Goal: Task Accomplishment & Management: Use online tool/utility

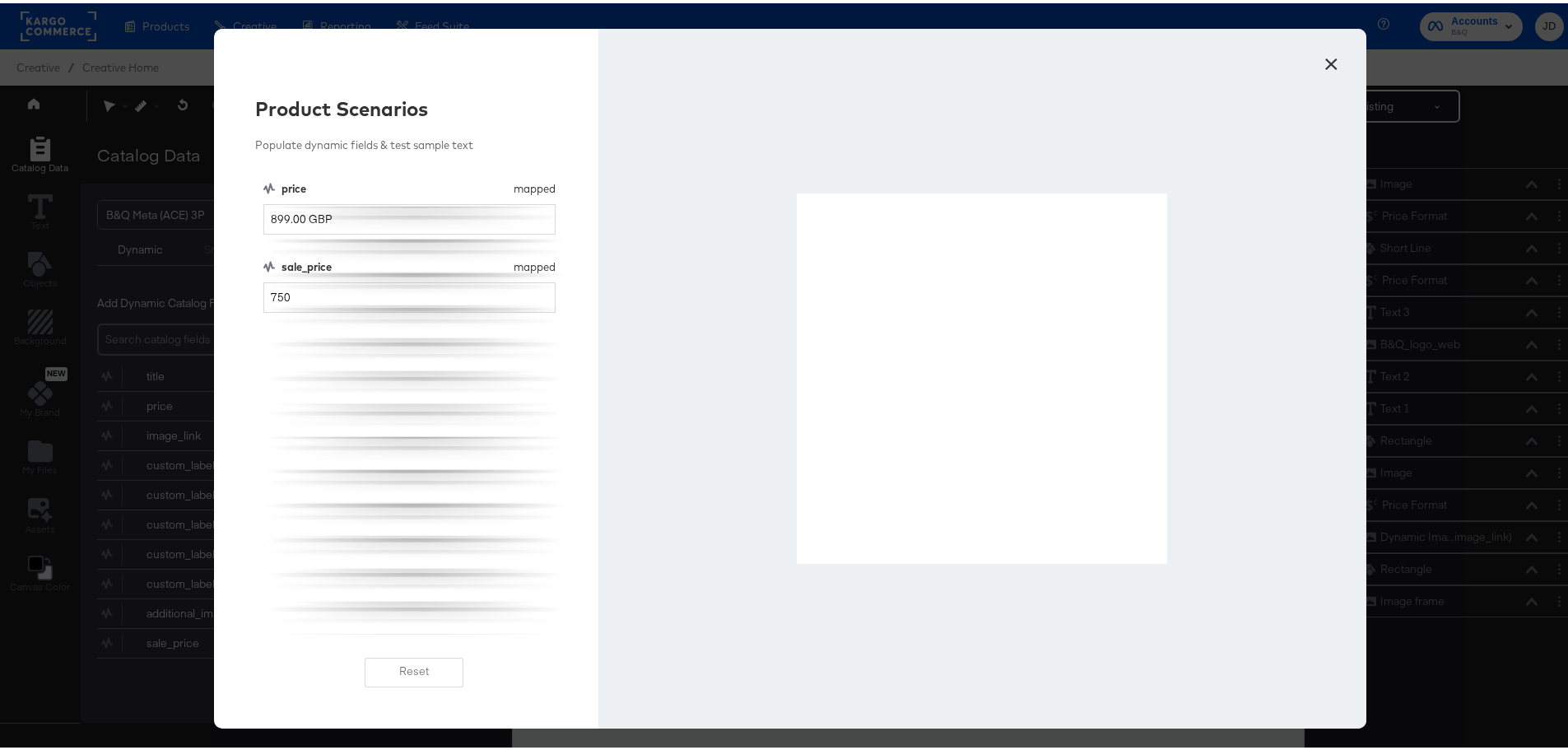
click at [1328, 55] on button "×" at bounding box center [1331, 57] width 30 height 30
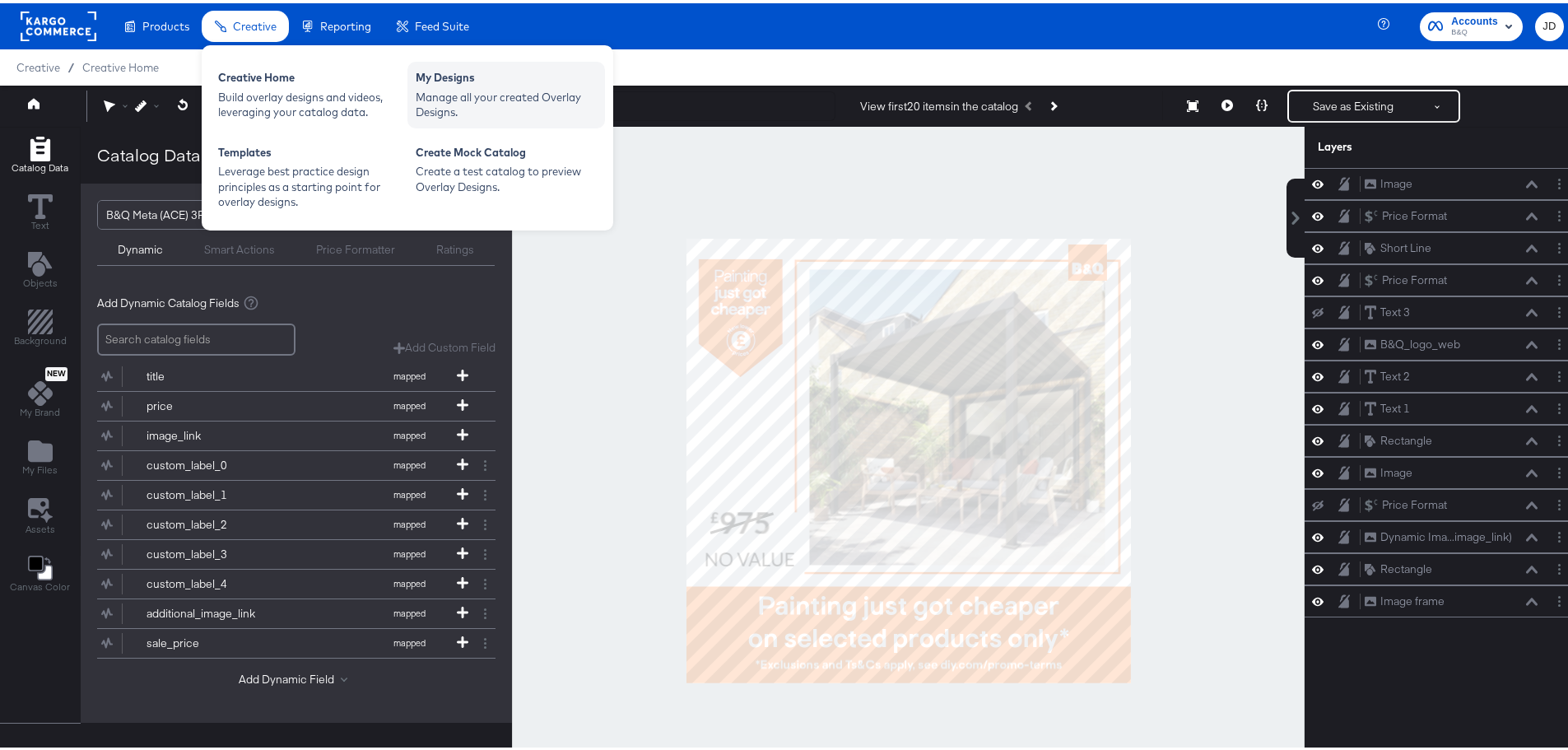
click at [448, 81] on div "My Designs" at bounding box center [506, 76] width 181 height 20
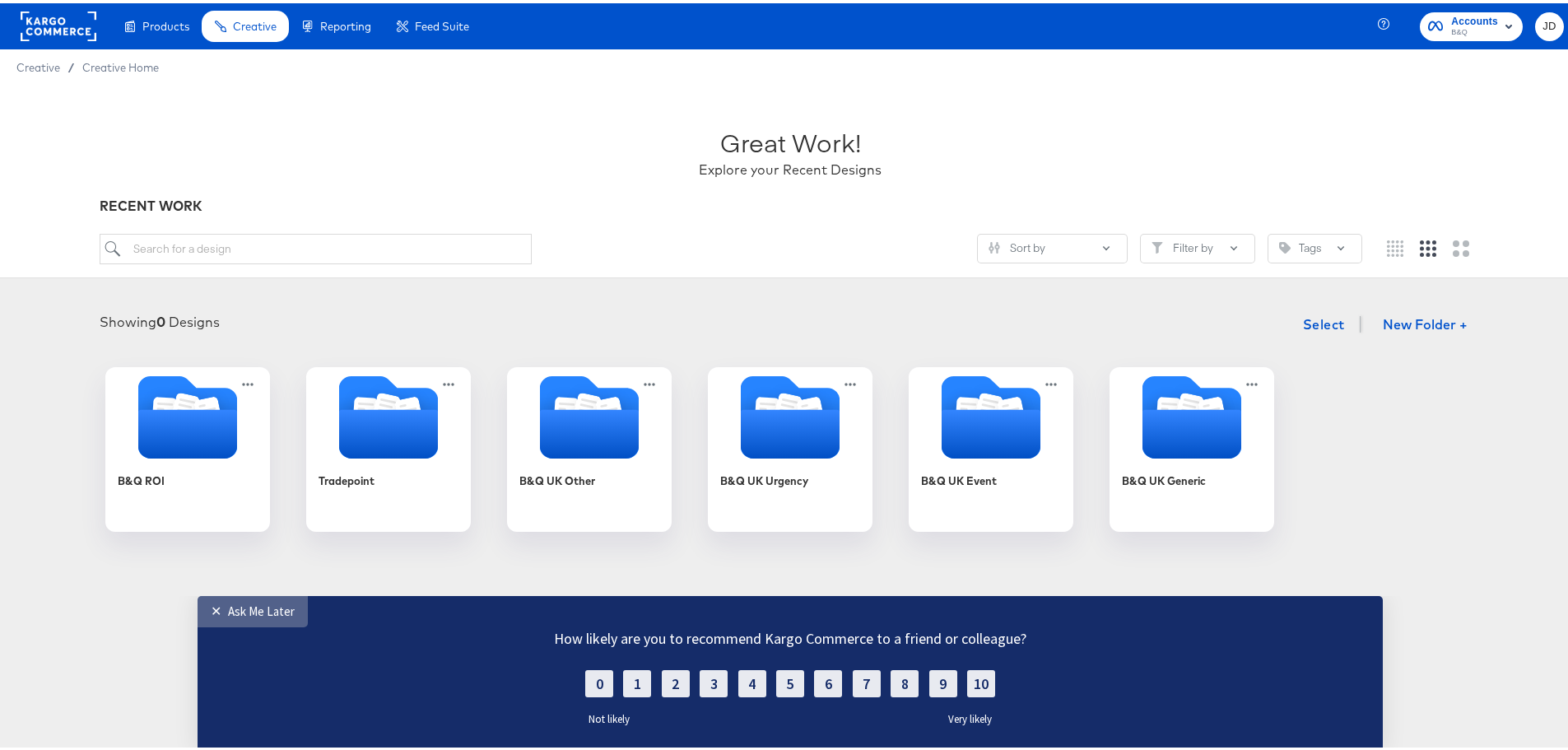
click at [232, 618] on link "✕ Ask Me Later" at bounding box center [252, 611] width 110 height 32
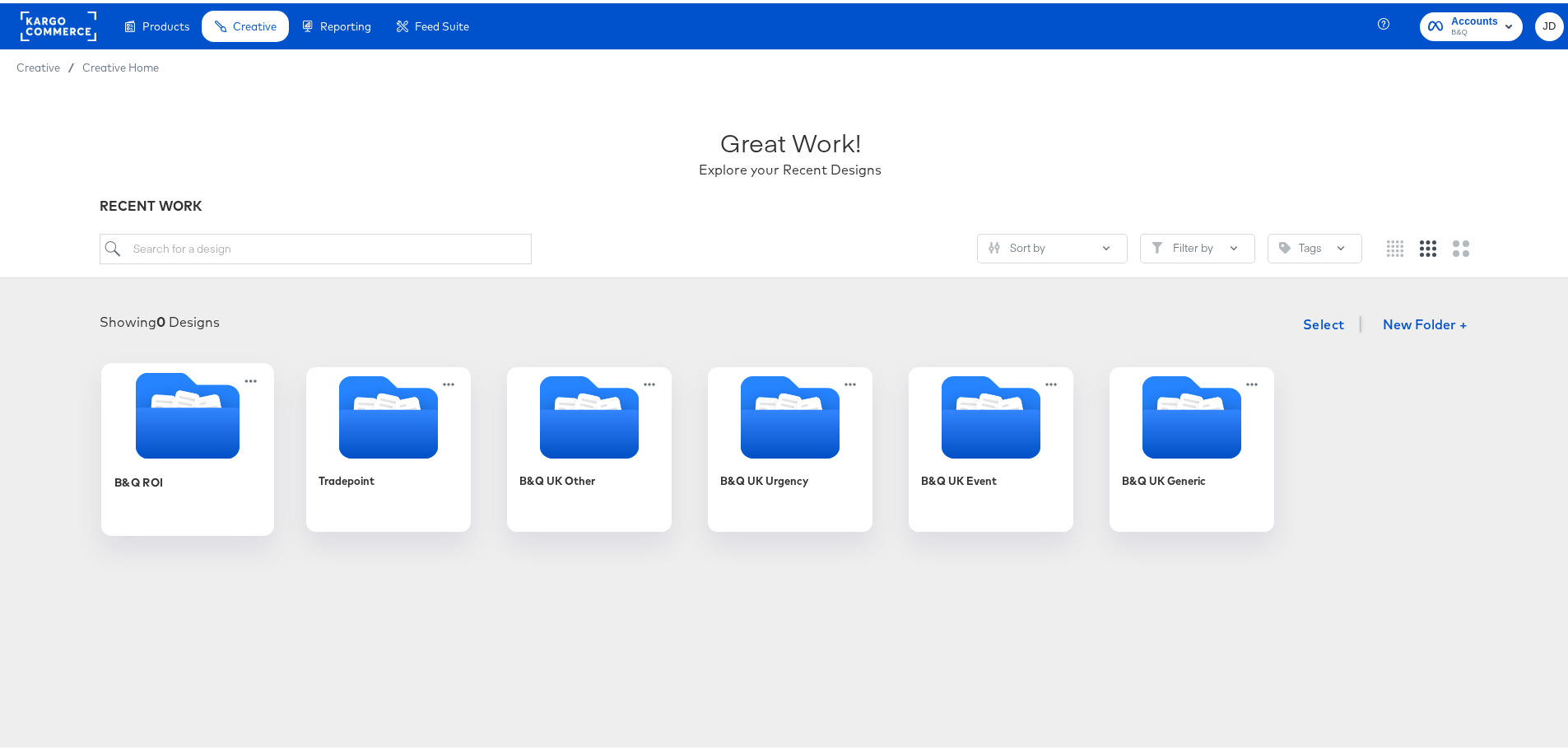
click at [161, 490] on div "B&Q ROI" at bounding box center [188, 491] width 147 height 63
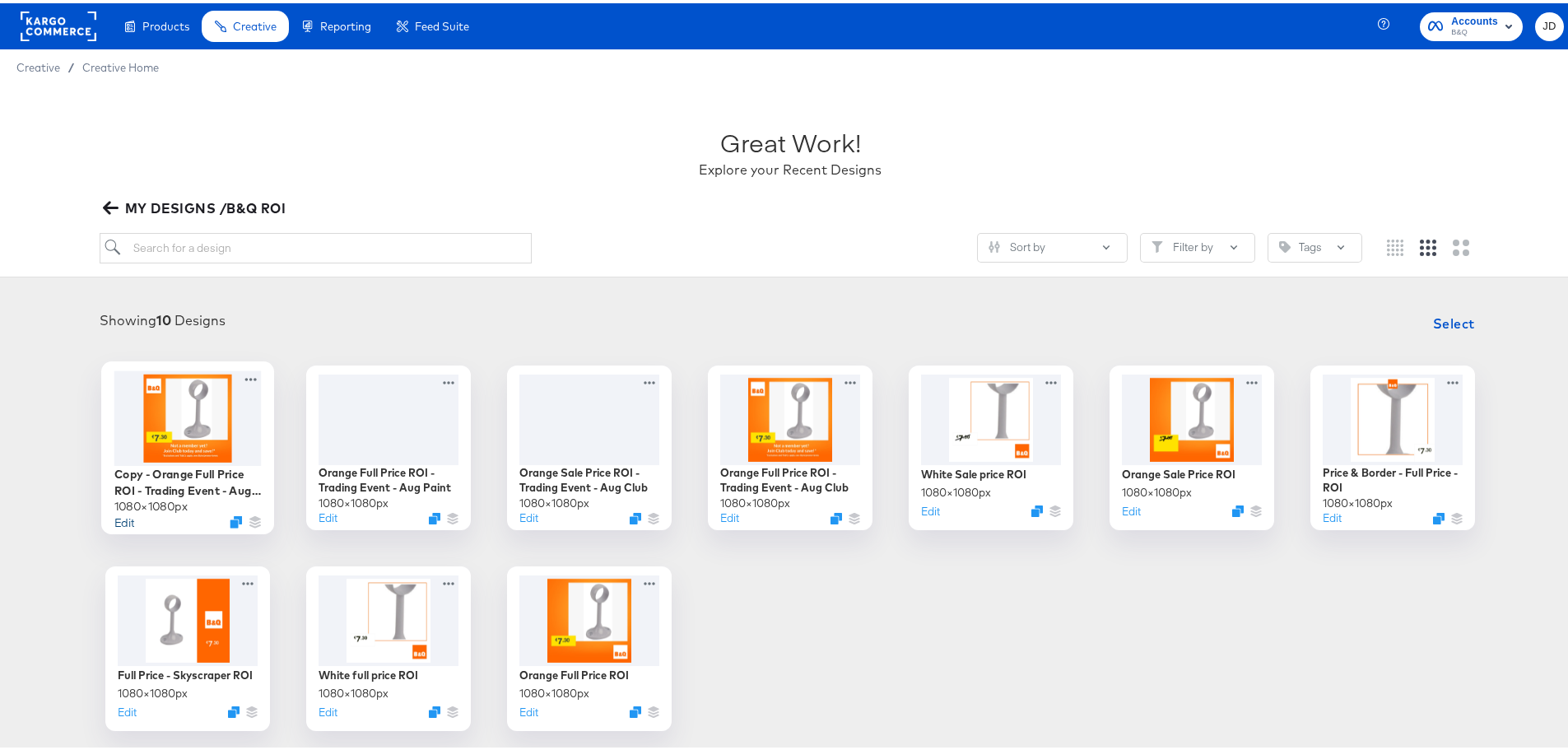
click at [120, 522] on button "Edit" at bounding box center [124, 518] width 20 height 16
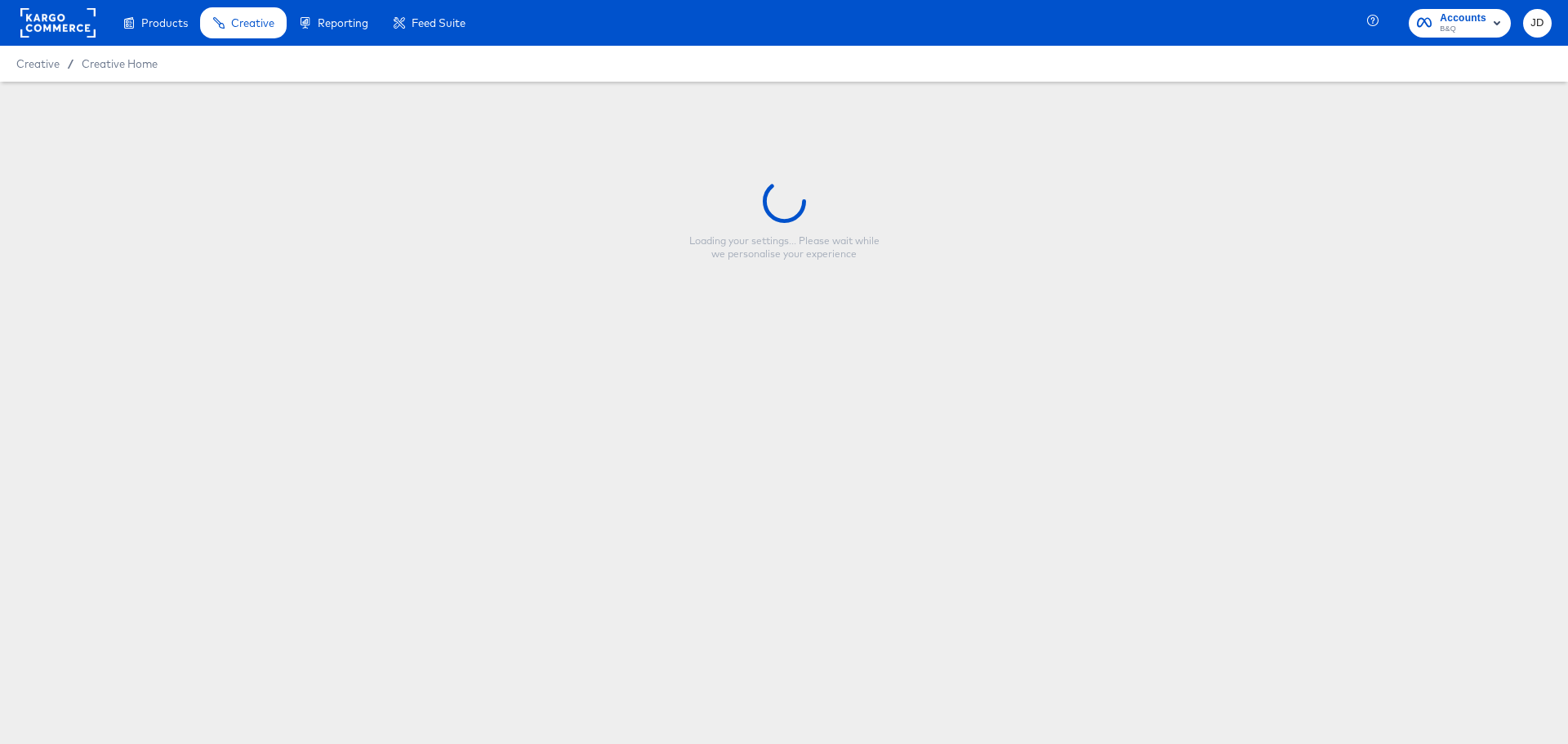
type input "Copy - Orange Full Price ROI - Trading Event - Aug Club"
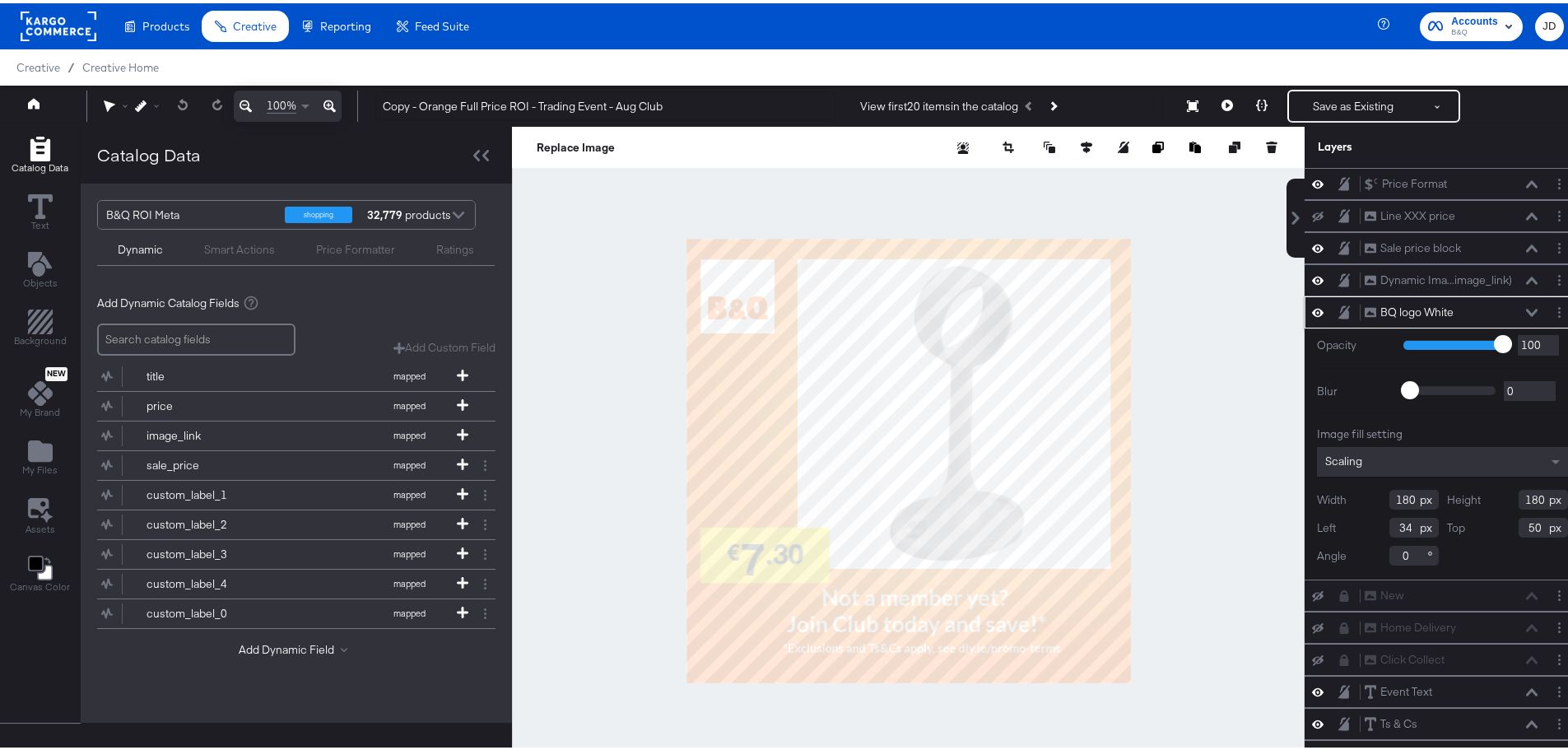
drag, startPoint x: 1373, startPoint y: 498, endPoint x: 1397, endPoint y: 498, distance: 24.0
click at [1397, 498] on div "Width 180" at bounding box center [1377, 496] width 122 height 20
drag, startPoint x: 1503, startPoint y: 496, endPoint x: 1528, endPoint y: 497, distance: 25.0
click at [1528, 497] on div "Height 180" at bounding box center [1507, 496] width 122 height 20
drag, startPoint x: 1378, startPoint y: 527, endPoint x: 1392, endPoint y: 527, distance: 14.0
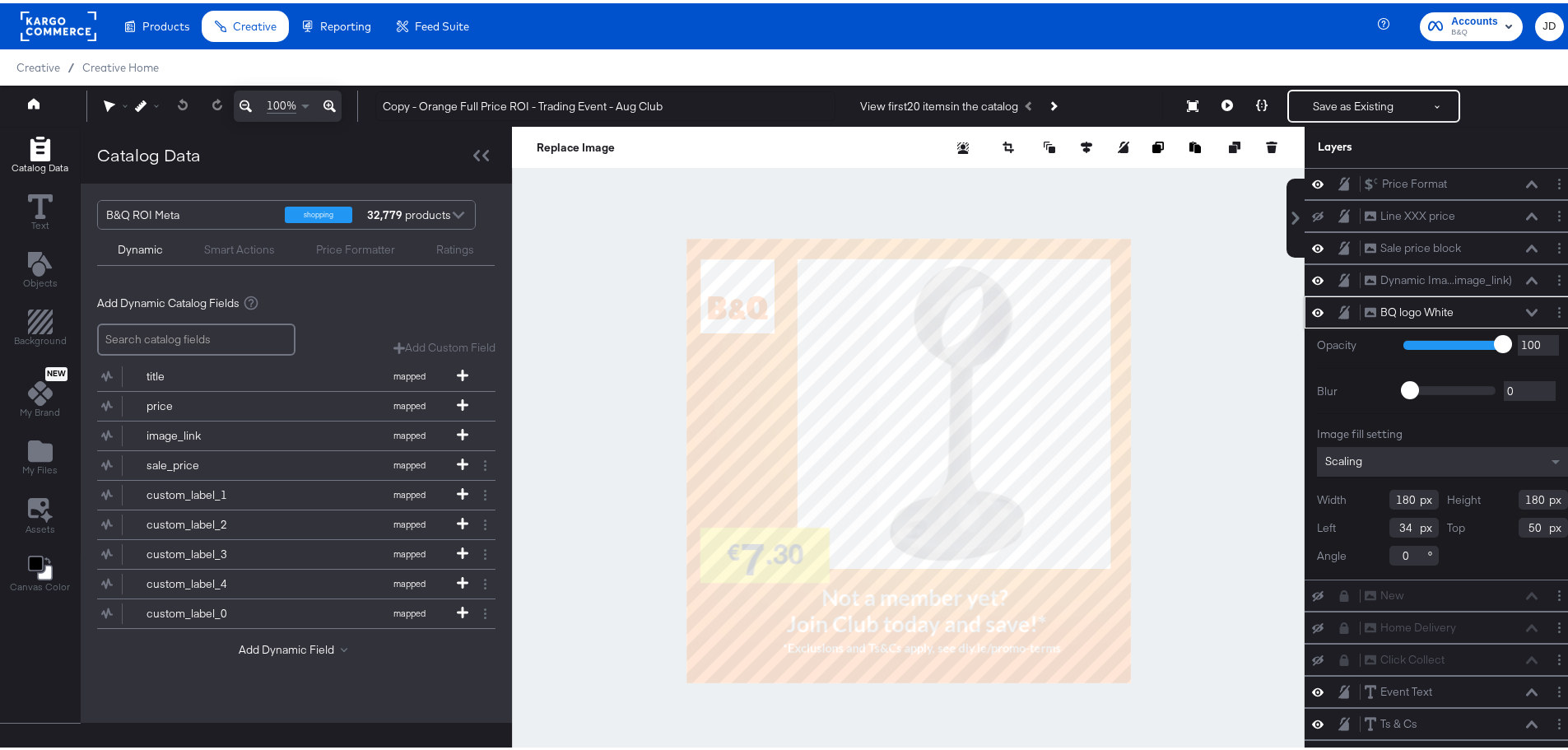
click at [1392, 527] on input "34" at bounding box center [1414, 524] width 50 height 20
drag, startPoint x: 1507, startPoint y: 519, endPoint x: 1521, endPoint y: 519, distance: 14.0
click at [1521, 519] on div "Top 50" at bounding box center [1507, 524] width 122 height 20
click at [1182, 337] on div at bounding box center [908, 457] width 793 height 669
drag, startPoint x: 1392, startPoint y: 523, endPoint x: 1373, endPoint y: 523, distance: 19.0
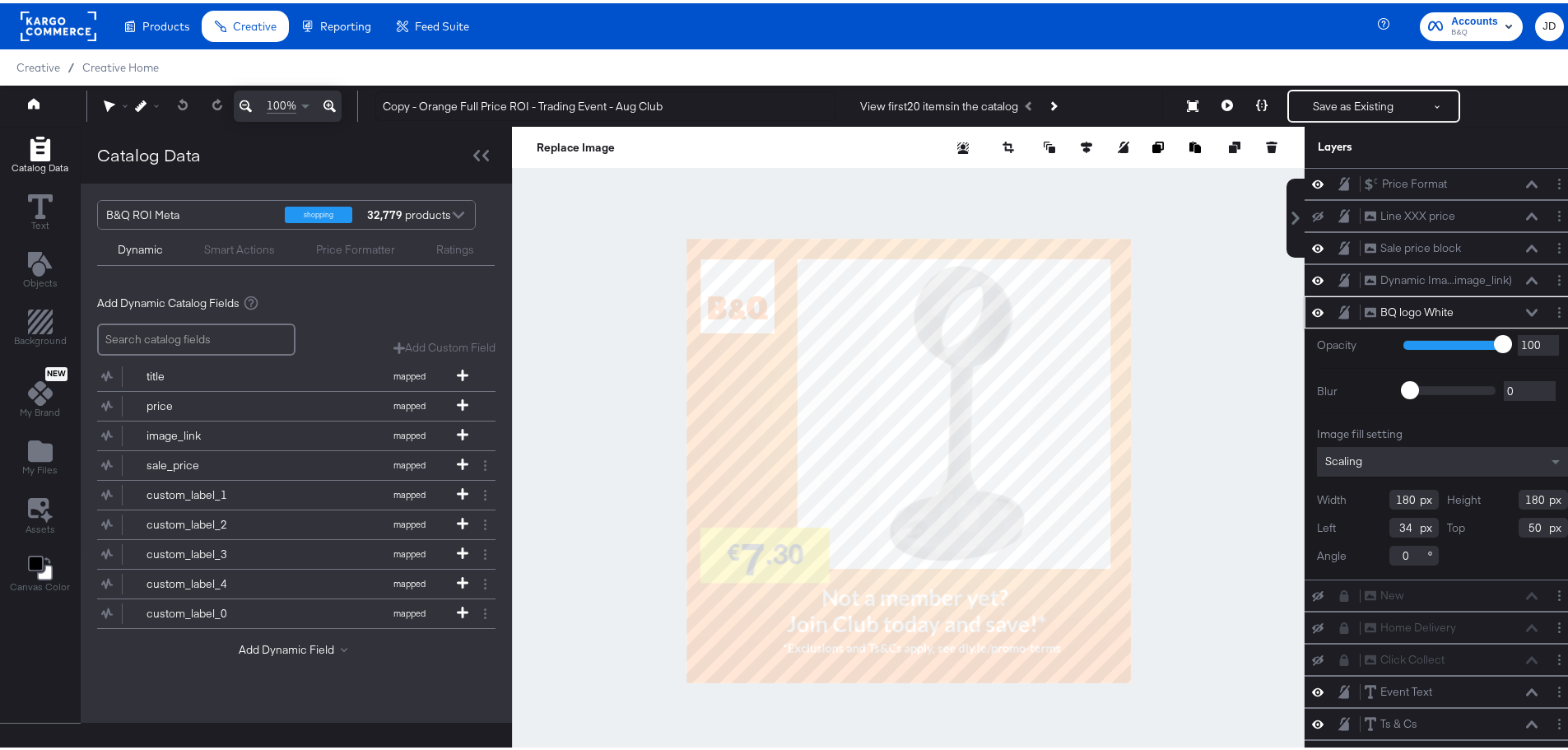
click at [1389, 523] on input "34" at bounding box center [1414, 524] width 50 height 20
type input "40"
click at [1472, 553] on div "Width 180 Height 180 Left 40 Top 50 Angle 0" at bounding box center [1442, 524] width 251 height 75
click at [1393, 520] on input "40" at bounding box center [1414, 524] width 50 height 20
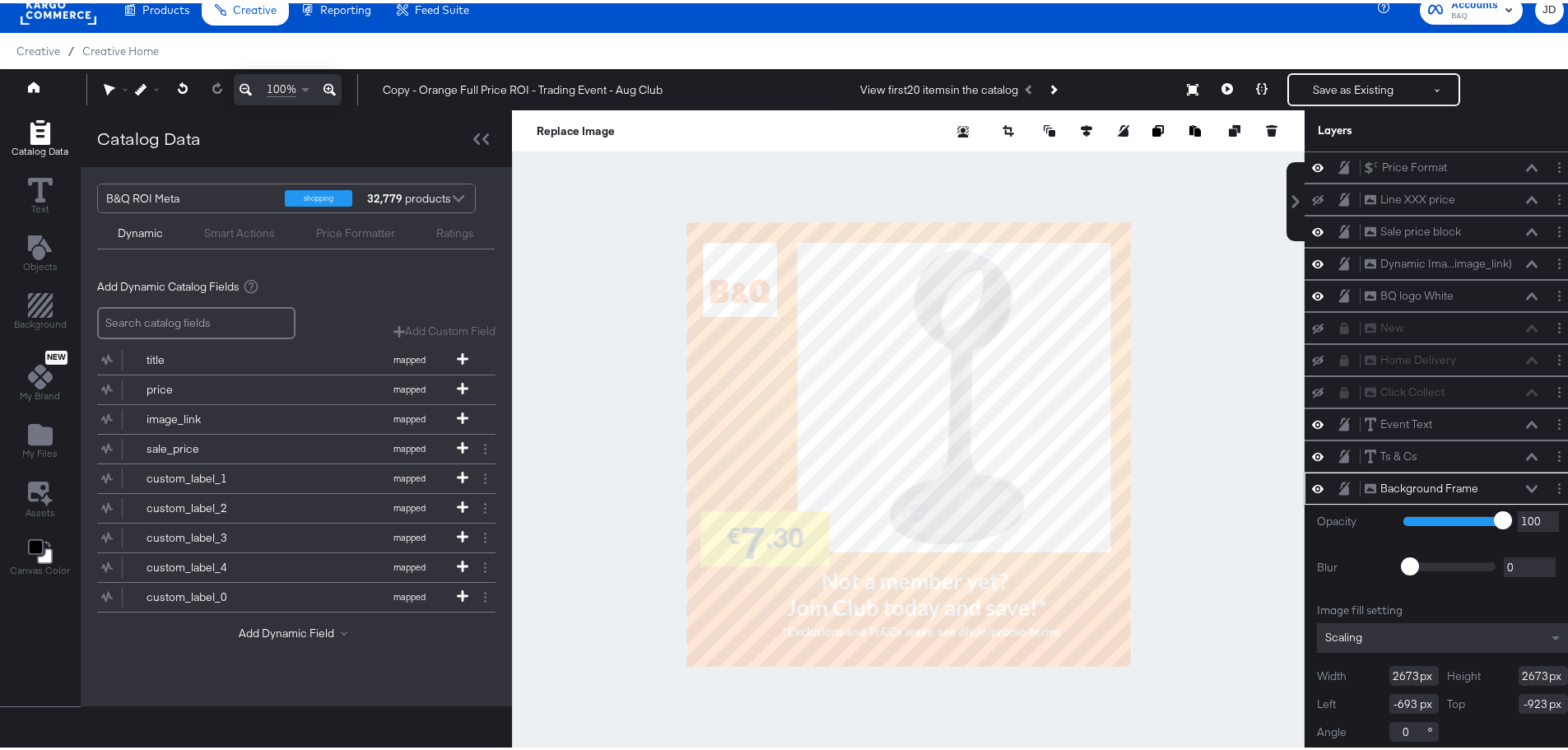
scroll to position [2, 0]
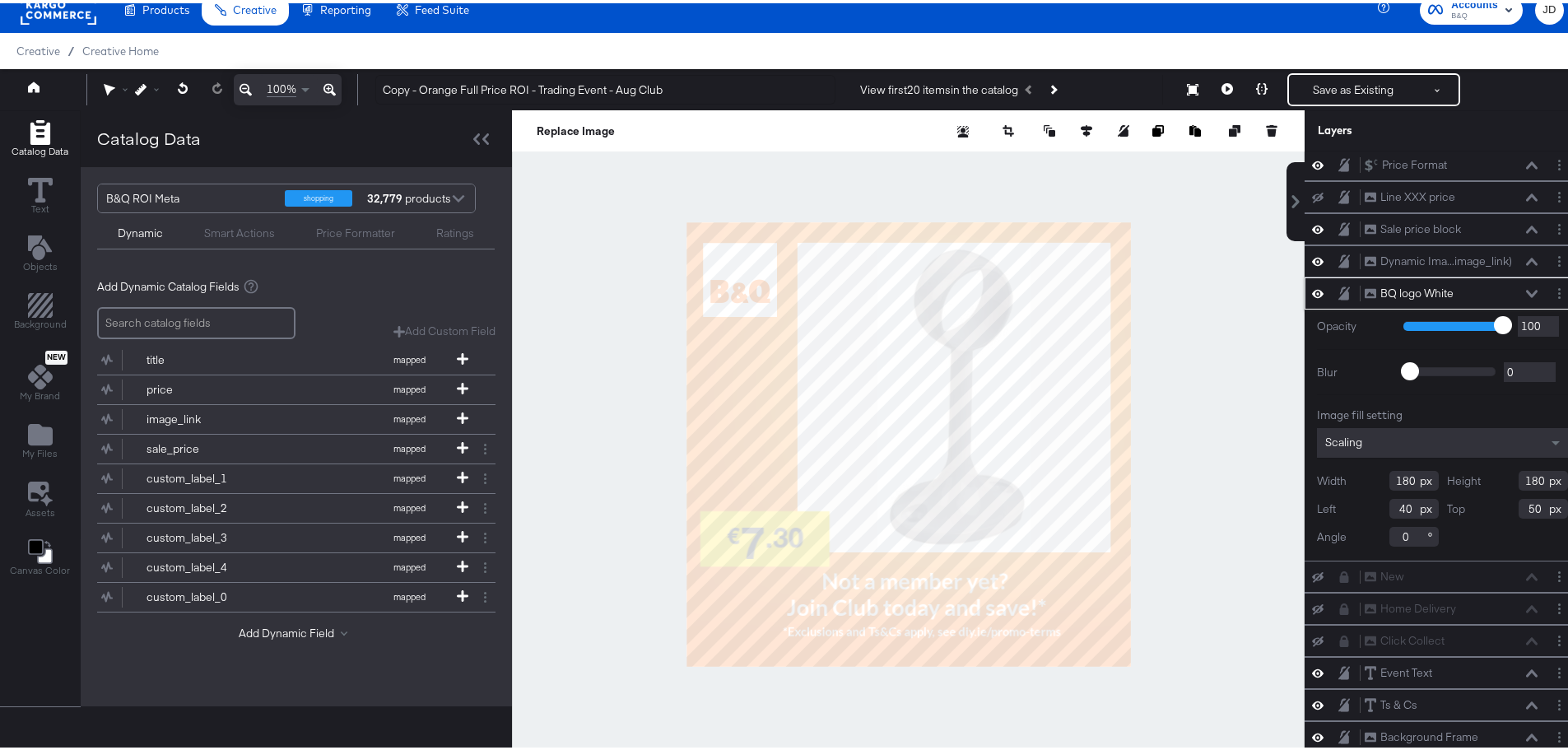
click at [1389, 503] on input "40" at bounding box center [1414, 505] width 50 height 20
type input "42"
click at [1392, 501] on input "42" at bounding box center [1414, 505] width 50 height 20
type input "45"
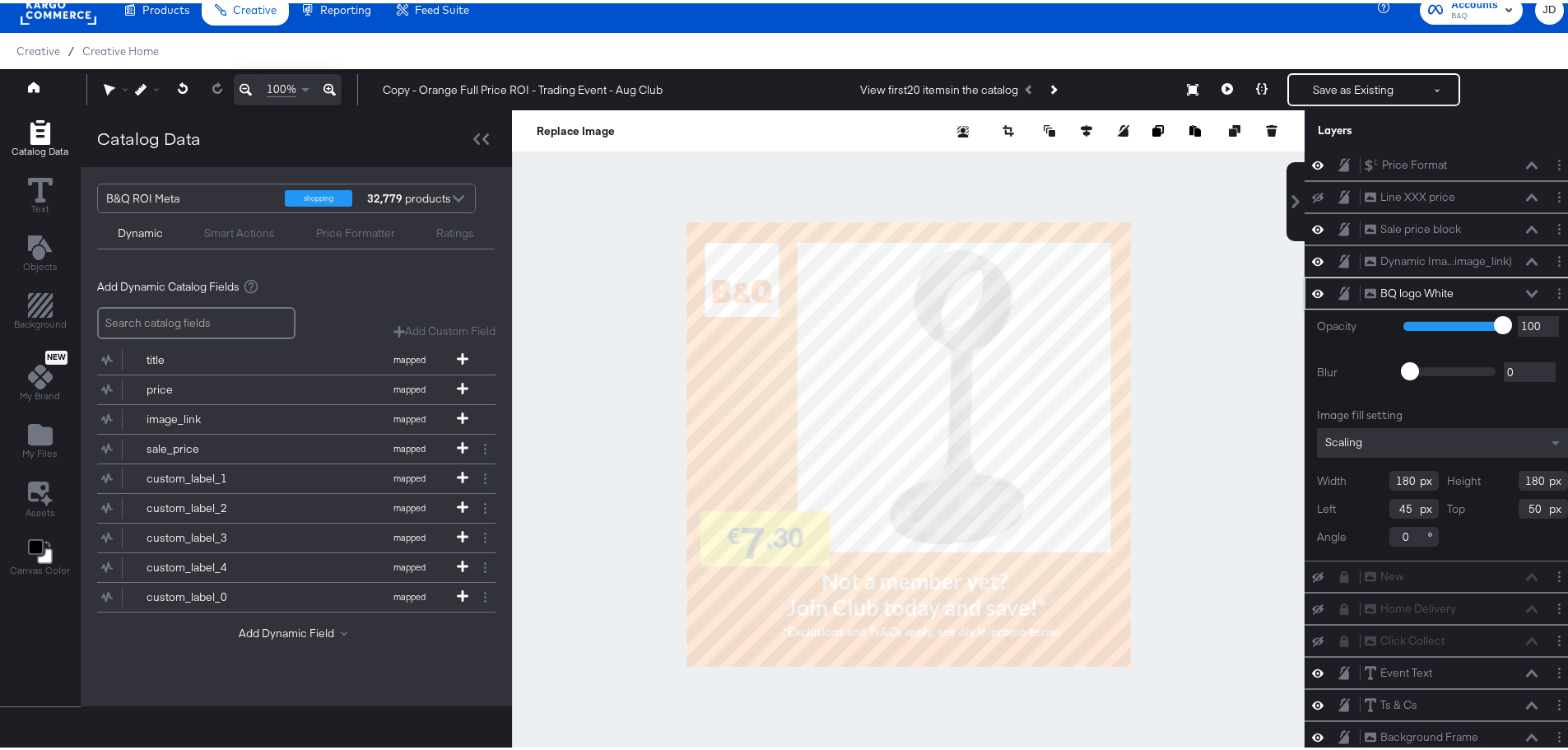
click at [1392, 499] on input "45" at bounding box center [1414, 505] width 50 height 20
type input "43"
click at [533, 350] on div at bounding box center [908, 441] width 793 height 669
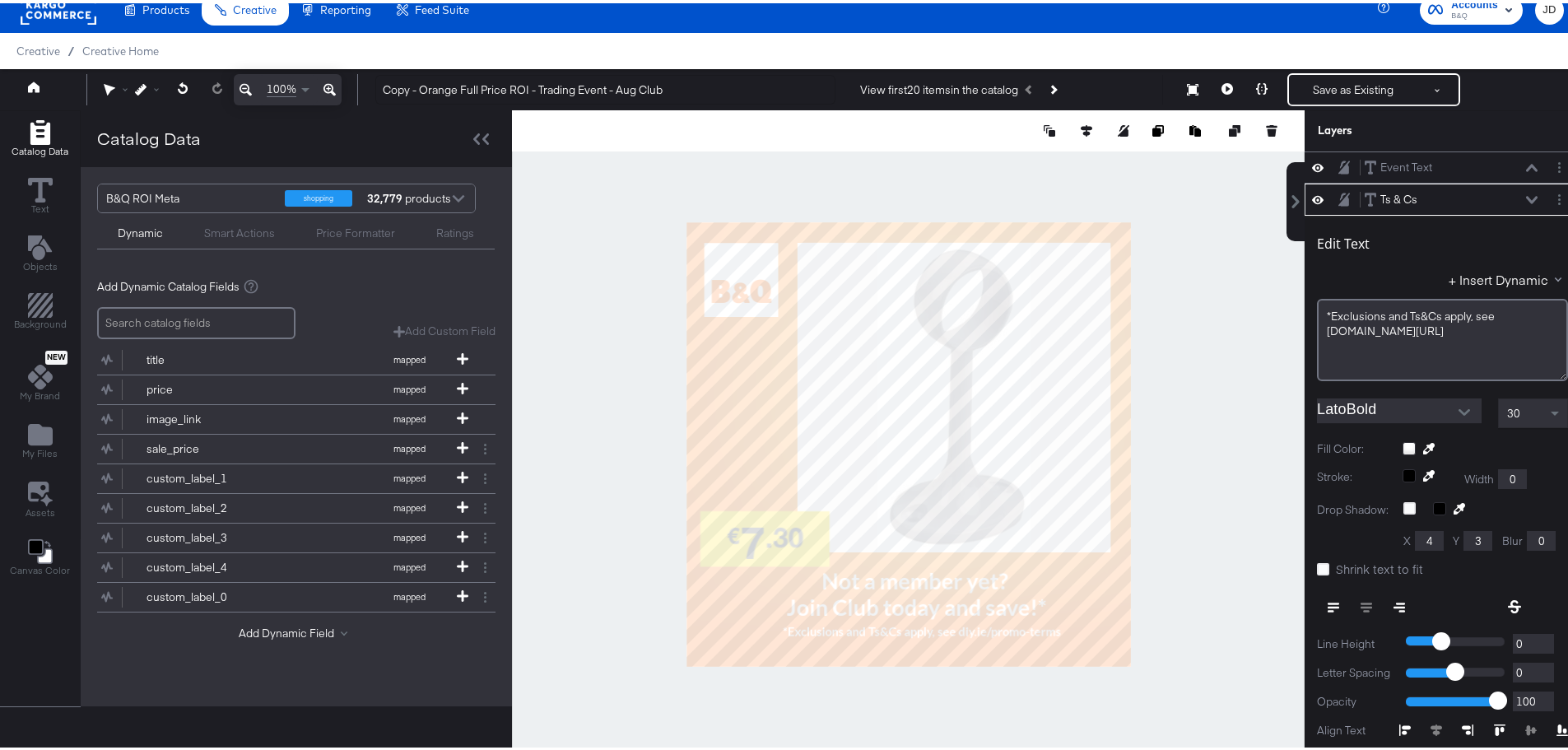
scroll to position [289, 0]
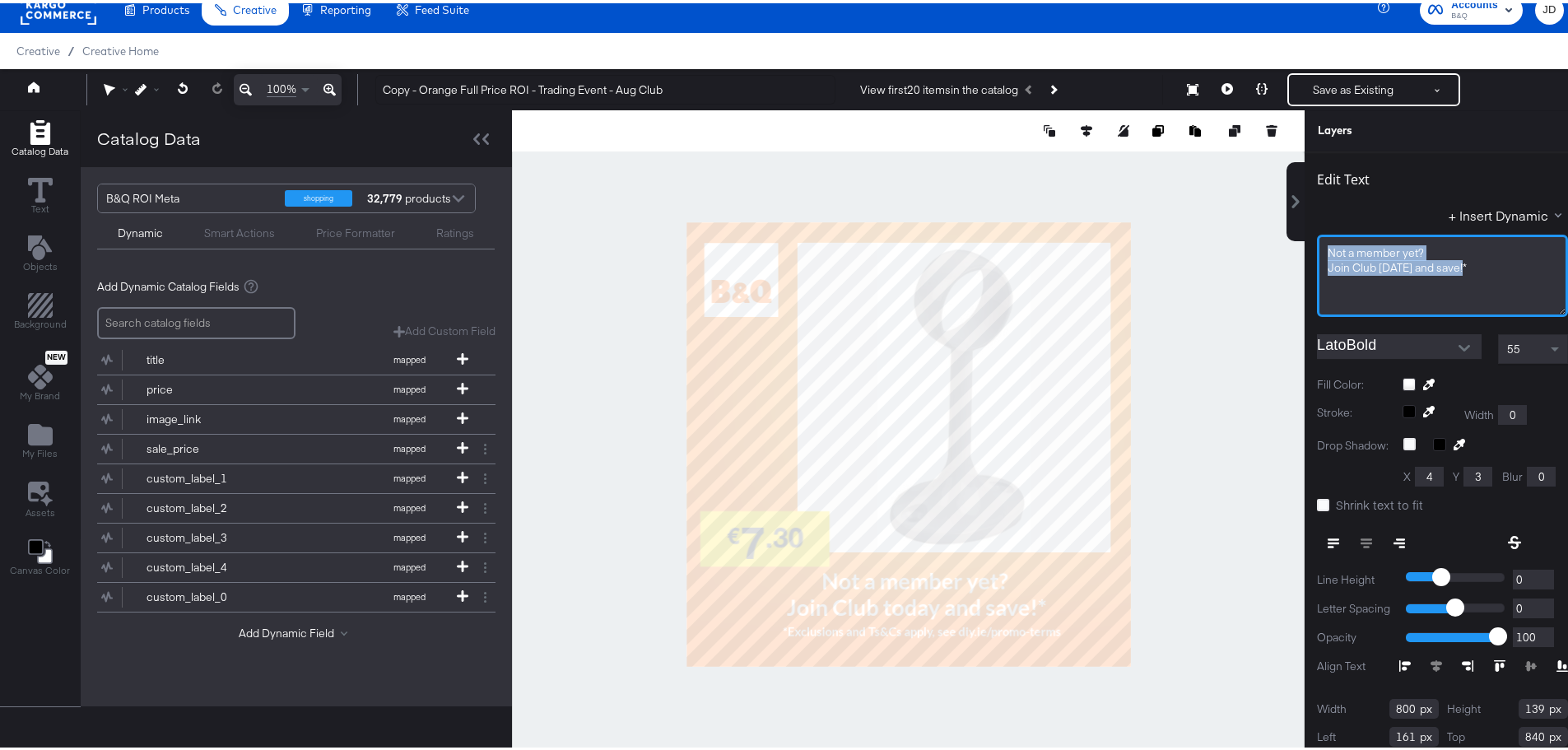
drag, startPoint x: 1464, startPoint y: 261, endPoint x: 1305, endPoint y: 238, distance: 160.7
click at [1317, 238] on div "Not ﻿a member yet? Join Club today and save!* ﻿" at bounding box center [1442, 272] width 251 height 82
click at [1512, 281] on div "*Ts&Cs apply, see [DOMAIN_NAME][URL]"" at bounding box center [1442, 281] width 229 height 16
click at [1328, 248] on span ""15% off all Erbauer pro-quality tools, workwear & storage*" at bounding box center [1421, 257] width 188 height 31
drag, startPoint x: 1515, startPoint y: 282, endPoint x: 1309, endPoint y: 285, distance: 206.0
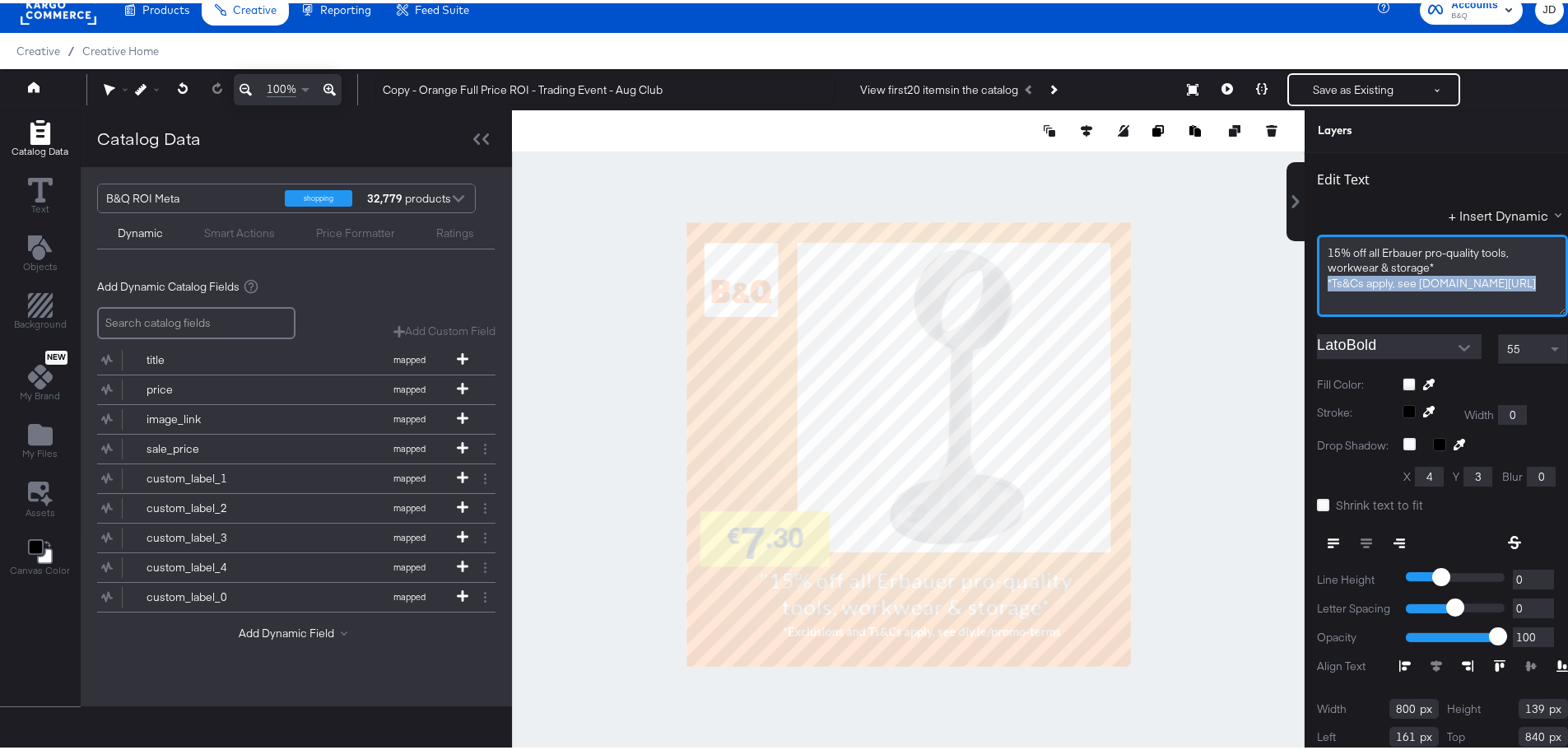
click at [1317, 285] on div "15% off all Erbauer pro-quality tools, workwear & storage* *Ts&Cs apply, see di…" at bounding box center [1442, 272] width 251 height 82
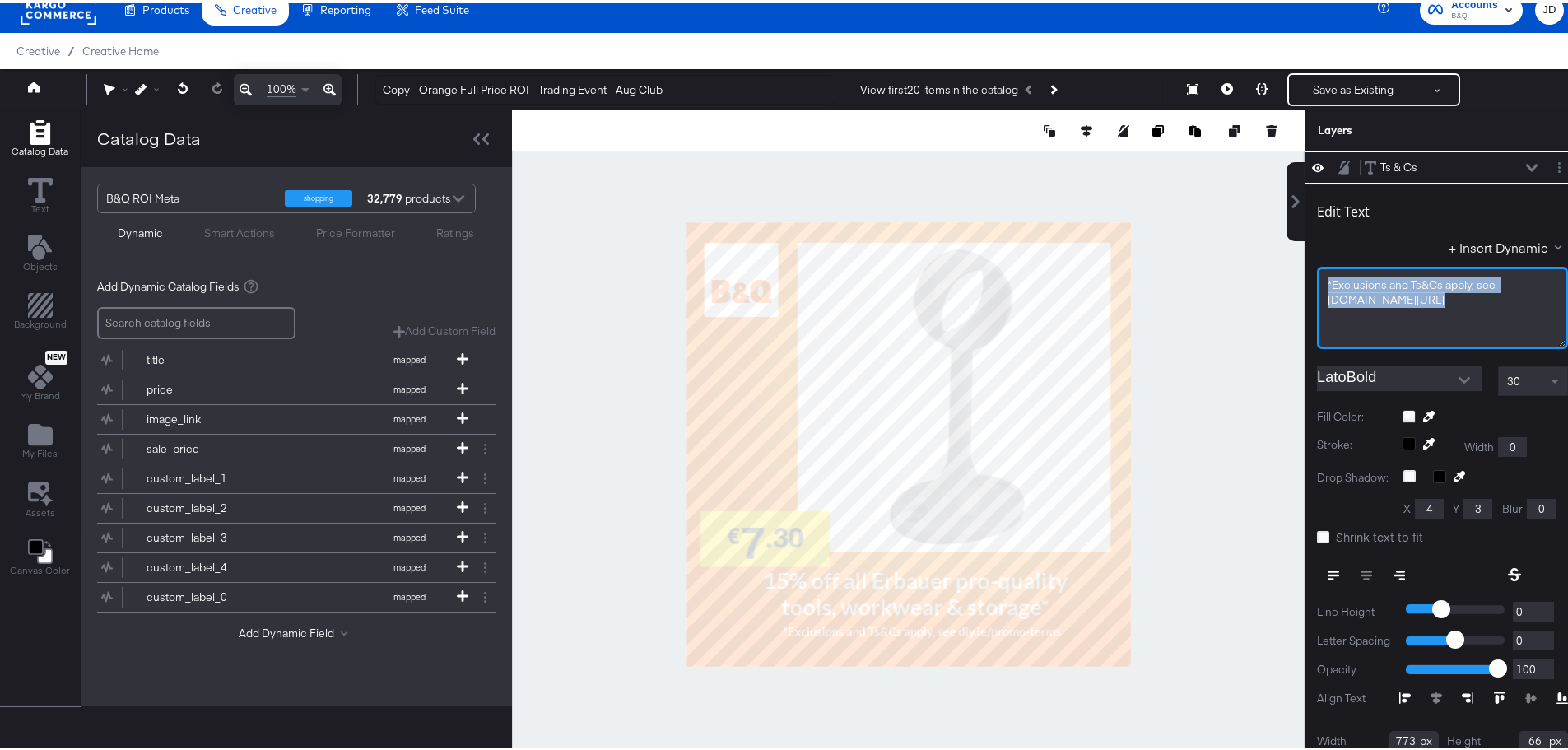
drag, startPoint x: 1418, startPoint y: 298, endPoint x: 1280, endPoint y: 280, distance: 139.2
click at [1284, 280] on div "Price Format Price Format Line XXX price Line XXX price Sale price block Sale p…" at bounding box center [1432, 448] width 297 height 601
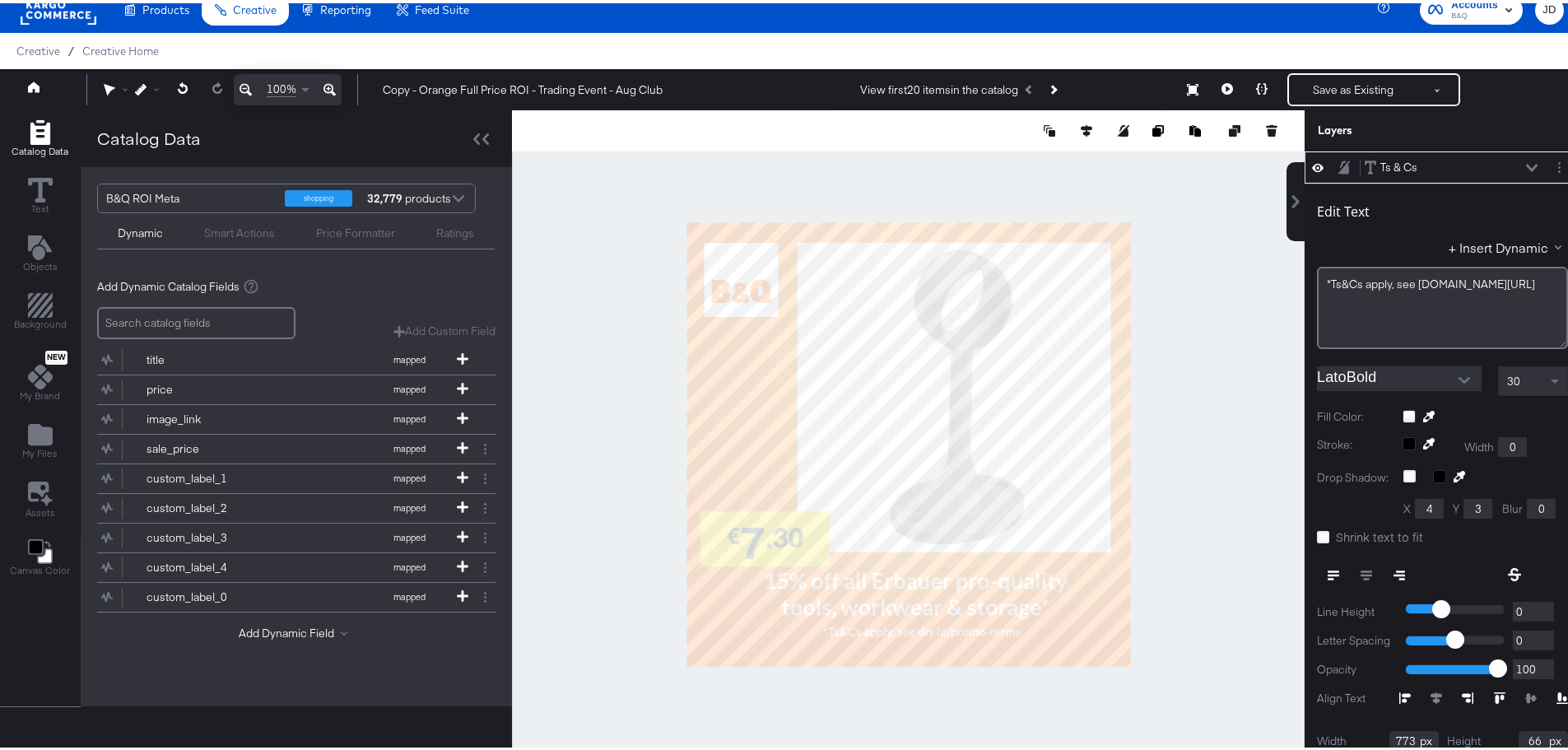
click at [1213, 383] on div at bounding box center [908, 441] width 793 height 669
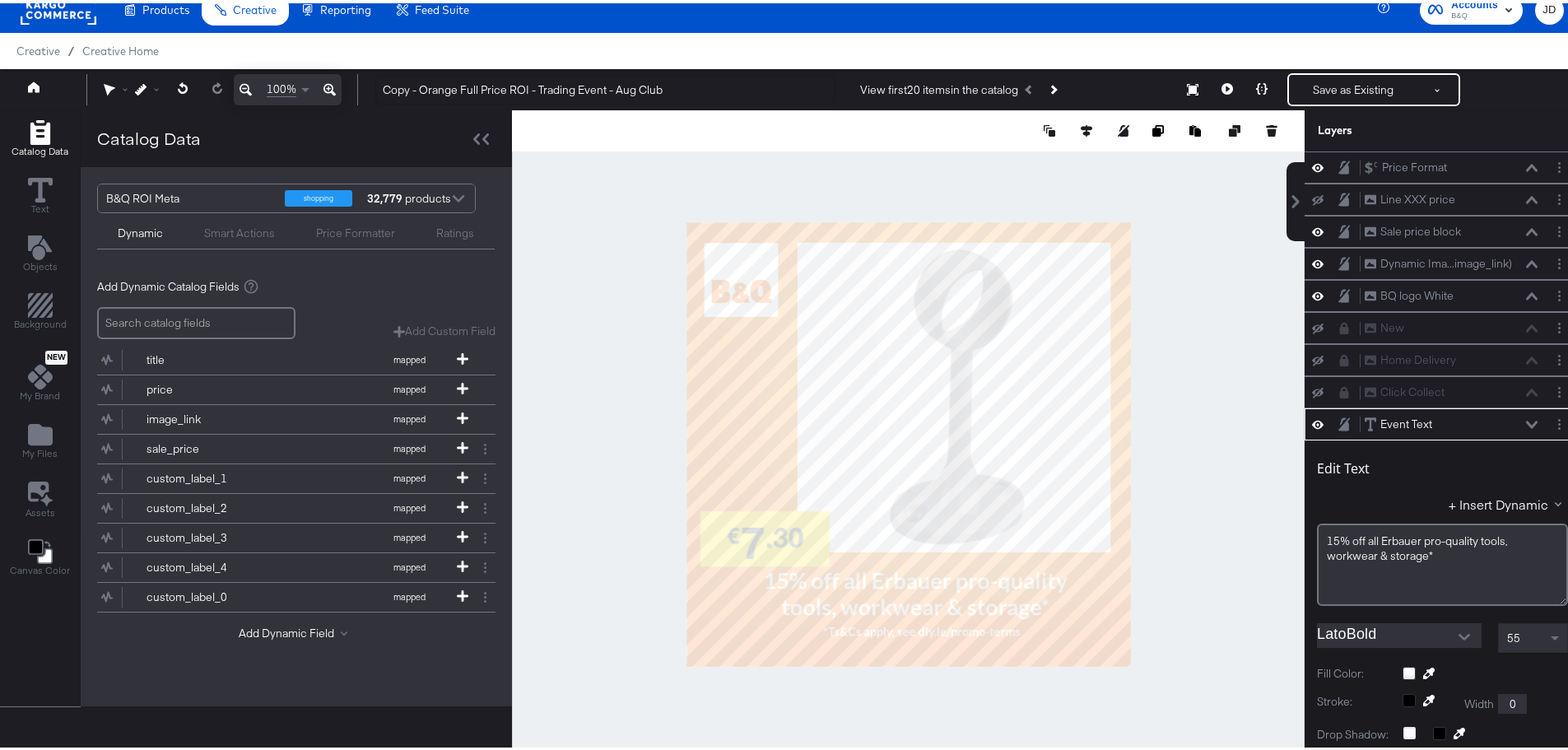
scroll to position [257, 0]
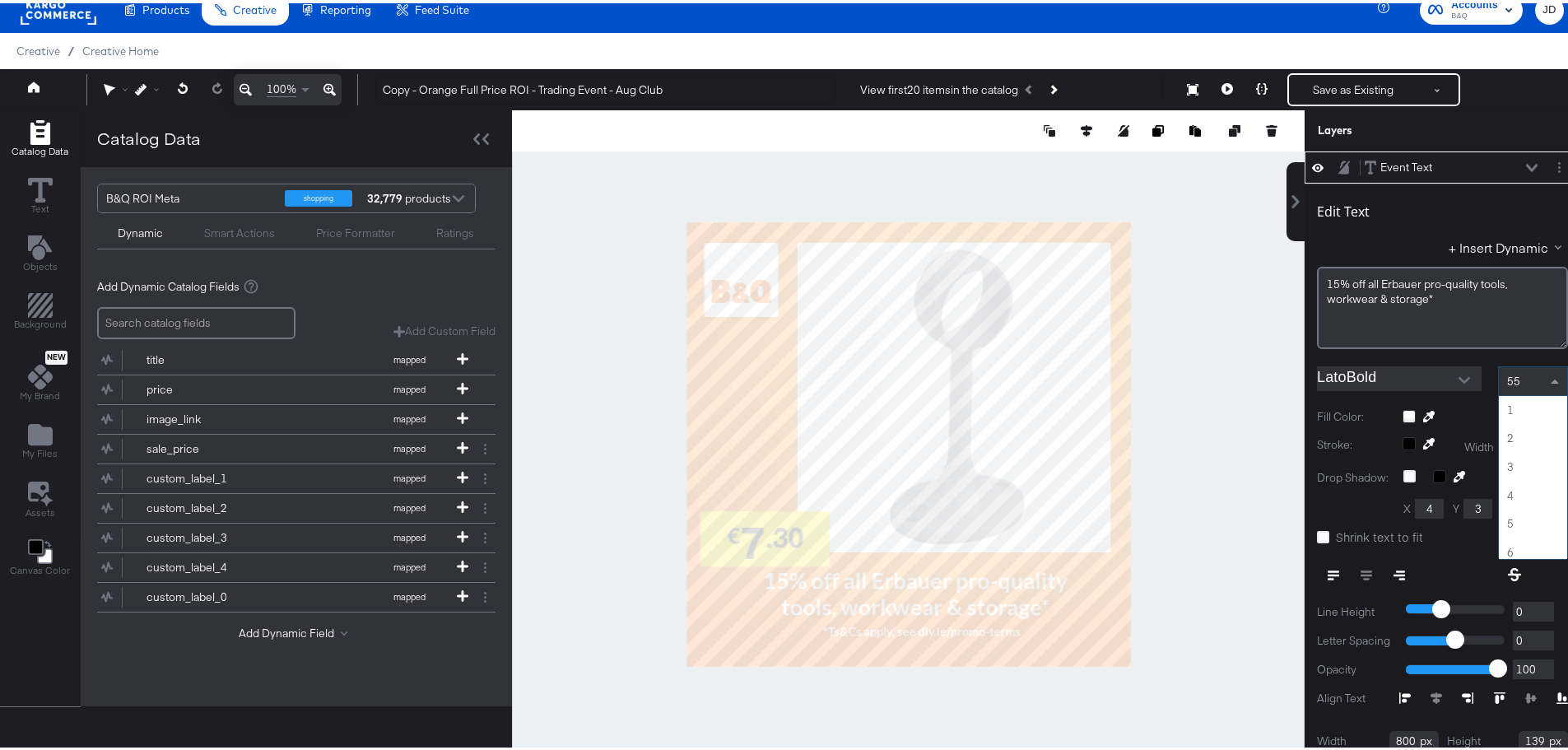
click at [1551, 377] on span at bounding box center [1555, 378] width 8 height 4
click at [1547, 376] on span at bounding box center [1557, 378] width 21 height 28
type input "180"
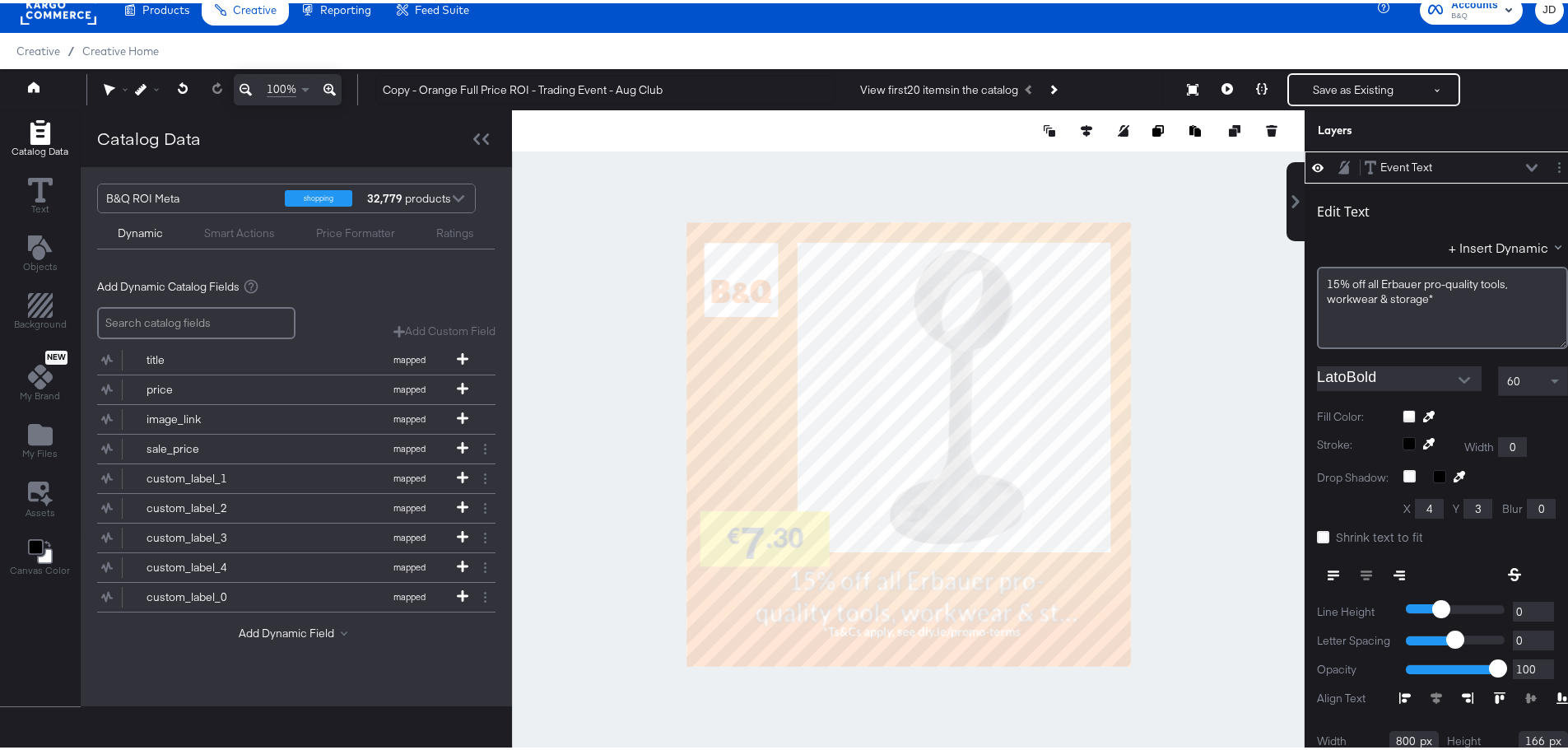
type input "826"
click at [1224, 573] on div at bounding box center [908, 441] width 793 height 669
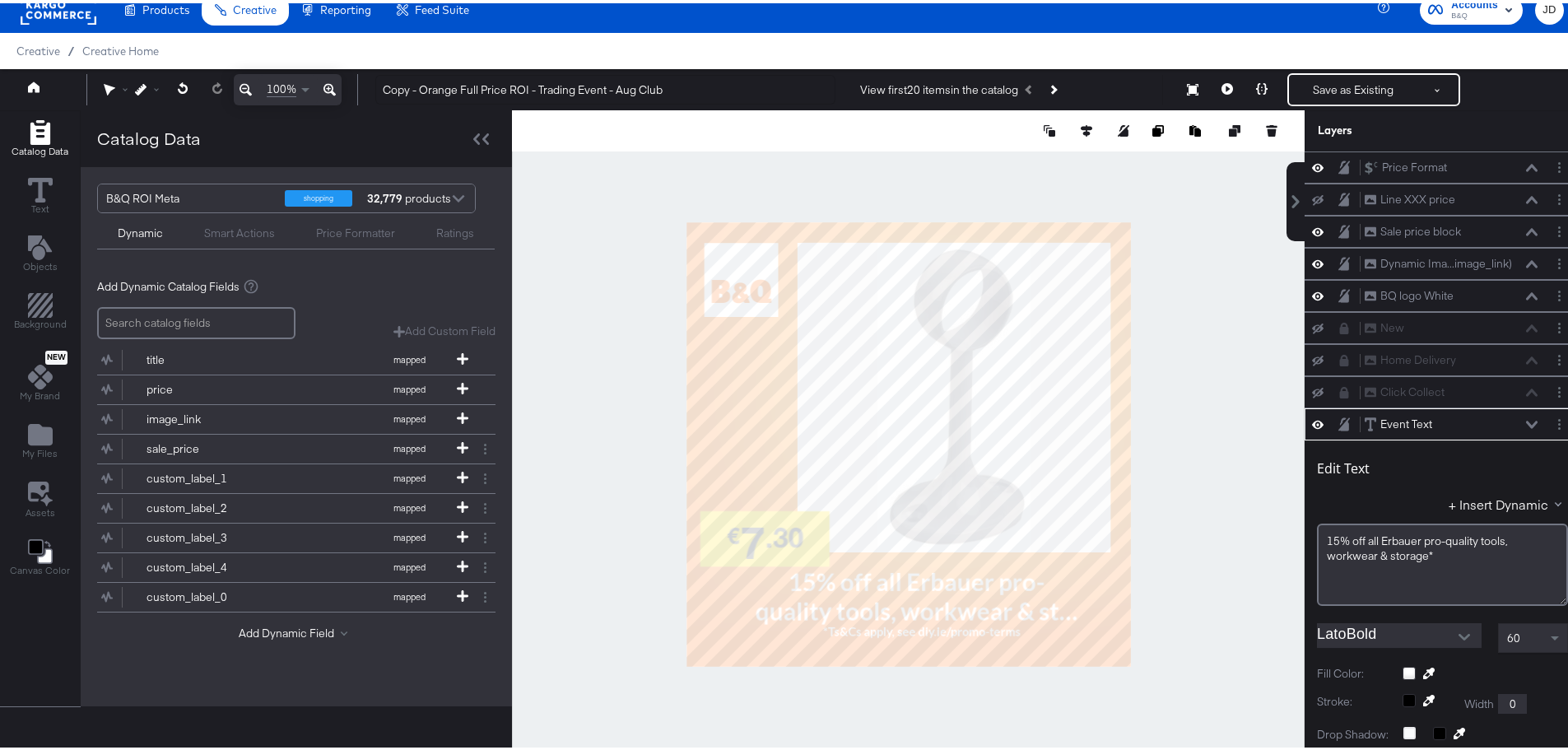
scroll to position [257, 0]
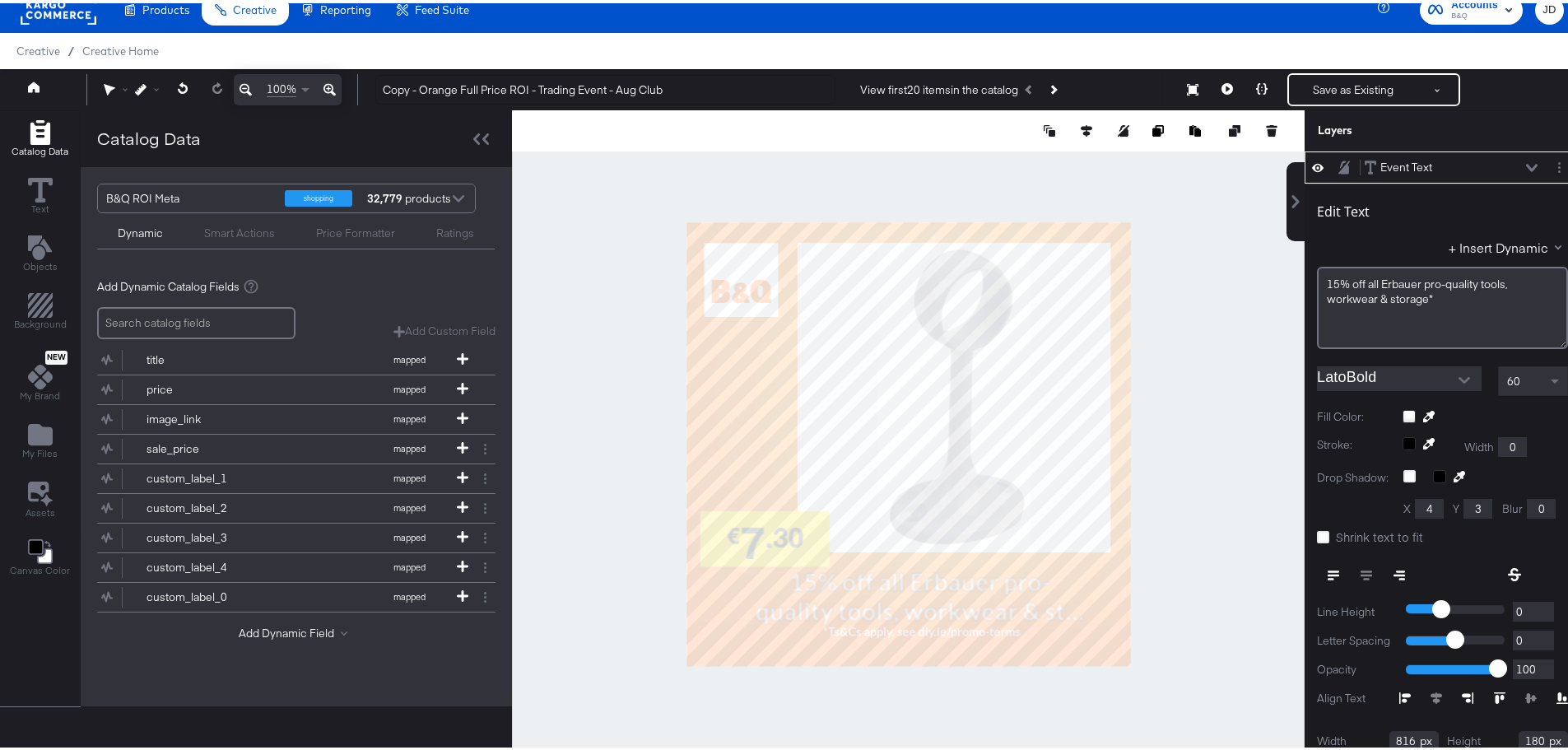
type input "838"
type input "139"
type input "860"
type input "117"
click at [1262, 511] on div at bounding box center [908, 441] width 793 height 669
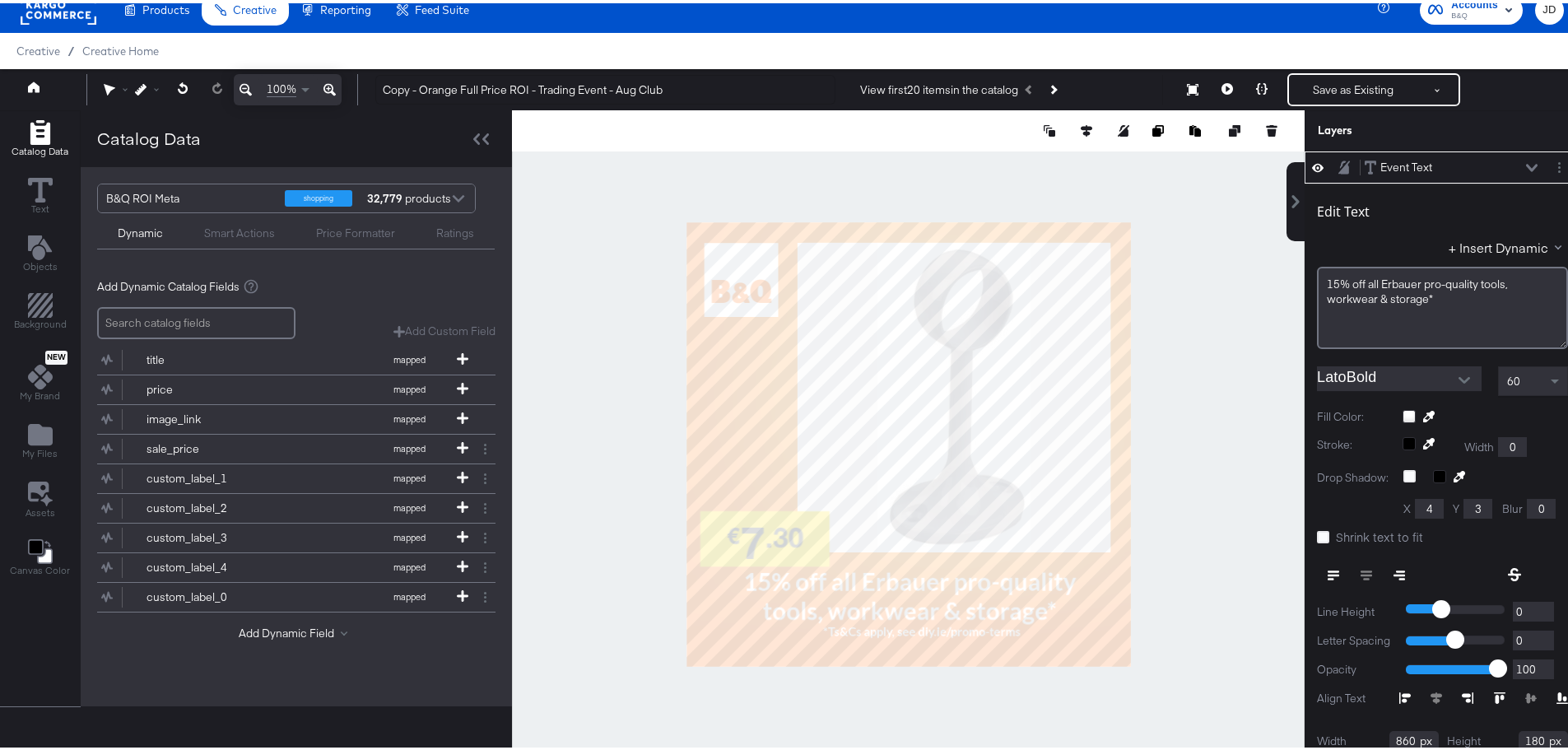
scroll to position [0, 0]
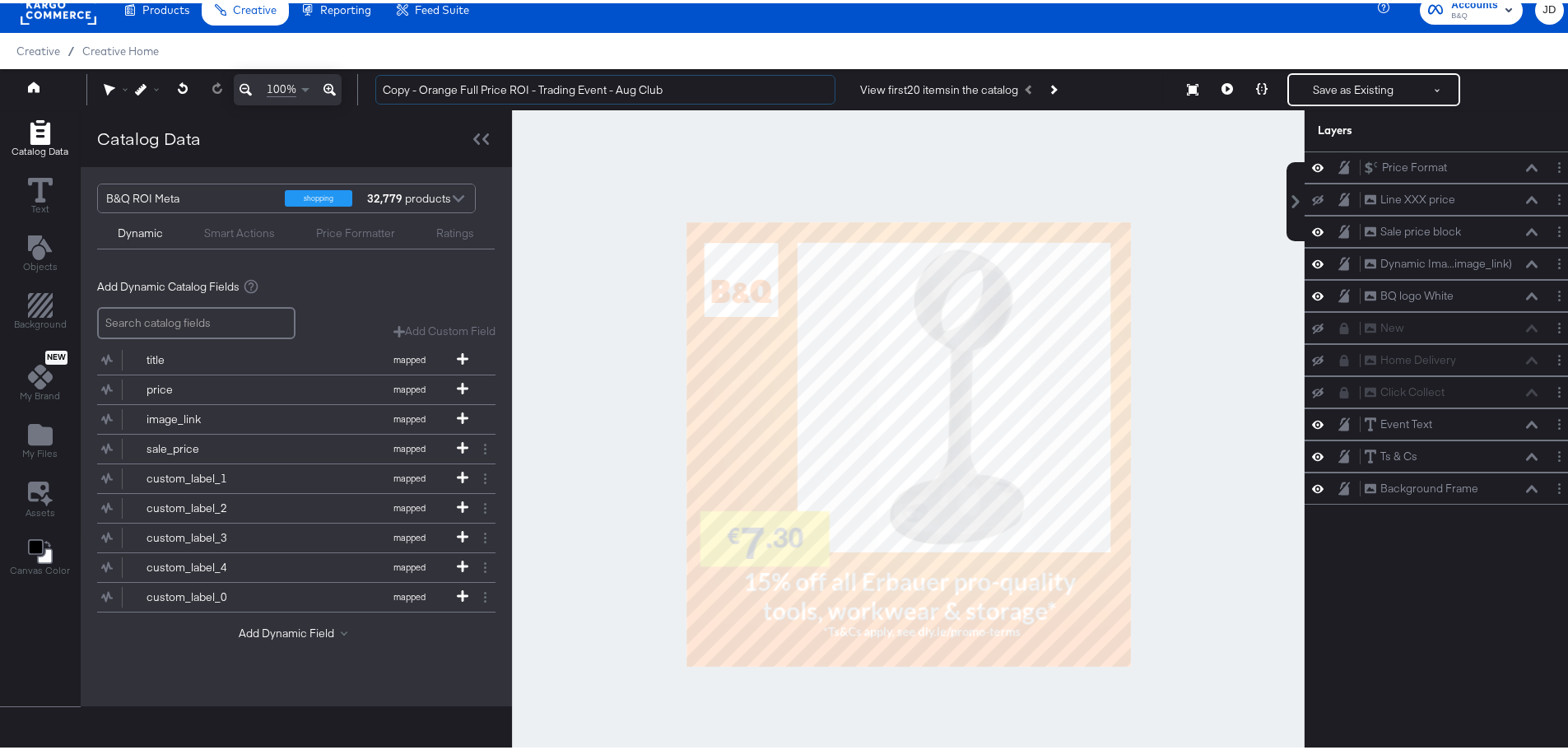
drag, startPoint x: 420, startPoint y: 87, endPoint x: 366, endPoint y: 85, distance: 54.0
click at [366, 85] on div "Copy - Orange Full Price ROI - Trading Event - Aug Club View first 20 items in …" at bounding box center [963, 86] width 1202 height 33
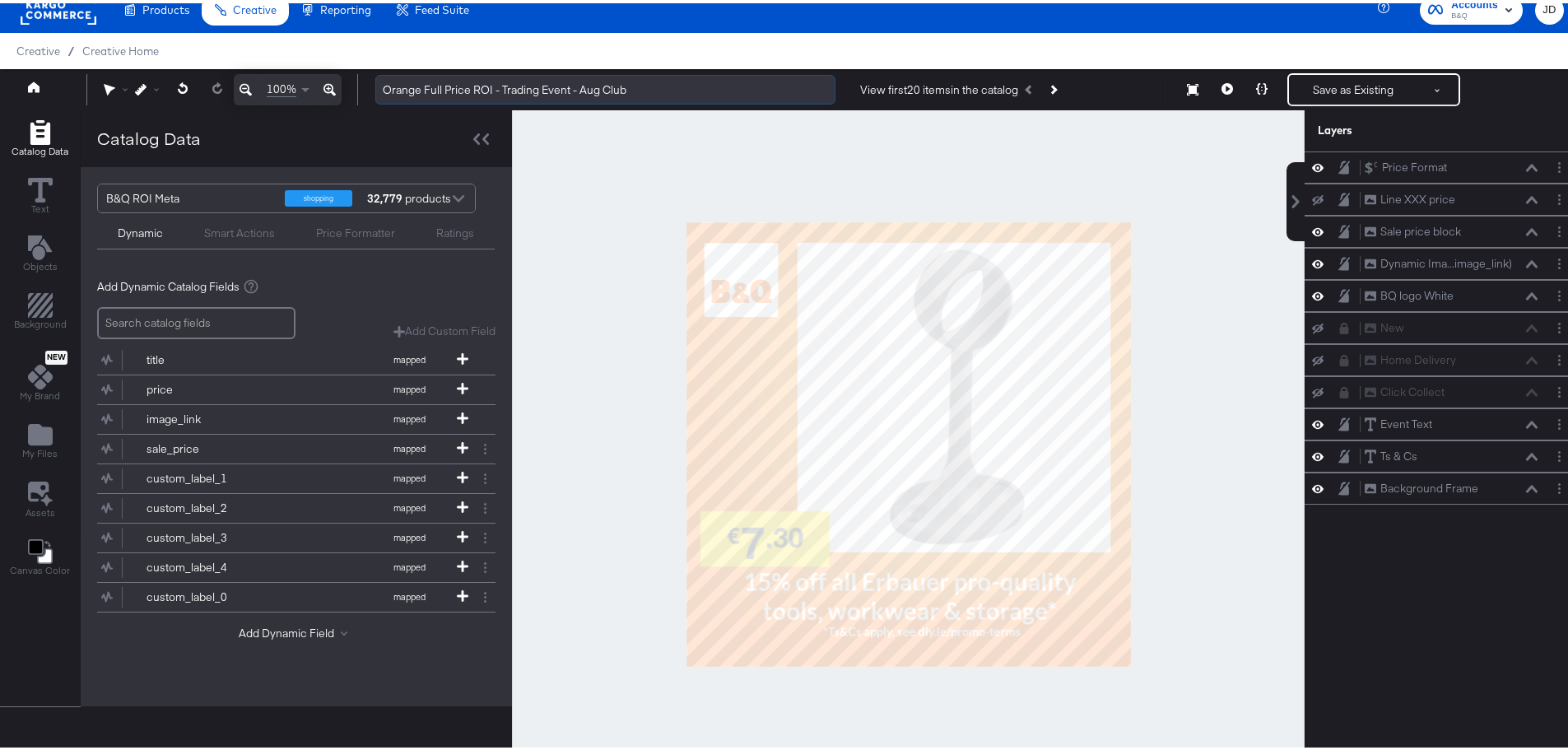
drag, startPoint x: 605, startPoint y: 84, endPoint x: 671, endPoint y: 89, distance: 66.2
click at [671, 89] on input "Orange Full Price ROI - Trading Event - Aug Club" at bounding box center [605, 86] width 460 height 31
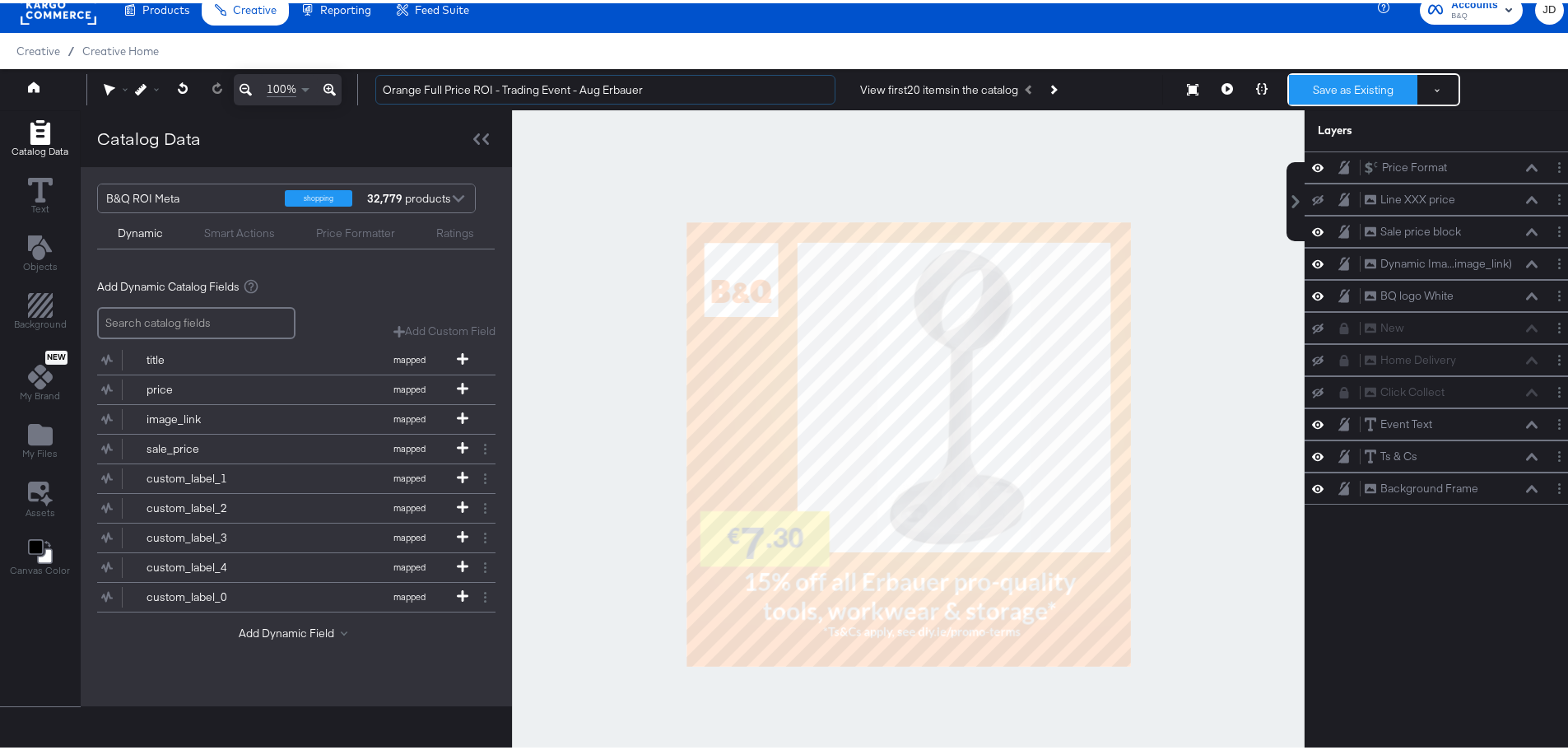
type input "Orange Full Price ROI - Trading Event - Aug Erbauer"
click at [1337, 77] on button "Save as Existing" at bounding box center [1353, 86] width 128 height 30
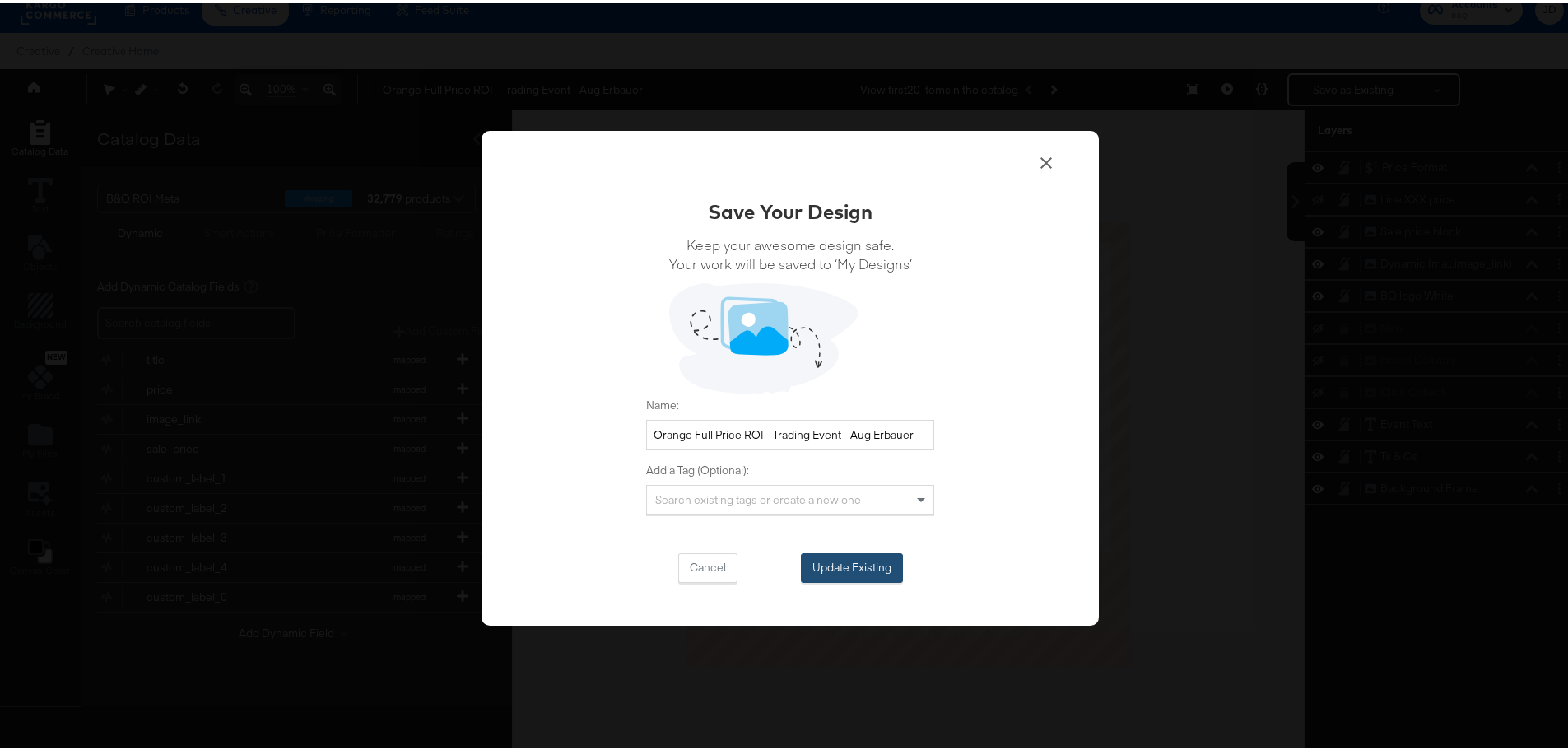
click at [876, 553] on button "Update Existing" at bounding box center [851, 564] width 102 height 30
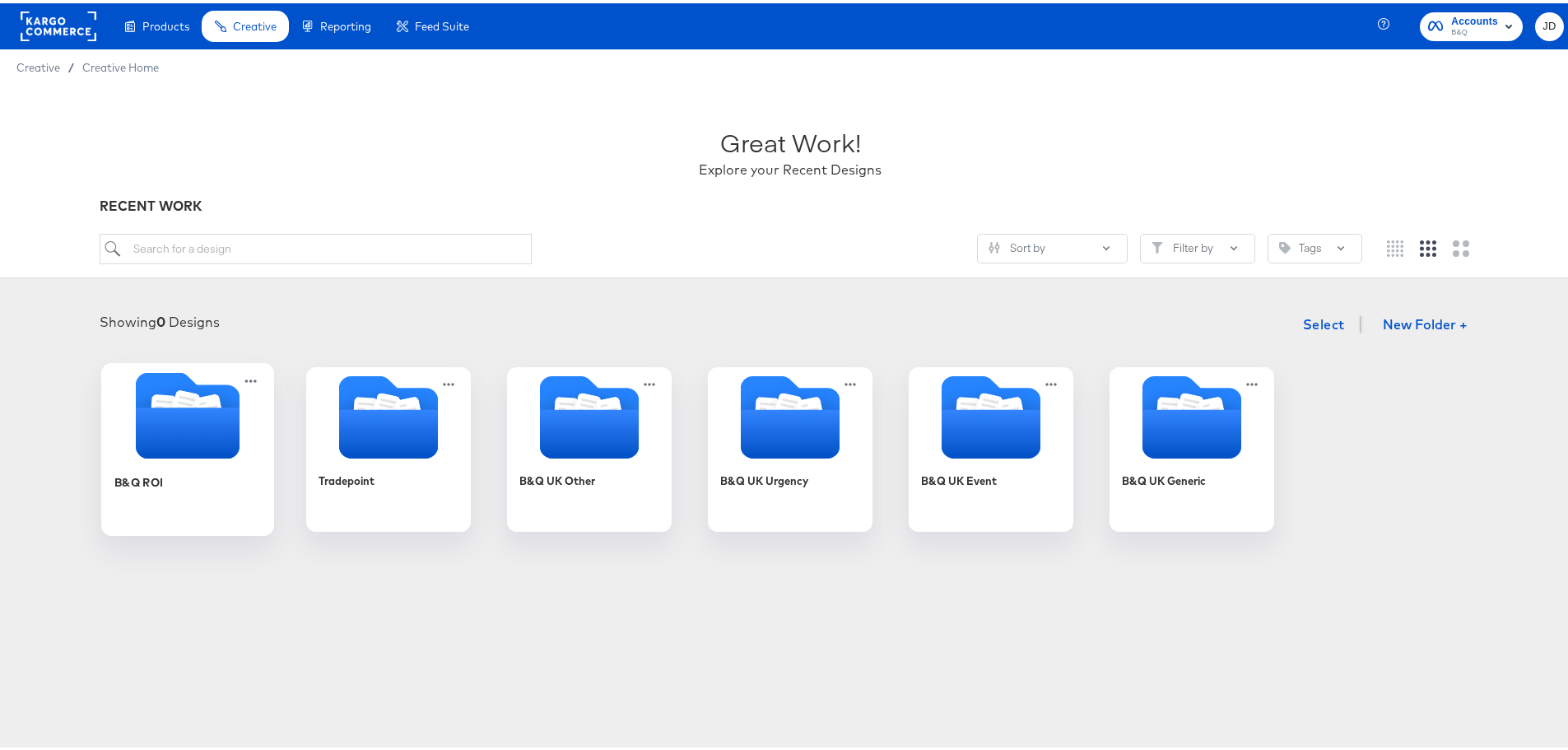
click at [150, 453] on icon "Folder" at bounding box center [188, 429] width 104 height 51
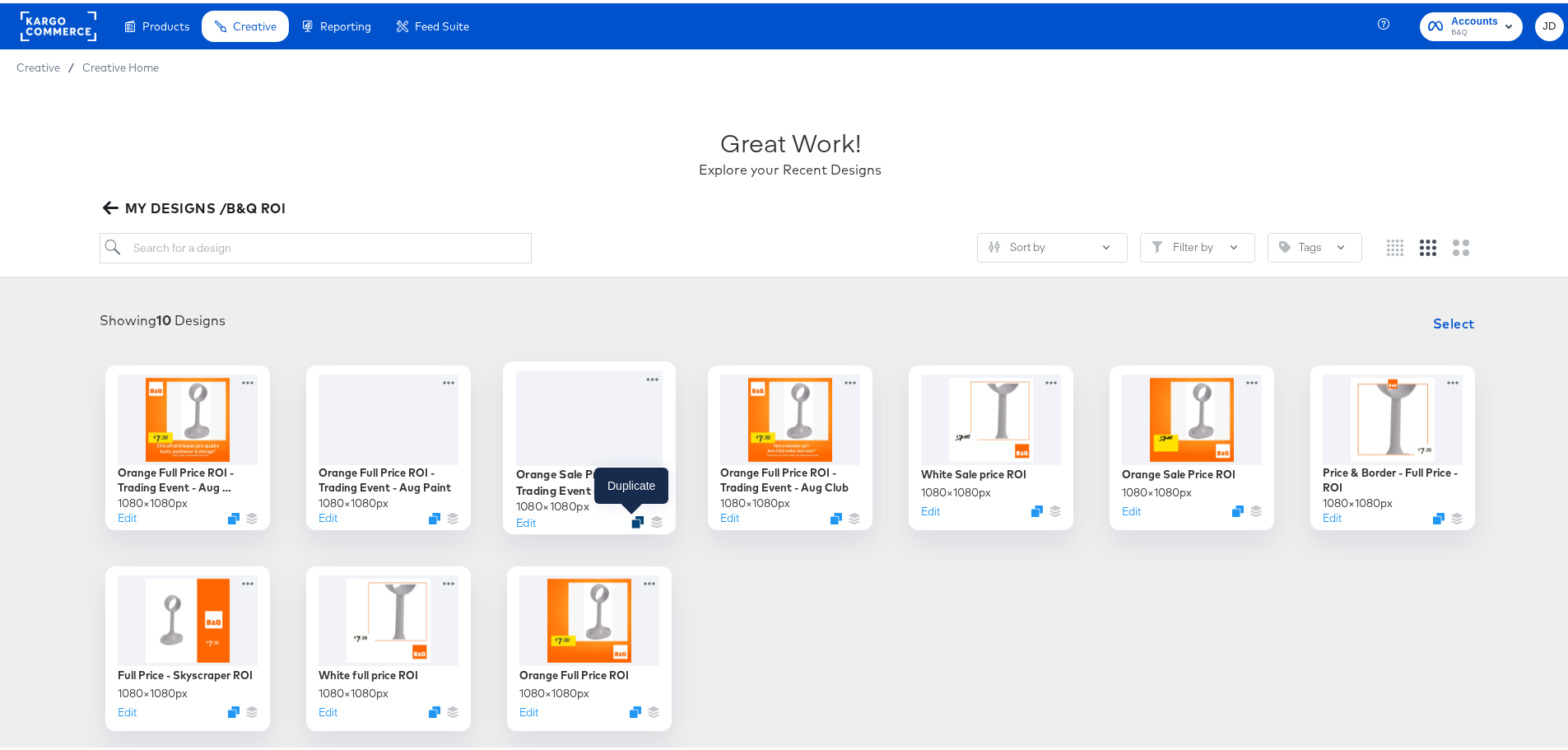
click at [631, 519] on icon "Duplicate" at bounding box center [637, 518] width 12 height 12
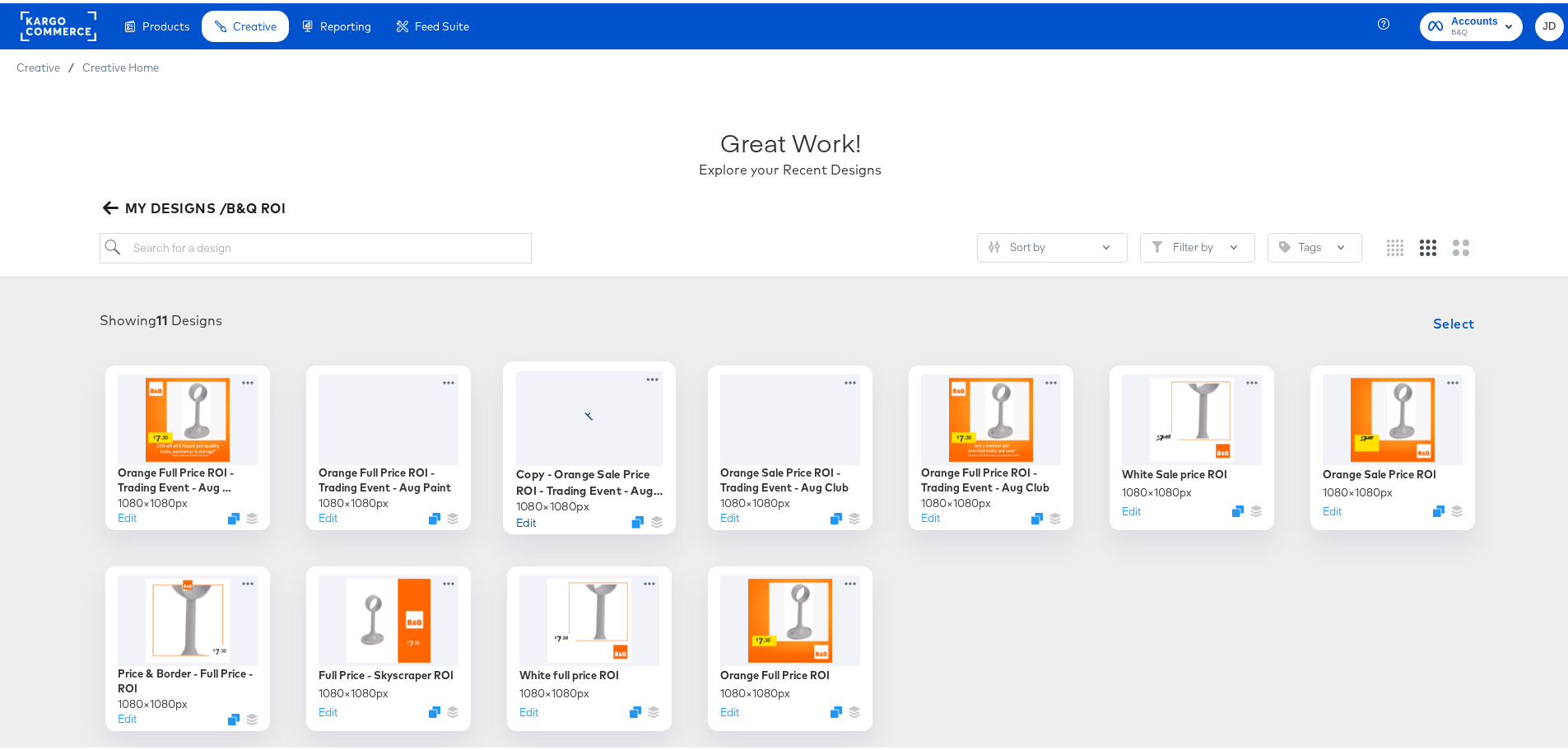
click at [522, 520] on button "Edit" at bounding box center [526, 518] width 20 height 16
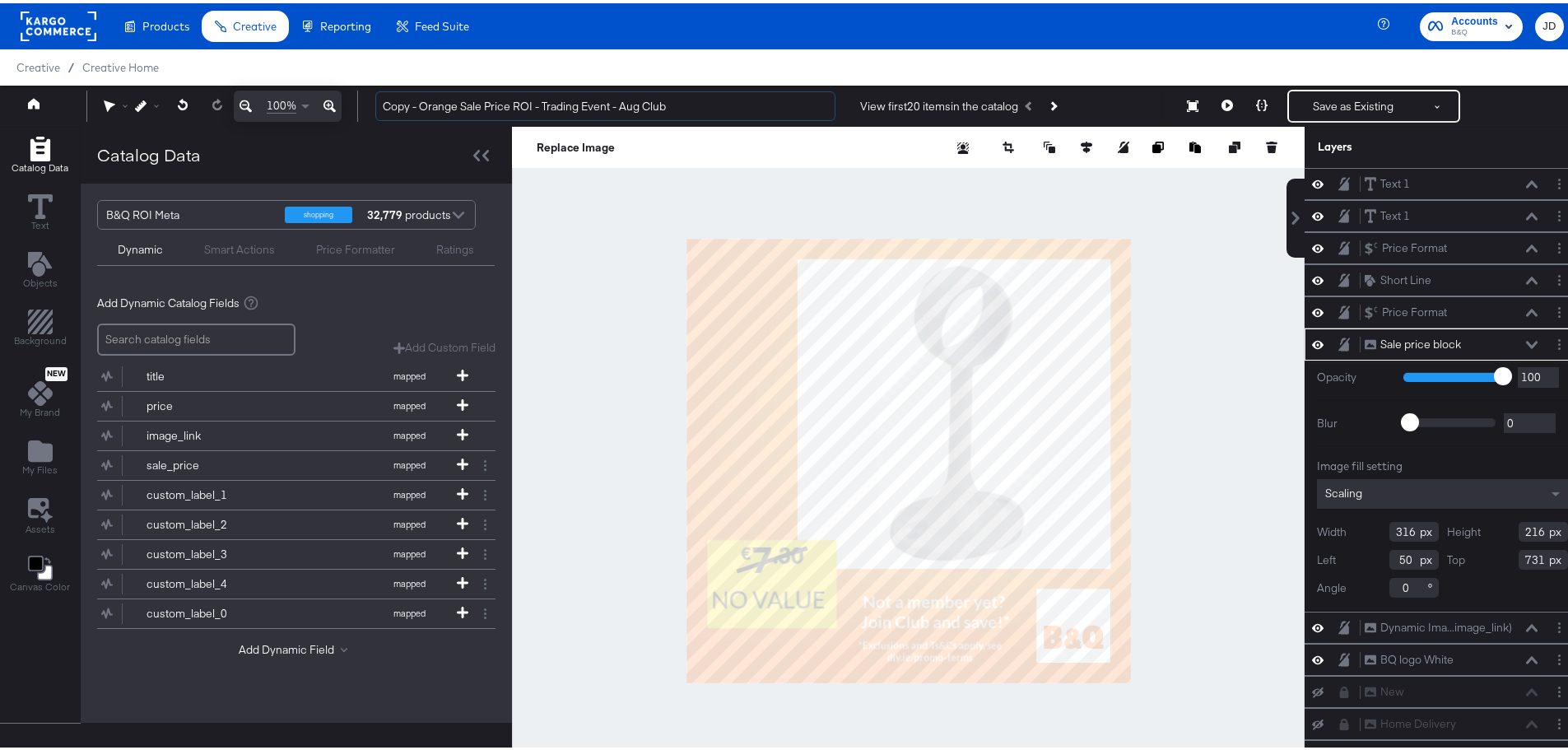
drag, startPoint x: 421, startPoint y: 101, endPoint x: 345, endPoint y: 101, distance: 76.0
click at [345, 101] on div "100% Copy - Orange Sale Price ROI - Trading Event - Aug Club View first 20 item…" at bounding box center [790, 102] width 1581 height 41
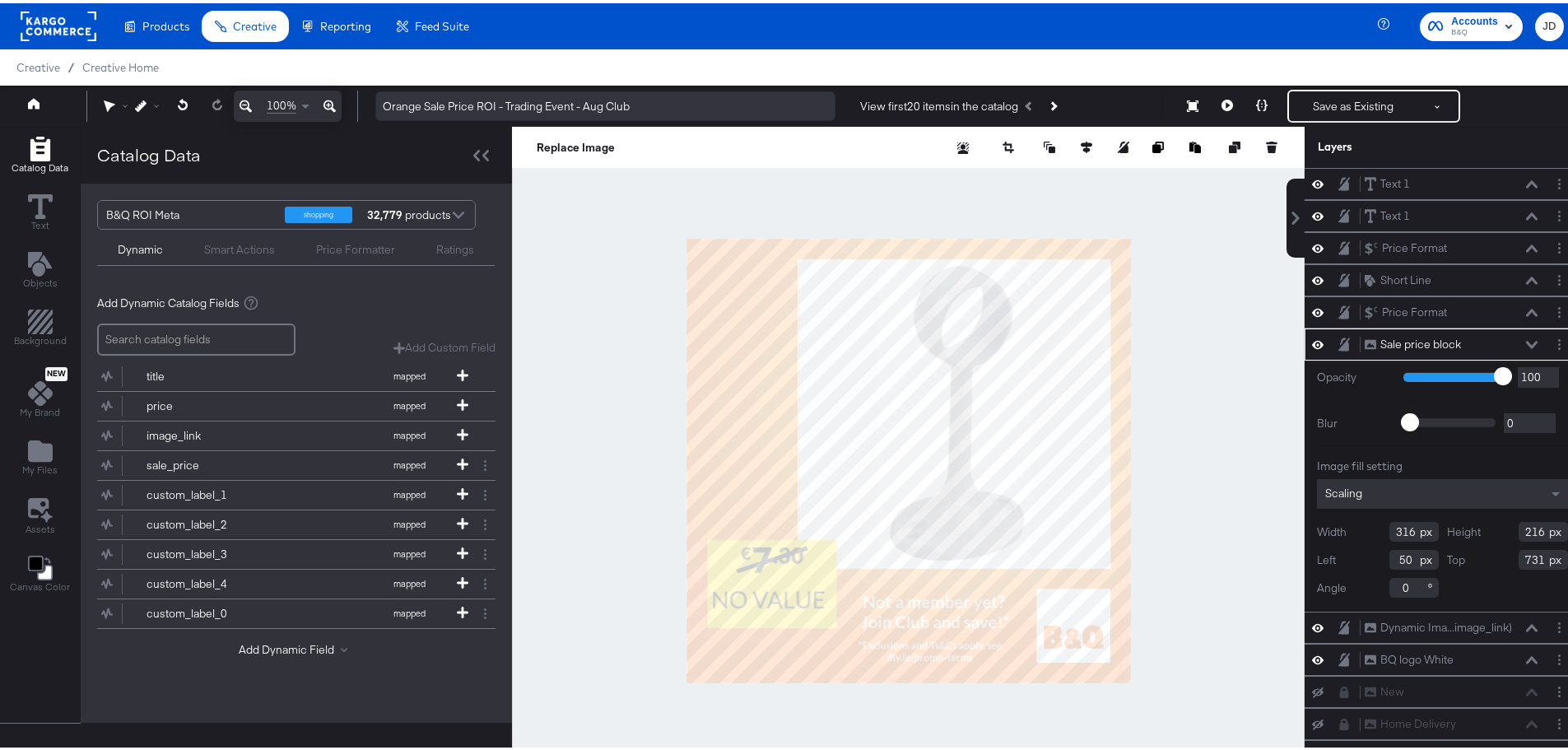
click at [677, 88] on div "100% Orange Sale Price ROI - Trading Event - Aug Club View first 20 items in th…" at bounding box center [790, 102] width 1581 height 41
drag, startPoint x: 616, startPoint y: 102, endPoint x: 586, endPoint y: 102, distance: 30.0
click at [586, 102] on input "Orange Sale Price ROI - Trading Event - Aug Club" at bounding box center [605, 103] width 460 height 31
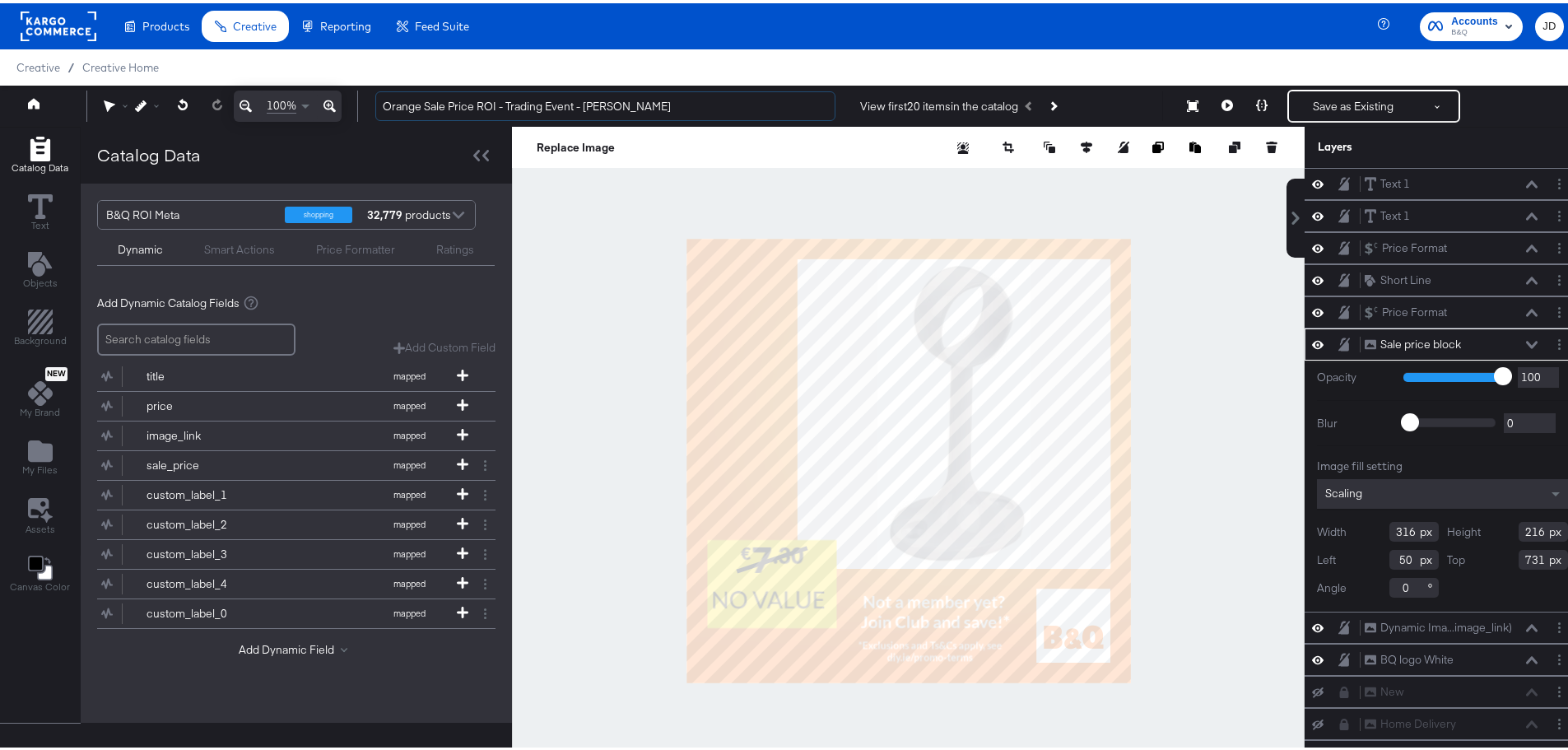
type input "Orange Sale Price ROI - Trading Event - [PERSON_NAME]"
click at [512, 390] on div at bounding box center [908, 457] width 793 height 669
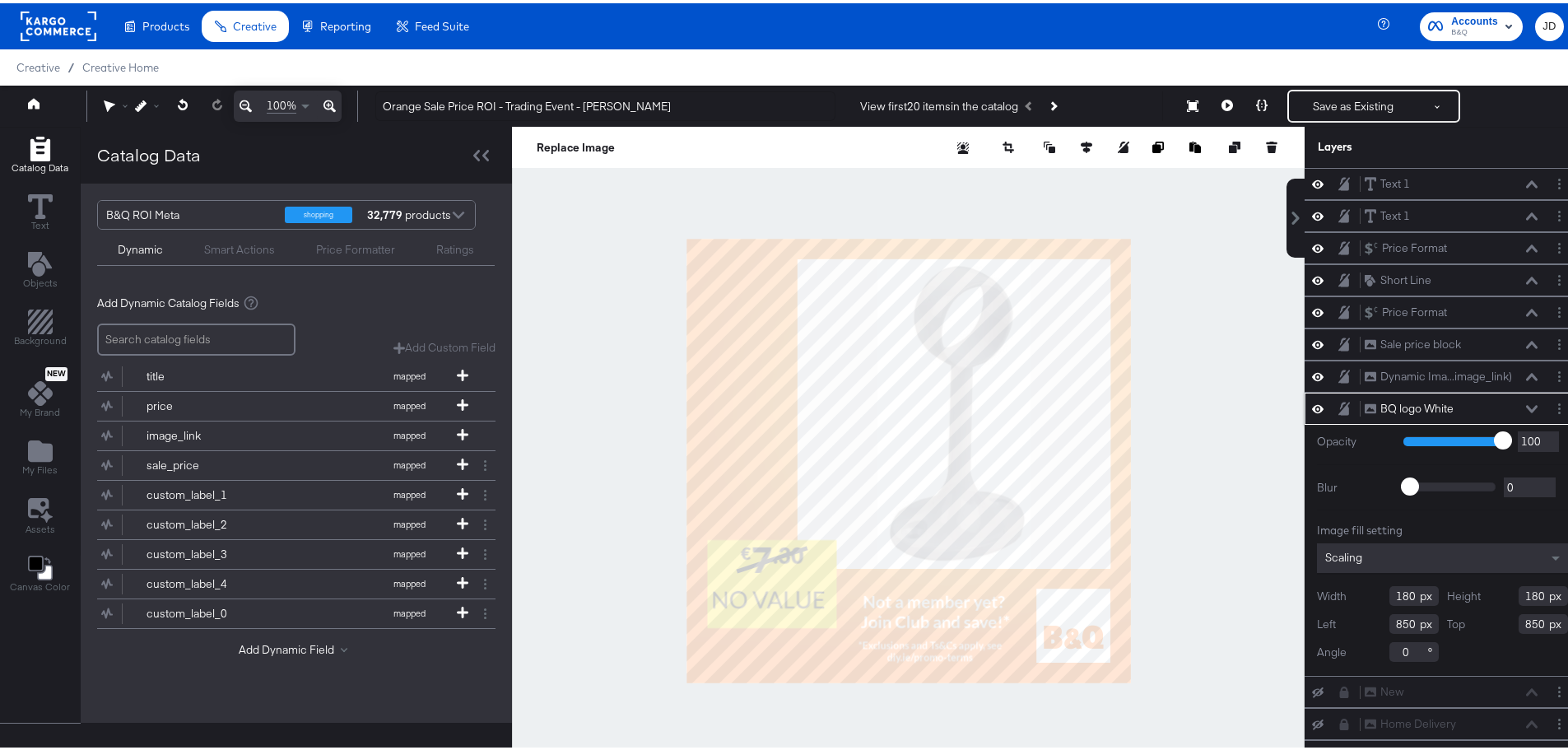
drag, startPoint x: 1375, startPoint y: 622, endPoint x: 1395, endPoint y: 622, distance: 20.0
click at [1395, 622] on input "850" at bounding box center [1414, 620] width 50 height 20
type input "43"
click at [1518, 621] on input "850" at bounding box center [1543, 620] width 50 height 20
type input "50"
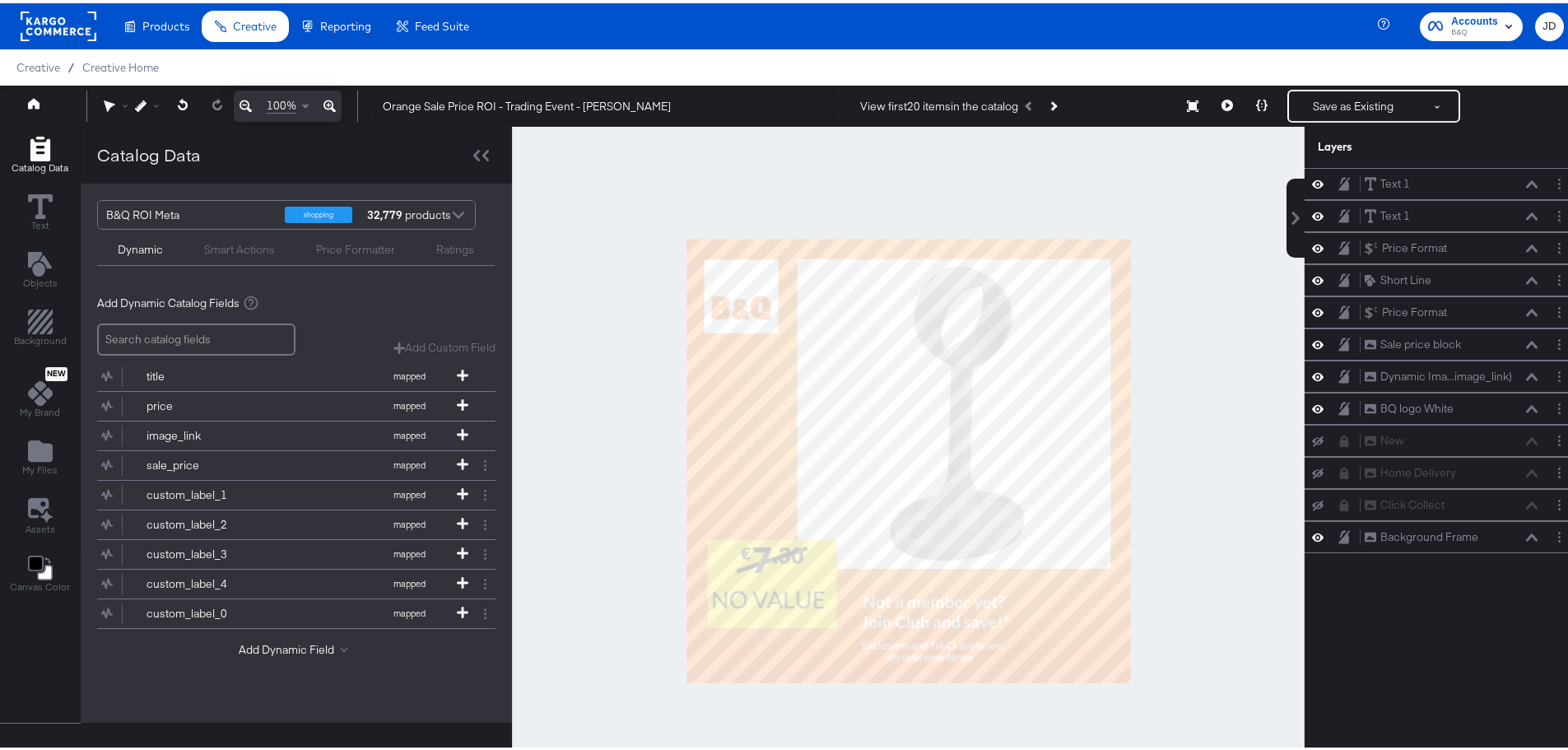
click at [1197, 526] on div at bounding box center [908, 457] width 793 height 669
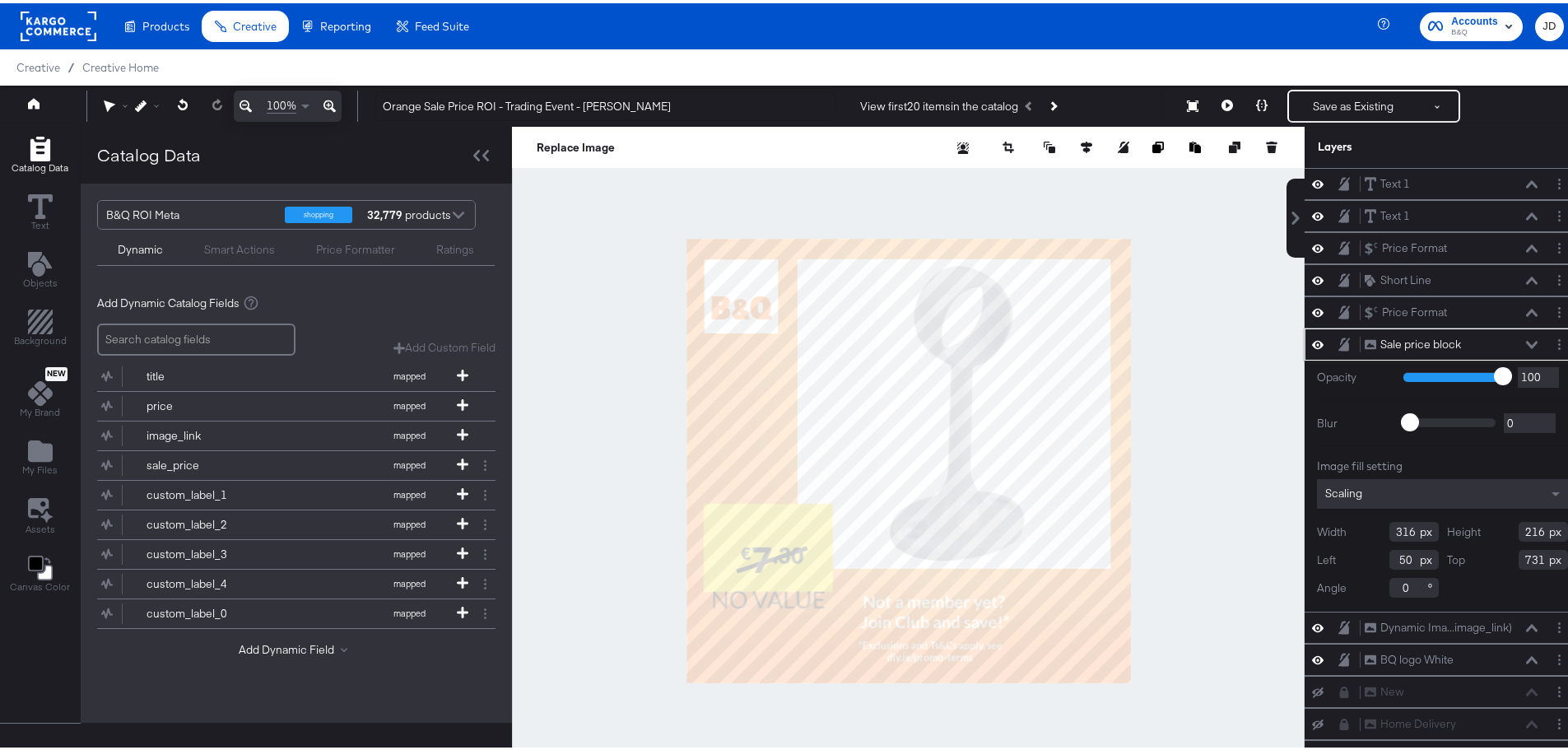
type input "41"
type input "643"
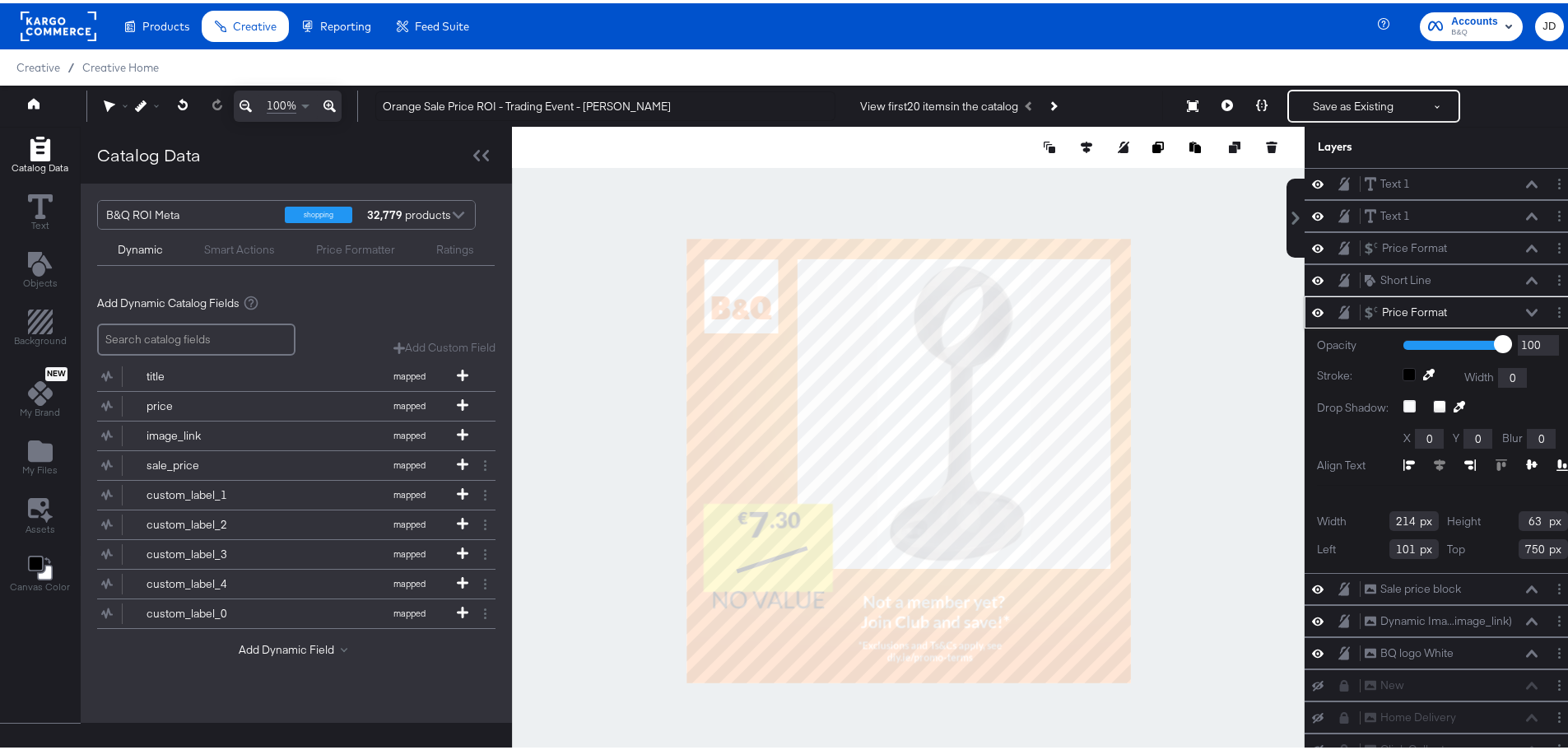
type input "93"
type input "664"
click at [375, 296] on div "Add Dynamic Catalog Fields" at bounding box center [296, 300] width 398 height 16
click at [341, 246] on div "Price Formatter" at bounding box center [356, 247] width 79 height 16
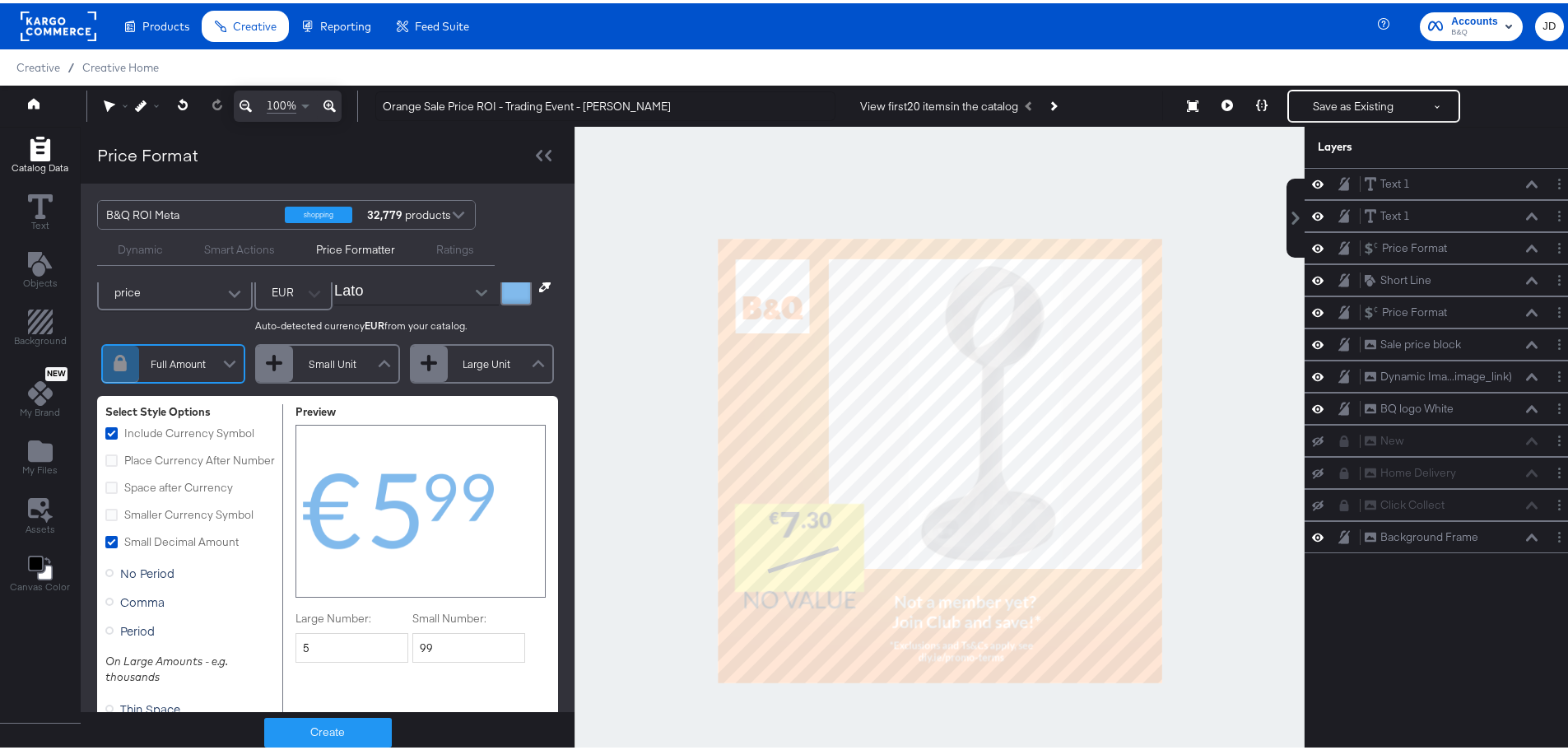
scroll to position [82, 0]
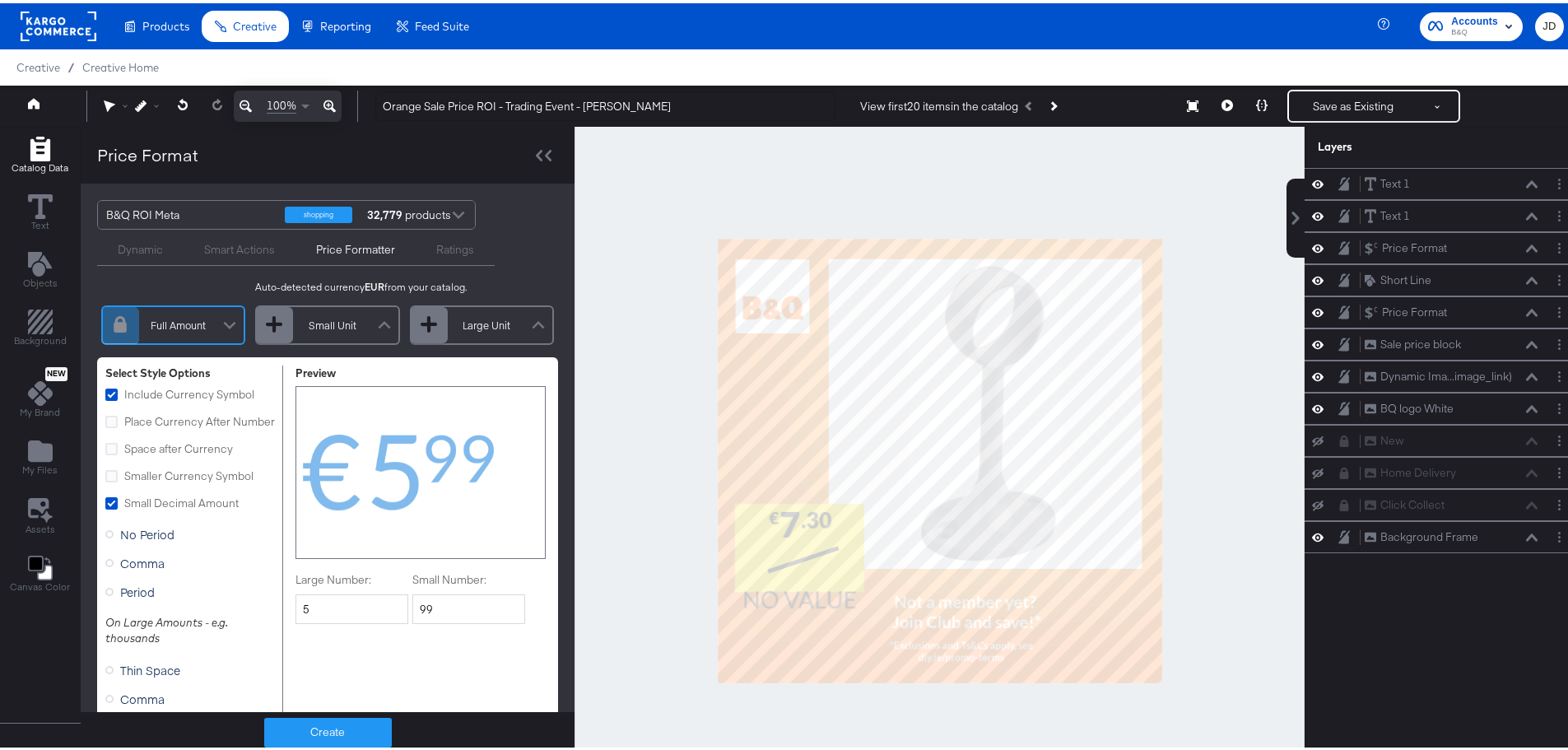
click at [481, 330] on div "Large Unit" at bounding box center [481, 321] width 144 height 40
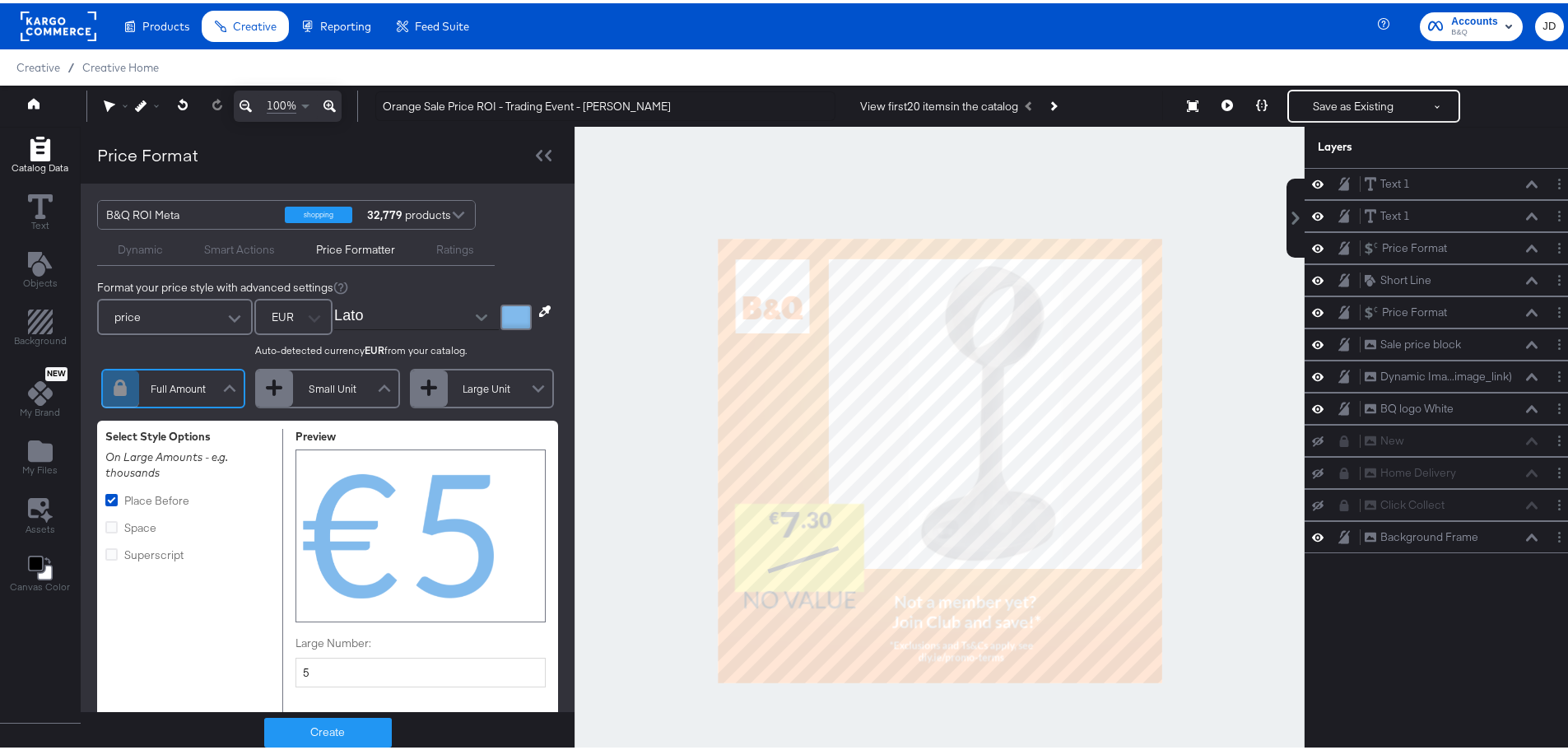
scroll to position [0, 0]
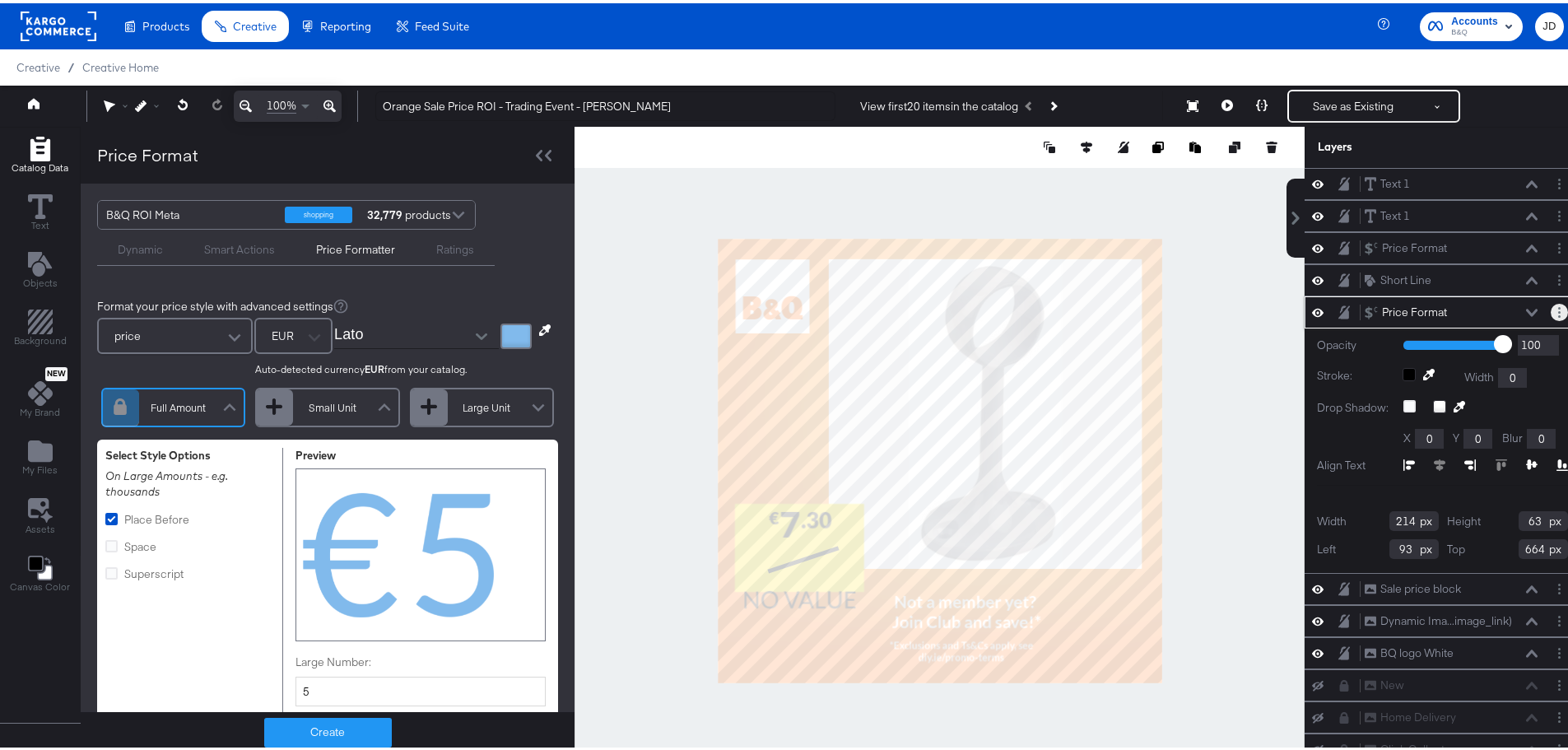
click at [1558, 311] on icon "Layer Options" at bounding box center [1559, 309] width 2 height 11
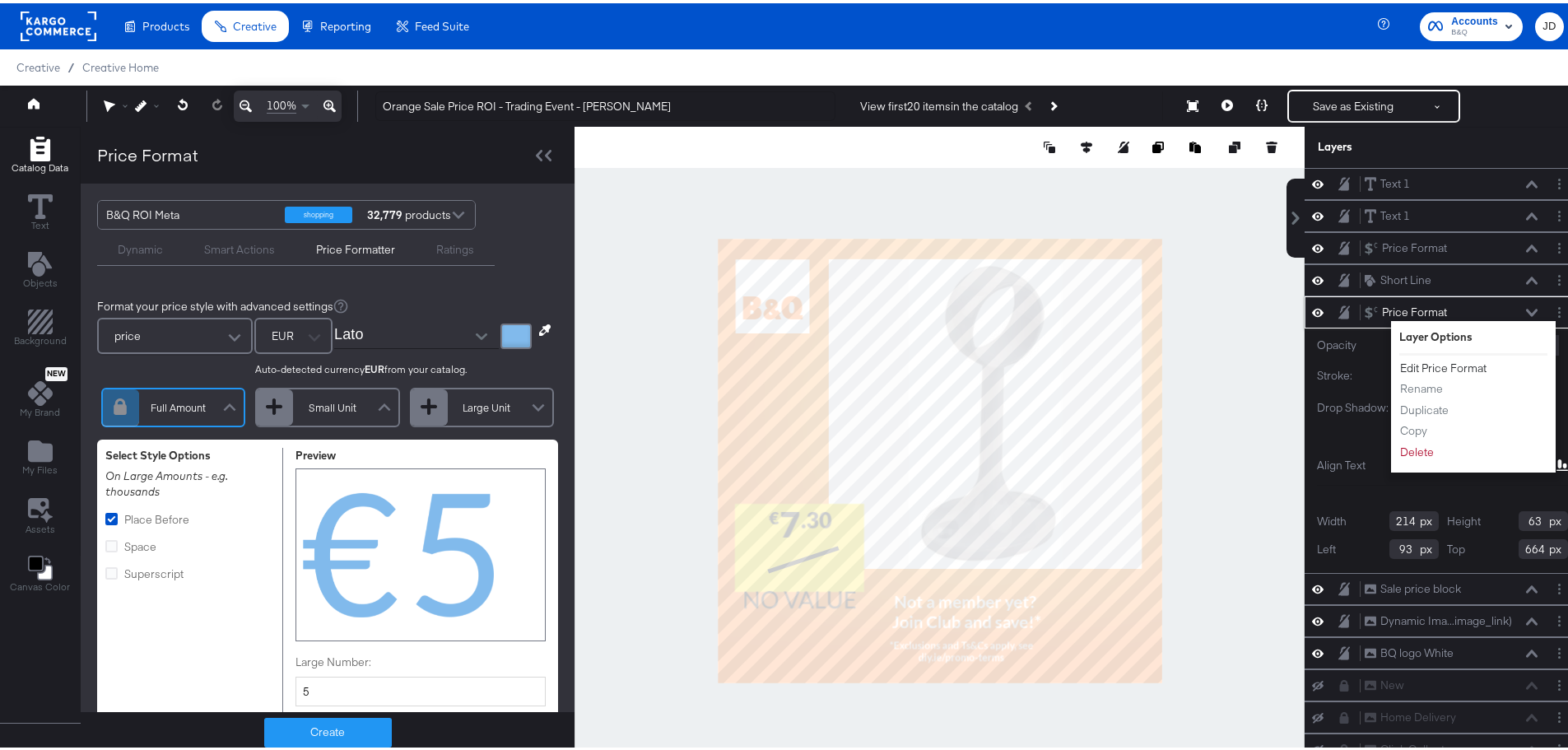
click at [1445, 366] on button "Edit Price Format" at bounding box center [1443, 364] width 88 height 17
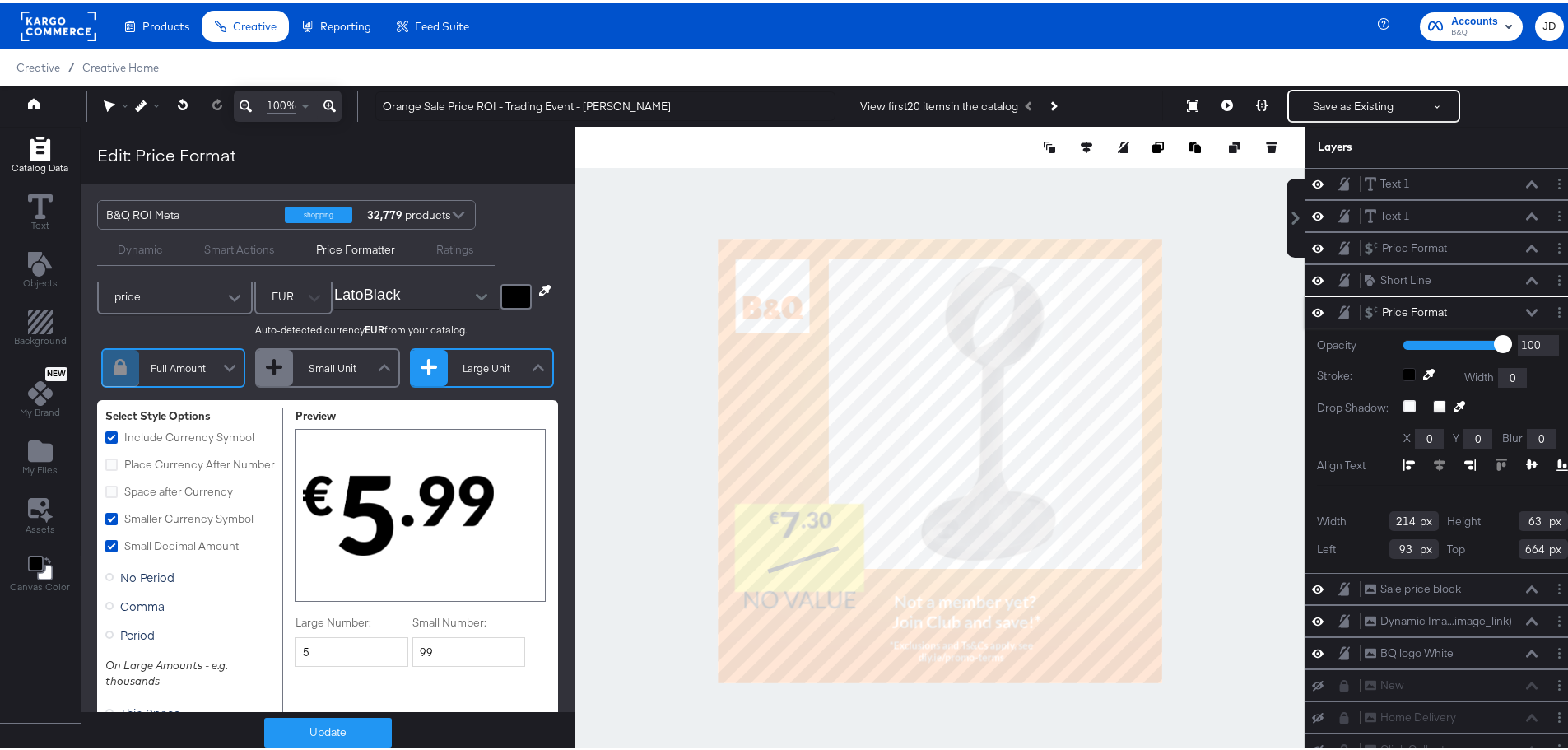
scroll to position [33, 0]
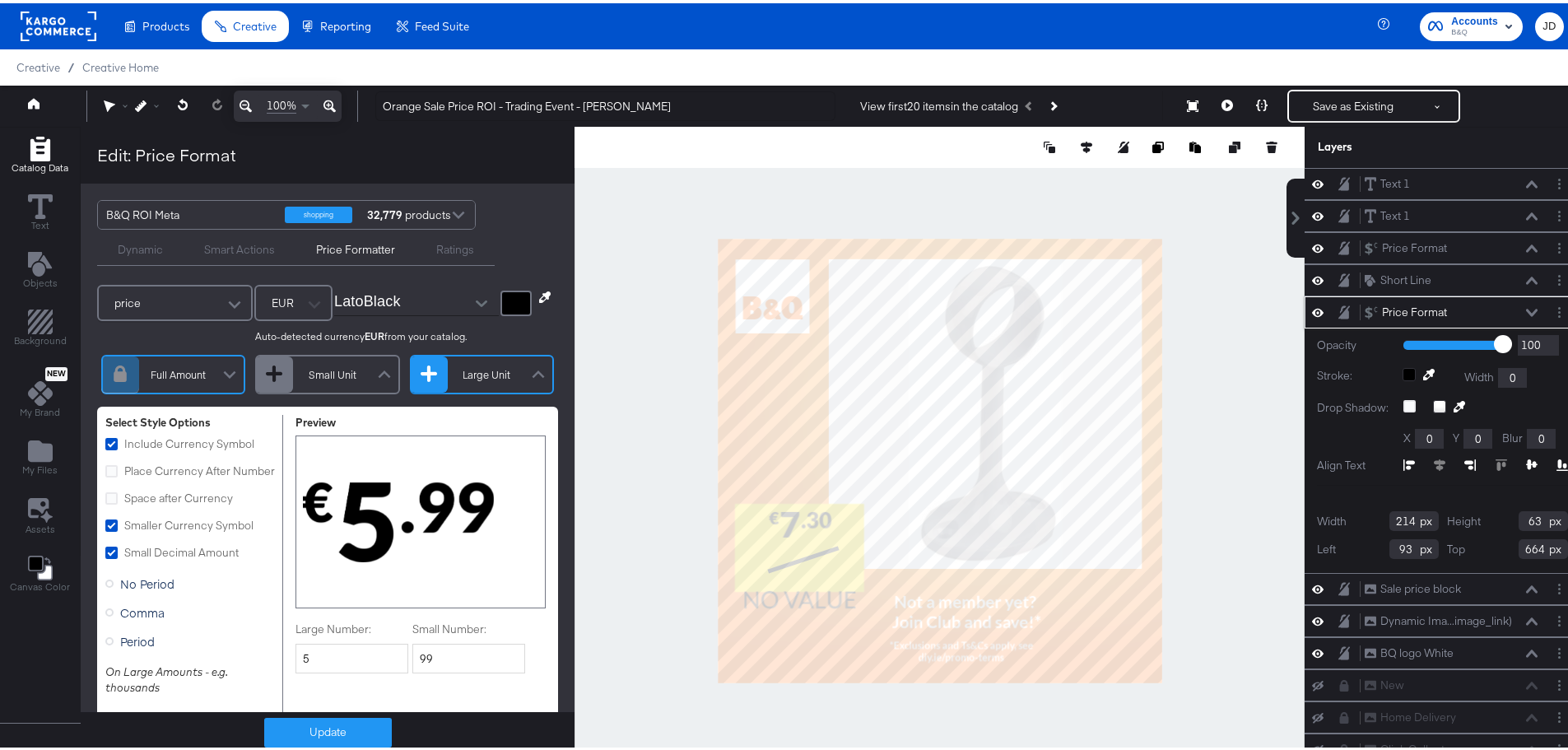
click at [526, 372] on div at bounding box center [538, 373] width 25 height 28
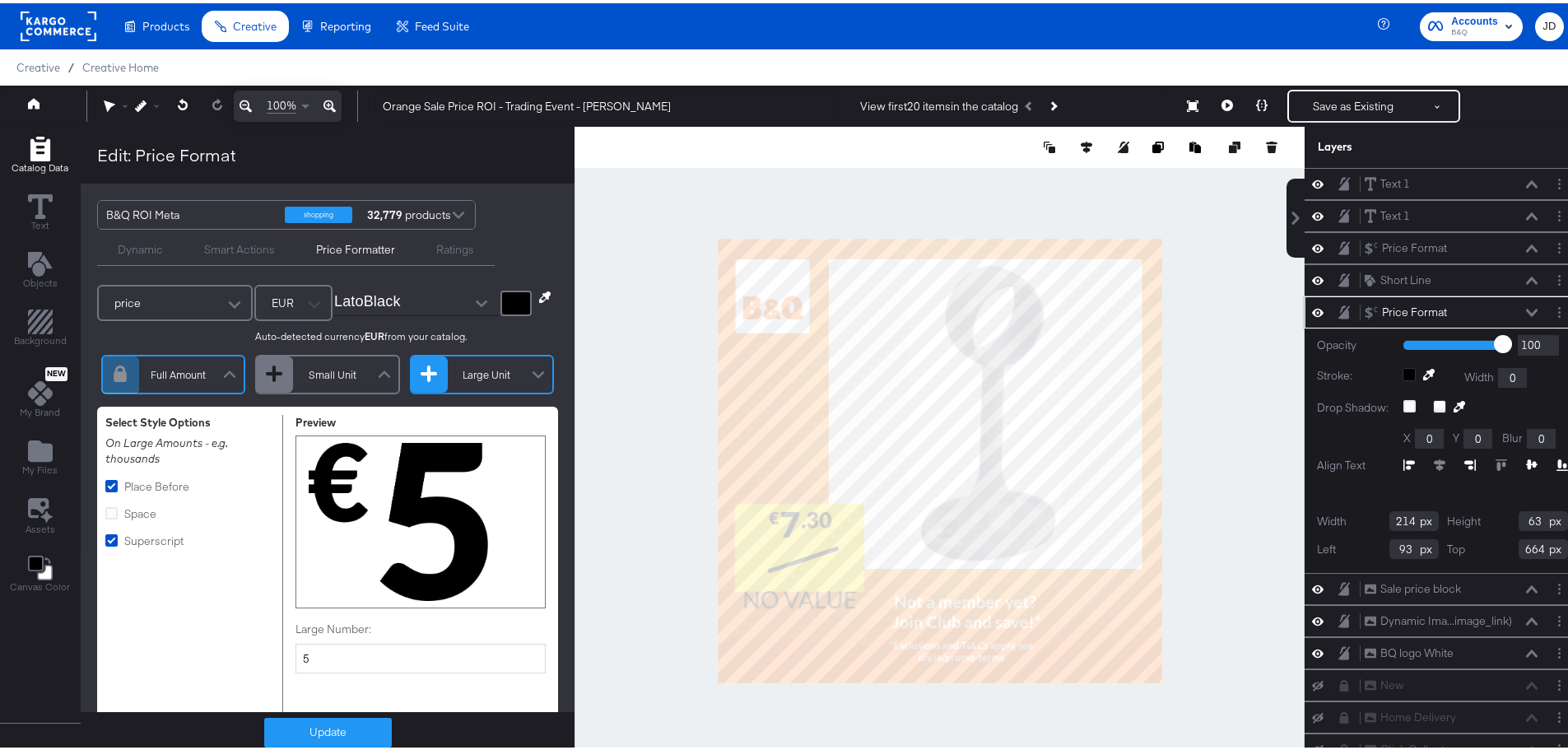
click at [225, 369] on div at bounding box center [229, 373] width 25 height 28
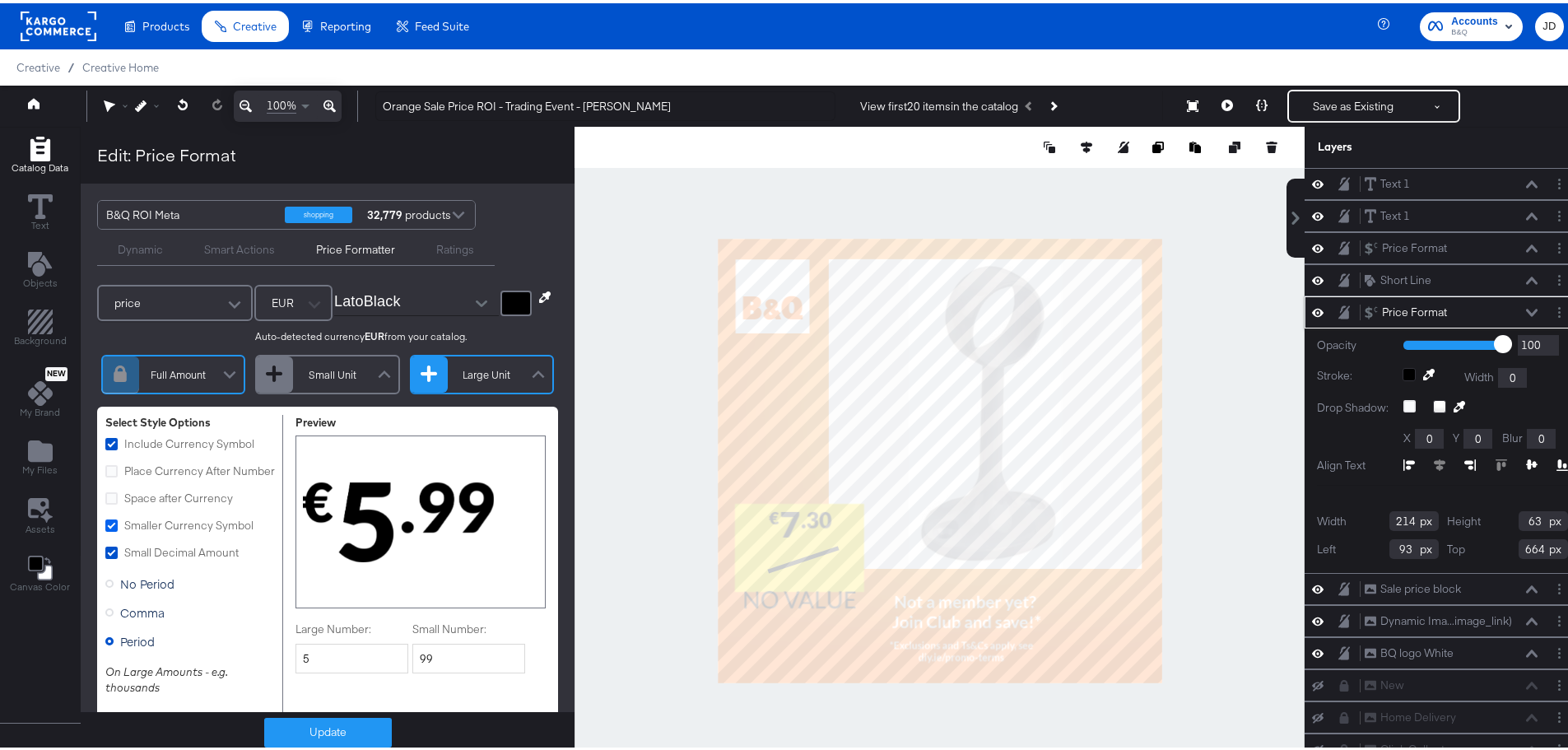
click at [105, 529] on icon at bounding box center [111, 522] width 12 height 12
click at [0, 0] on input "Smaller Currency Symbol" at bounding box center [0, 0] width 0 height 0
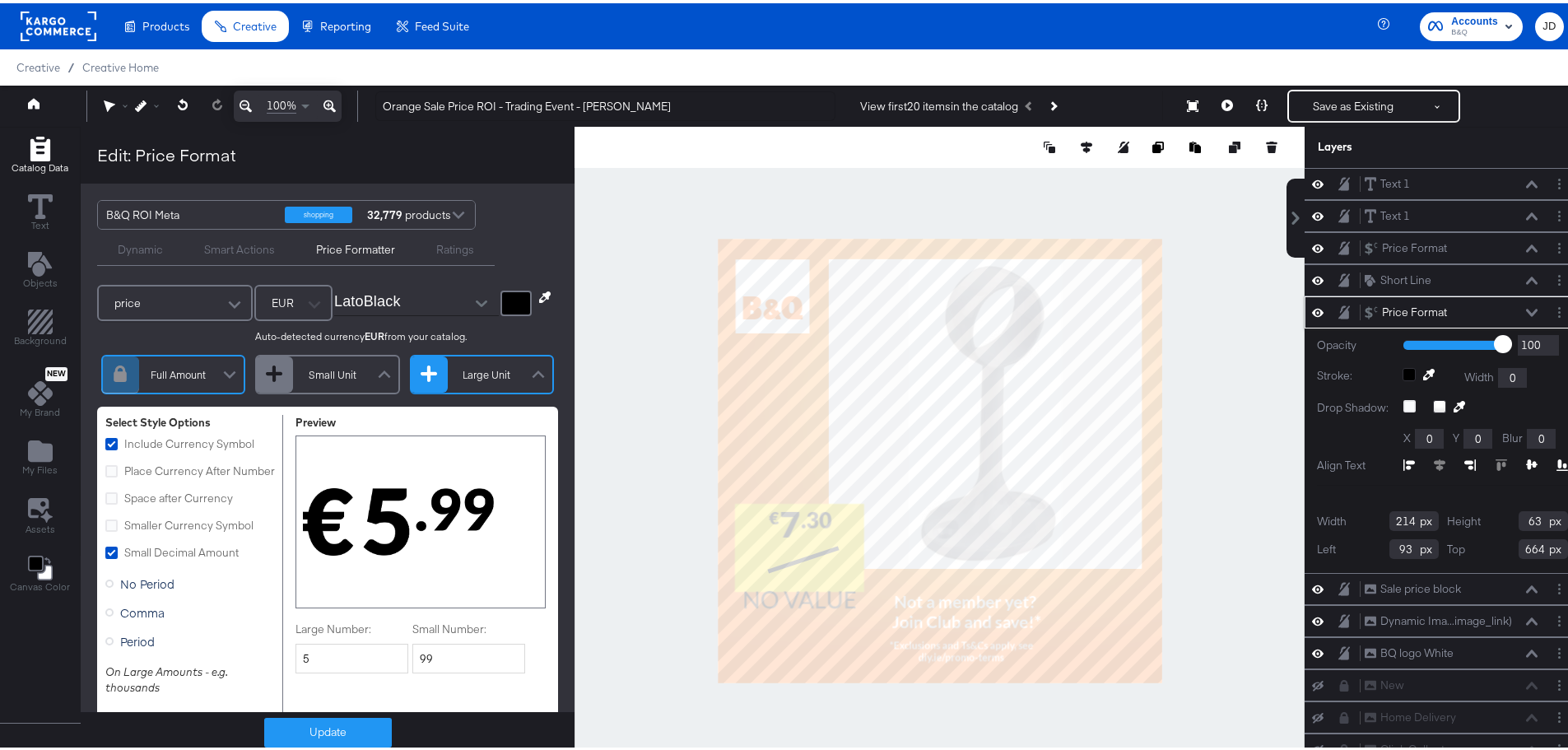
click at [149, 529] on span "Smaller Currency Symbol" at bounding box center [189, 521] width 129 height 15
click at [0, 0] on input "Smaller Currency Symbol" at bounding box center [0, 0] width 0 height 0
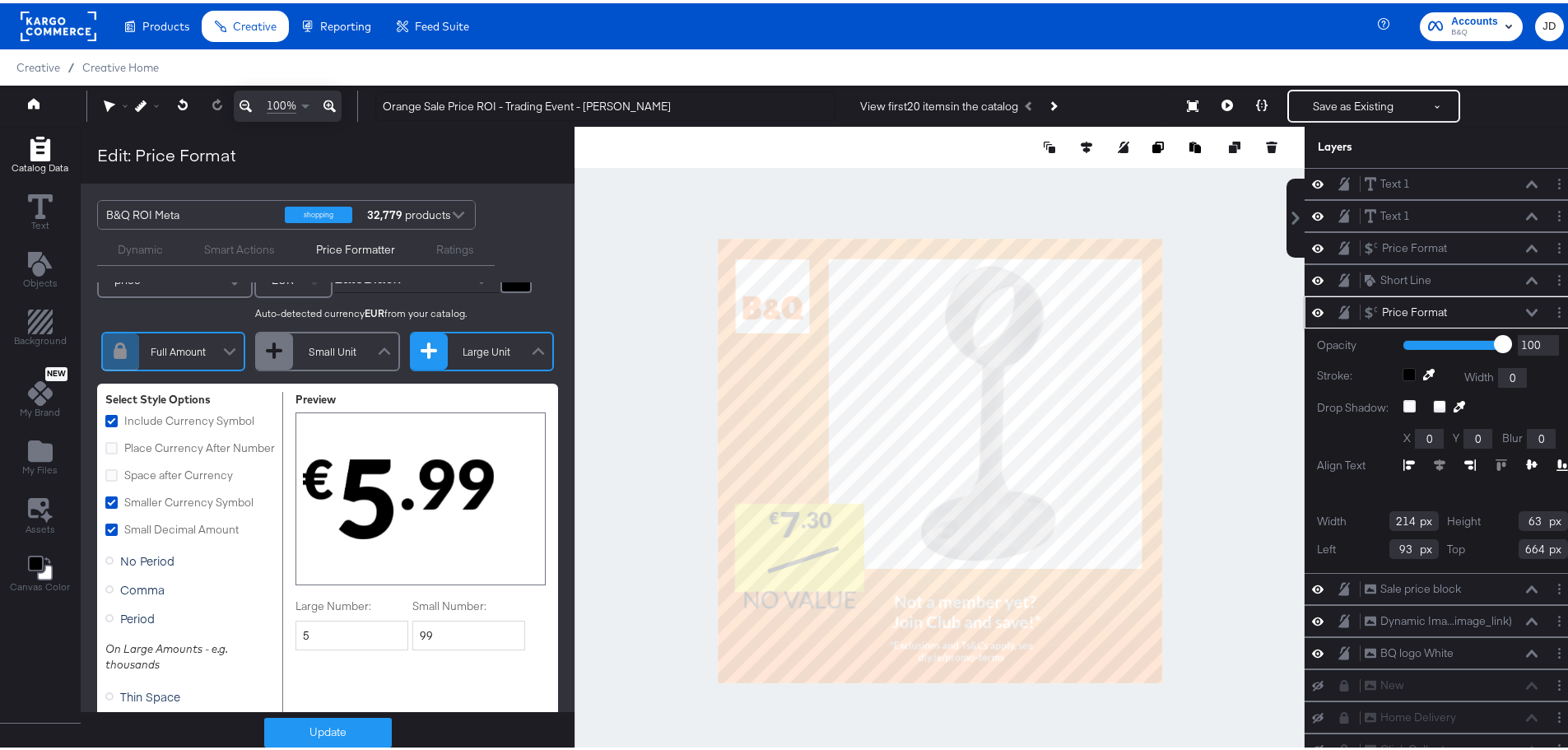
scroll to position [82, 0]
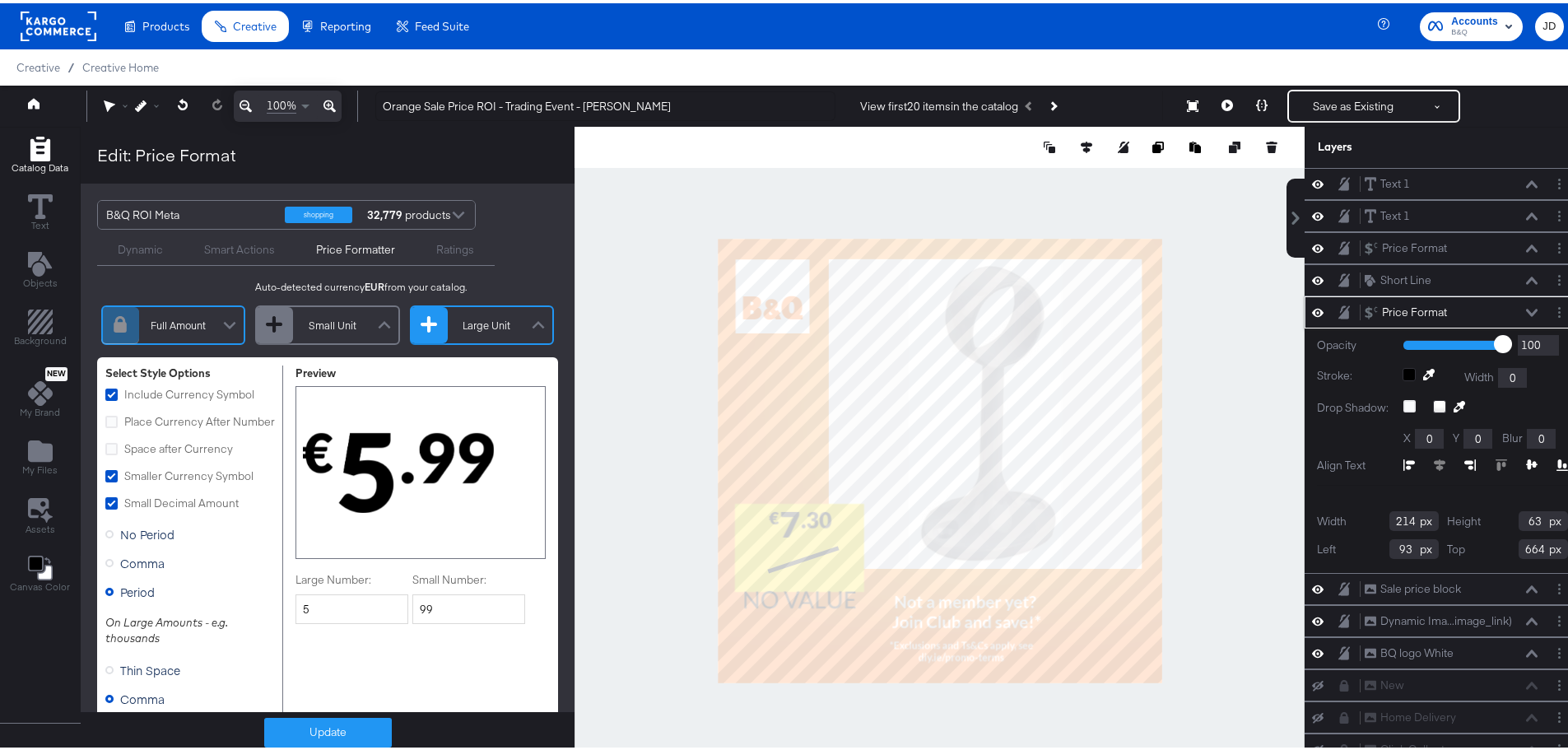
click at [624, 369] on div at bounding box center [940, 457] width 730 height 669
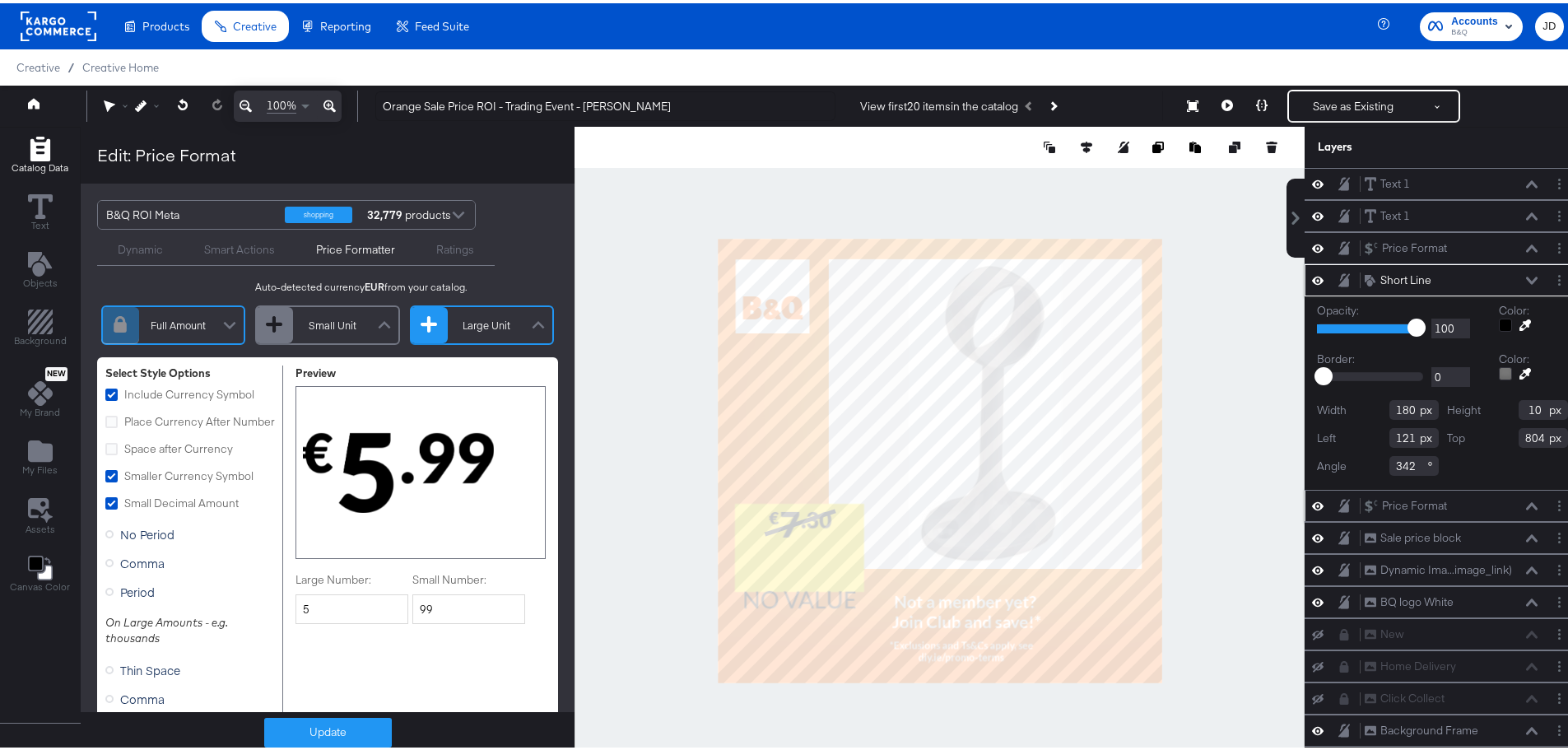
type input "113"
type input "714"
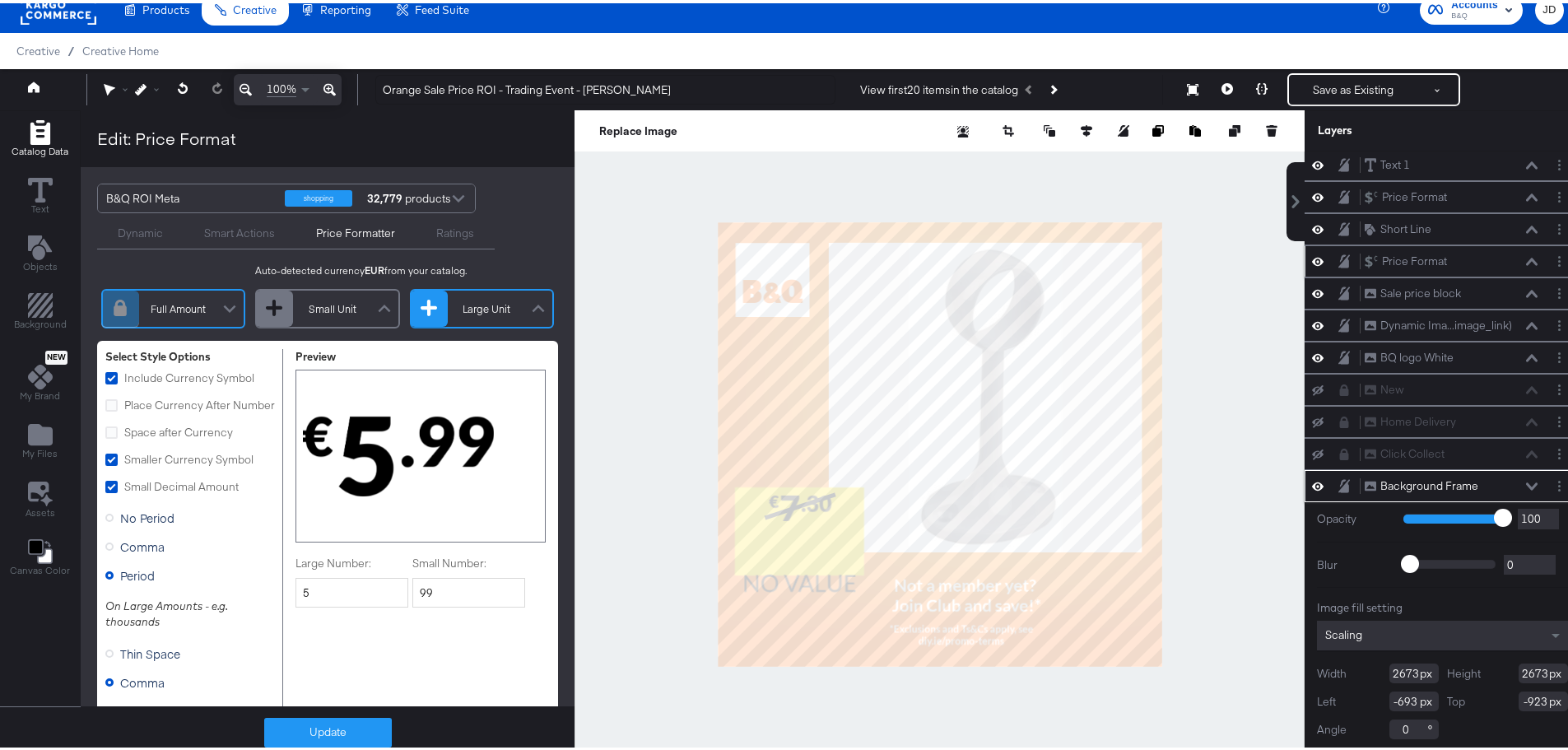
scroll to position [0, 0]
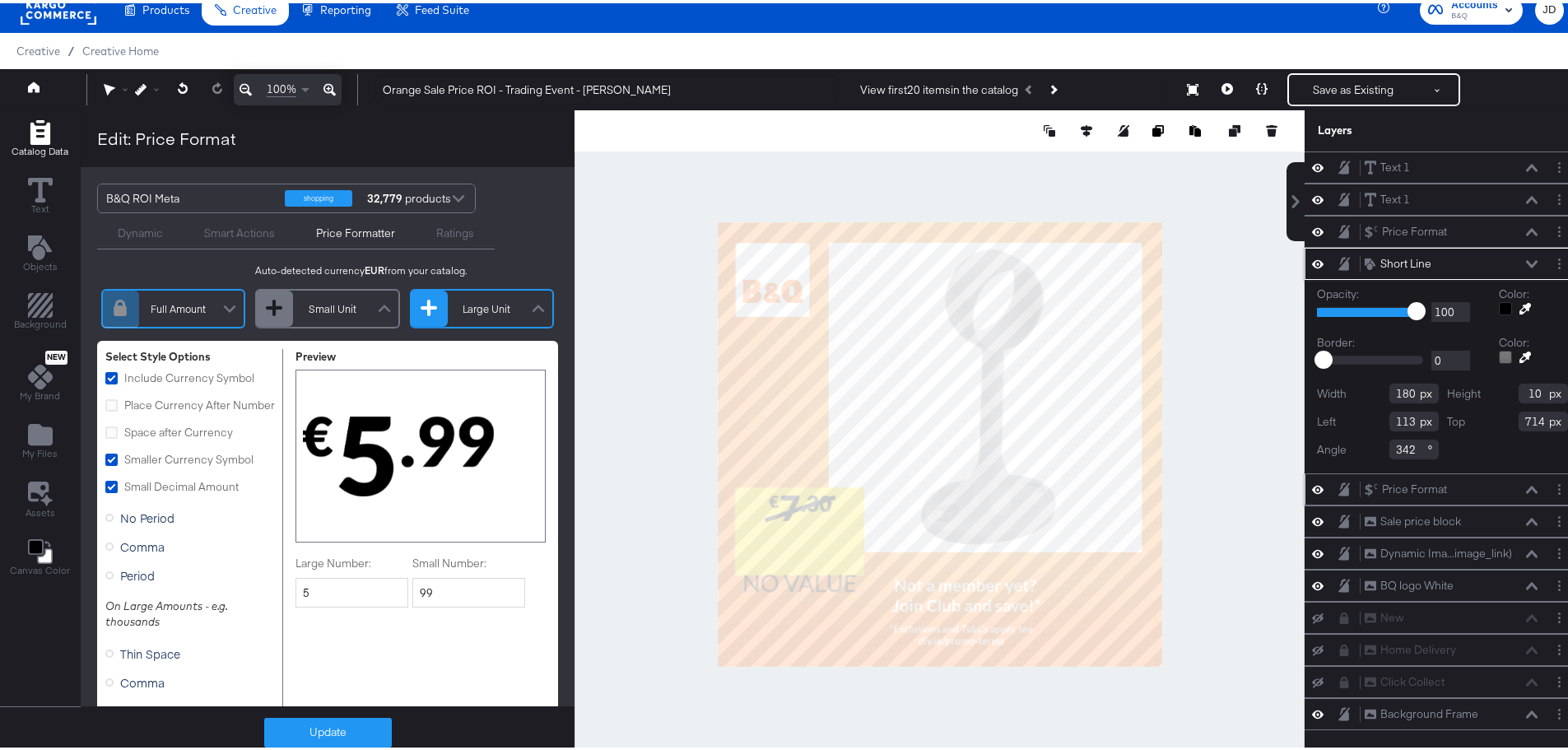
type input "720"
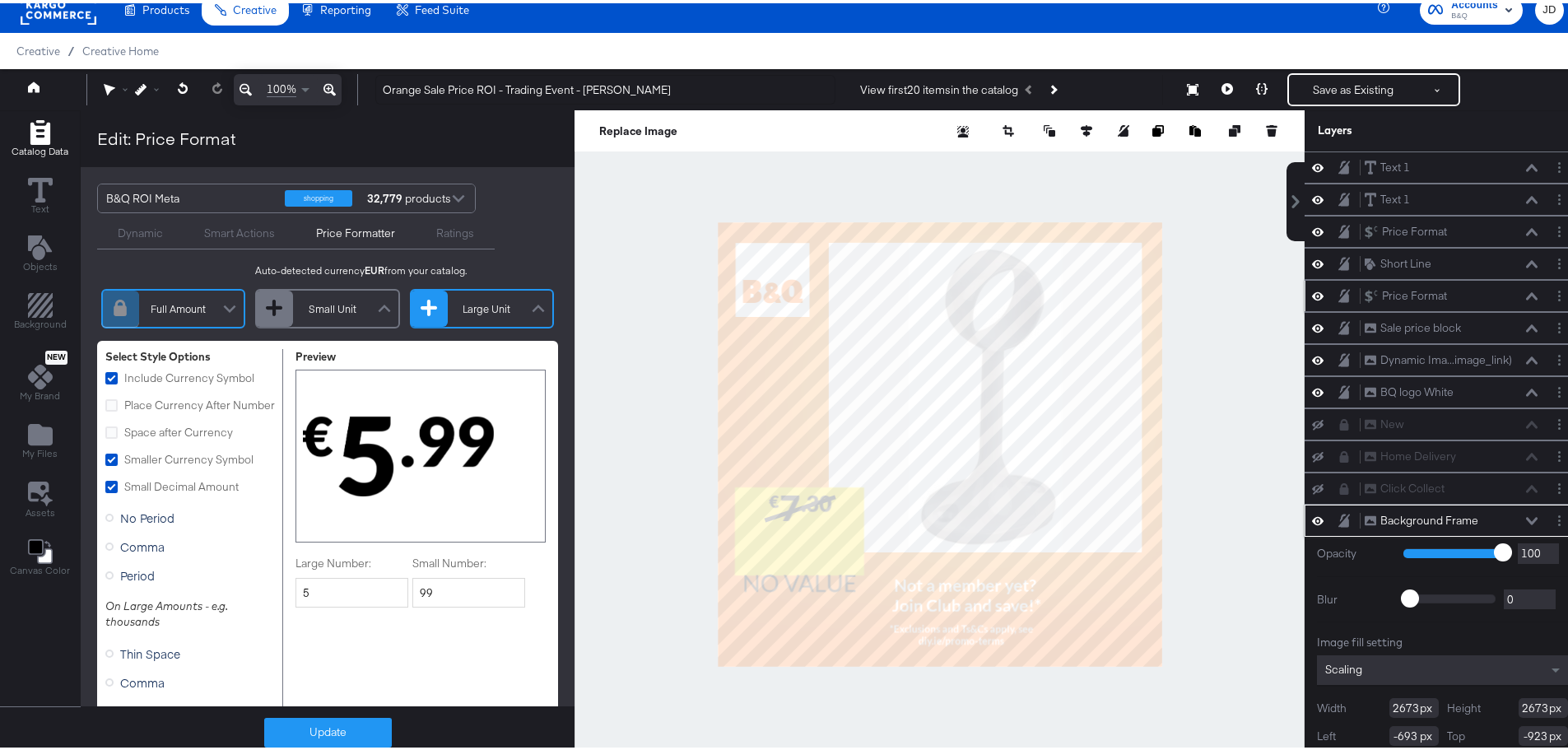
scroll to position [35, 0]
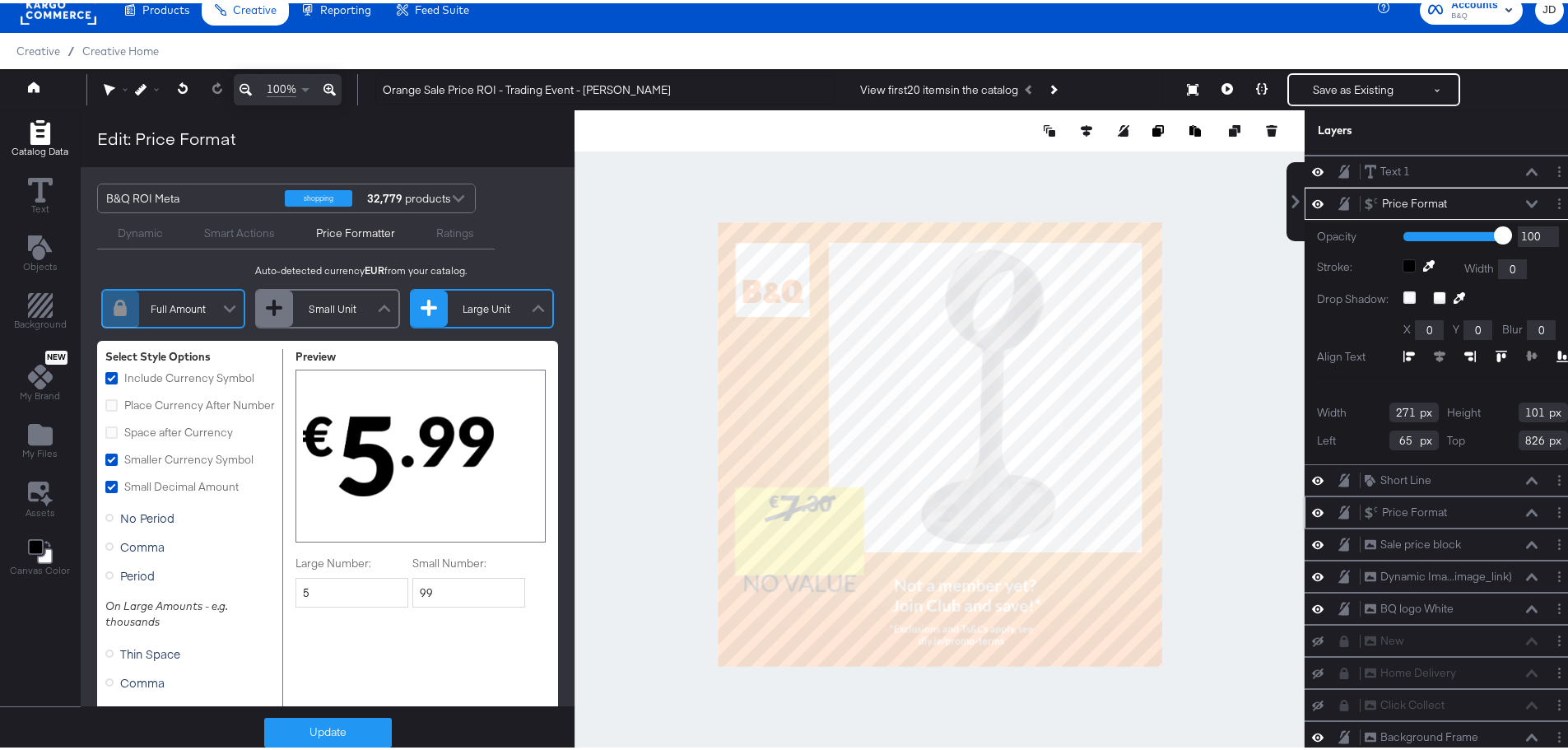
click at [361, 226] on div "Price Formatter" at bounding box center [356, 230] width 79 height 16
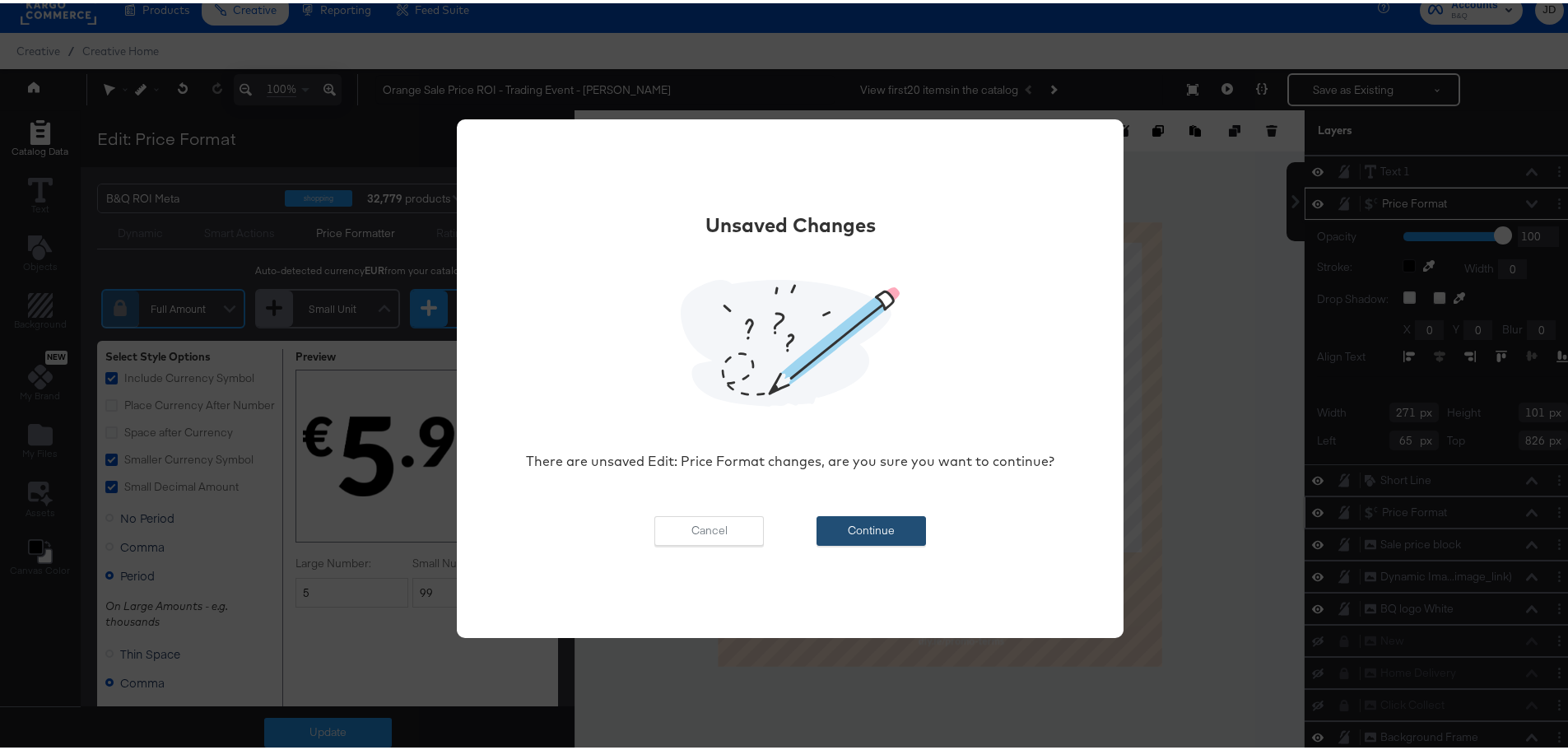
click at [863, 518] on button "Continue" at bounding box center [871, 528] width 109 height 30
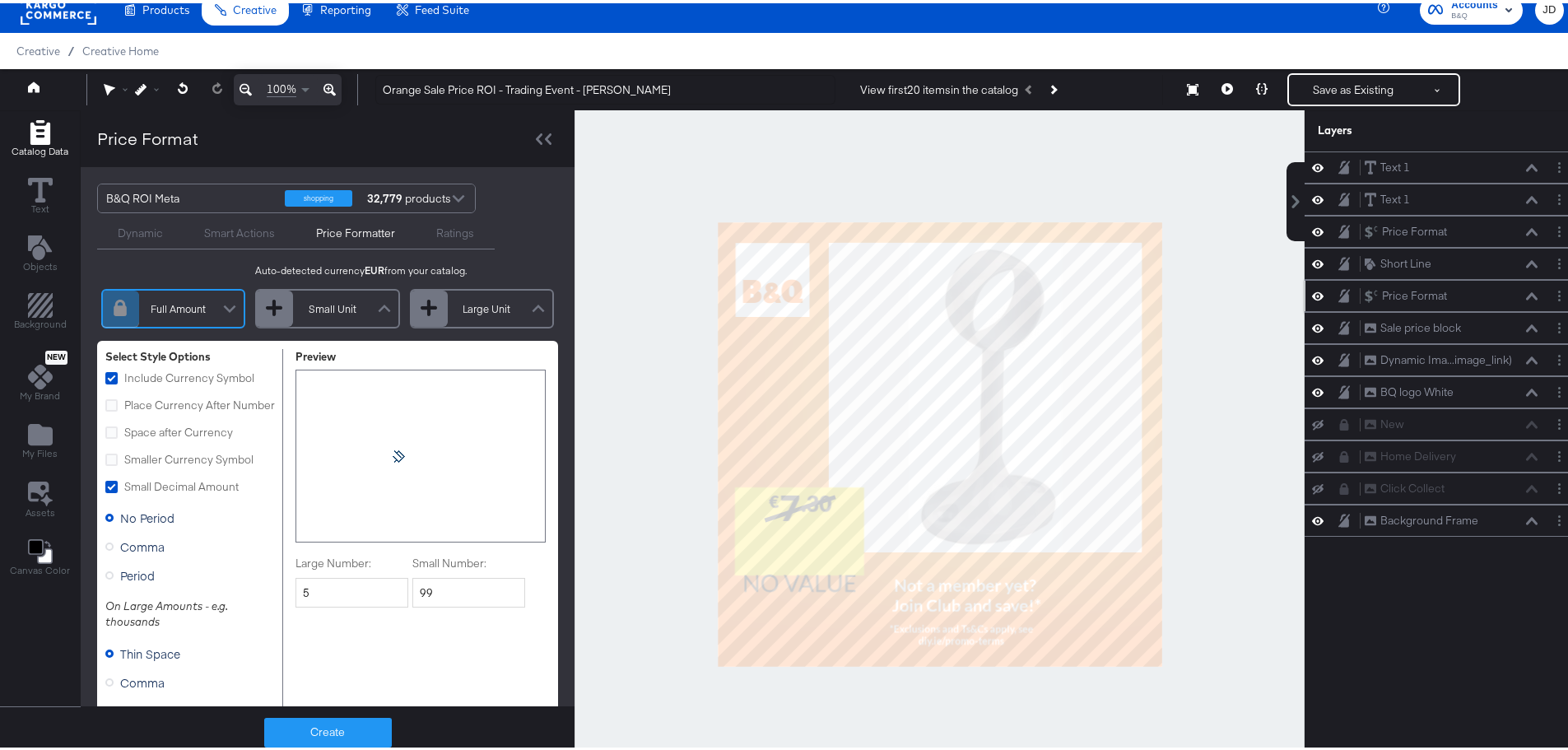
scroll to position [0, 0]
click at [236, 235] on div "Smart Actions" at bounding box center [239, 230] width 70 height 16
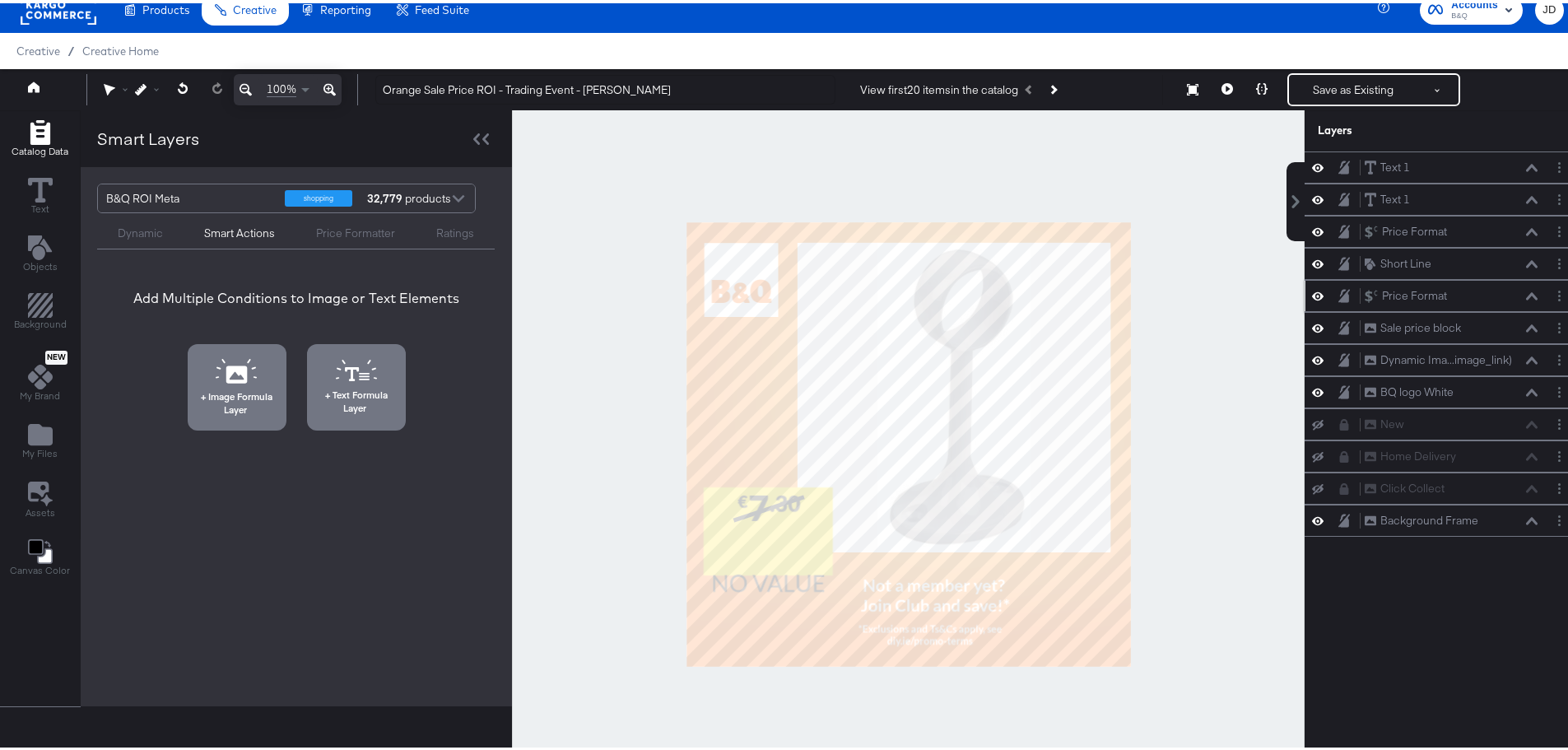
click at [364, 232] on div "Price Formatter" at bounding box center [356, 230] width 79 height 16
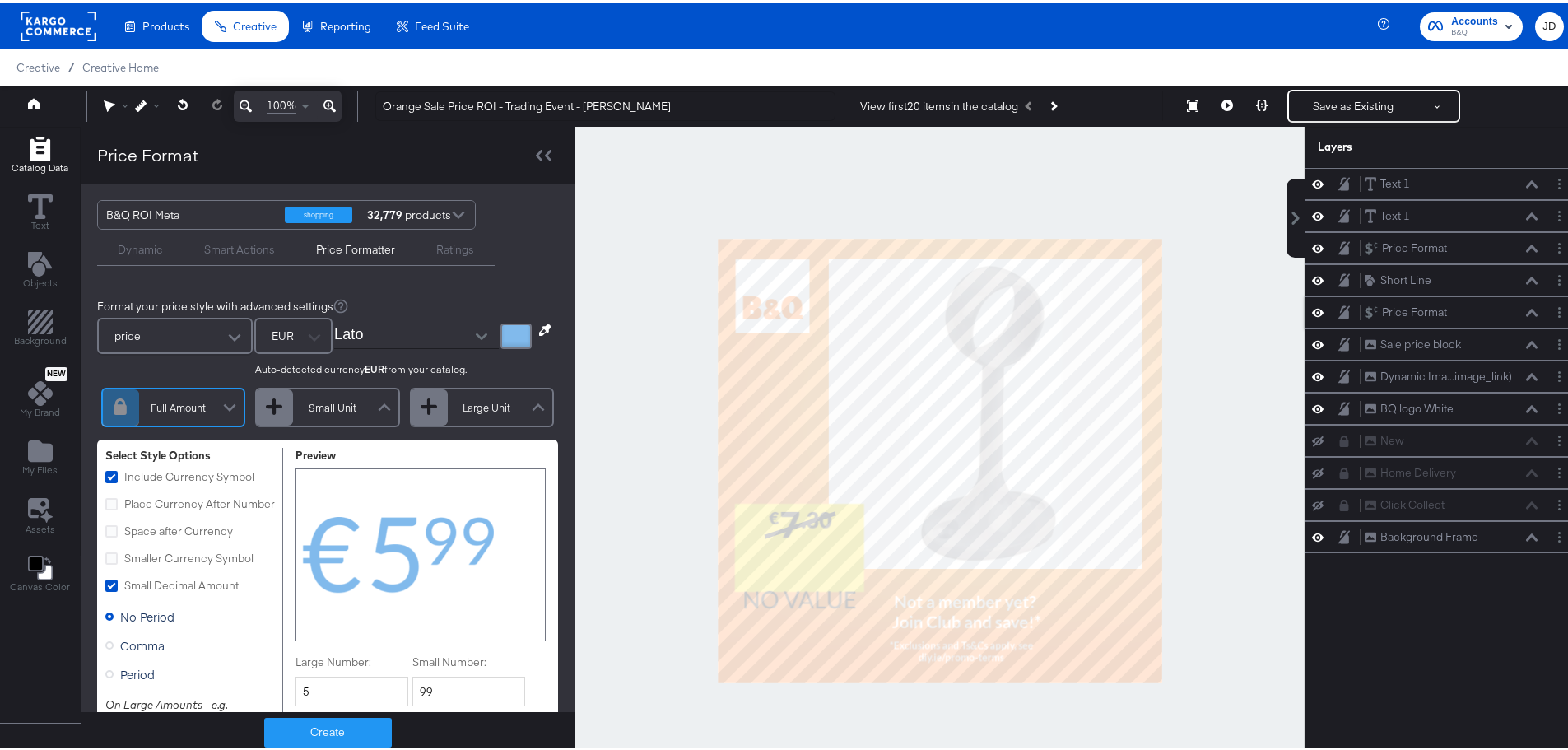
click at [222, 335] on div at bounding box center [234, 334] width 25 height 29
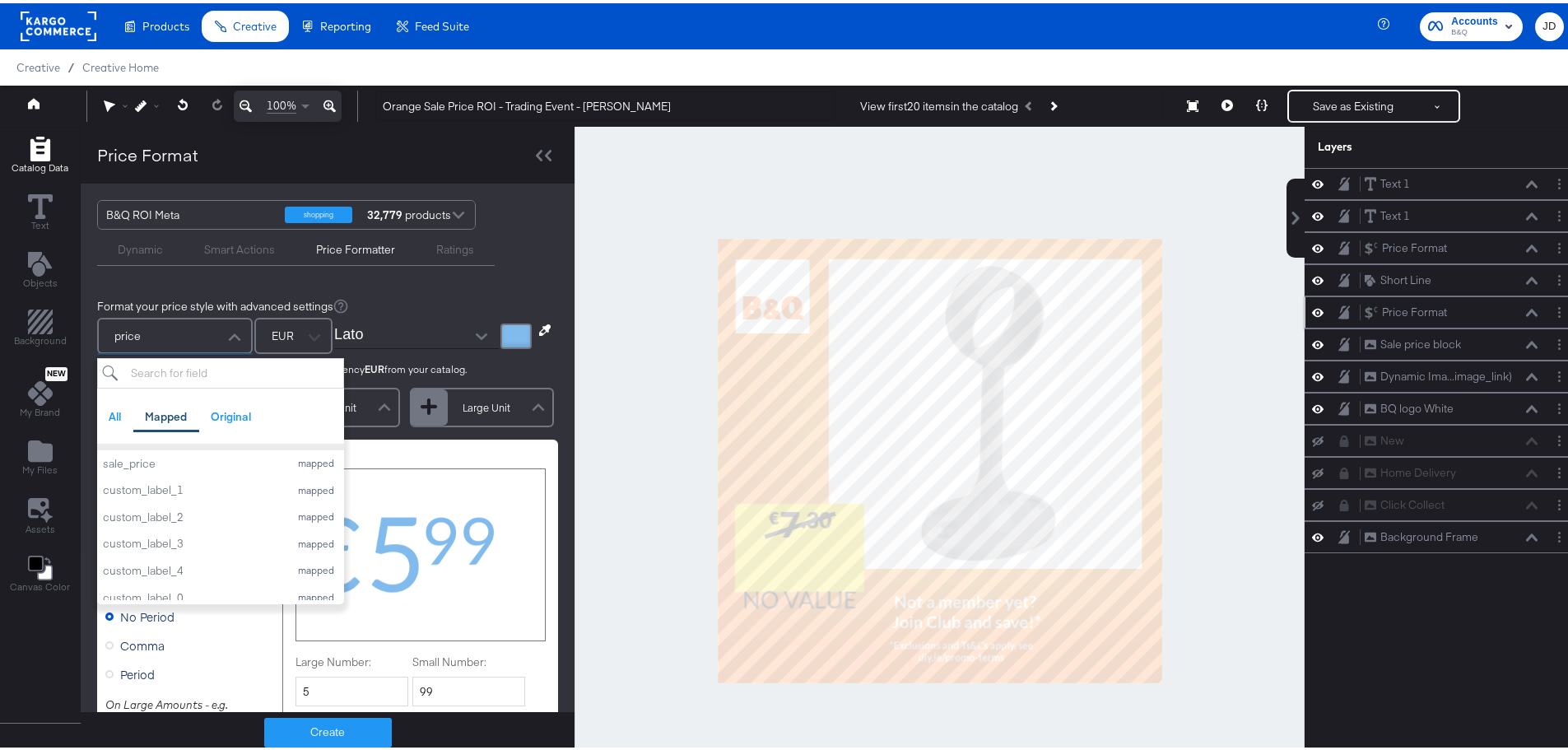
scroll to position [247, 0]
click at [127, 453] on div "sale_price" at bounding box center [192, 451] width 178 height 16
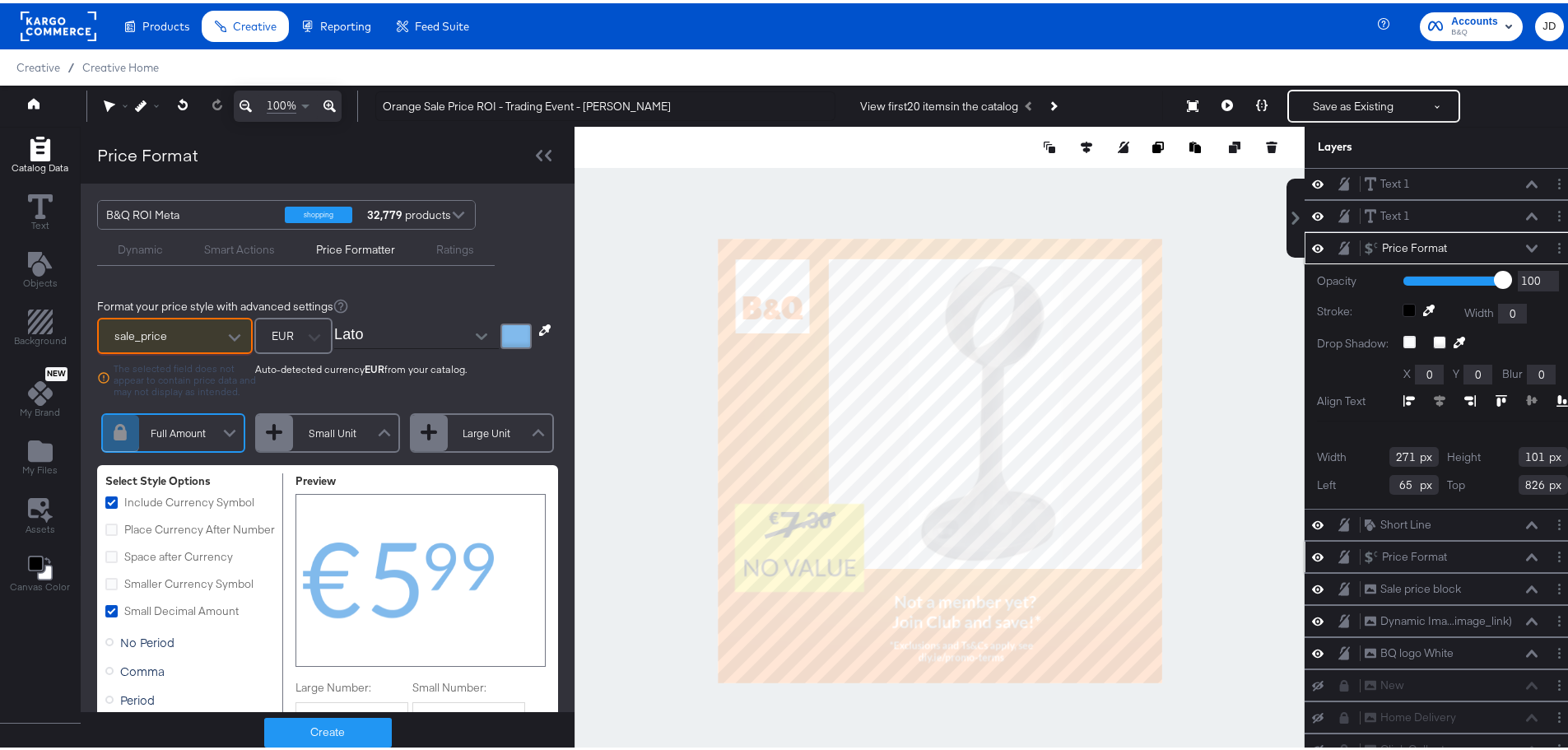
type input "748"
click at [672, 610] on div at bounding box center [940, 457] width 730 height 669
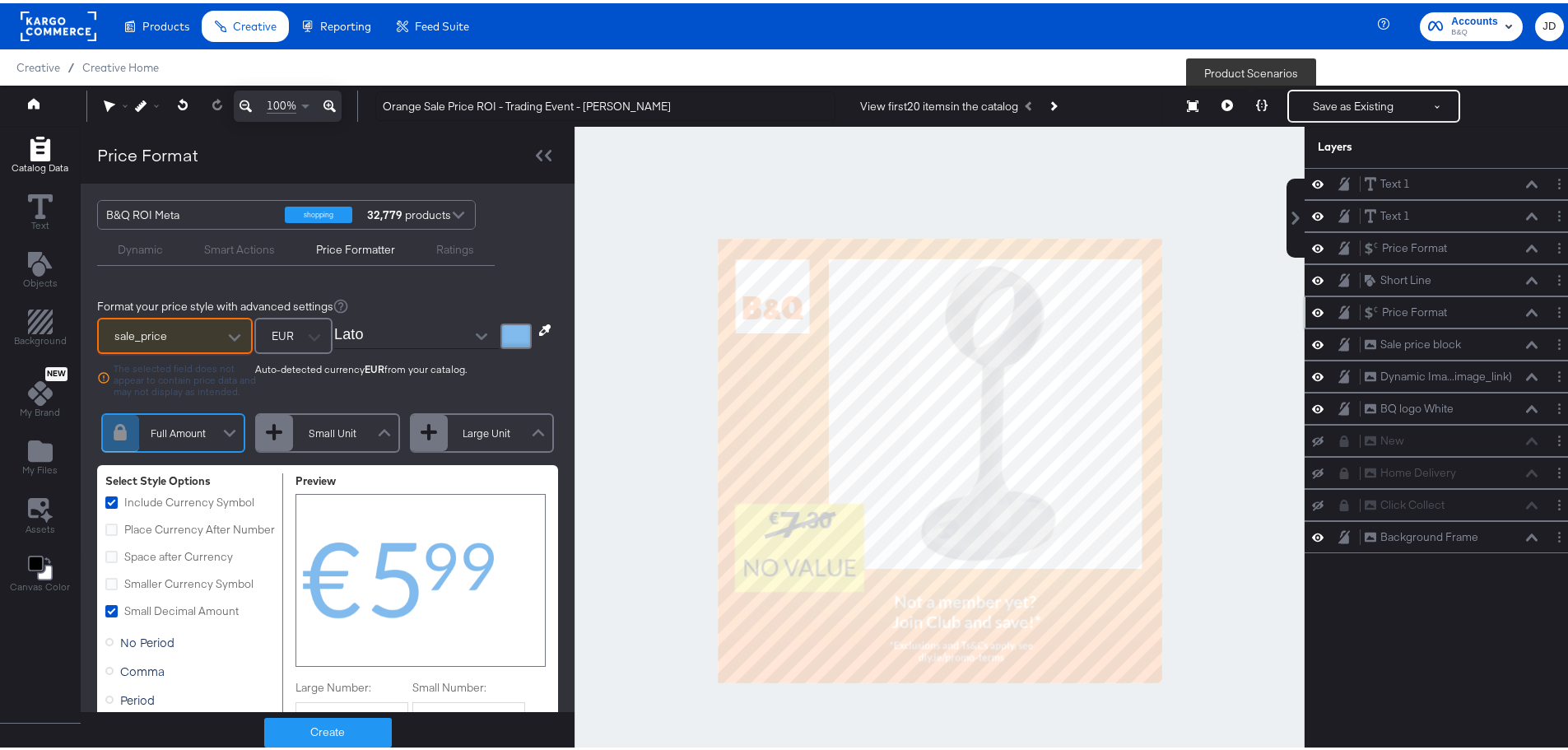
click at [1256, 104] on icon at bounding box center [1262, 102] width 12 height 12
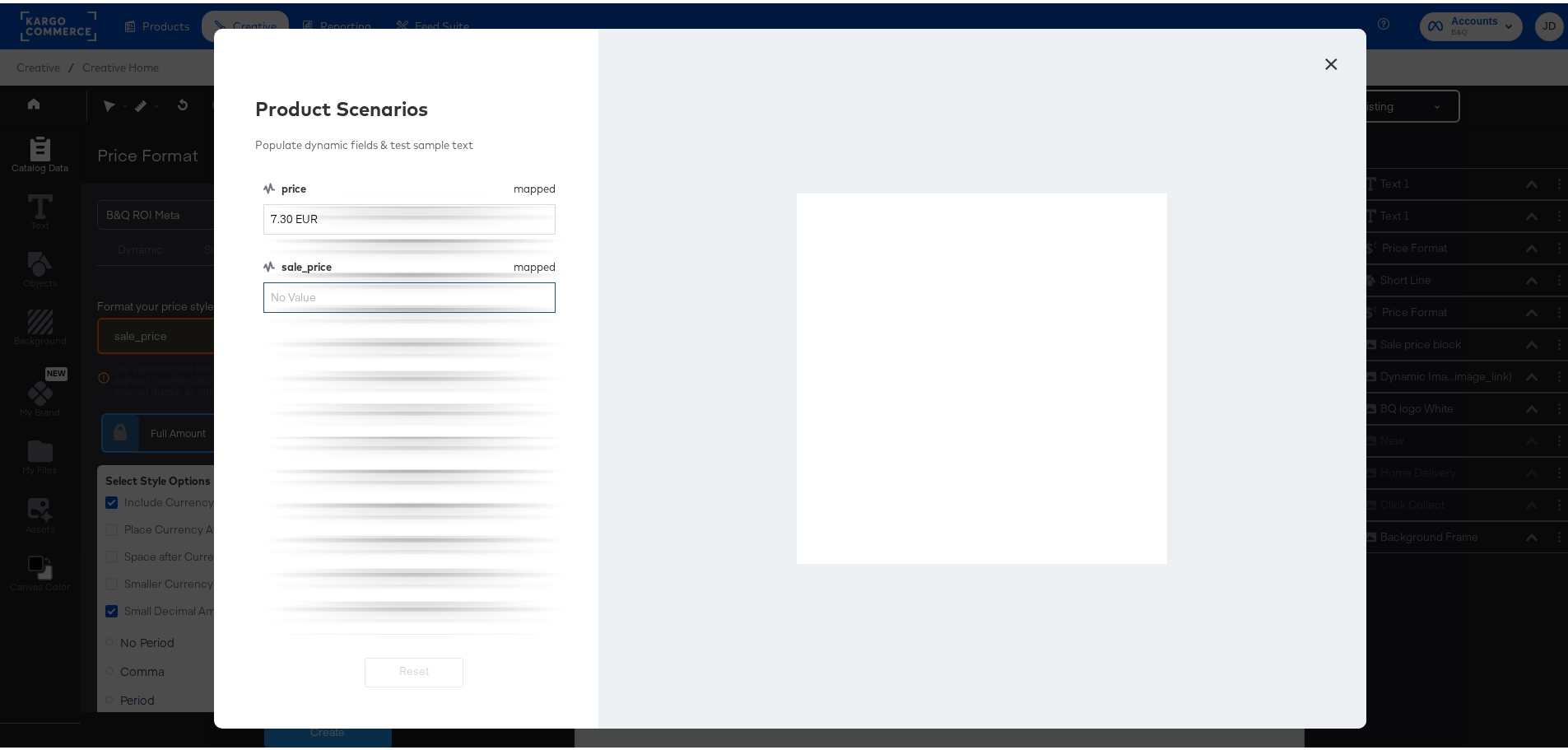
click at [326, 288] on input "sale_price" at bounding box center [409, 294] width 292 height 31
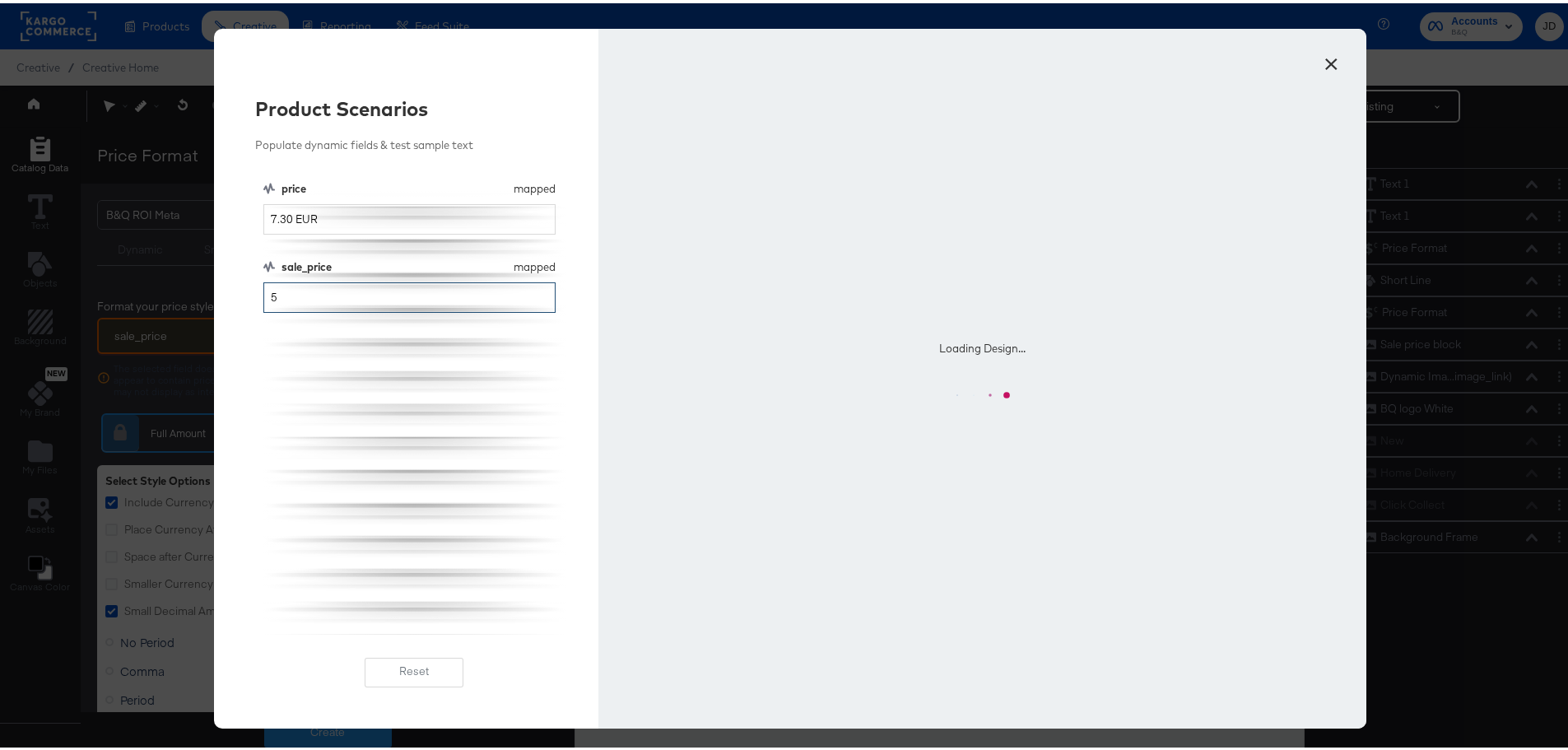
type input "5"
click at [641, 356] on div "Loading Design..." at bounding box center [982, 375] width 768 height 699
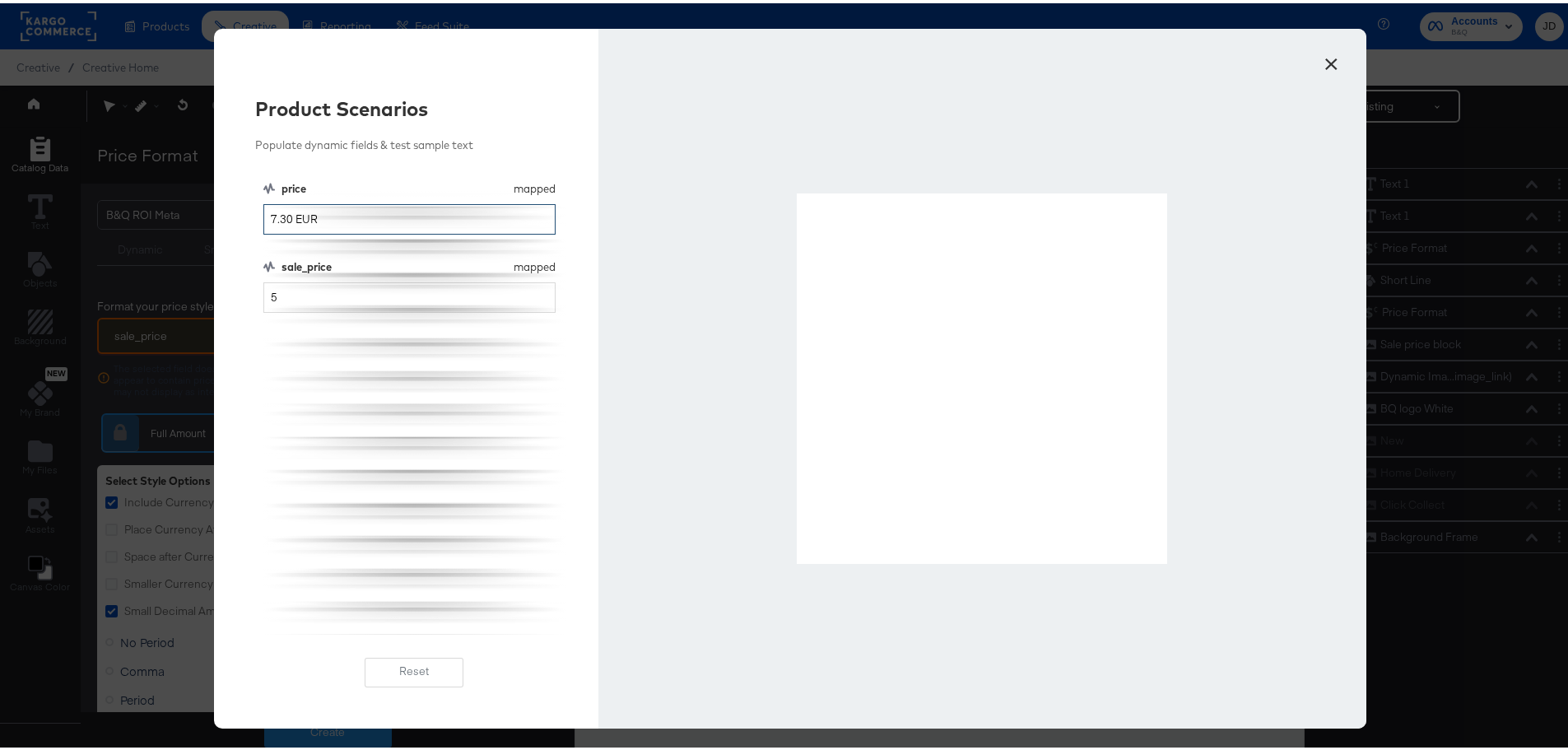
click at [270, 214] on input "7.30 EUR" at bounding box center [409, 215] width 292 height 31
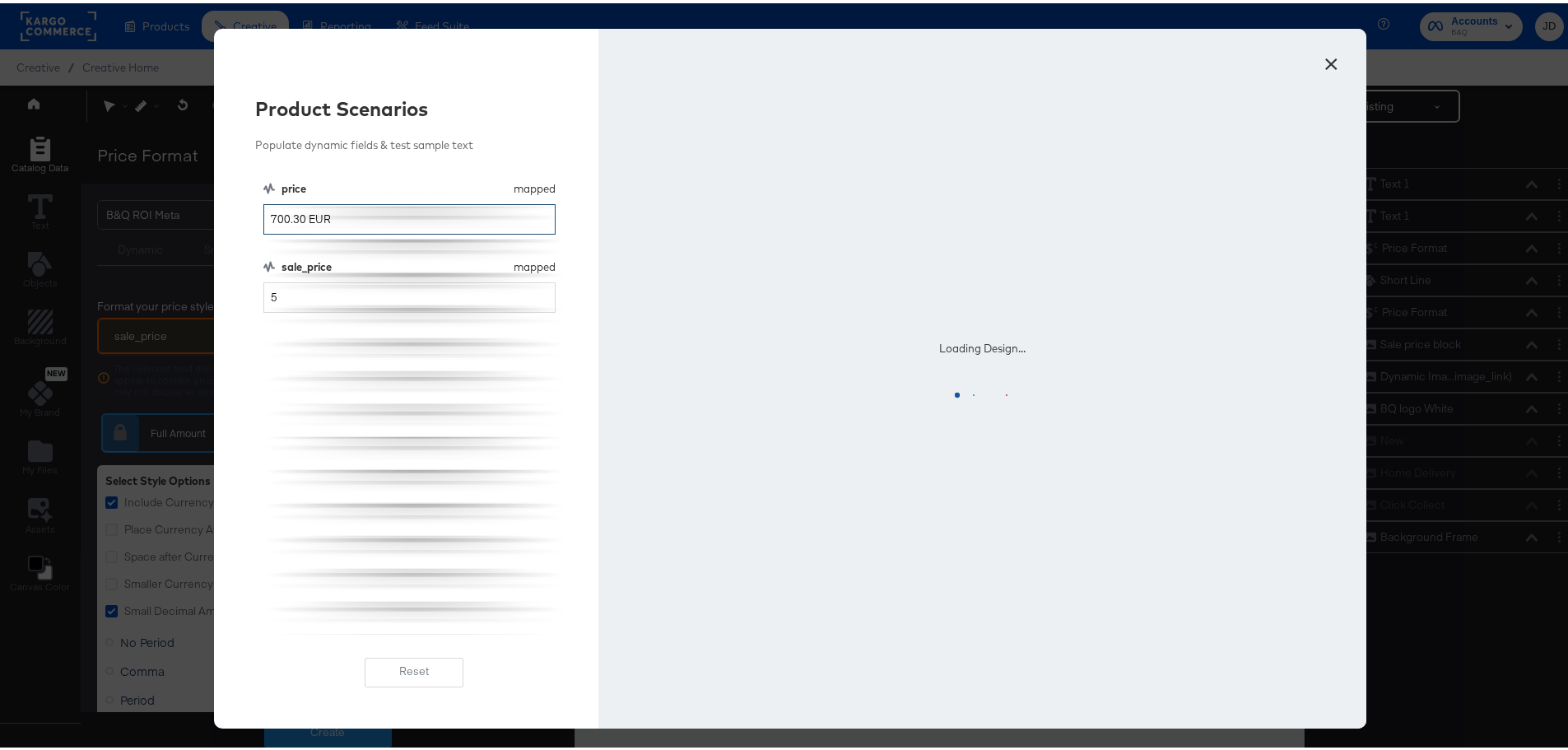
type input "700.30 EUR"
click at [284, 303] on input "5" at bounding box center [409, 294] width 292 height 31
type input "500"
click at [388, 398] on div "price mapped price 700.30 EUR sale_price mapped sale_price 500" at bounding box center [414, 404] width 302 height 453
click at [264, 212] on input "700.30 EUR" at bounding box center [409, 215] width 292 height 31
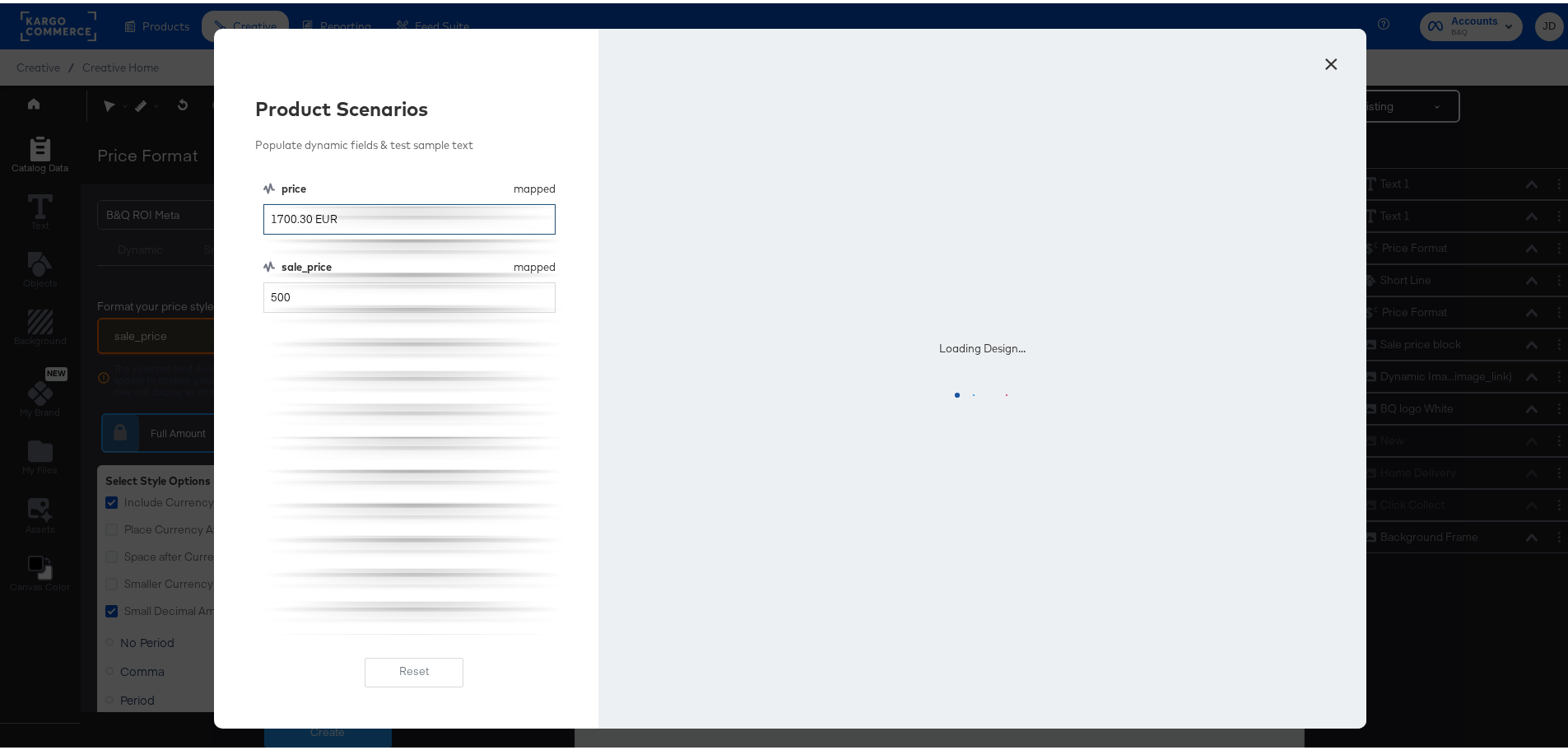
type input "1700.30 EUR"
click at [397, 401] on div "price mapped price 1700.30 EUR sale_price mapped sale_price 500" at bounding box center [414, 404] width 302 height 453
click at [265, 297] on input "500" at bounding box center [409, 294] width 292 height 31
type input "1500"
click at [369, 418] on div "price mapped price 1700.30 EUR sale_price mapped sale_price 1500" at bounding box center [414, 404] width 302 height 453
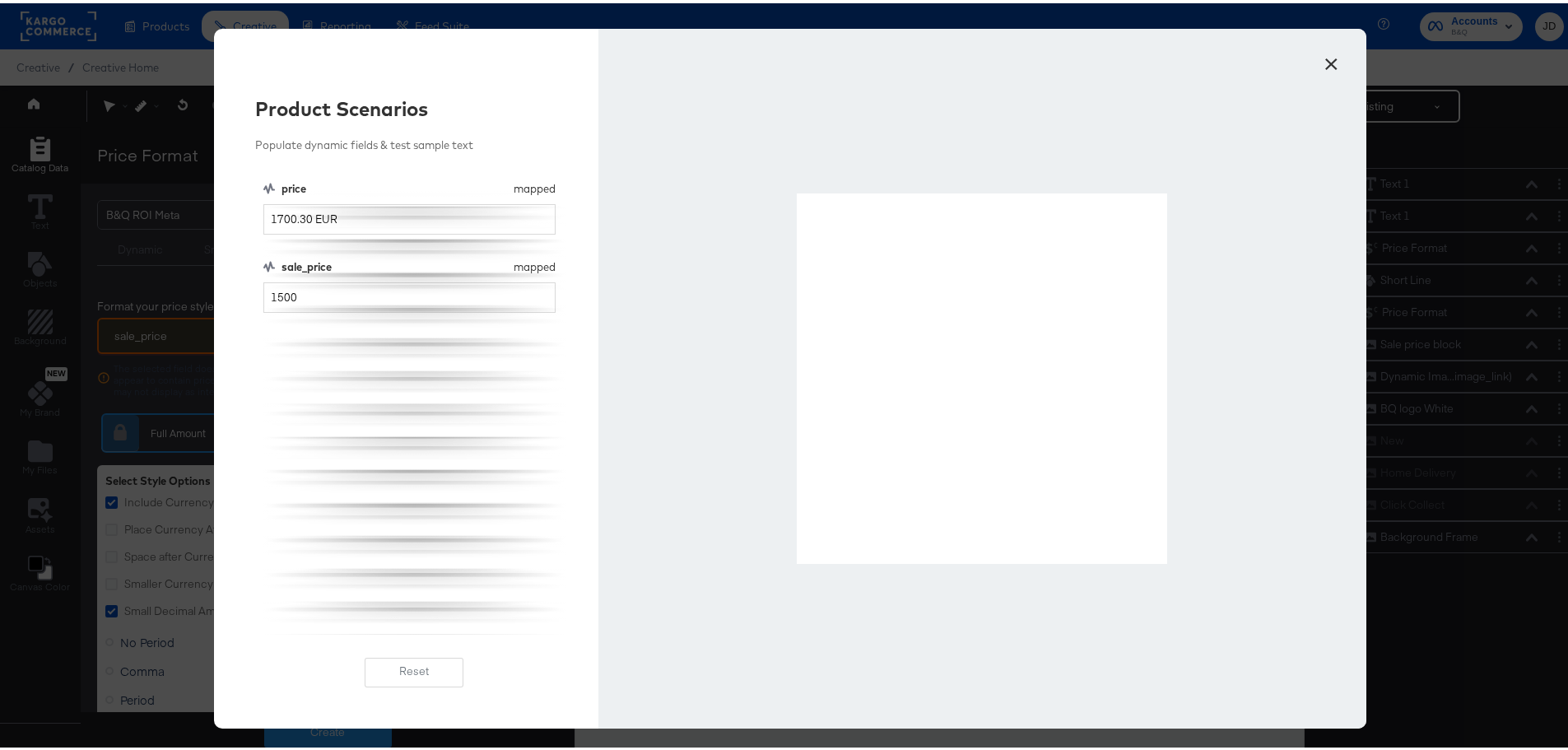
click at [1323, 59] on button "×" at bounding box center [1331, 57] width 30 height 30
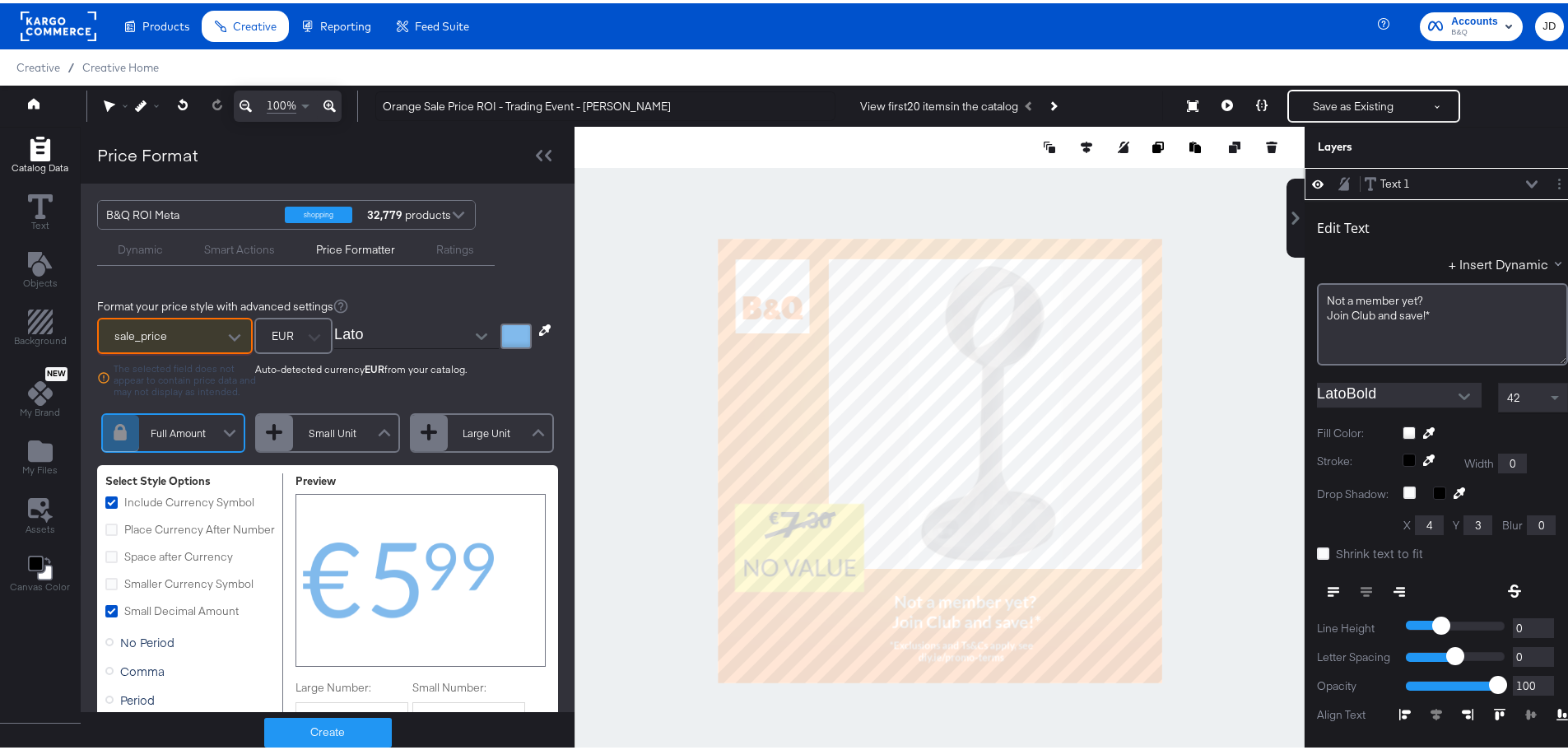
scroll to position [4, 0]
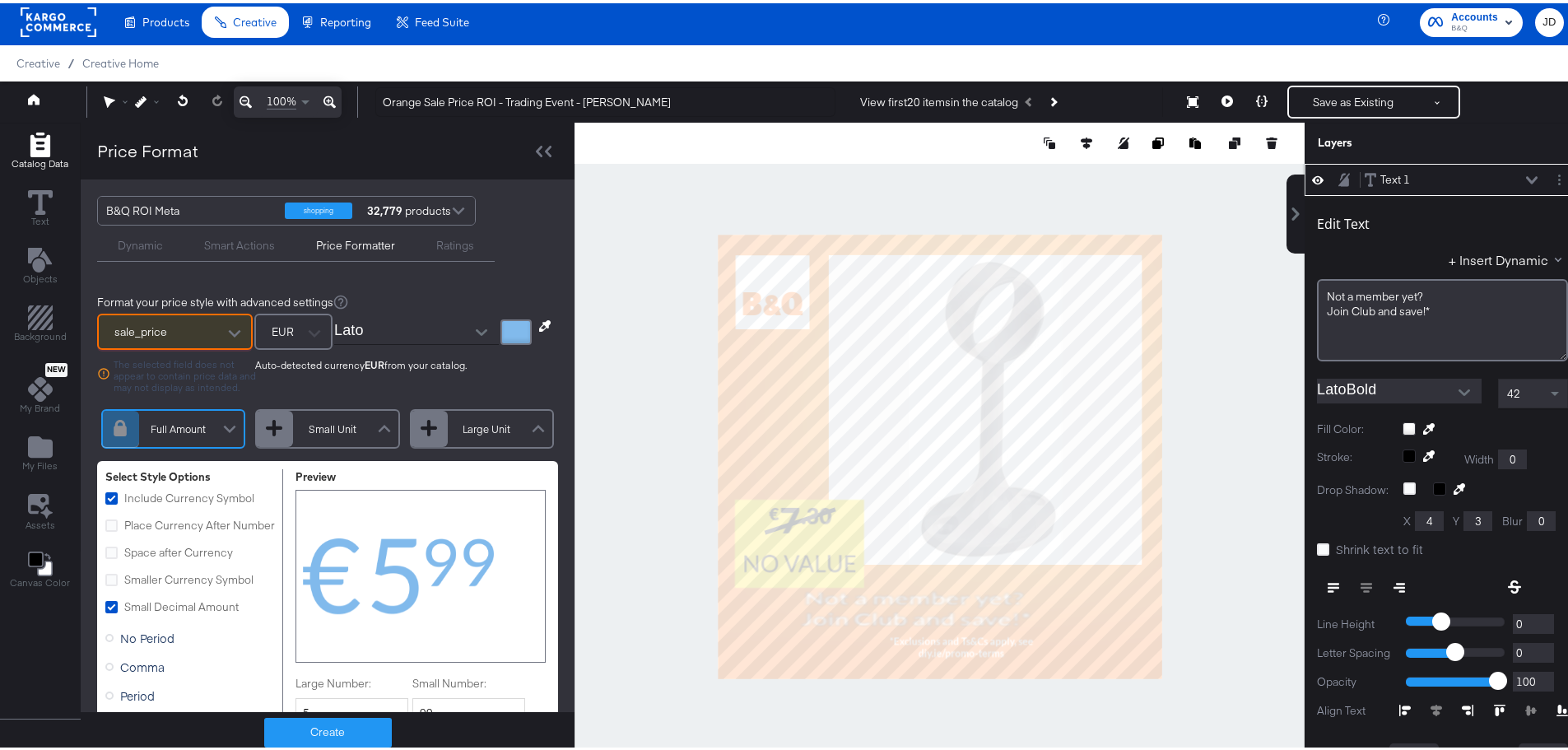
type input "694"
type input "169"
type input "137"
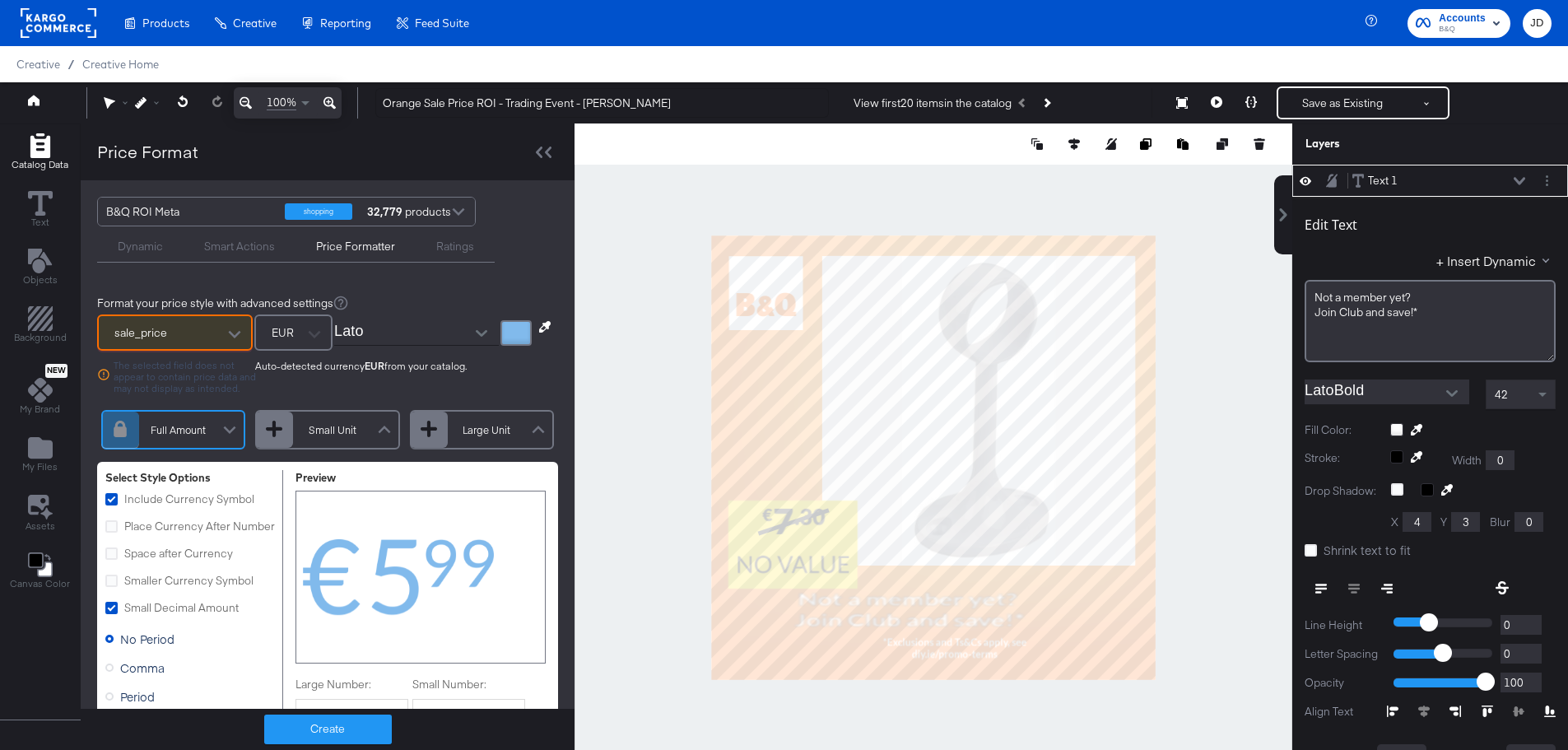
scroll to position [4, 0]
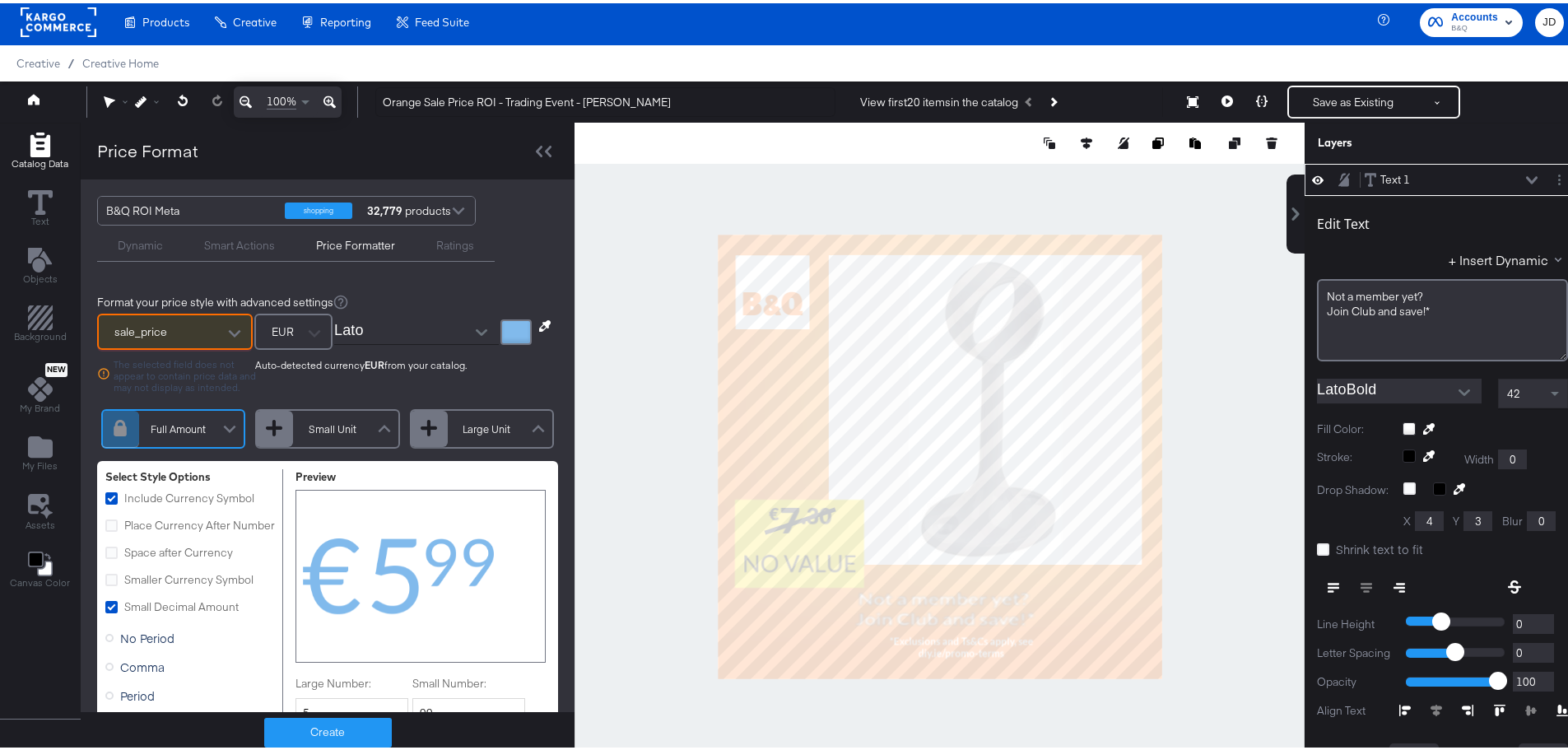
type input "834"
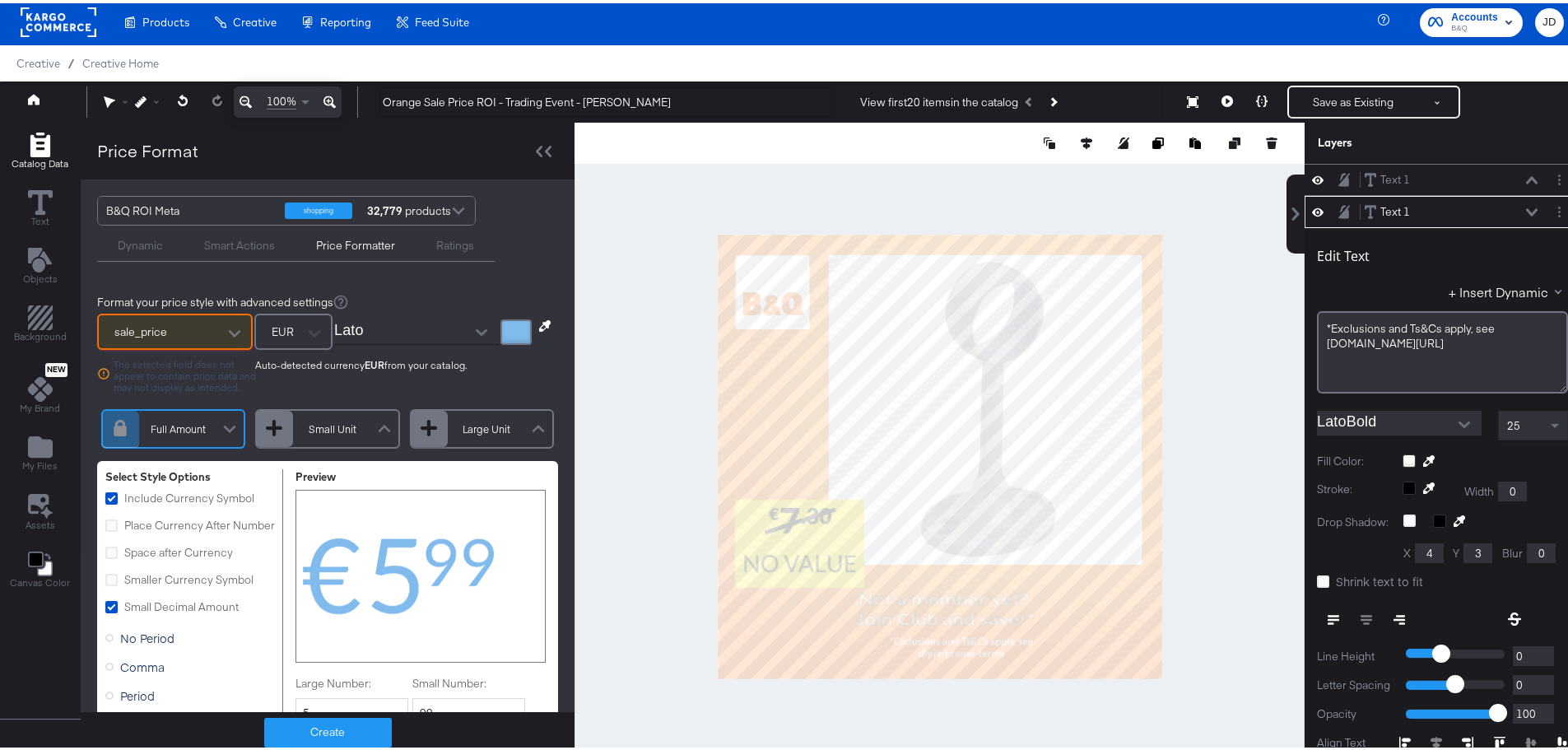
scroll to position [32, 0]
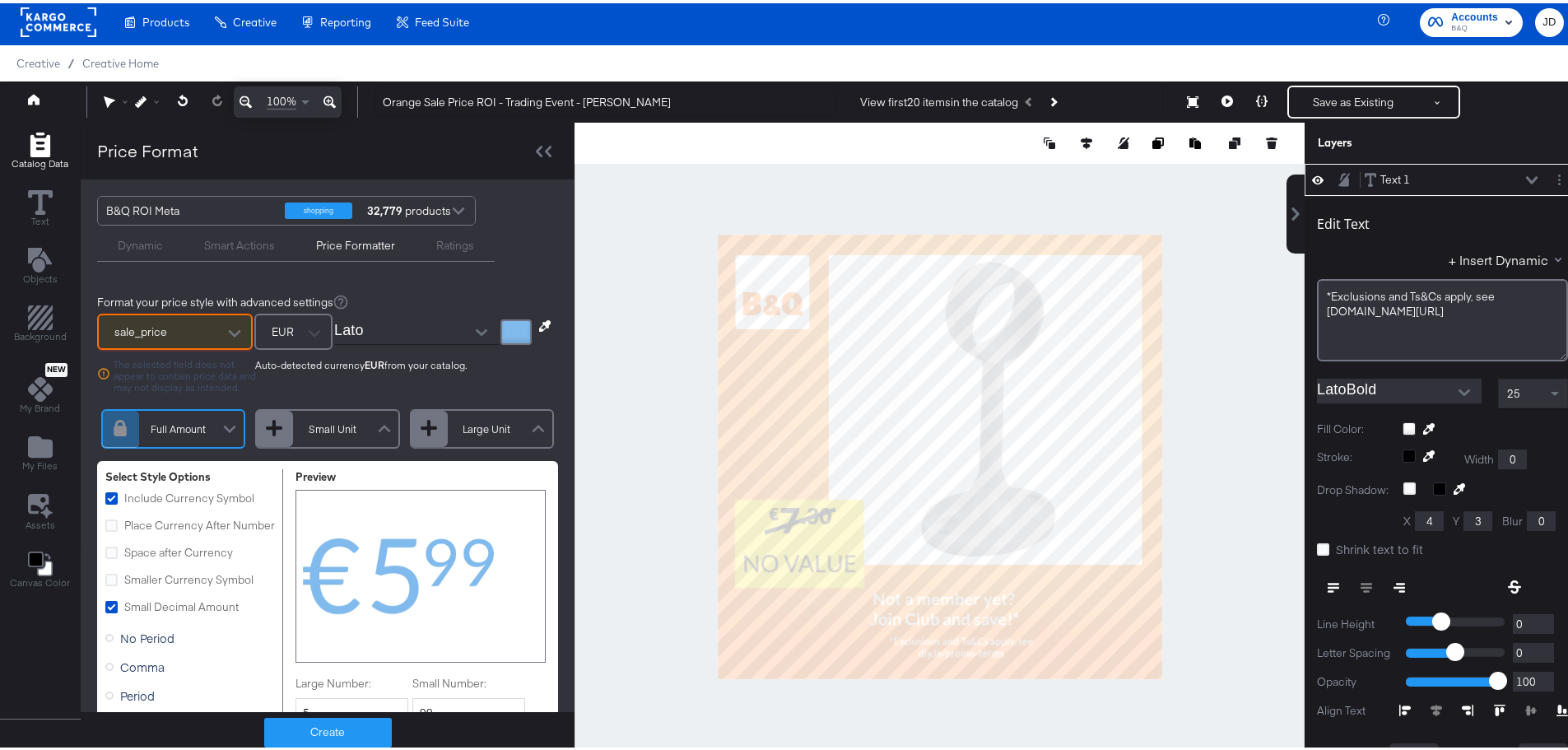
type input "634"
type input "110"
type input "197"
type input "947"
type input "732"
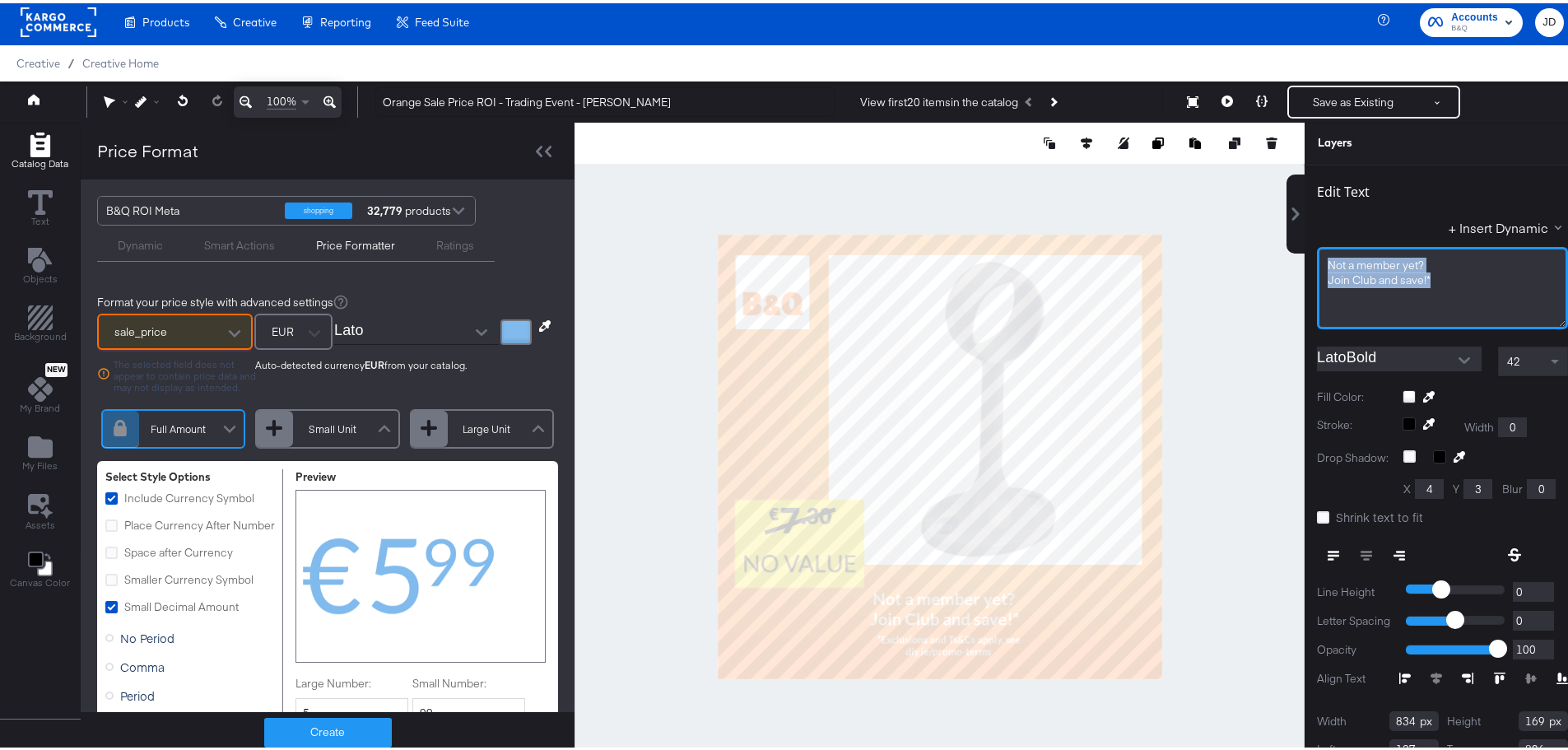
drag, startPoint x: 1344, startPoint y: 268, endPoint x: 1263, endPoint y: 256, distance: 81.9
click at [1263, 161] on div "Catalog Data Text Objects Background New My Brand My Files Assets Canvas Color …" at bounding box center [790, 139] width 1581 height 41
click at [1503, 294] on div "*Ts&Cs apply, see [DOMAIN_NAME][URL]"" at bounding box center [1442, 293] width 229 height 16
click at [1328, 261] on span ""15% off all Erbauer pro-quality tools, workwear & storage*" at bounding box center [1421, 269] width 188 height 31
drag, startPoint x: 1510, startPoint y: 293, endPoint x: 1313, endPoint y: 292, distance: 197.0
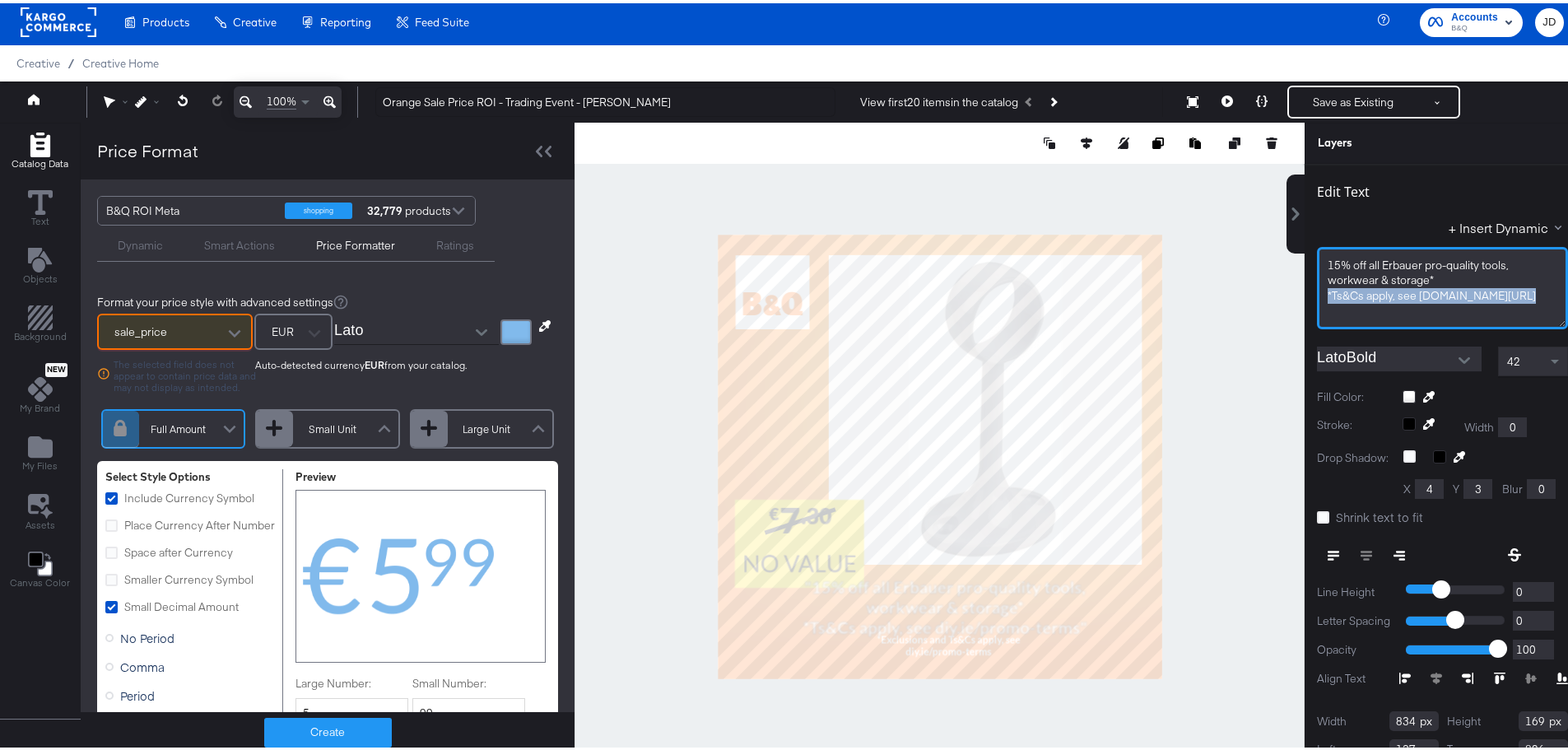
click at [1317, 292] on div "15% off all Erbauer pro-quality tools, workwear & storage* *Ts&Cs apply, see [D…" at bounding box center [1442, 285] width 251 height 82
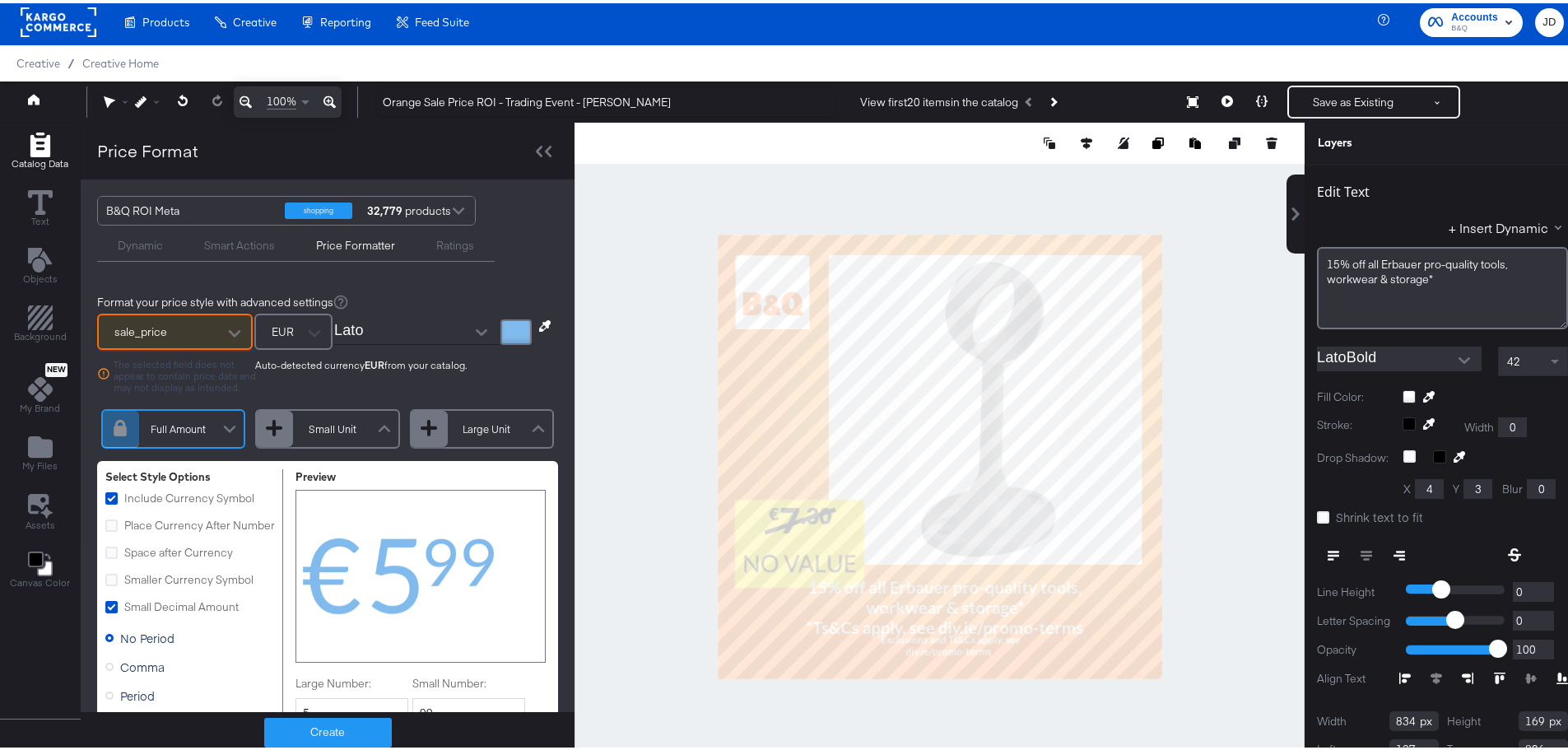
click at [1520, 356] on div "42" at bounding box center [1532, 358] width 68 height 28
click at [1551, 358] on span at bounding box center [1555, 359] width 8 height 6
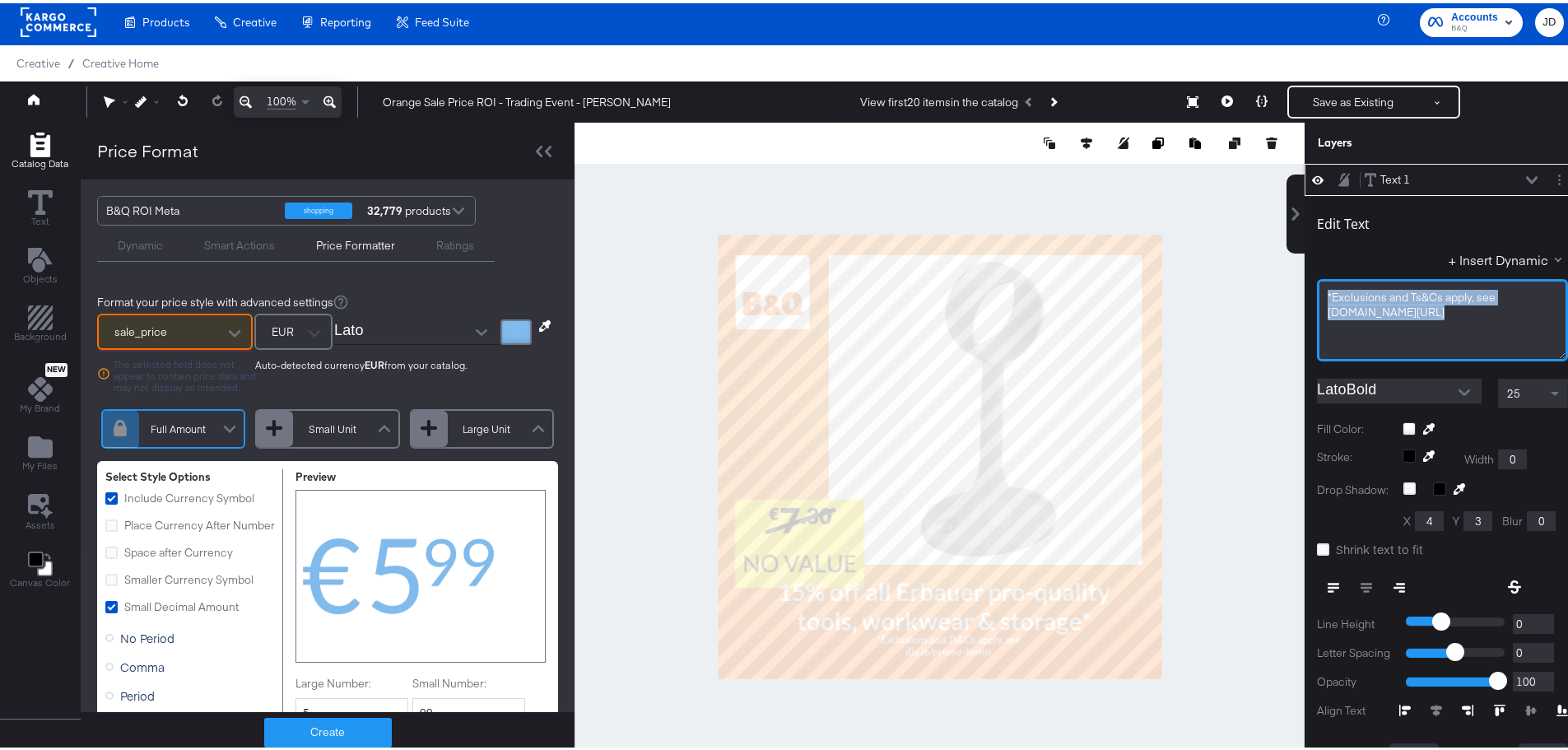
drag, startPoint x: 1407, startPoint y: 302, endPoint x: 1262, endPoint y: 284, distance: 146.1
click at [1262, 161] on div "Catalog Data Text Objects Background New My Brand My Files Assets Canvas Color …" at bounding box center [790, 139] width 1581 height 41
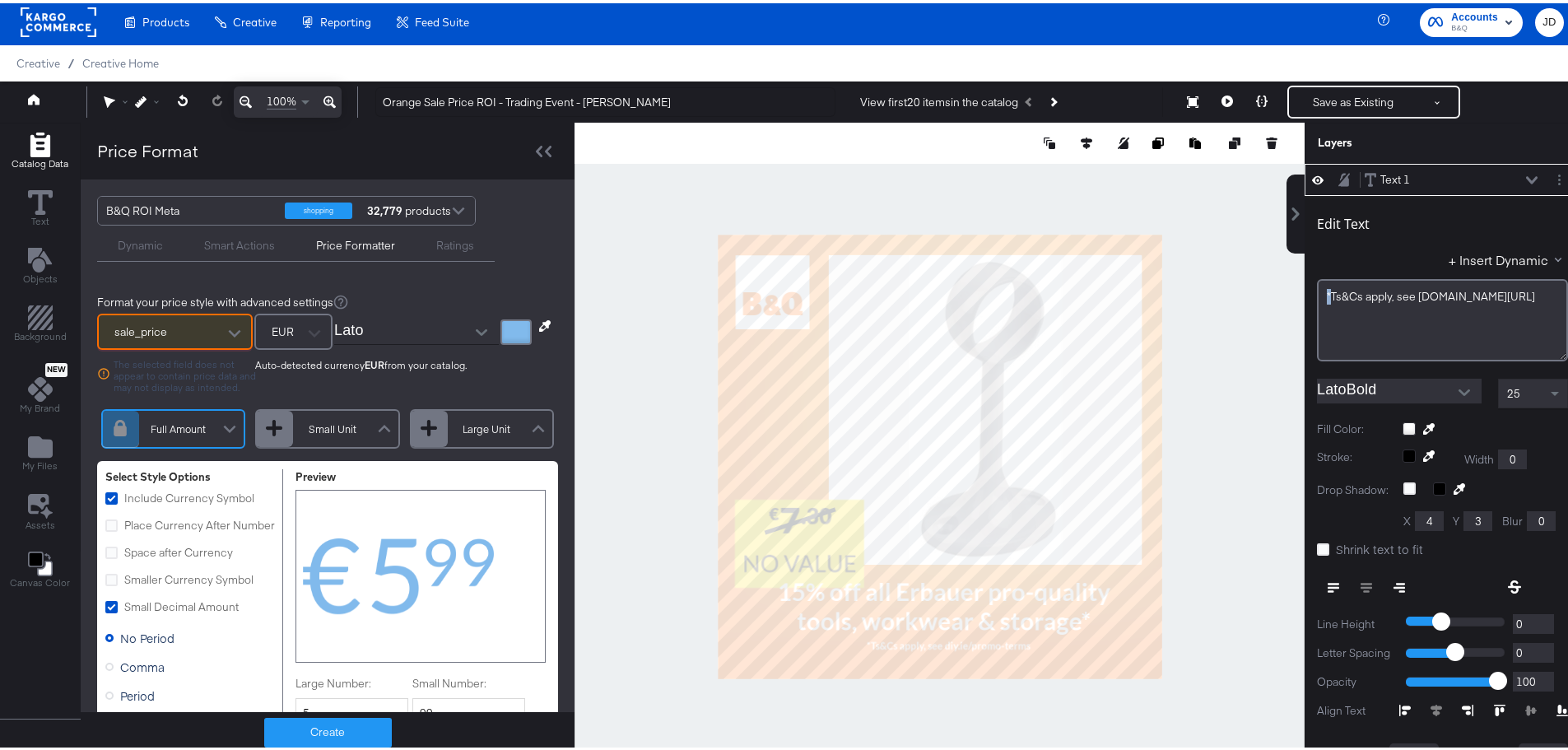
click at [1225, 581] on div at bounding box center [940, 453] width 730 height 669
type input "146"
type input "842"
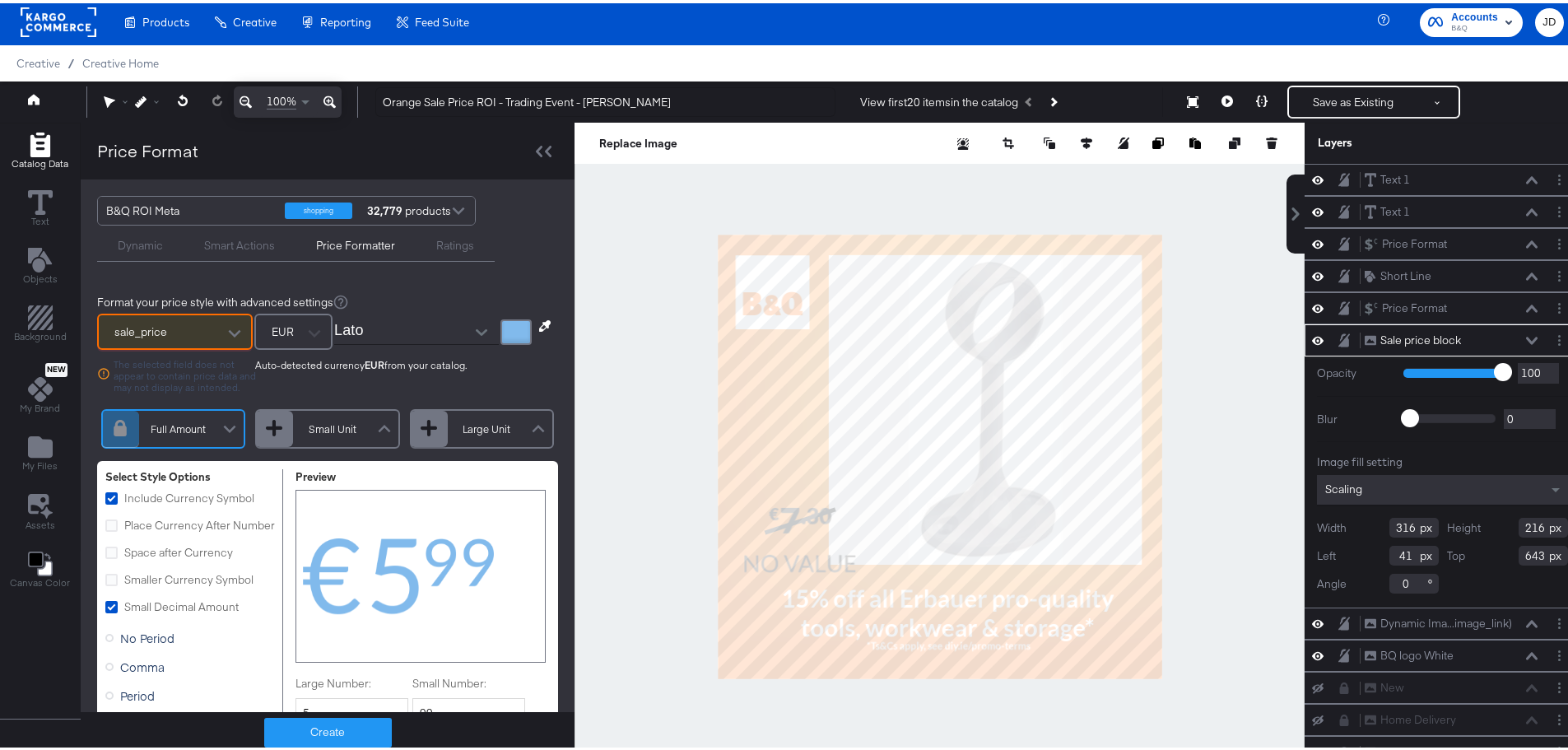
type input "314"
type input "199"
type input "43"
click at [673, 638] on div at bounding box center [940, 453] width 730 height 669
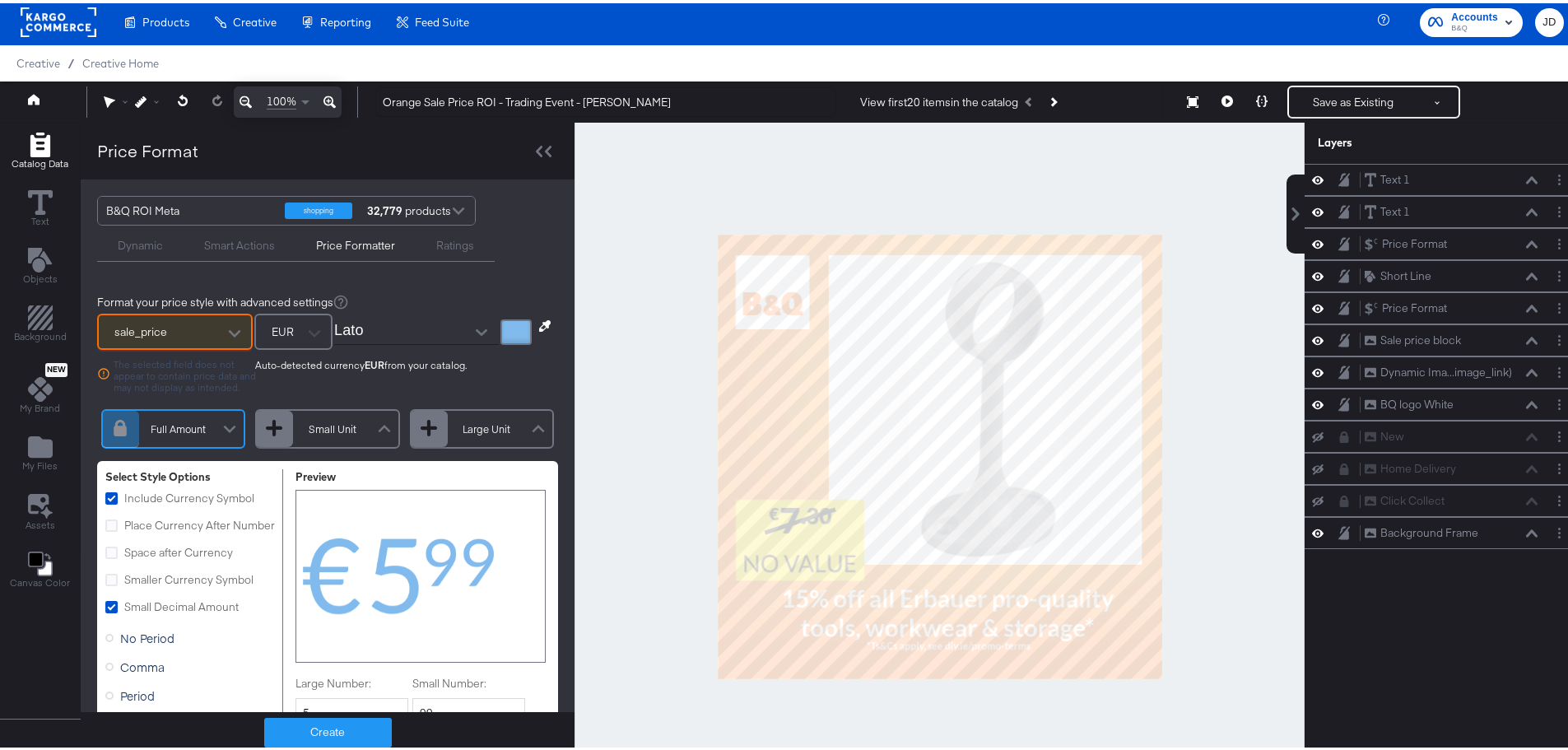
click at [1226, 297] on div at bounding box center [940, 453] width 730 height 669
click at [1258, 95] on button at bounding box center [1261, 98] width 35 height 33
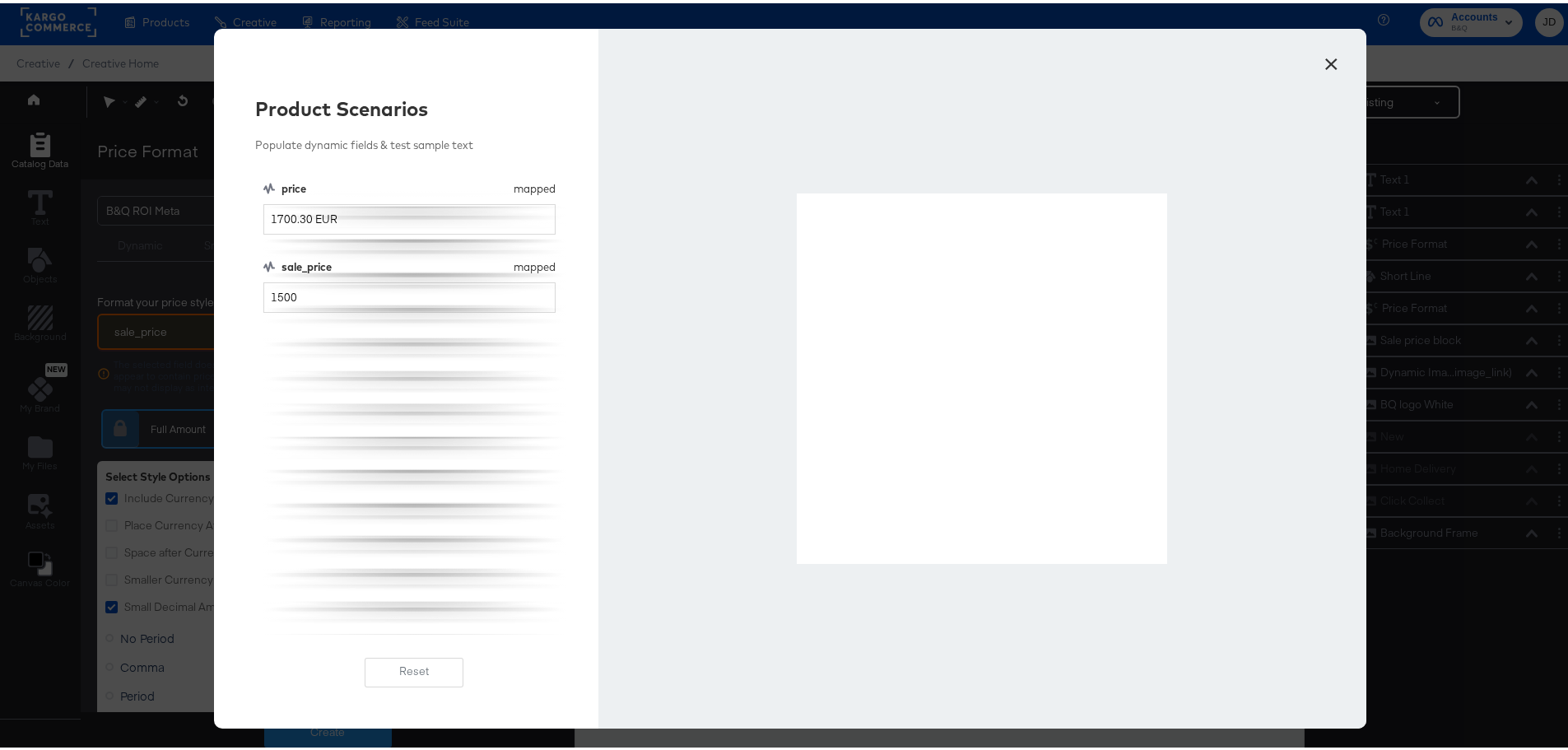
click at [1323, 63] on button "×" at bounding box center [1331, 57] width 30 height 30
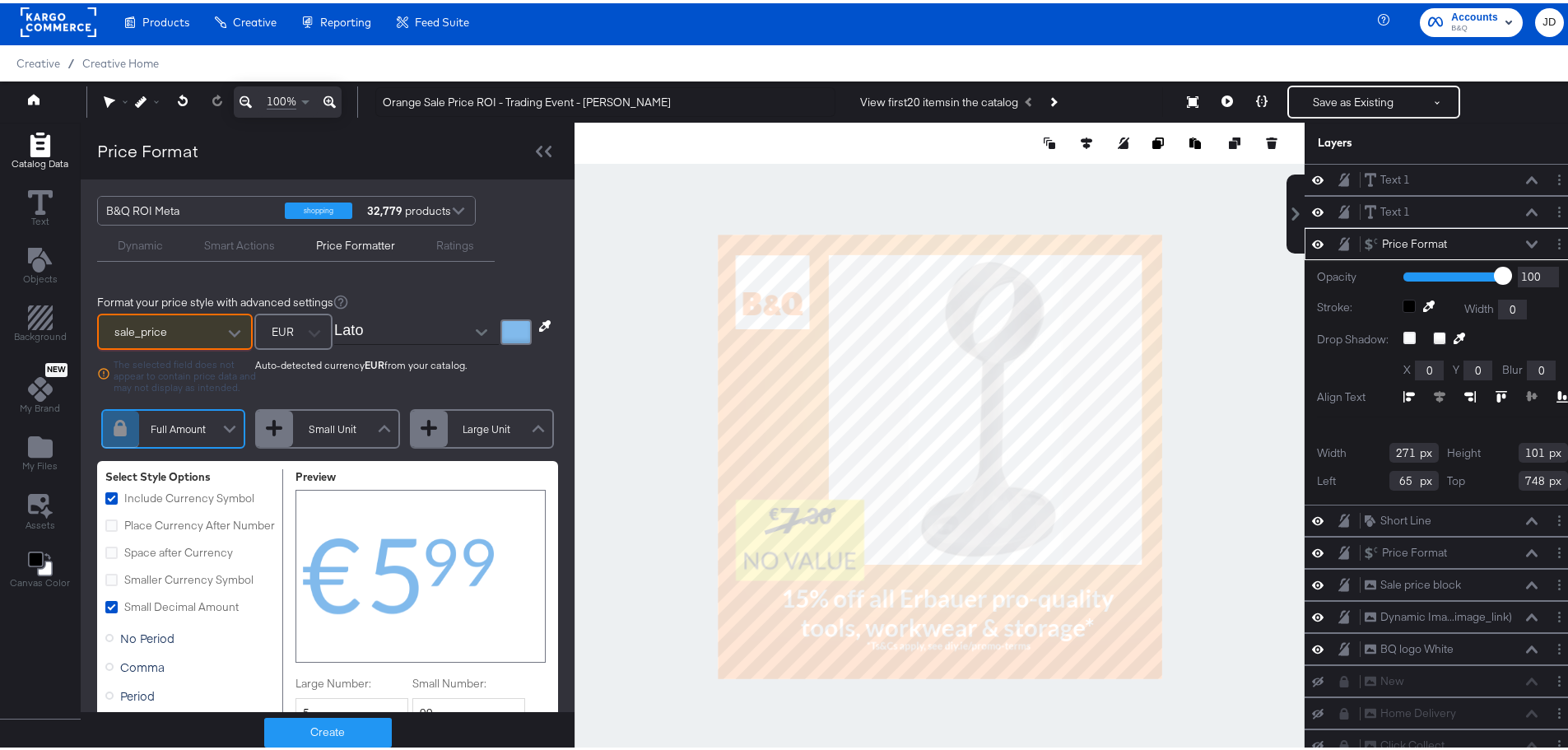
type input "741"
click at [1218, 223] on div at bounding box center [940, 453] width 730 height 669
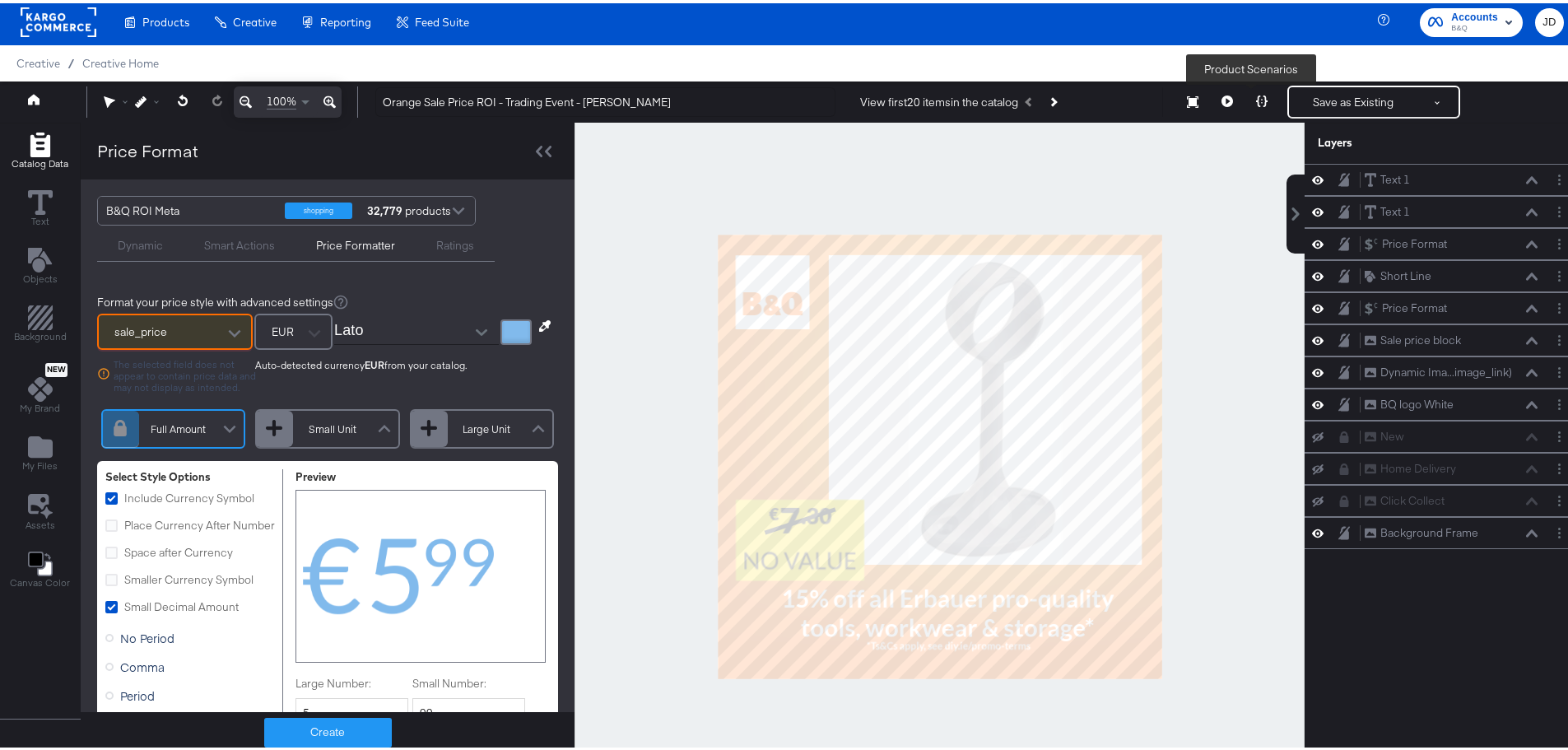
click at [1244, 93] on button at bounding box center [1261, 98] width 35 height 33
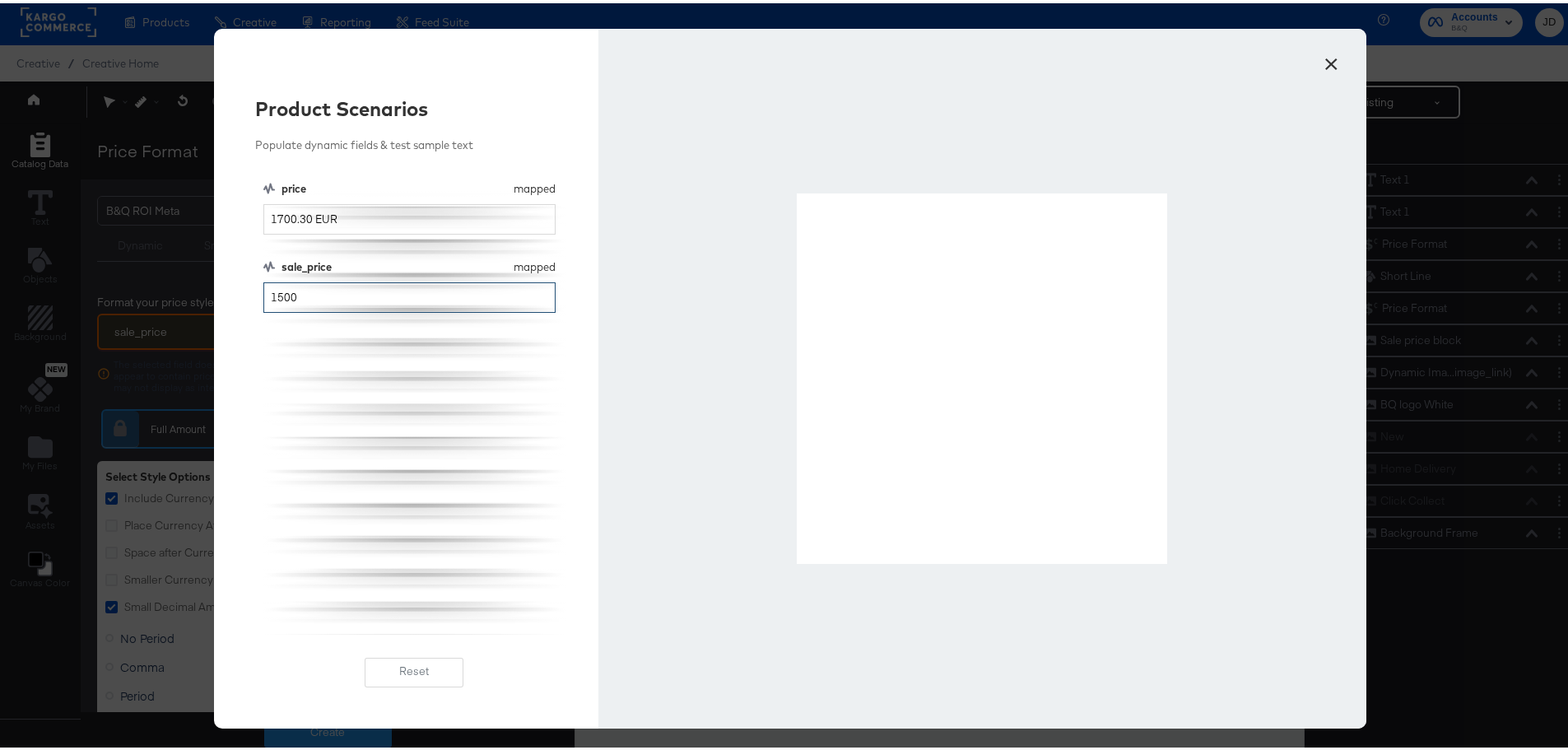
drag, startPoint x: 269, startPoint y: 301, endPoint x: 258, endPoint y: 301, distance: 11.0
click at [263, 301] on input "1500" at bounding box center [409, 294] width 292 height 31
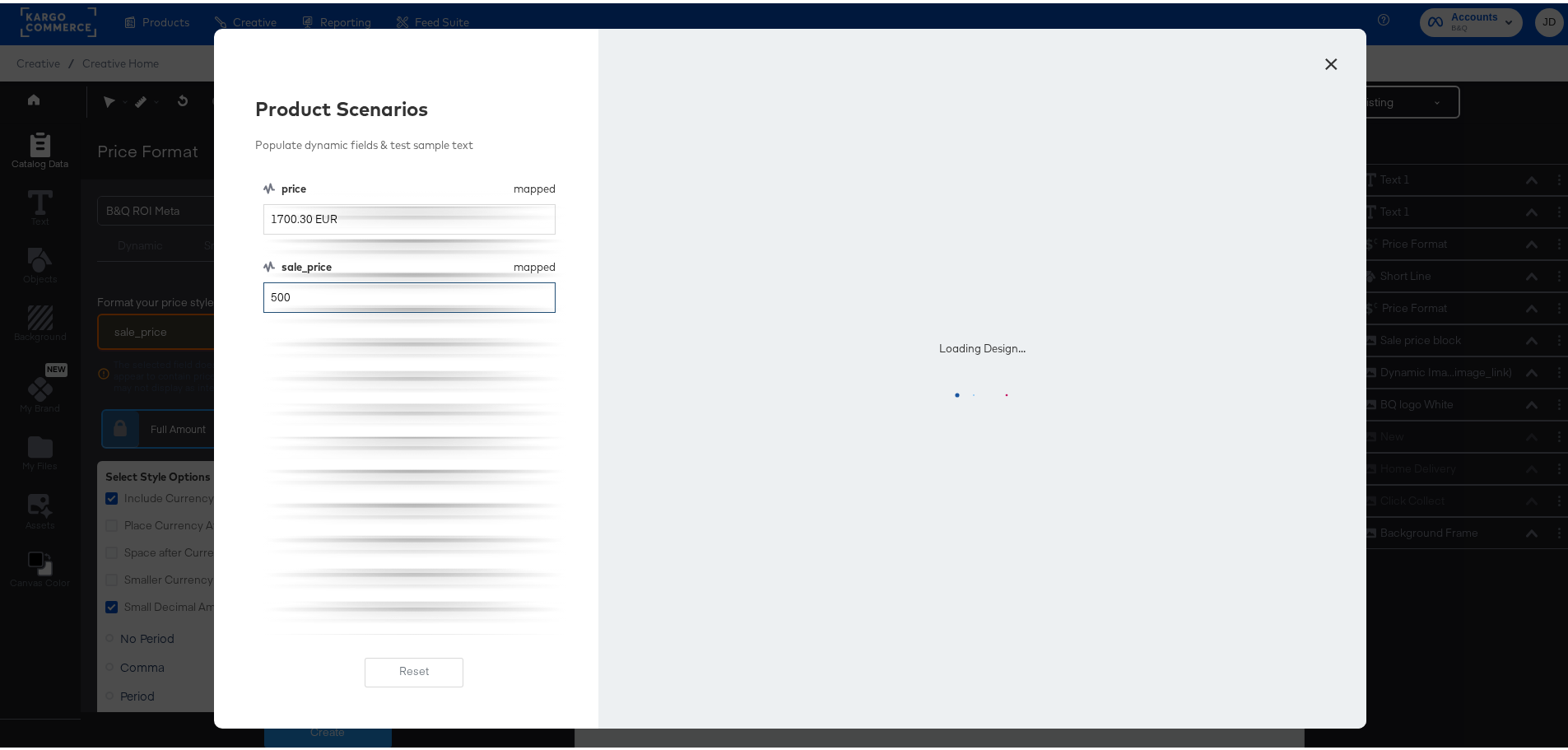
type input "500"
click at [282, 215] on input "1700.30 EUR" at bounding box center [409, 215] width 292 height 31
click at [269, 216] on input "1700.30 EUR" at bounding box center [409, 215] width 292 height 31
type input "700.30 EUR"
click at [353, 397] on div "price mapped price 700.30 EUR sale_price mapped sale_price 500" at bounding box center [414, 404] width 302 height 453
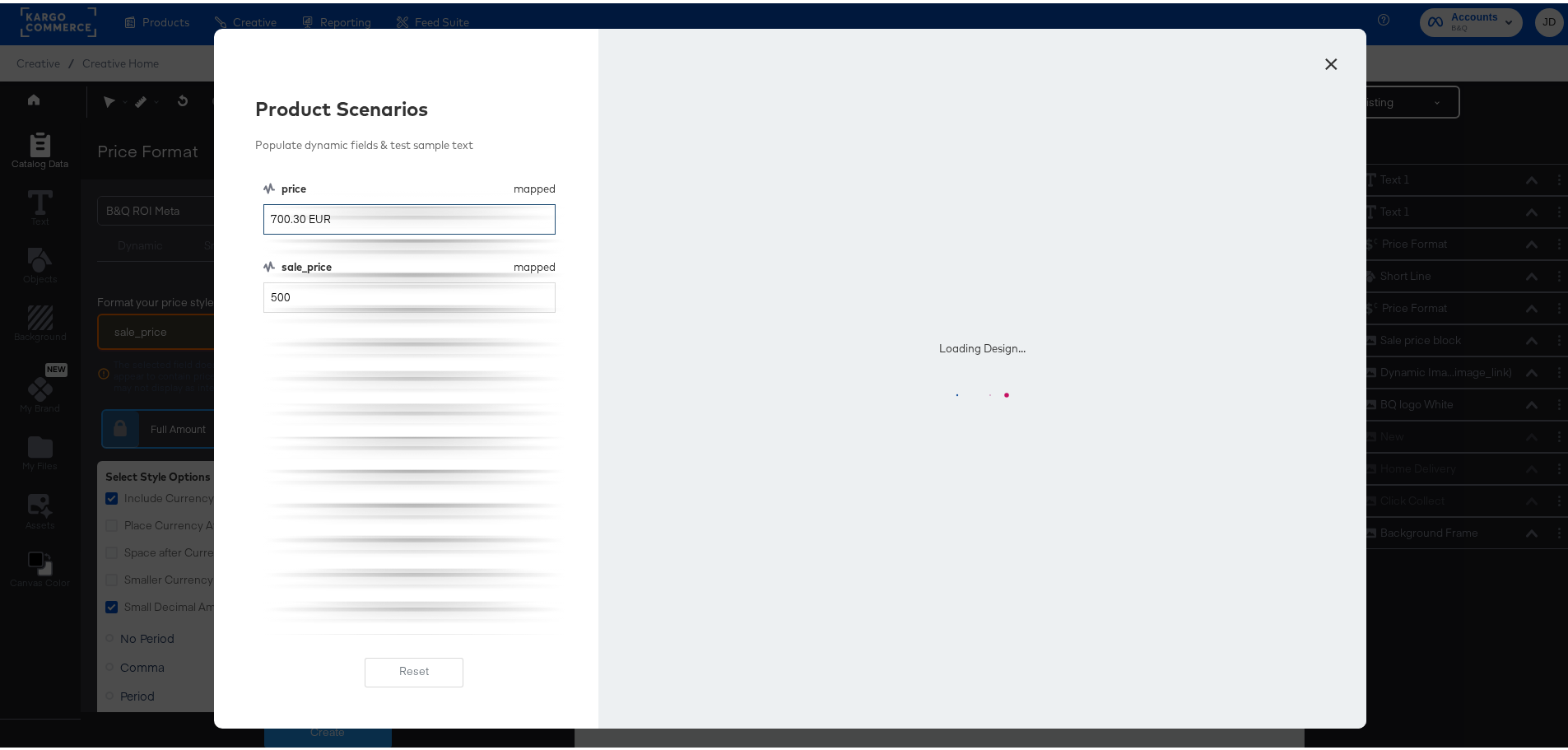
click at [291, 220] on input "700.30 EUR" at bounding box center [409, 215] width 292 height 31
click at [349, 418] on div "price mapped price 700.30 EUR sale_price mapped sale_price 500" at bounding box center [414, 404] width 302 height 453
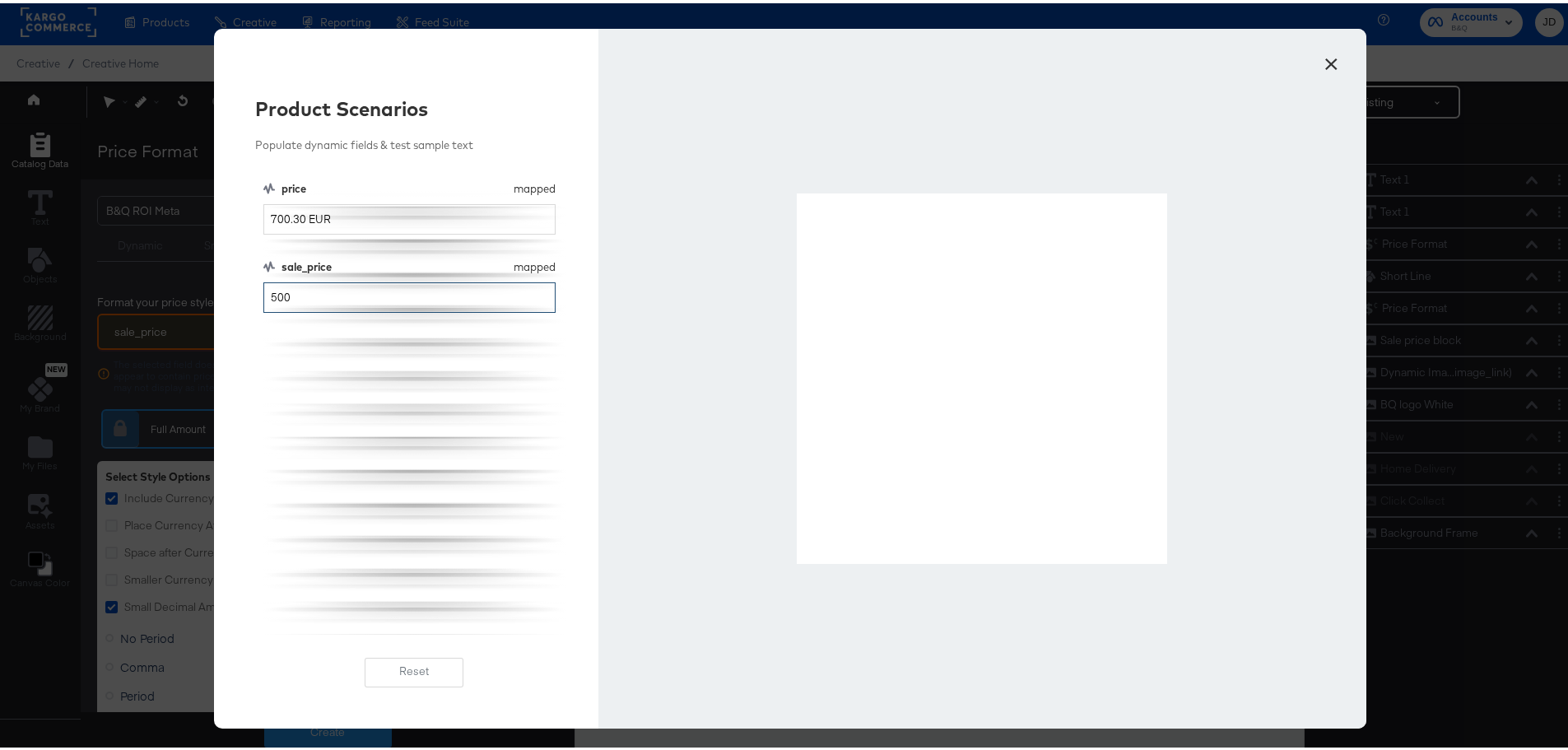
click at [278, 296] on input "500" at bounding box center [409, 294] width 292 height 31
type input "50"
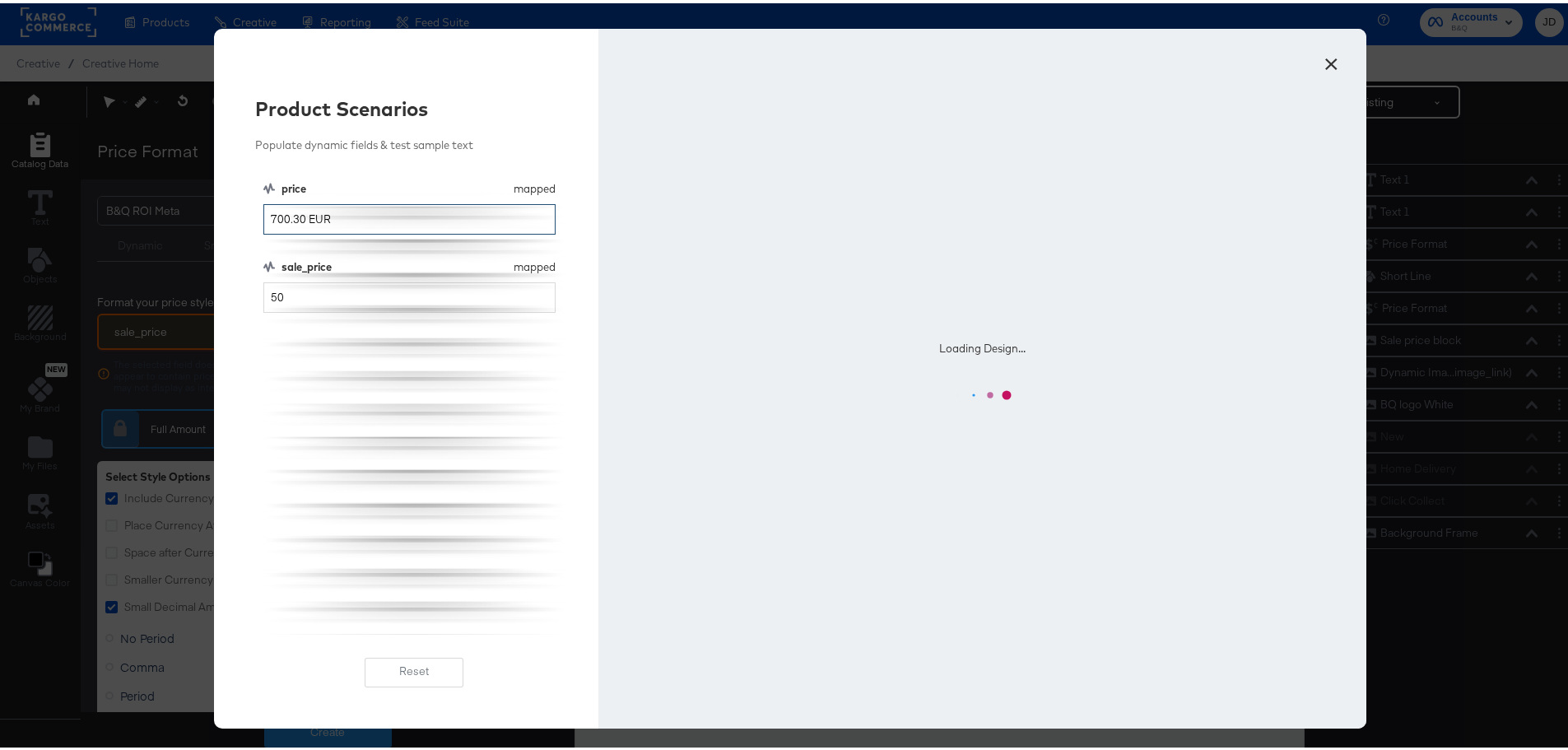
click at [279, 217] on input "700.30 EUR" at bounding box center [409, 215] width 292 height 31
type input "70.30 EUR"
click at [326, 427] on div "price mapped price 70.30 EUR sale_price mapped sale_price 50" at bounding box center [414, 404] width 302 height 453
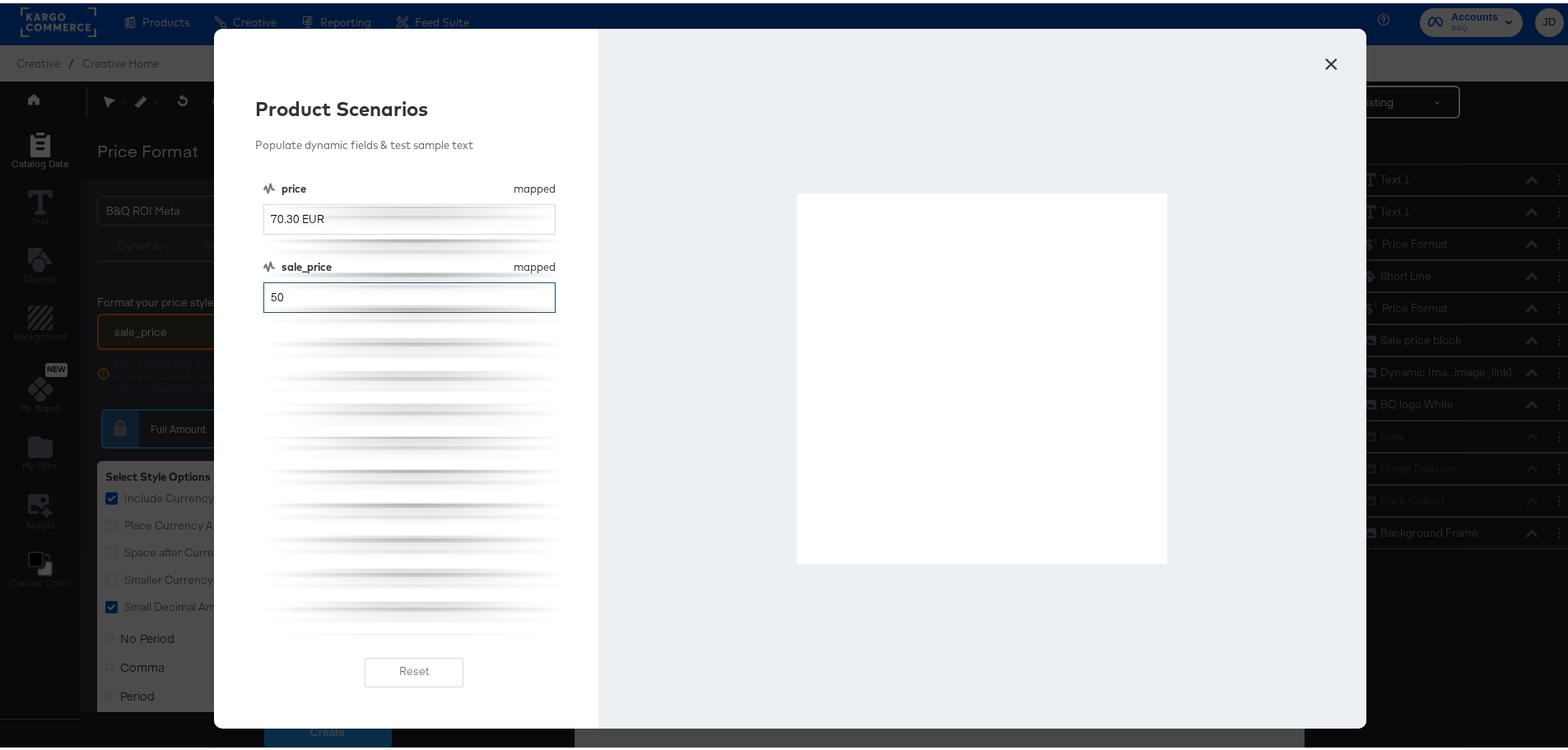
click at [273, 294] on input "50" at bounding box center [409, 294] width 292 height 31
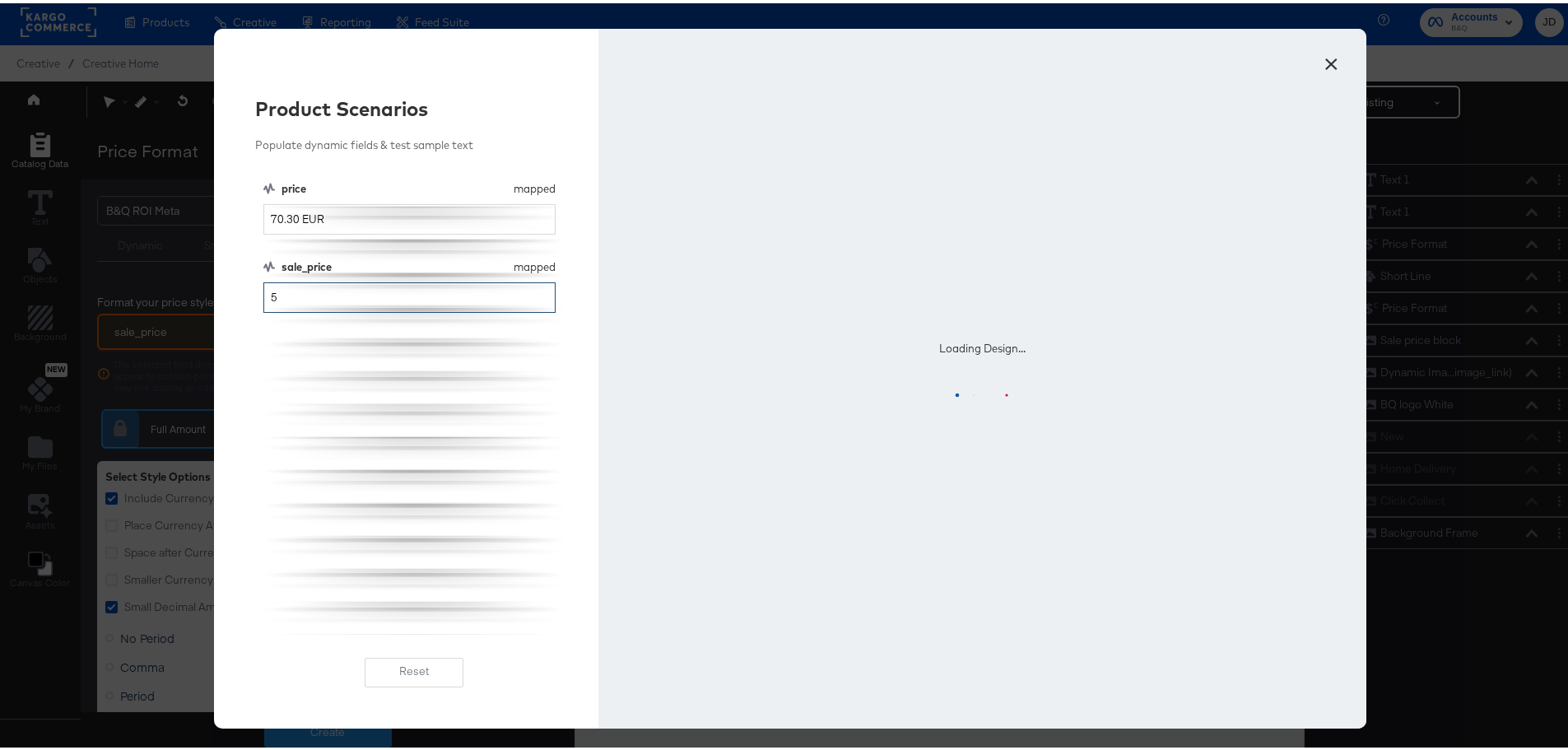
type input "5"
click at [272, 210] on input "70.30 EUR" at bounding box center [409, 215] width 292 height 31
type input "7.30 EUR"
click at [356, 391] on div "price mapped price 7.30 EUR sale_price mapped sale_price 5" at bounding box center [414, 404] width 302 height 453
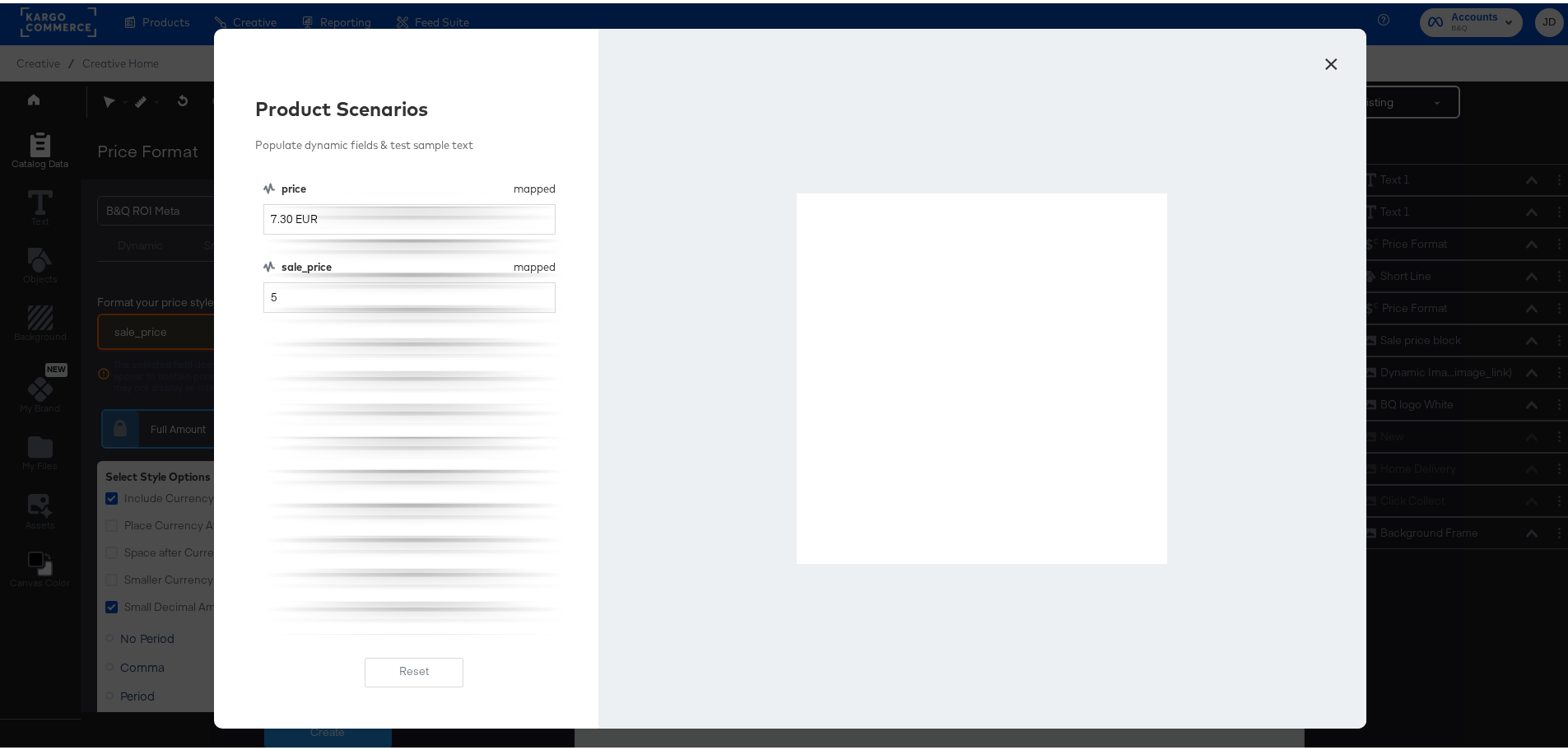
click at [1323, 57] on button "×" at bounding box center [1331, 57] width 30 height 30
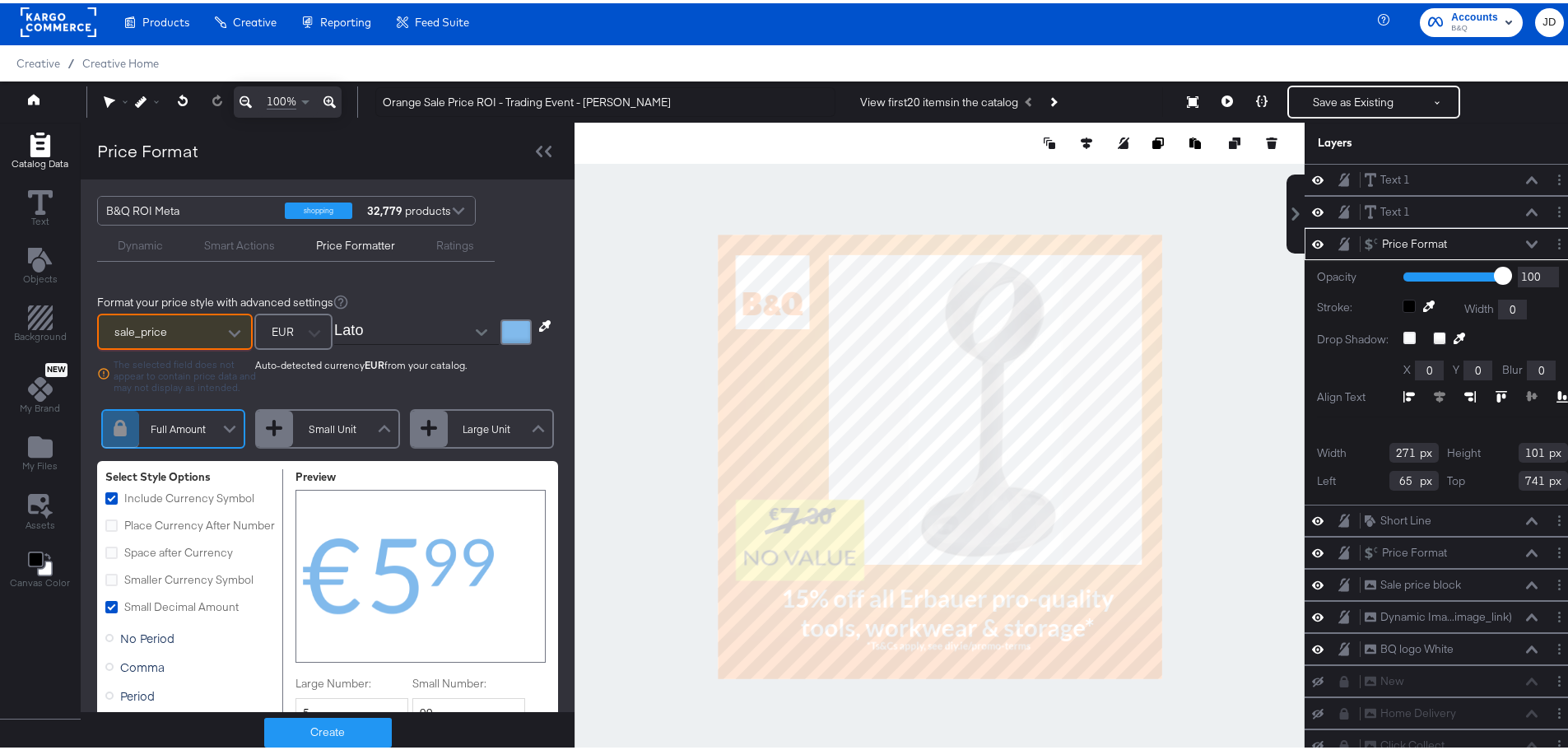
type input "87"
click at [635, 591] on div at bounding box center [940, 453] width 730 height 669
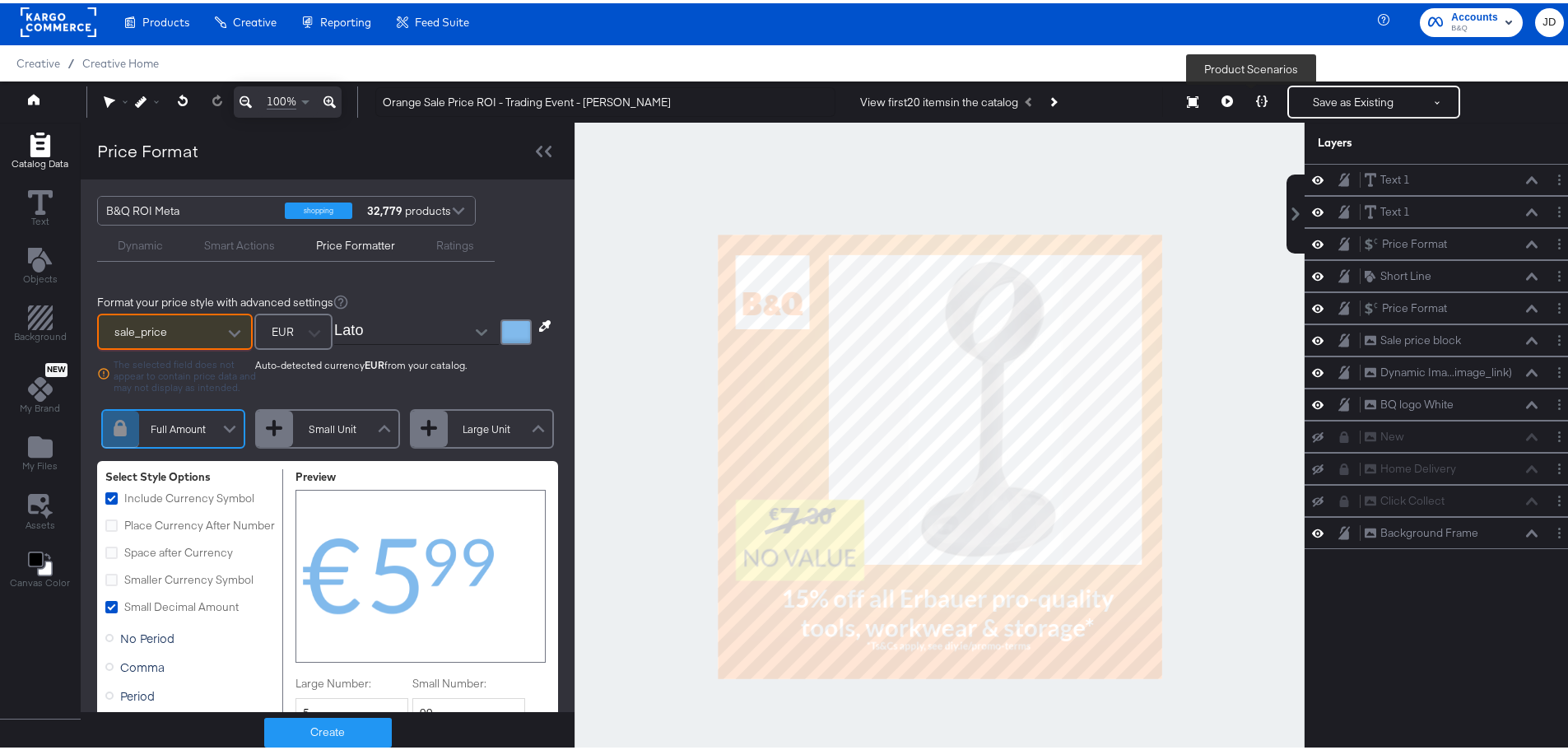
click at [1256, 103] on icon at bounding box center [1262, 98] width 12 height 12
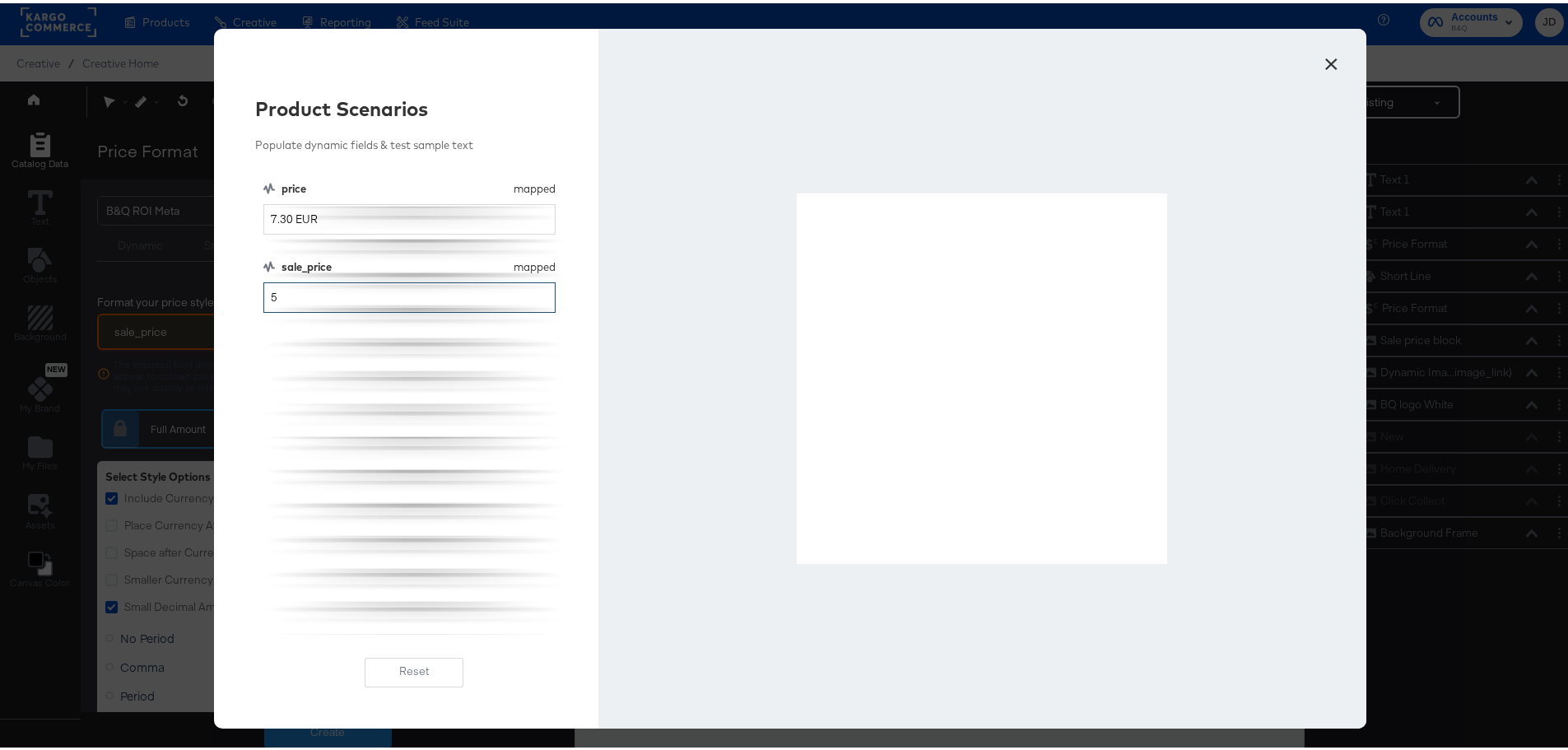
click at [350, 296] on input "5" at bounding box center [409, 294] width 292 height 31
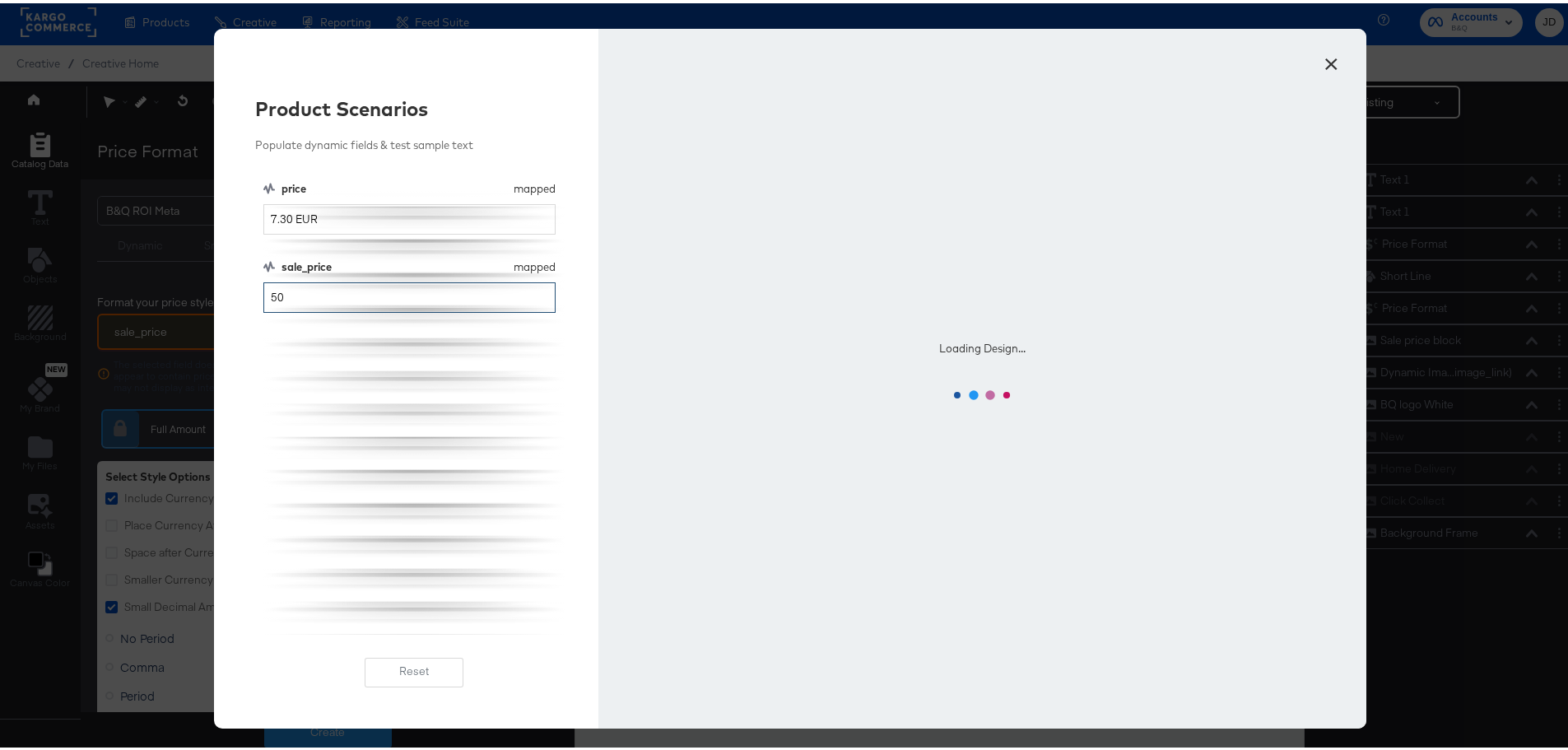
type input "50"
click at [268, 215] on input "7.30 EUR" at bounding box center [409, 215] width 292 height 31
type input "70.30 EUR"
click at [338, 387] on div "price mapped price 70.30 EUR sale_price mapped sale_price 50" at bounding box center [414, 404] width 302 height 453
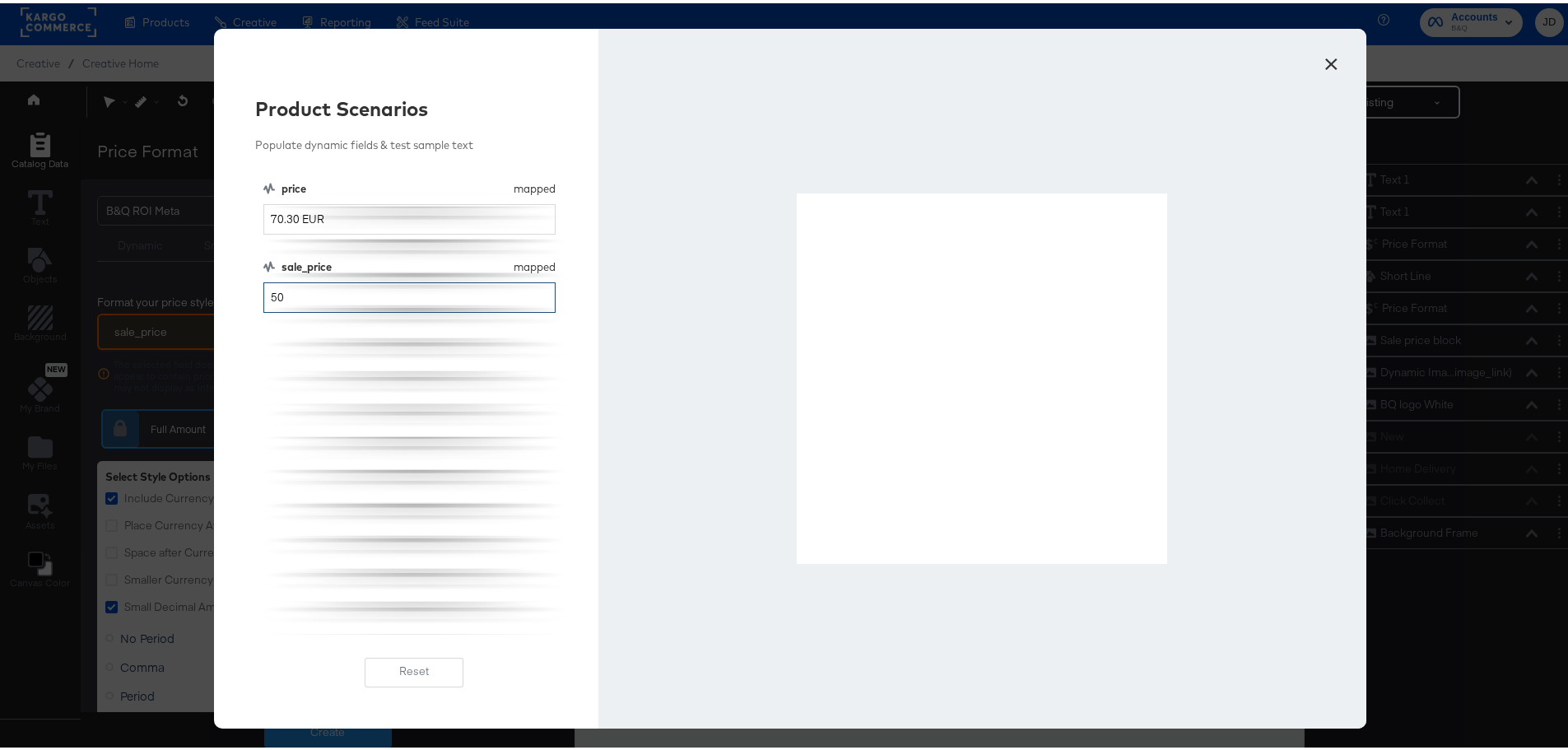
click at [289, 300] on input "50" at bounding box center [409, 294] width 292 height 31
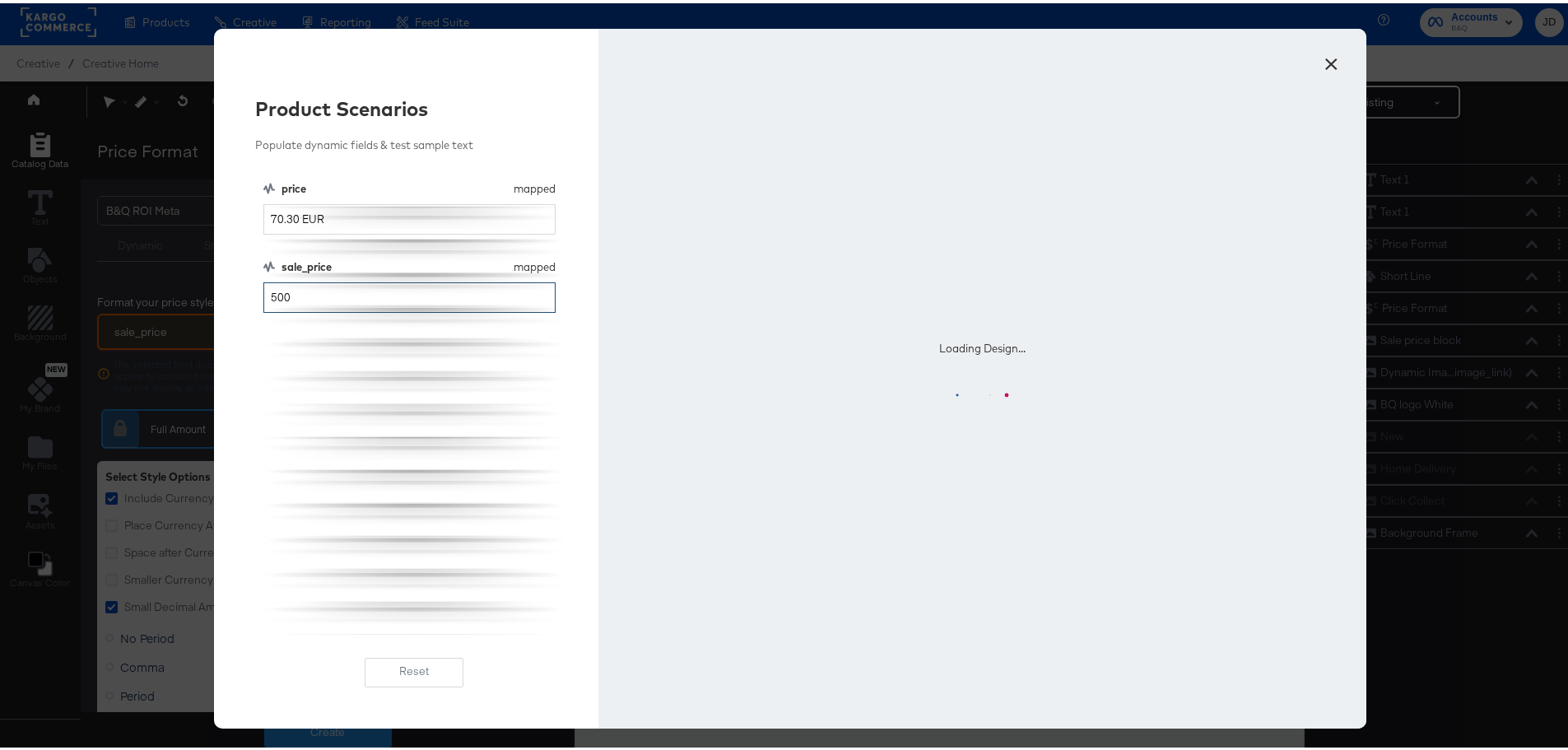
type input "500"
click at [277, 225] on input "70.30 EUR" at bounding box center [409, 215] width 292 height 31
click at [314, 362] on div "price mapped price 700.30 EUR sale_price mapped sale_price 500" at bounding box center [414, 404] width 302 height 453
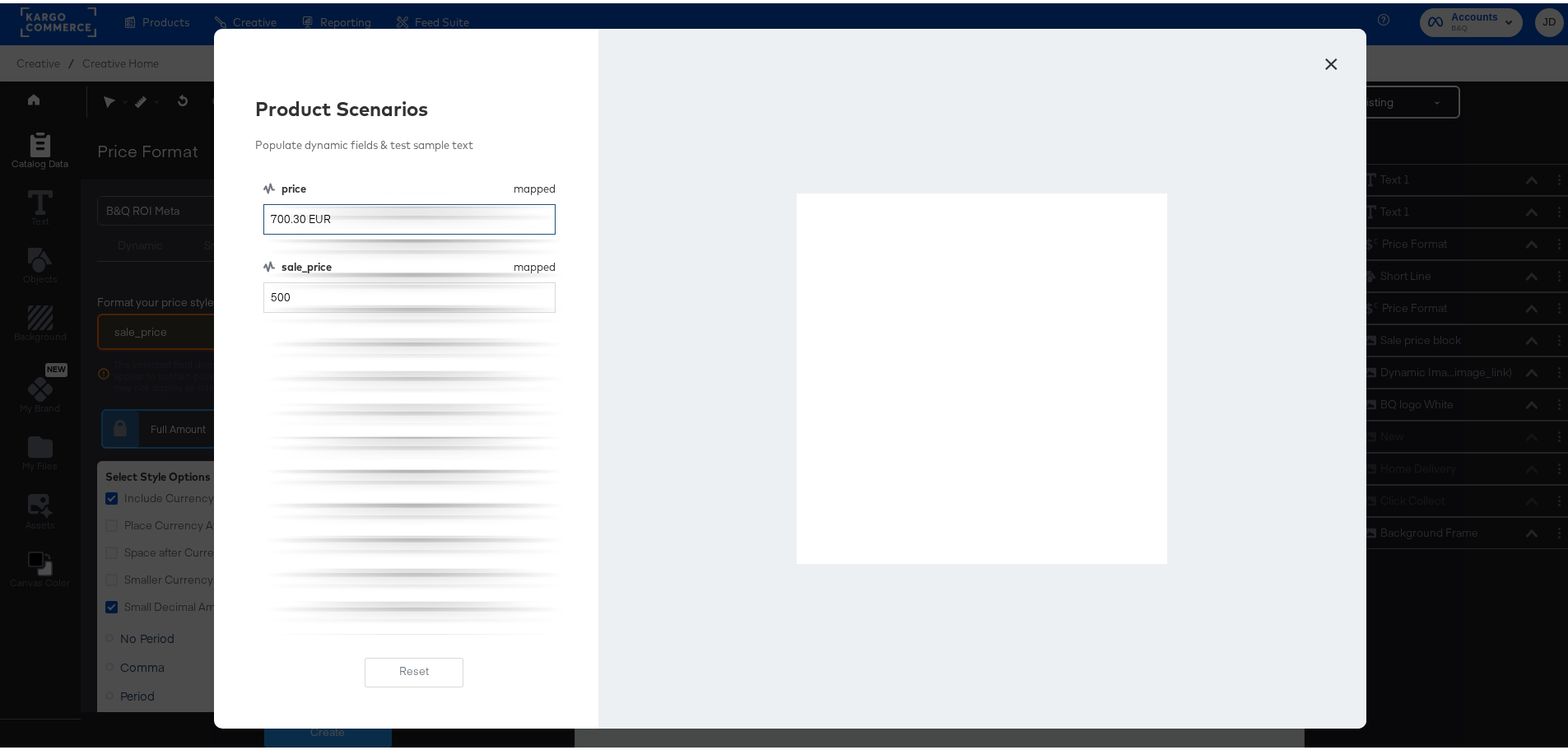
click at [263, 218] on input "700.30 EUR" at bounding box center [409, 215] width 292 height 31
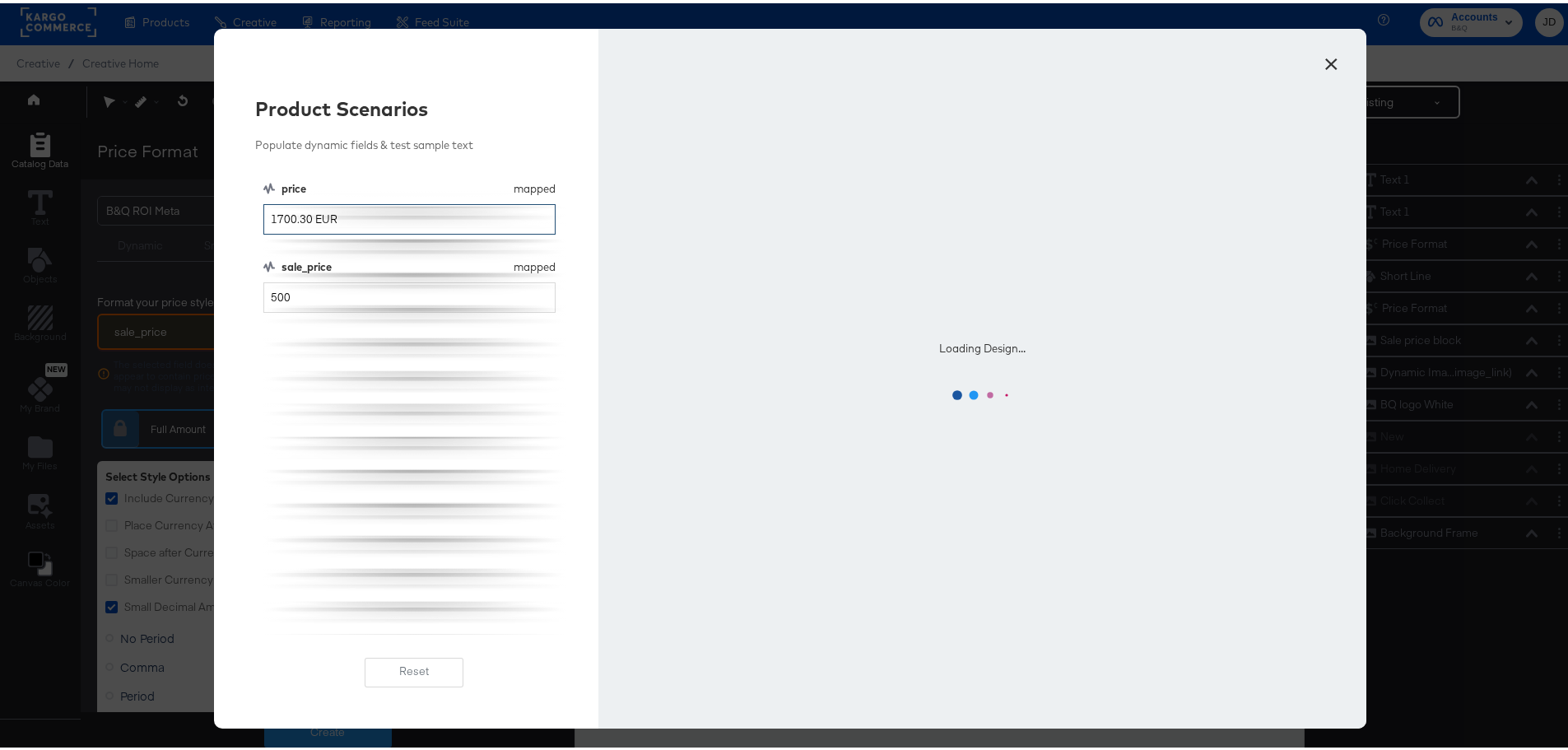
type input "1700.30 EUR"
click at [263, 297] on input "500" at bounding box center [409, 294] width 292 height 31
type input "1500"
click at [291, 382] on div "price mapped price 1700.30 EUR sale_price mapped sale_price 1500" at bounding box center [414, 404] width 302 height 453
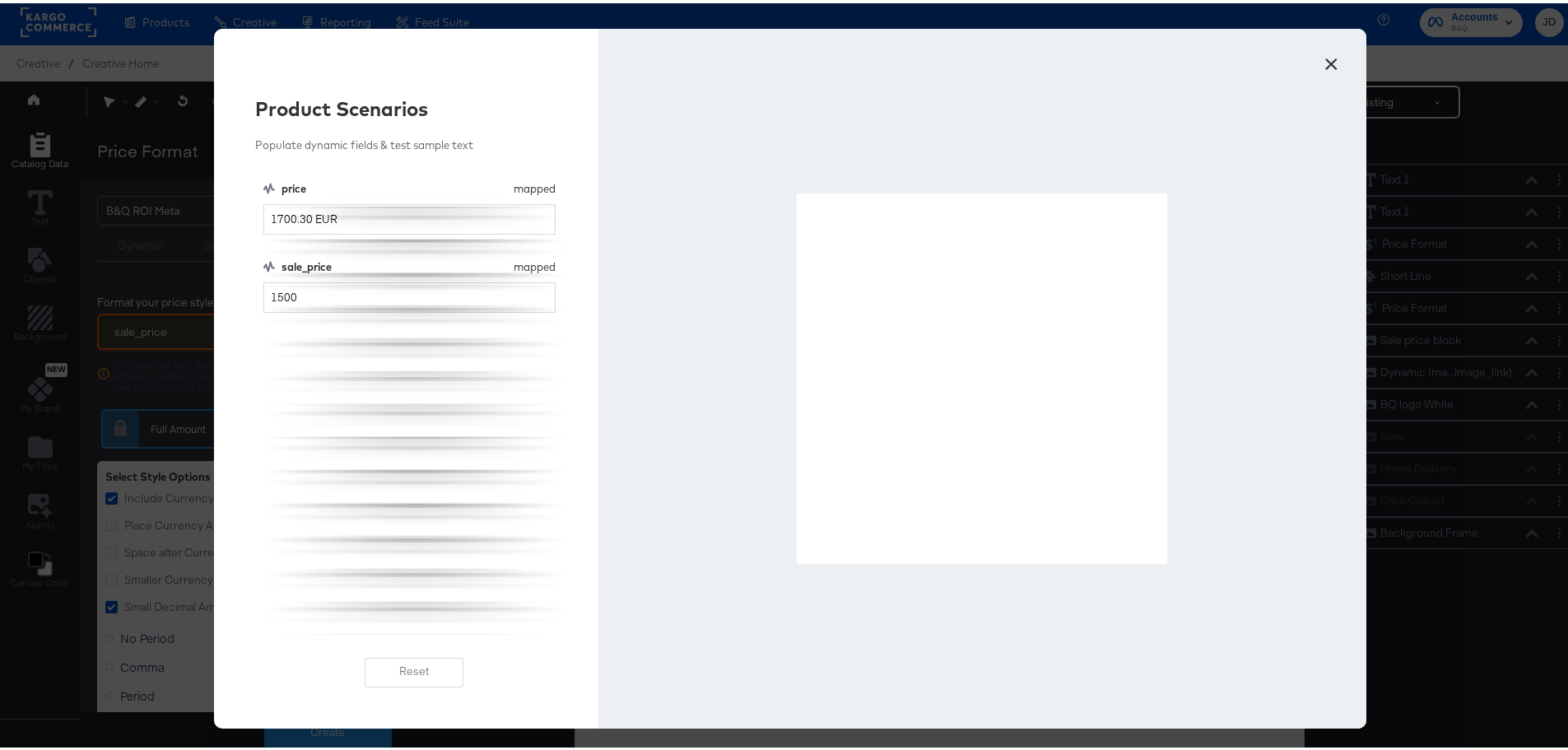
click at [1324, 56] on button "×" at bounding box center [1331, 57] width 30 height 30
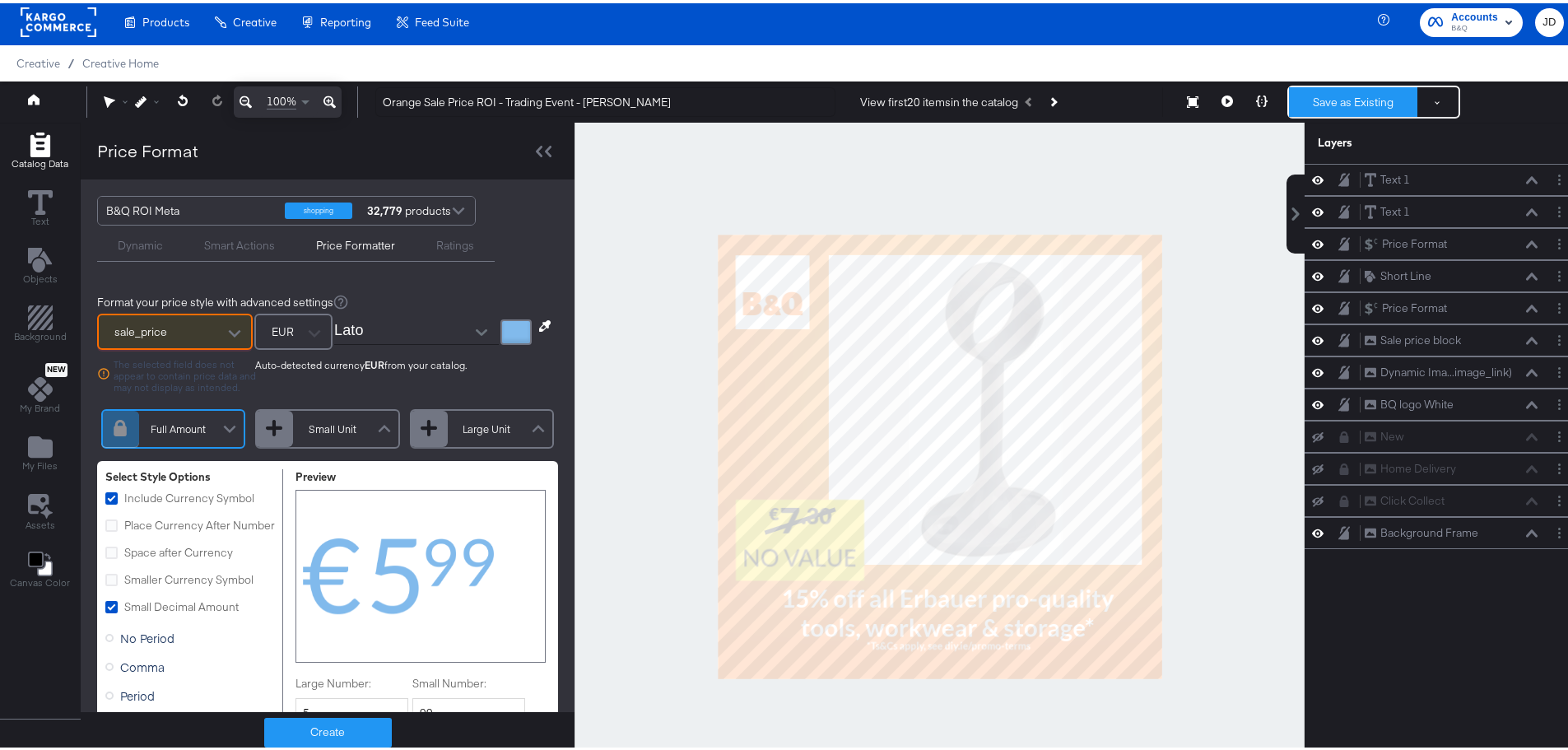
click at [1369, 105] on button "Save as Existing" at bounding box center [1353, 99] width 128 height 30
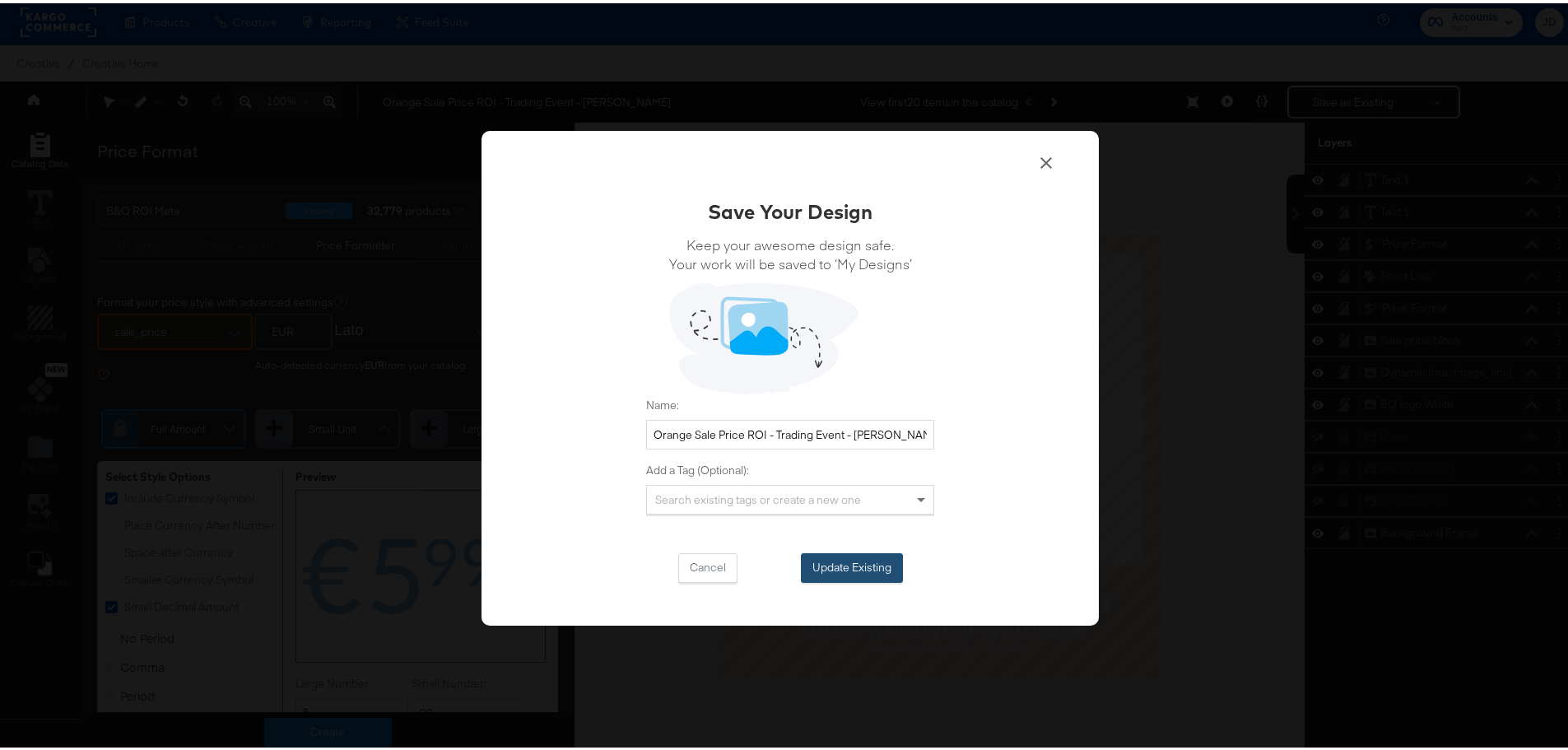
click at [867, 571] on button "Update Existing" at bounding box center [851, 564] width 102 height 30
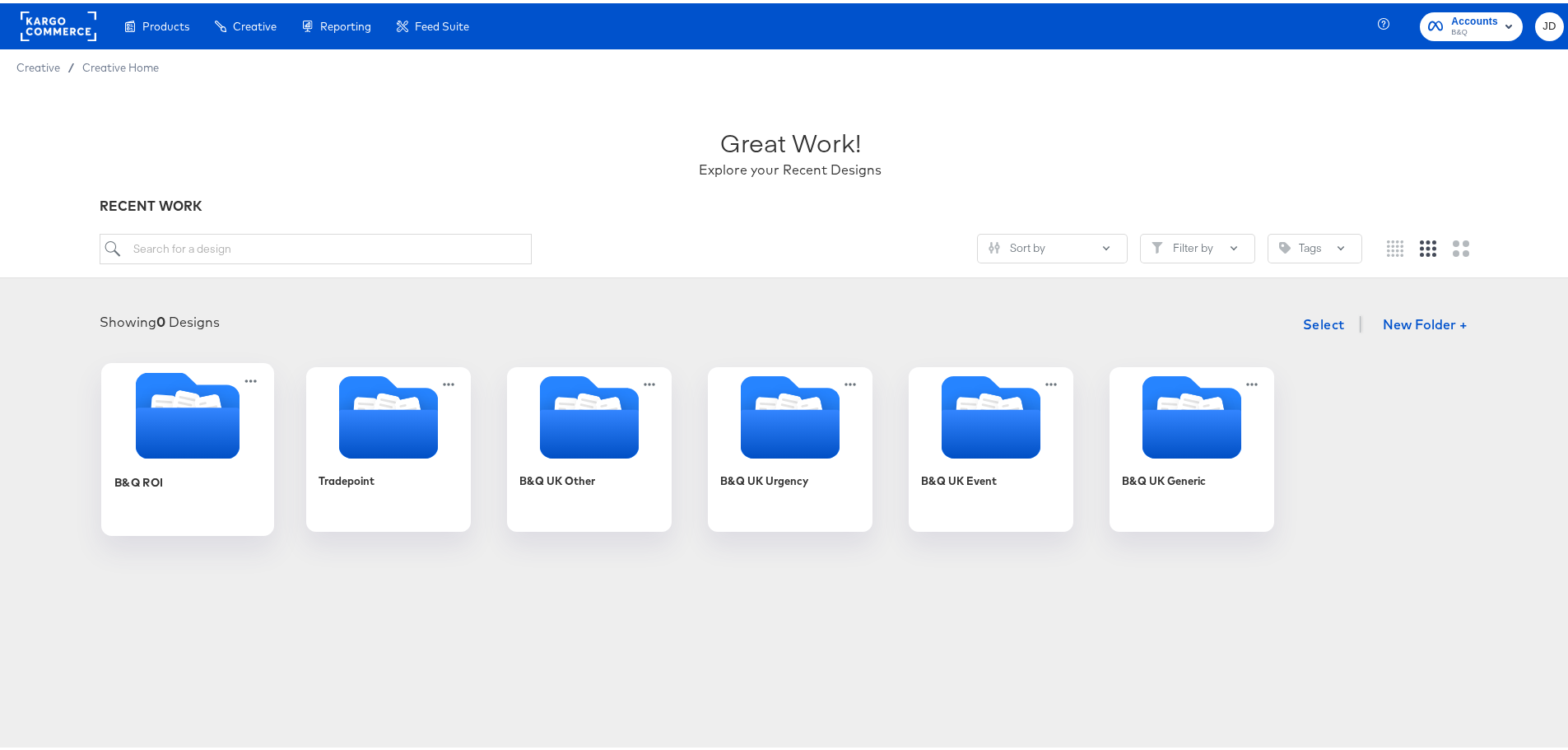
click at [182, 483] on div "B&Q ROI" at bounding box center [188, 491] width 147 height 63
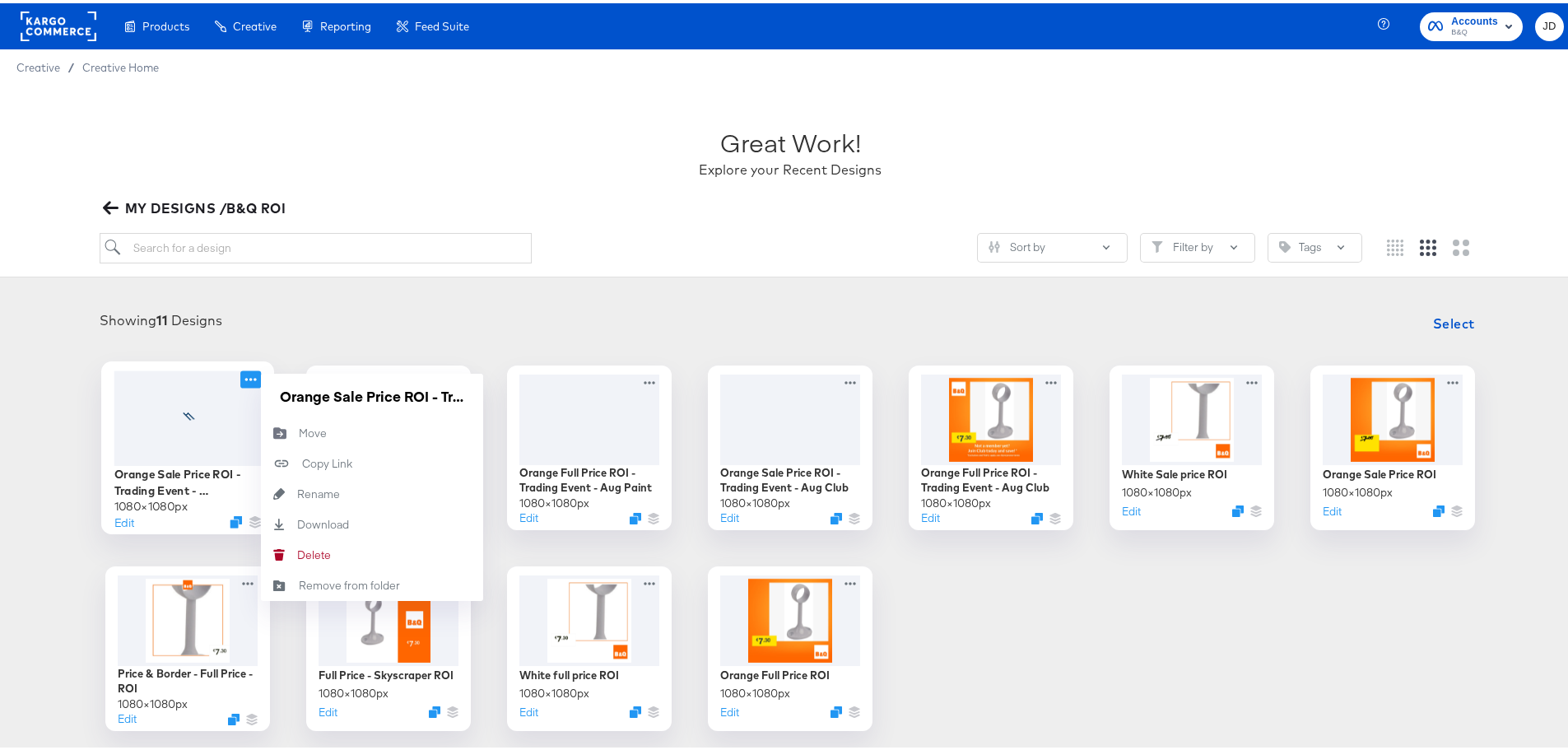
click at [243, 380] on icon at bounding box center [250, 375] width 21 height 17
drag, startPoint x: 413, startPoint y: 389, endPoint x: 468, endPoint y: 392, distance: 55.1
click at [468, 392] on div "Orange Sale Price ROI - Trading Event - [PERSON_NAME]" at bounding box center [372, 392] width 222 height 45
click at [404, 389] on input "Orange Sale Price ROI - Trading Event - [PERSON_NAME]" at bounding box center [371, 392] width 197 height 33
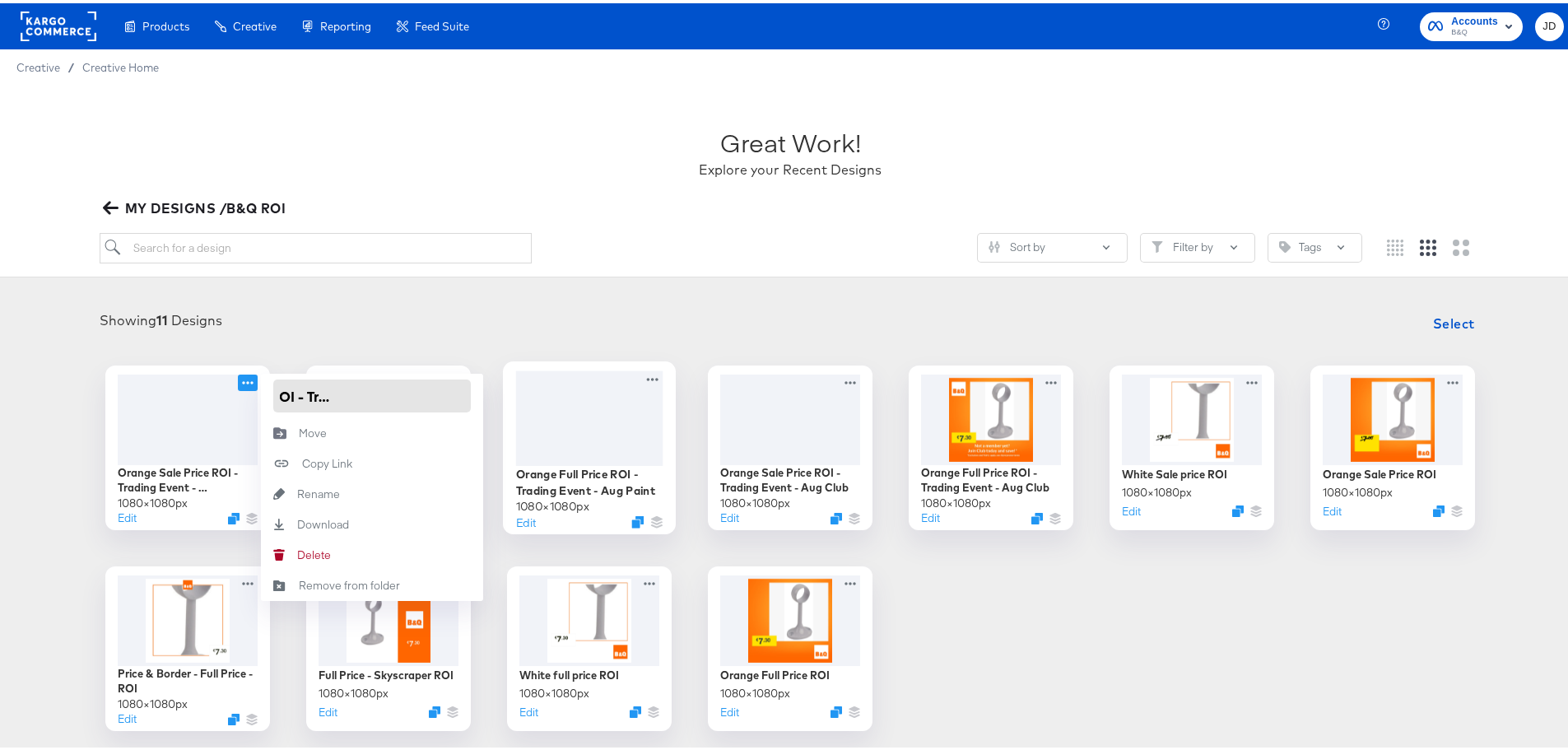
type input "Orange Sale Price ROI - Trading Event - Aug Erbauer"
click at [495, 326] on div "Showing 11 Designs Select" at bounding box center [790, 319] width 1547 height 33
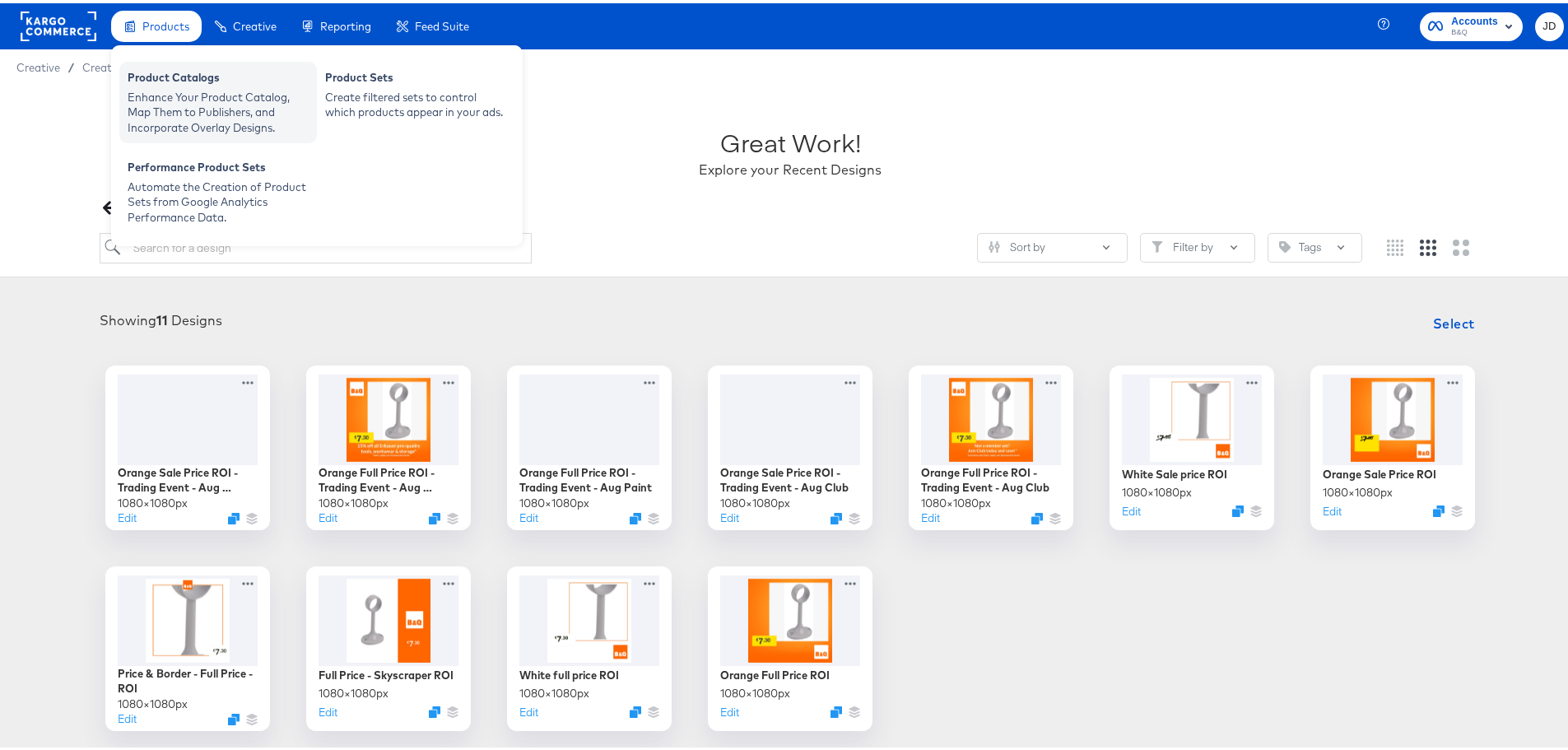
click at [208, 81] on div "Product Catalogs" at bounding box center [218, 76] width 181 height 20
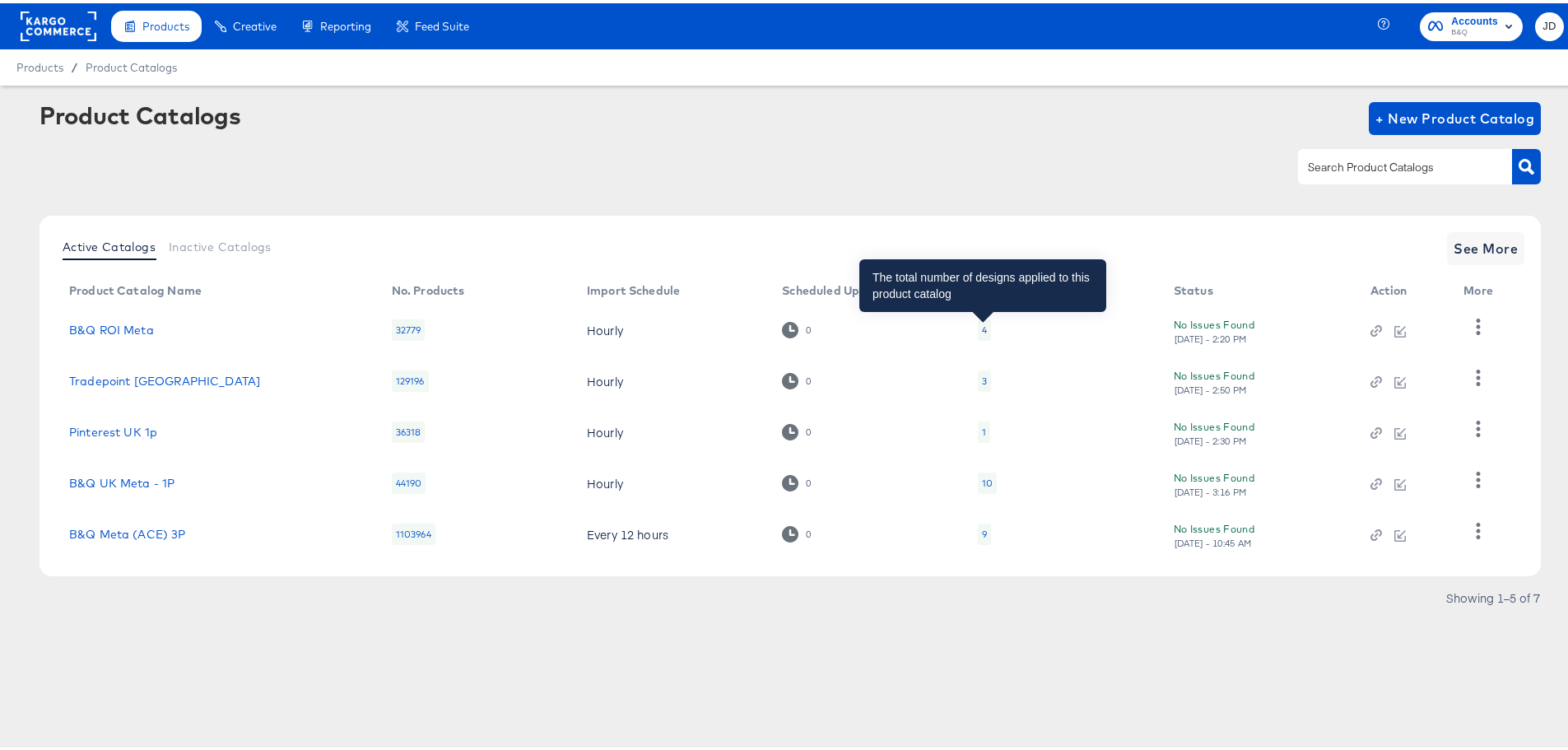
click at [984, 327] on div "4" at bounding box center [984, 326] width 5 height 13
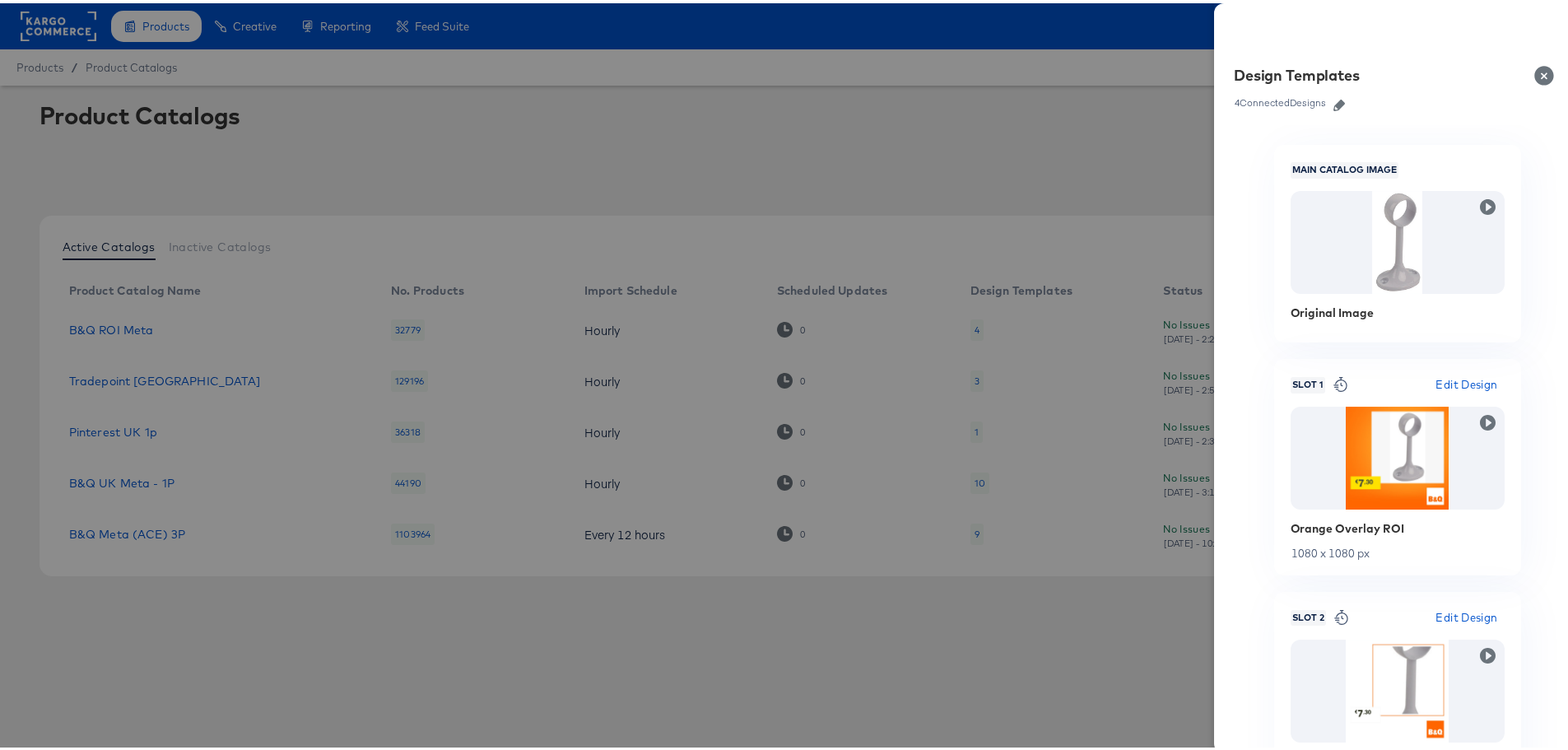
click at [1334, 101] on icon "button" at bounding box center [1340, 102] width 12 height 12
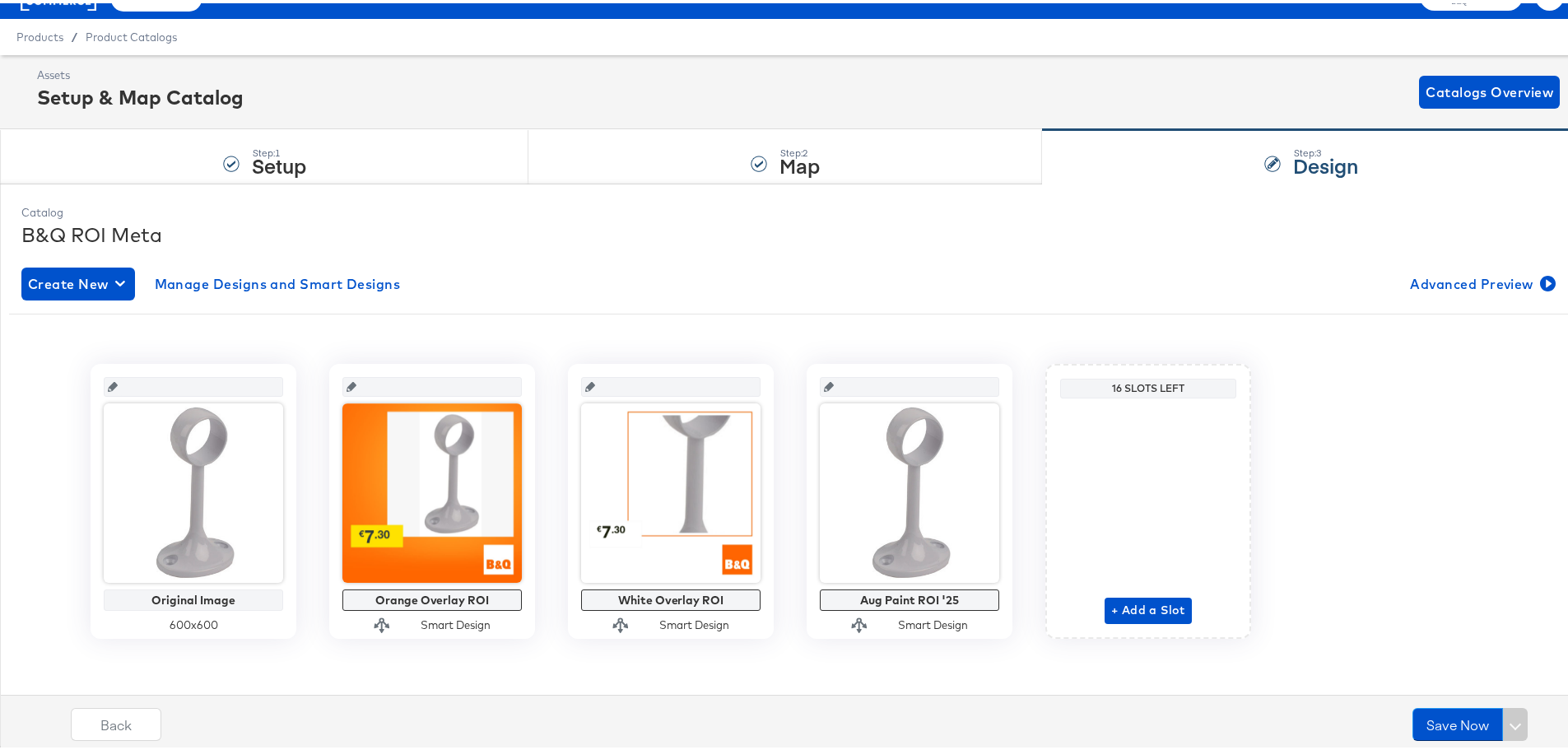
scroll to position [82, 0]
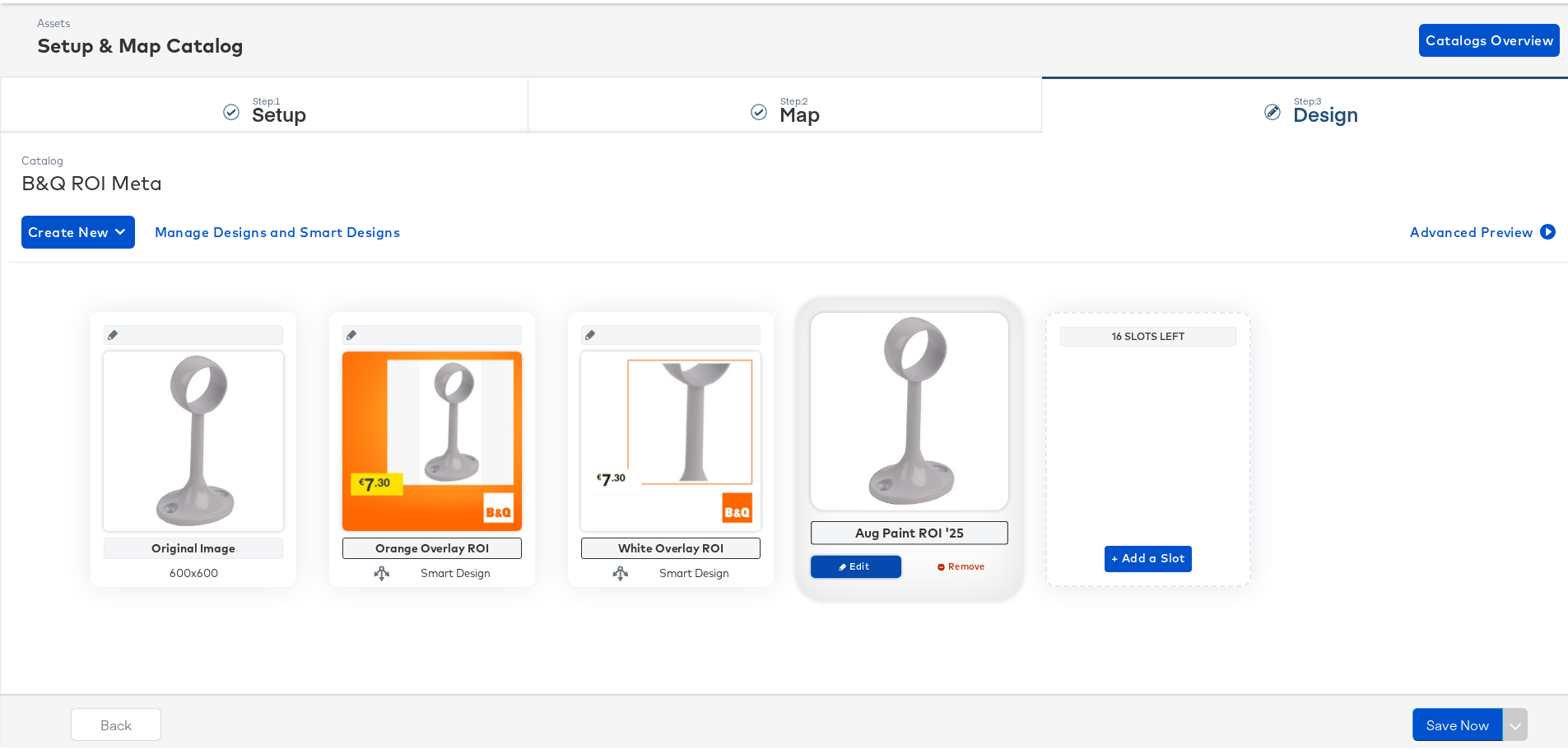
click at [858, 566] on span "Edit" at bounding box center [855, 562] width 75 height 12
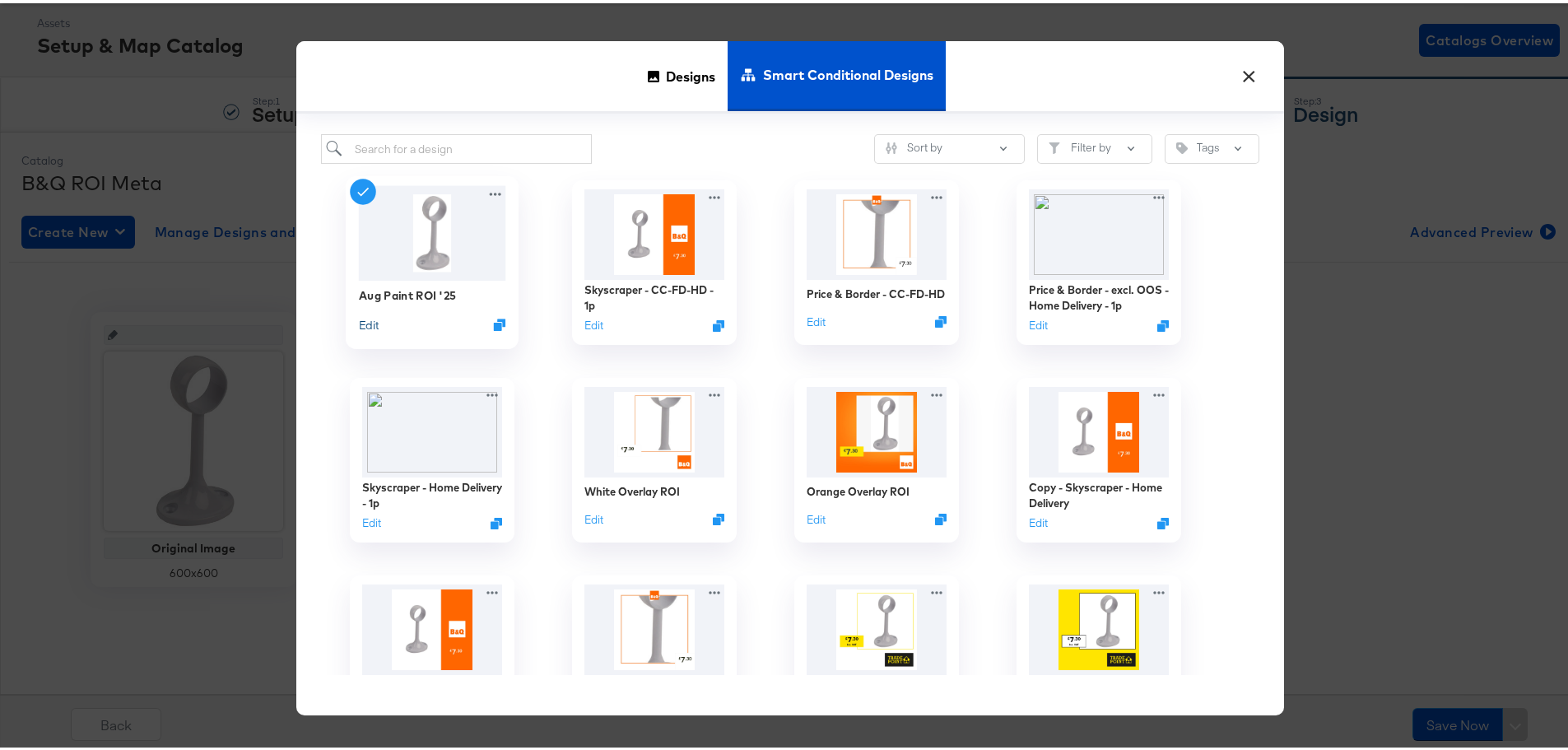
click at [365, 325] on button "Edit" at bounding box center [369, 321] width 20 height 16
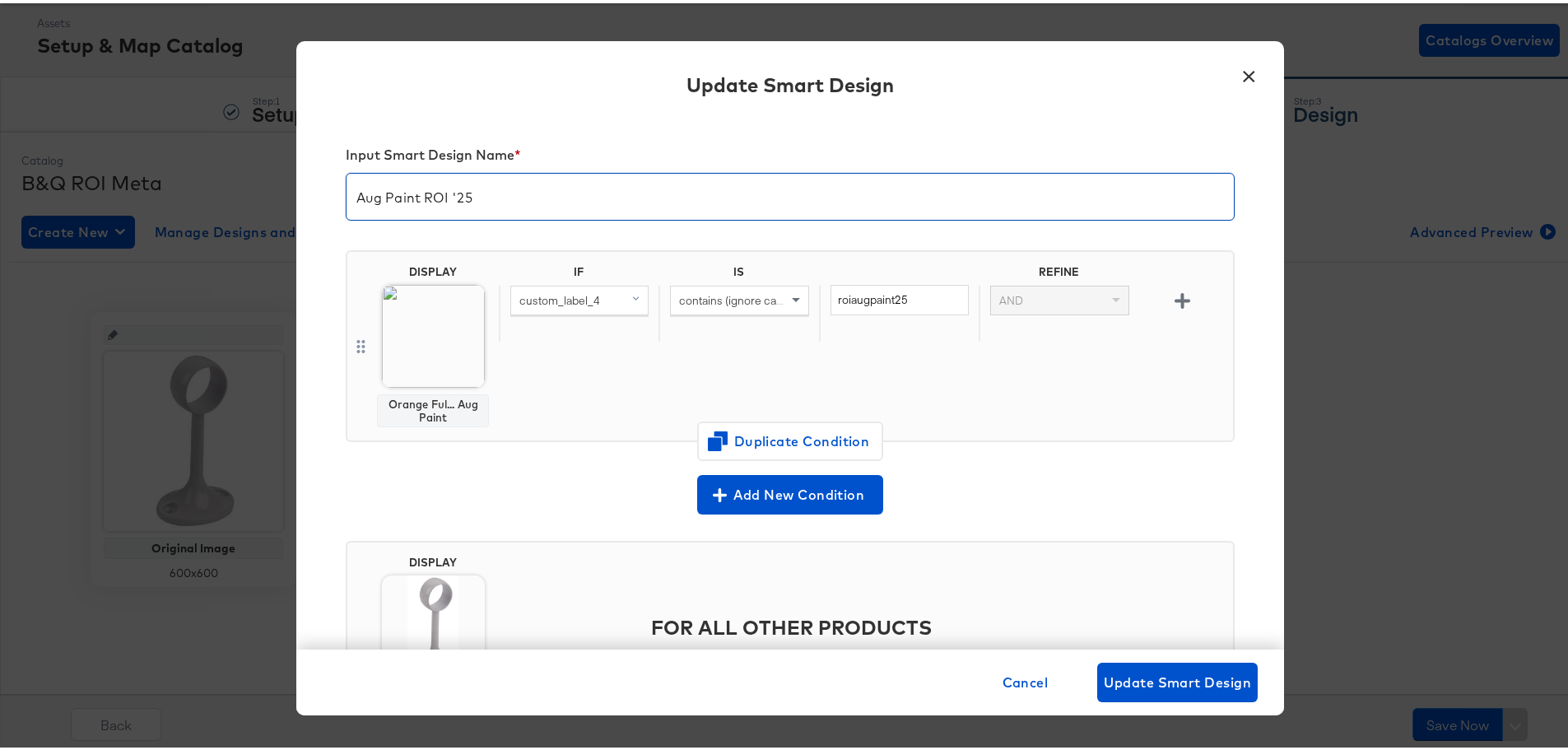
drag, startPoint x: 350, startPoint y: 195, endPoint x: 487, endPoint y: 199, distance: 137.1
click at [487, 199] on input "Aug Paint ROI '25" at bounding box center [790, 187] width 887 height 46
type input "Trading Event Smart Design"
drag, startPoint x: 1141, startPoint y: 366, endPoint x: 1179, endPoint y: 303, distance: 73.6
click at [1142, 366] on div "IF IS REFINE custom_label_4 contains (ignore case) roiaugpaint25 AND" at bounding box center [862, 342] width 727 height 162
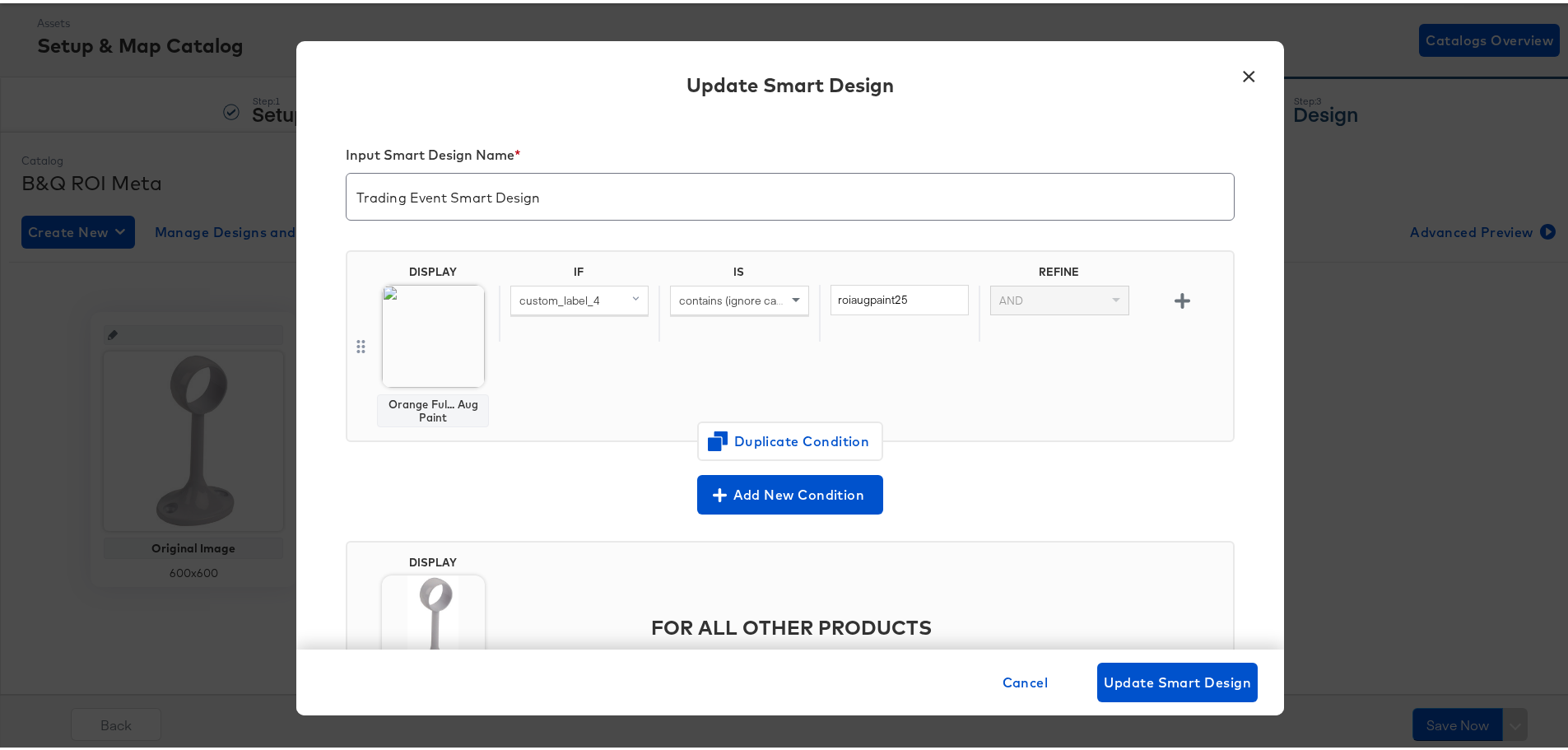
click at [1175, 302] on icon "button" at bounding box center [1183, 298] width 16 height 16
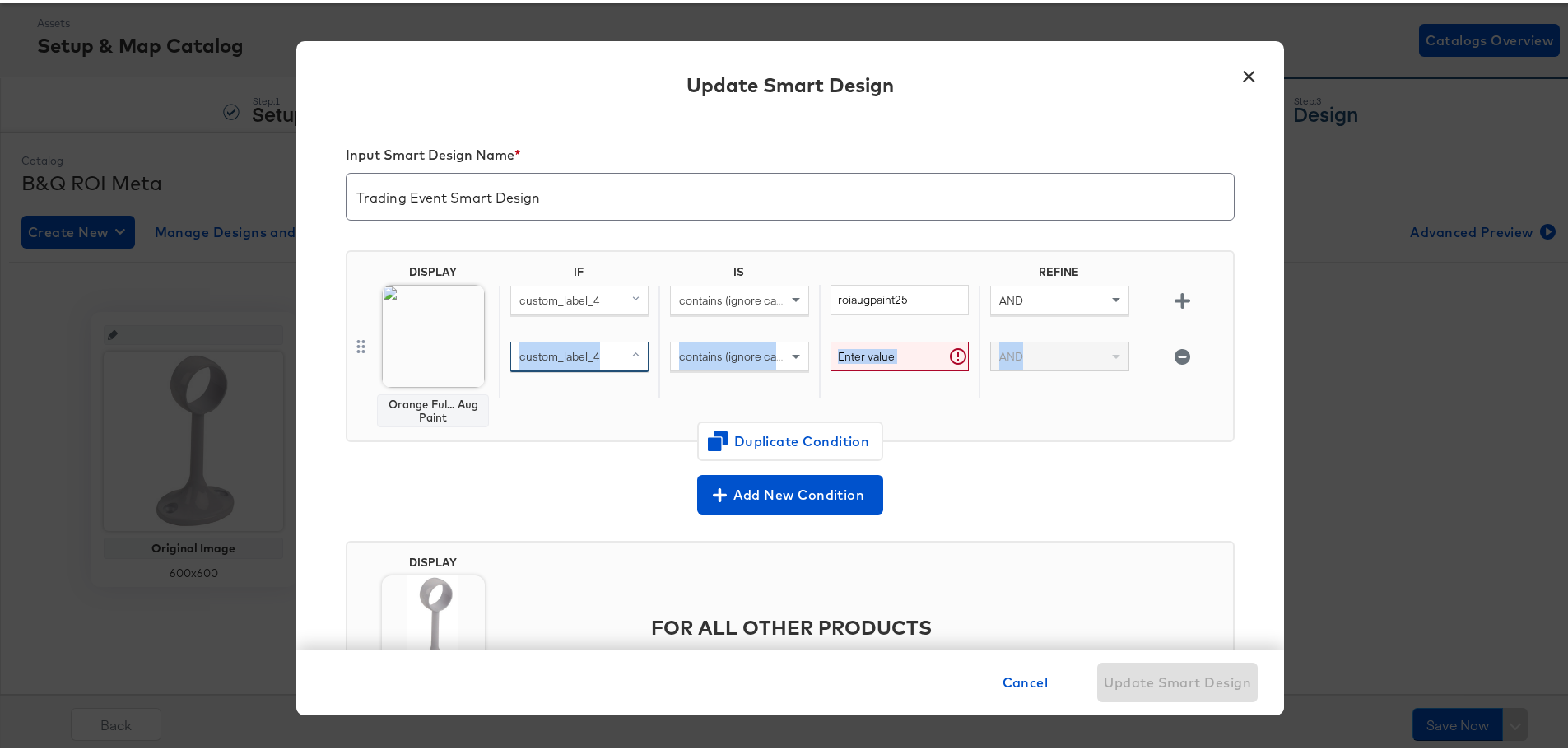
click at [627, 348] on span at bounding box center [637, 353] width 21 height 28
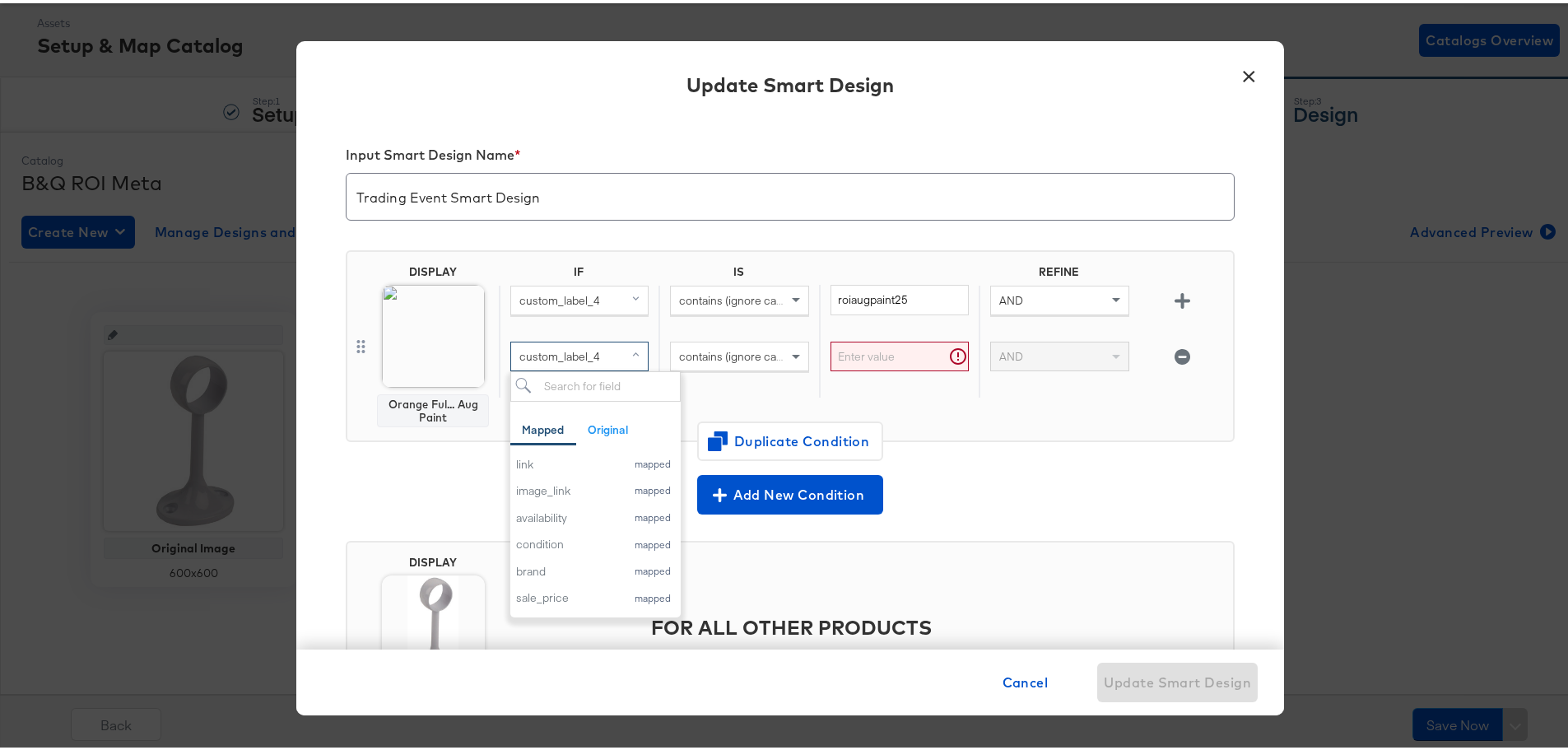
scroll to position [84, 0]
click at [1241, 70] on button "×" at bounding box center [1248, 69] width 30 height 30
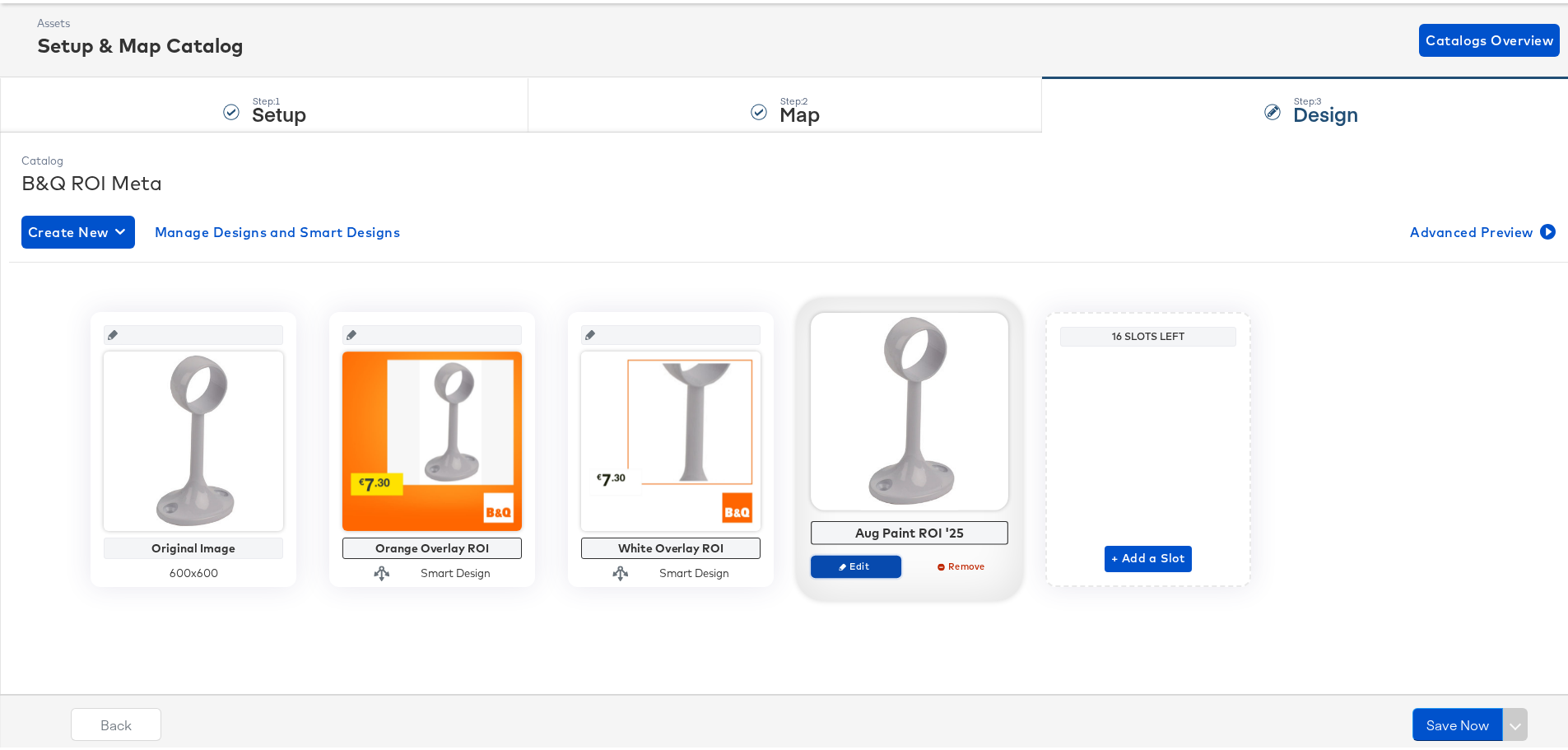
click at [861, 571] on button "Edit" at bounding box center [855, 562] width 90 height 23
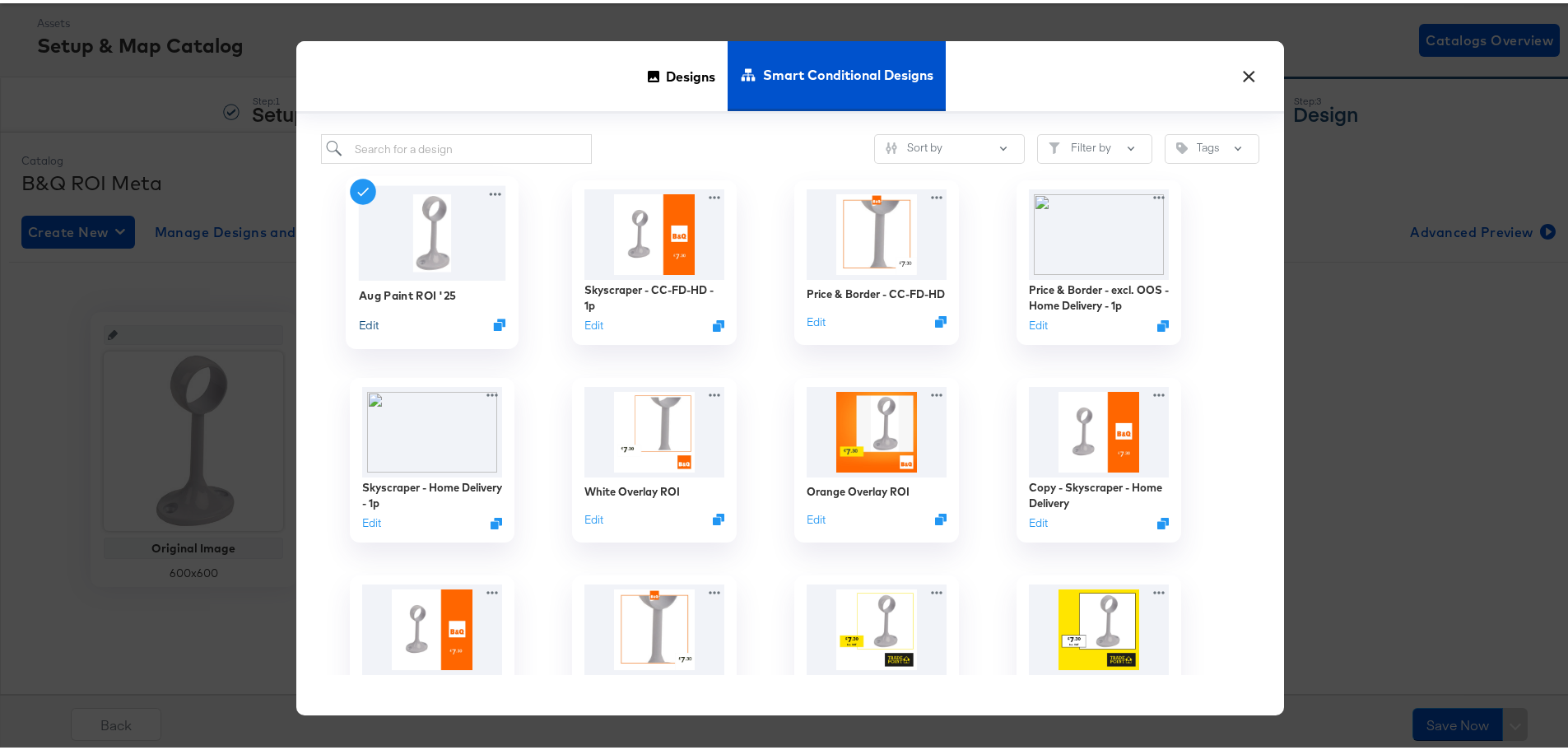
click at [362, 322] on button "Edit" at bounding box center [369, 321] width 20 height 16
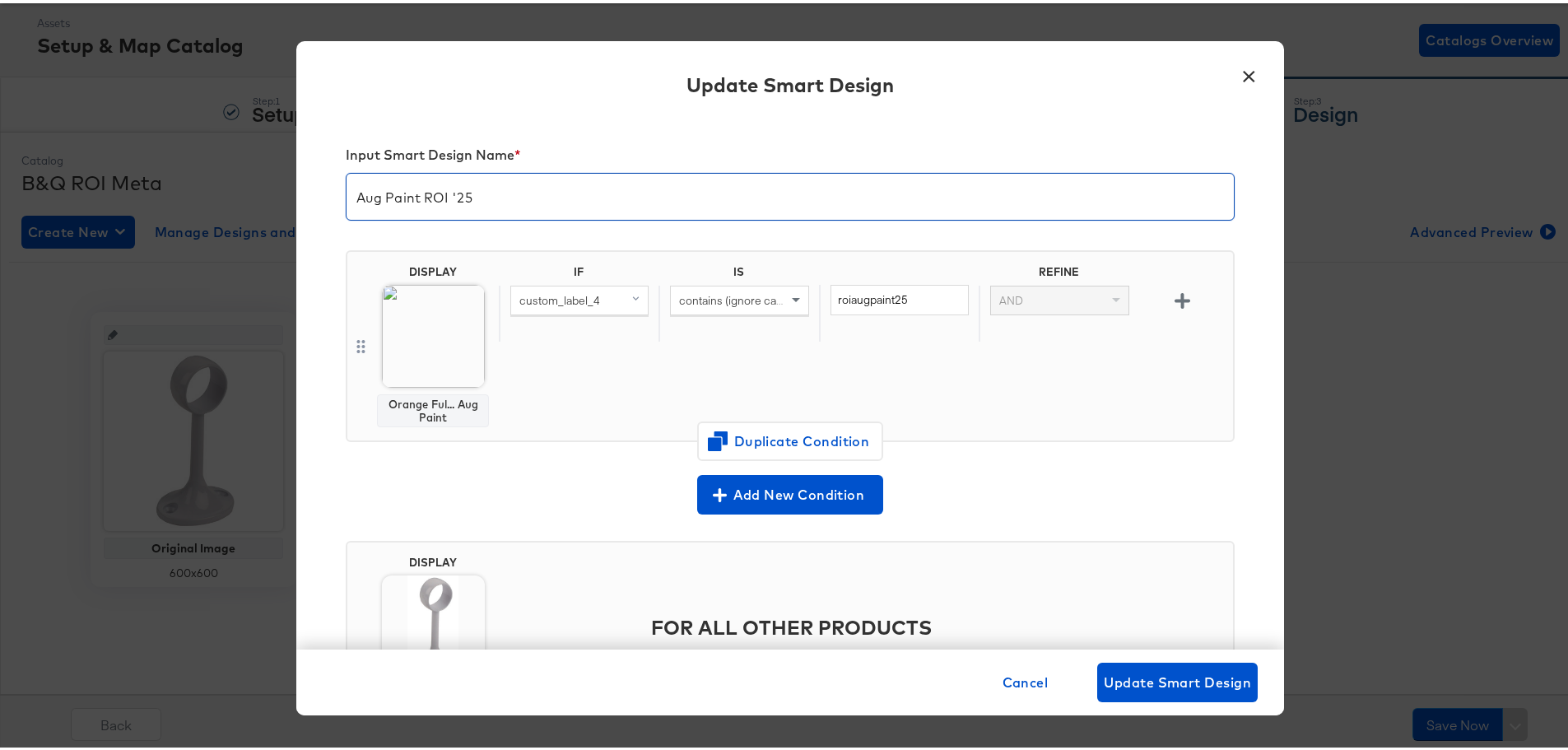
drag, startPoint x: 468, startPoint y: 192, endPoint x: 239, endPoint y: 186, distance: 229.1
click at [234, 186] on div "× Update Smart Design Input Smart Design Name * Aug Paint ROI '25 DISPLAY Orang…" at bounding box center [790, 375] width 1581 height 750
type input "Trading Event Smart Design"
click at [1175, 293] on icon "button" at bounding box center [1183, 298] width 16 height 16
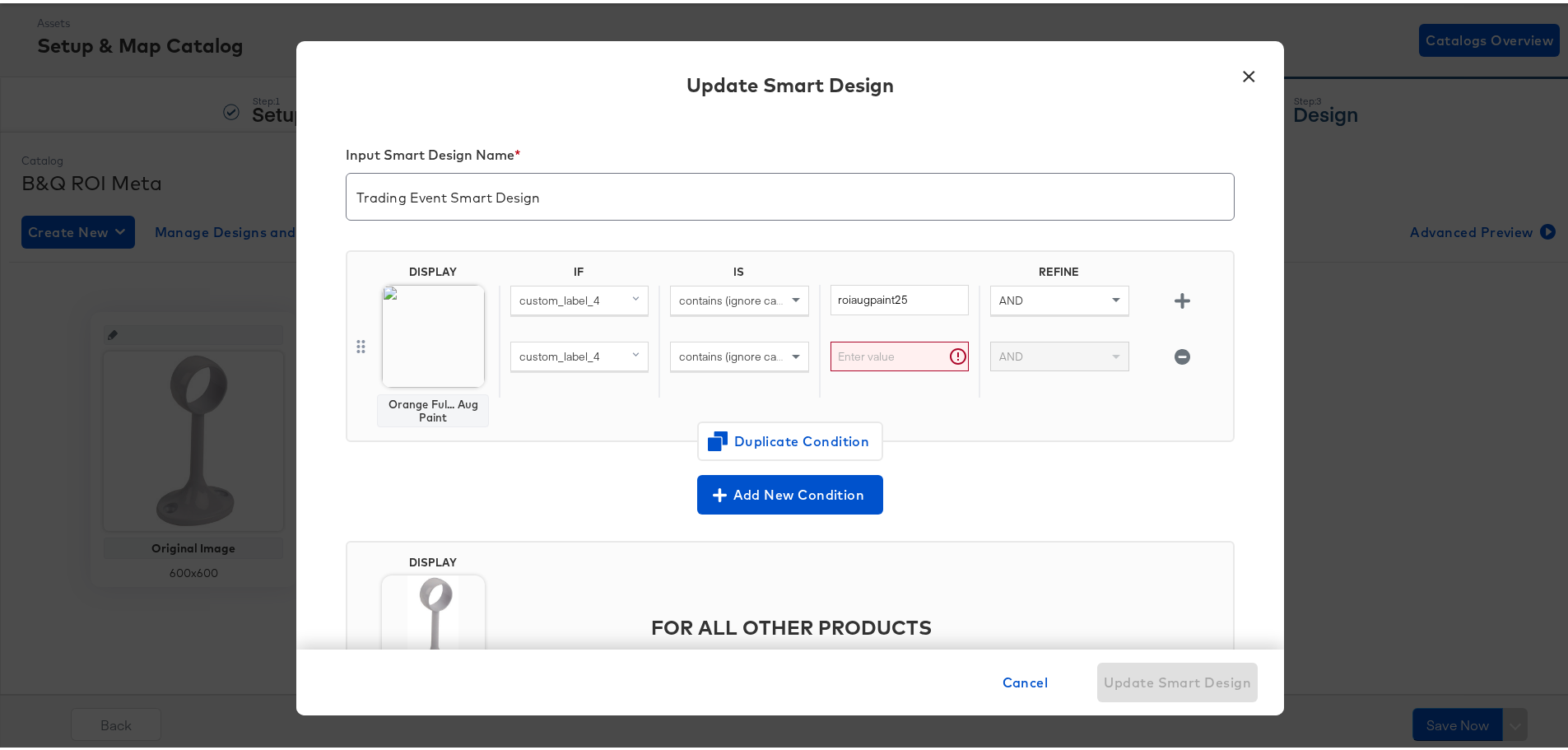
click at [583, 355] on span "custom_label_4" at bounding box center [559, 352] width 80 height 15
type input "ava"
click at [576, 458] on button "availability mapped" at bounding box center [579, 466] width 138 height 27
click at [850, 351] on input "text" at bounding box center [899, 353] width 138 height 31
type input "in stock"
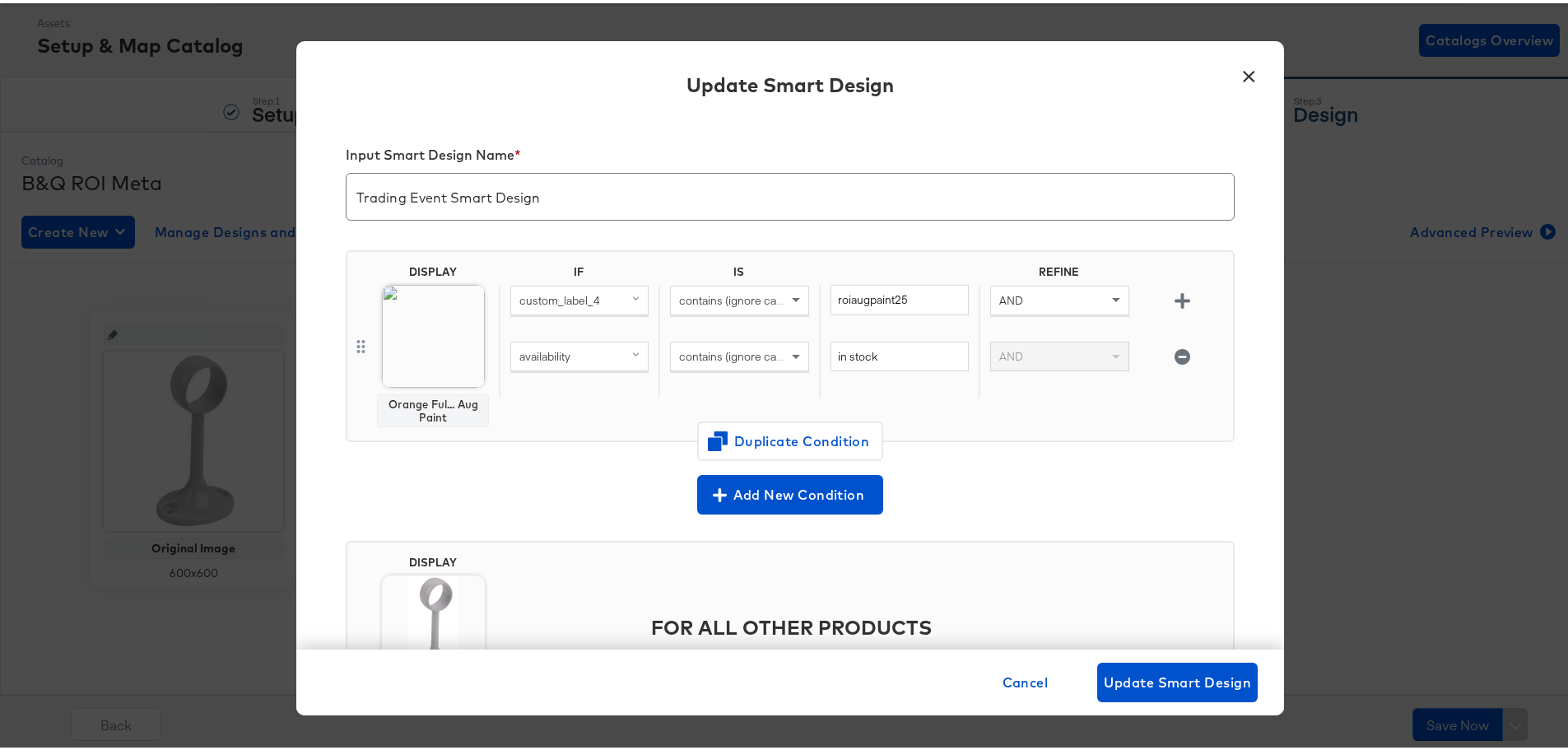
click at [1115, 420] on div "IF IS REFINE custom_label_4 contains (ignore case) roiaugpaint25 AND availabili…" at bounding box center [862, 342] width 727 height 162
click at [1058, 486] on div "Add New Condition" at bounding box center [790, 491] width 889 height 40
click at [791, 444] on span "Duplicate Condition" at bounding box center [790, 438] width 160 height 23
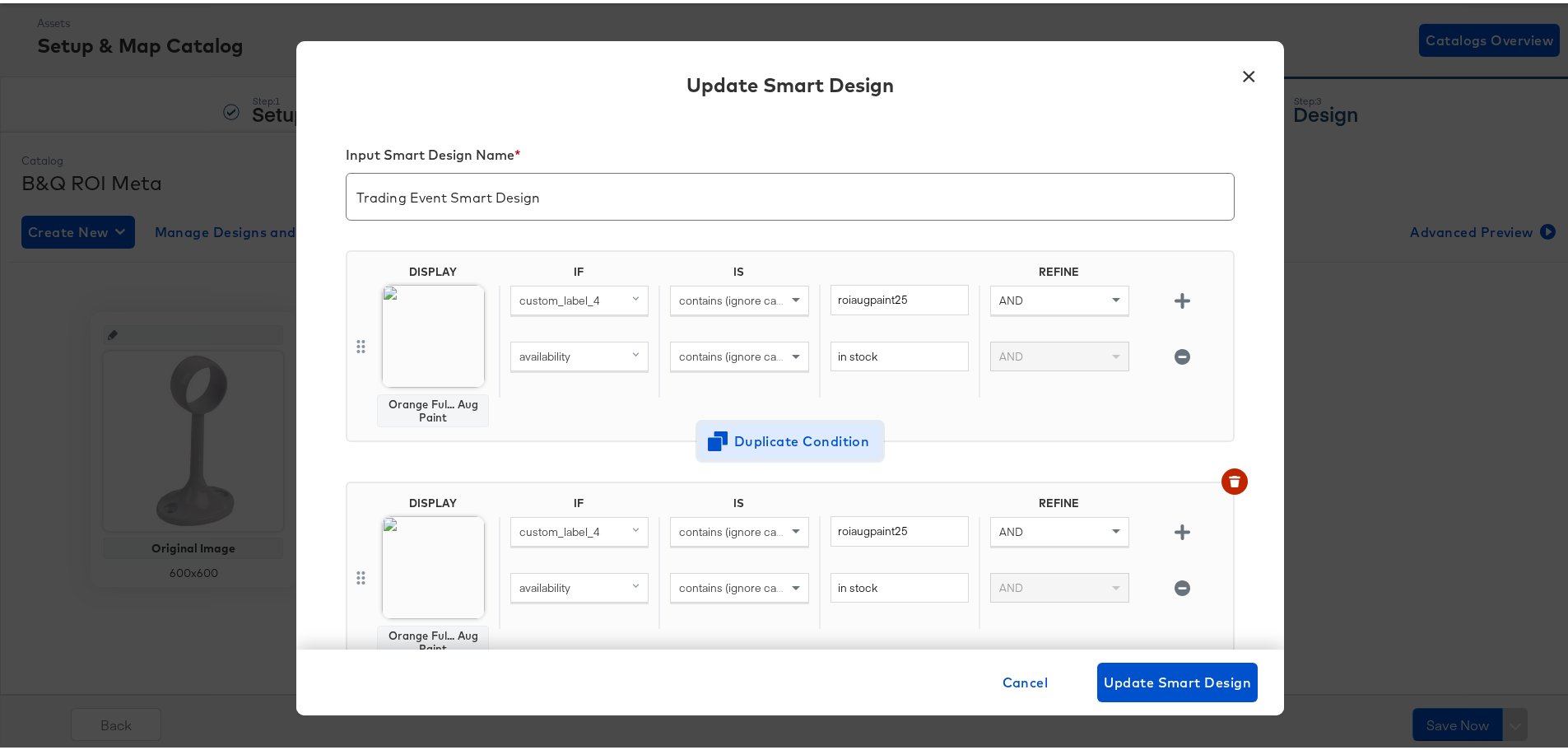
scroll to position [82, 0]
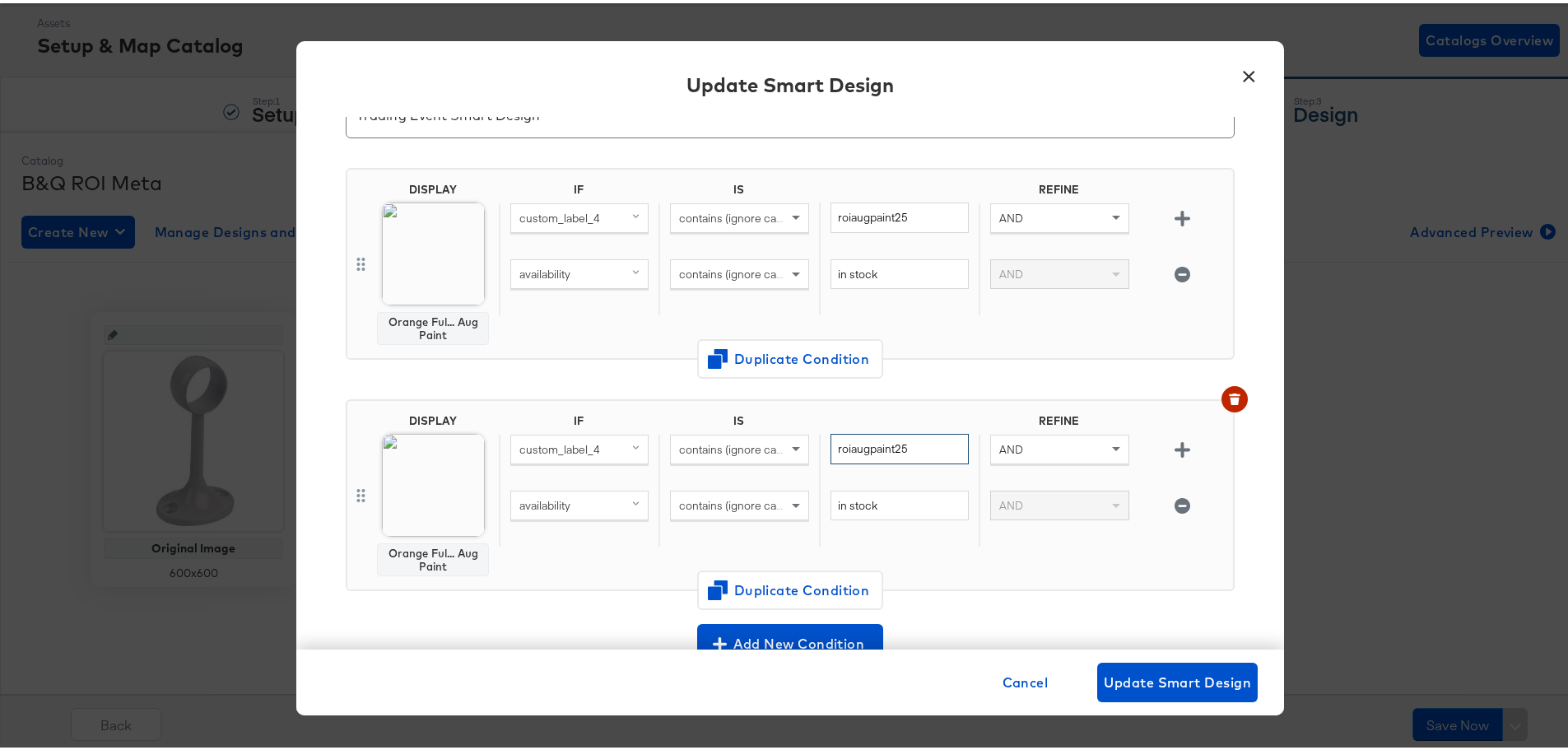
drag, startPoint x: 907, startPoint y: 446, endPoint x: 823, endPoint y: 443, distance: 84.1
click at [831, 443] on input "roiaugpaint25" at bounding box center [899, 445] width 138 height 31
click at [920, 440] on input "roiaugpaint25" at bounding box center [899, 445] width 138 height 31
drag, startPoint x: 915, startPoint y: 448, endPoint x: 814, endPoint y: 448, distance: 101.0
click at [819, 448] on div "roiaugpaint25" at bounding box center [898, 458] width 160 height 57
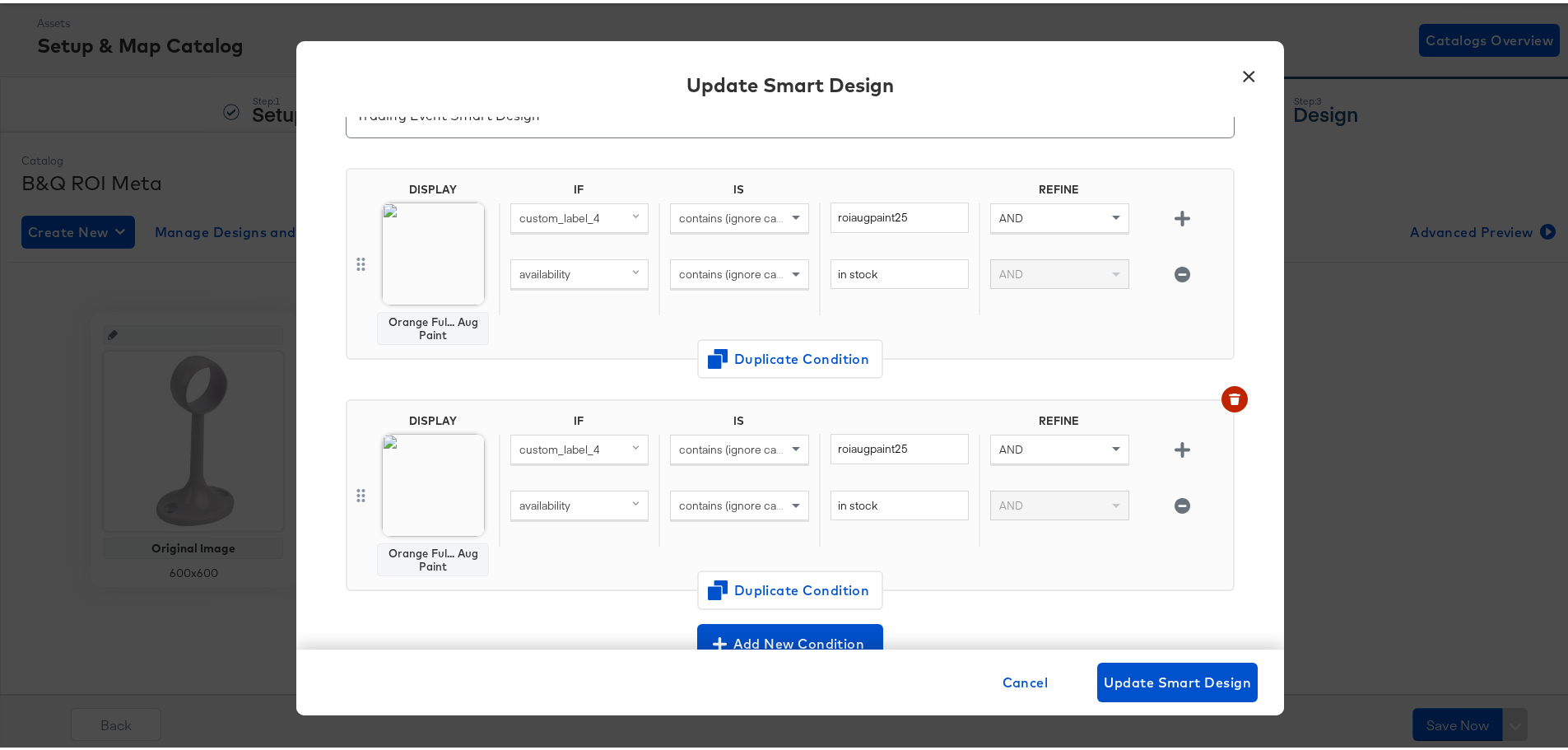
click at [390, 461] on img at bounding box center [434, 482] width 103 height 103
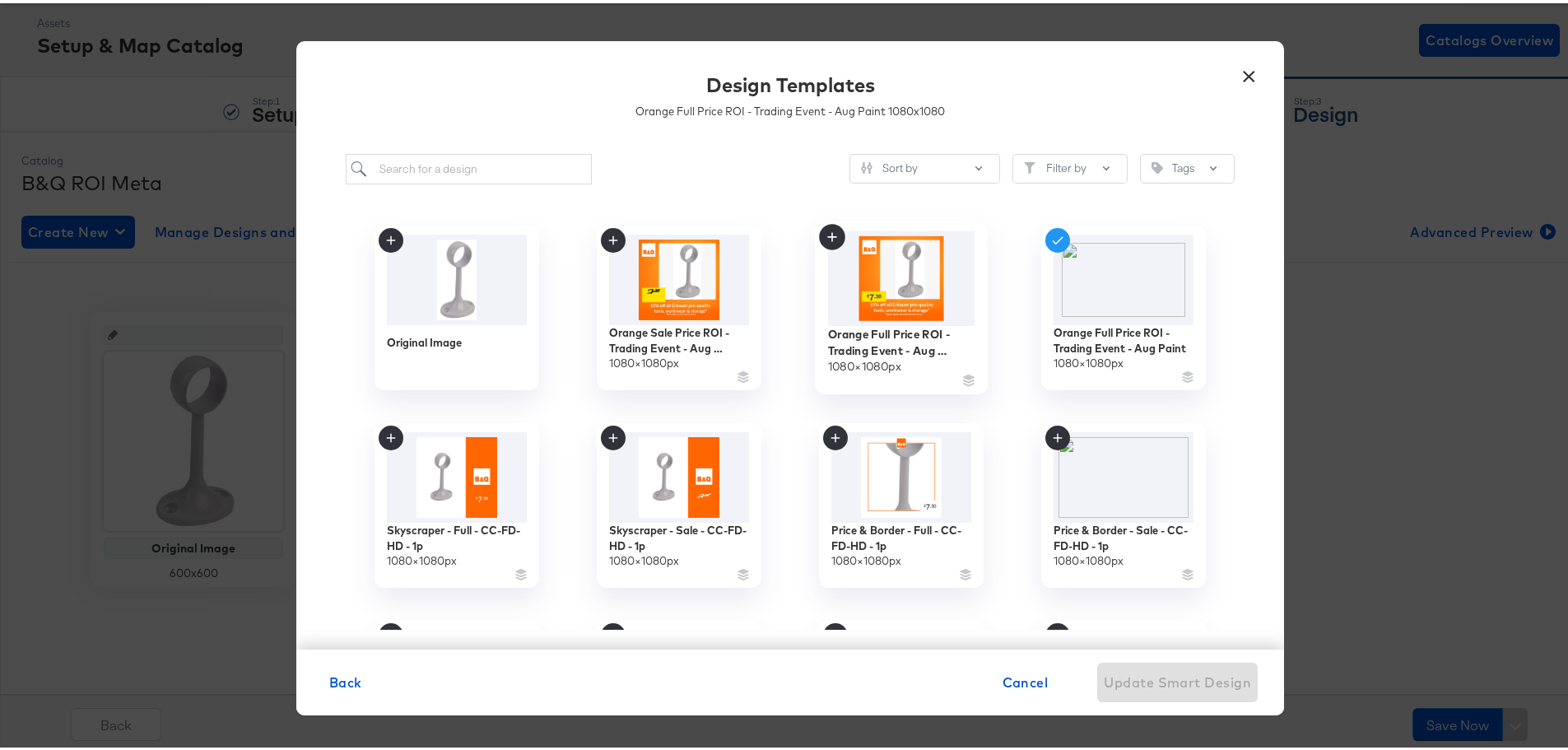
click at [908, 287] on img at bounding box center [901, 275] width 147 height 94
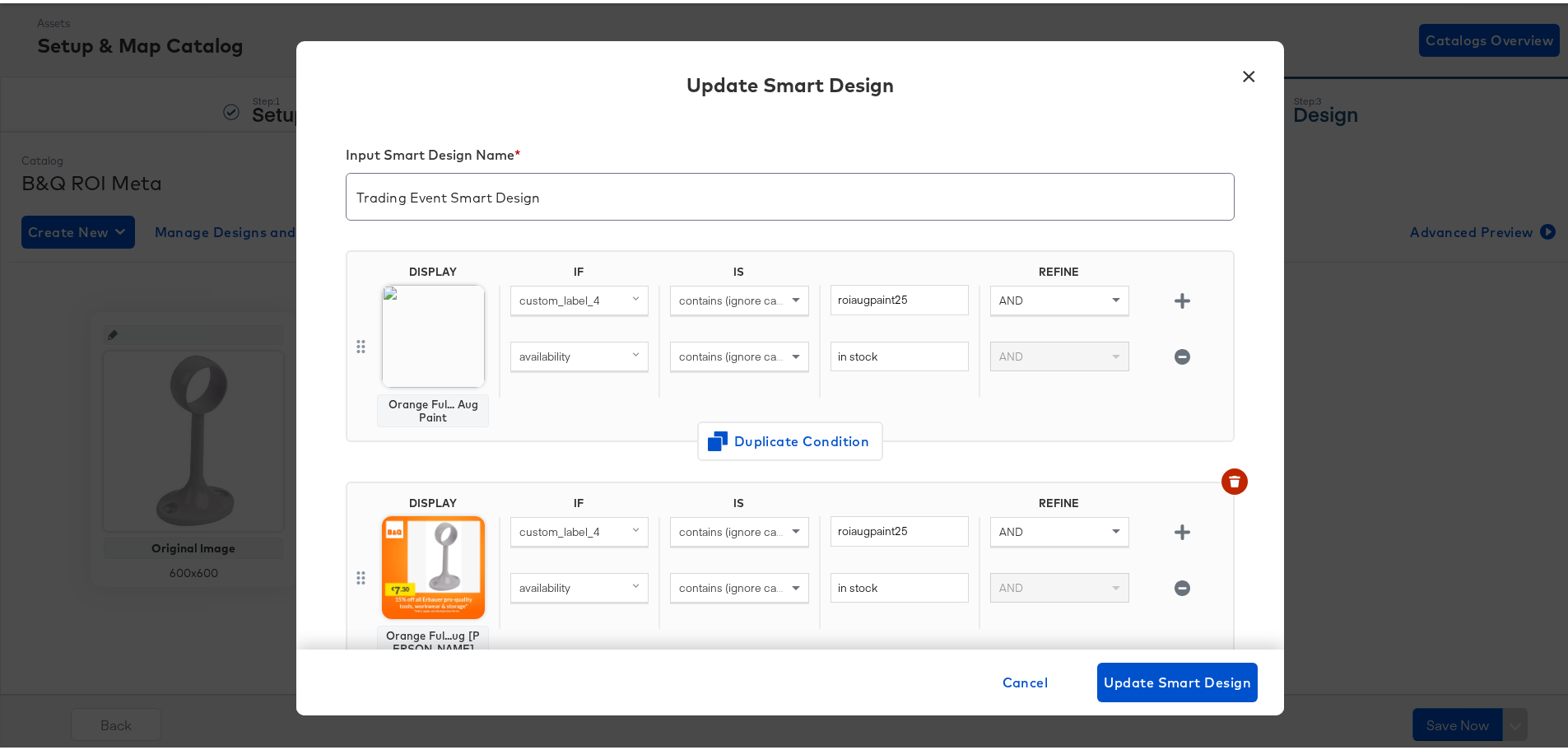
scroll to position [82, 0]
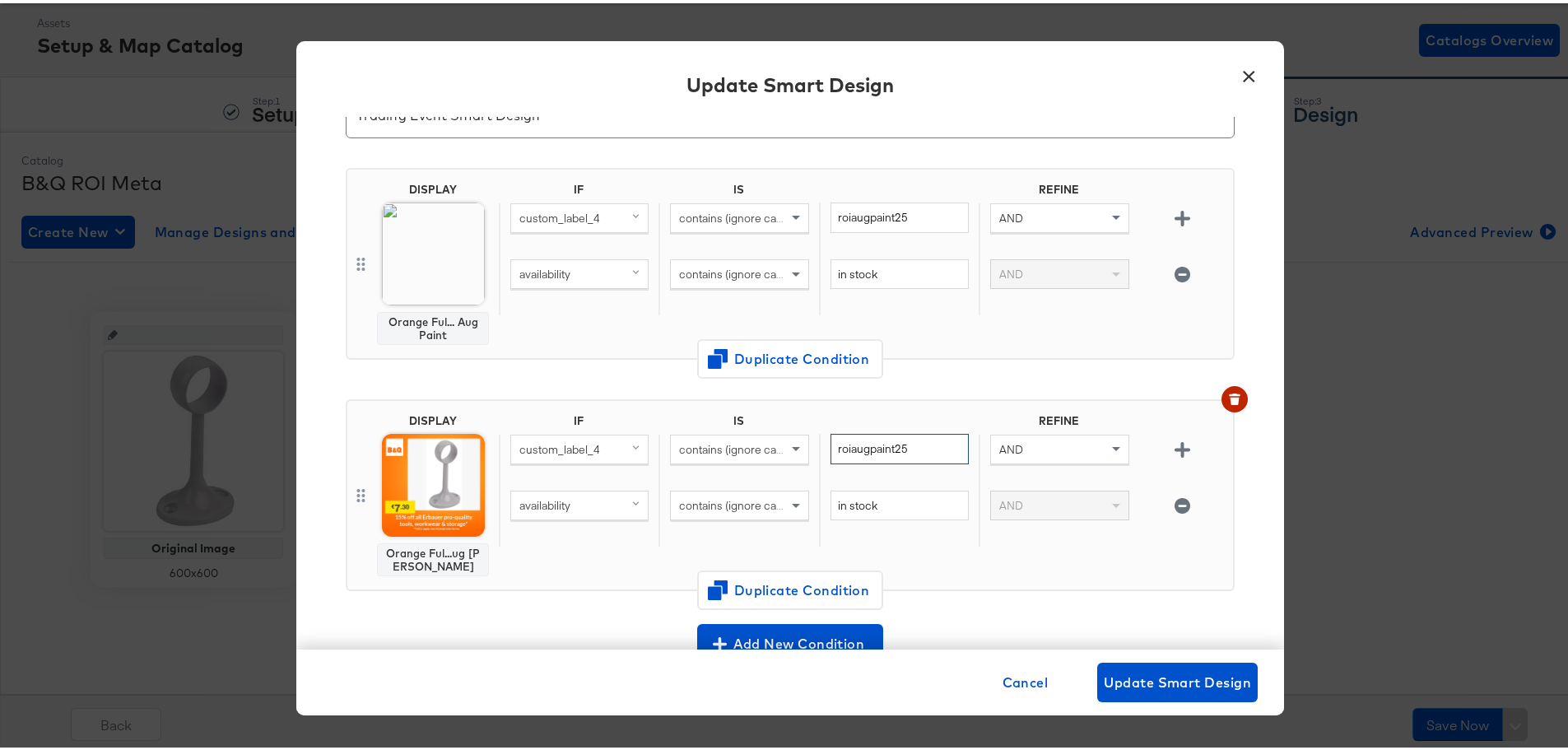
drag, startPoint x: 902, startPoint y: 451, endPoint x: 823, endPoint y: 453, distance: 79.0
click at [831, 453] on input "roiaugpaint25" at bounding box center [899, 445] width 138 height 31
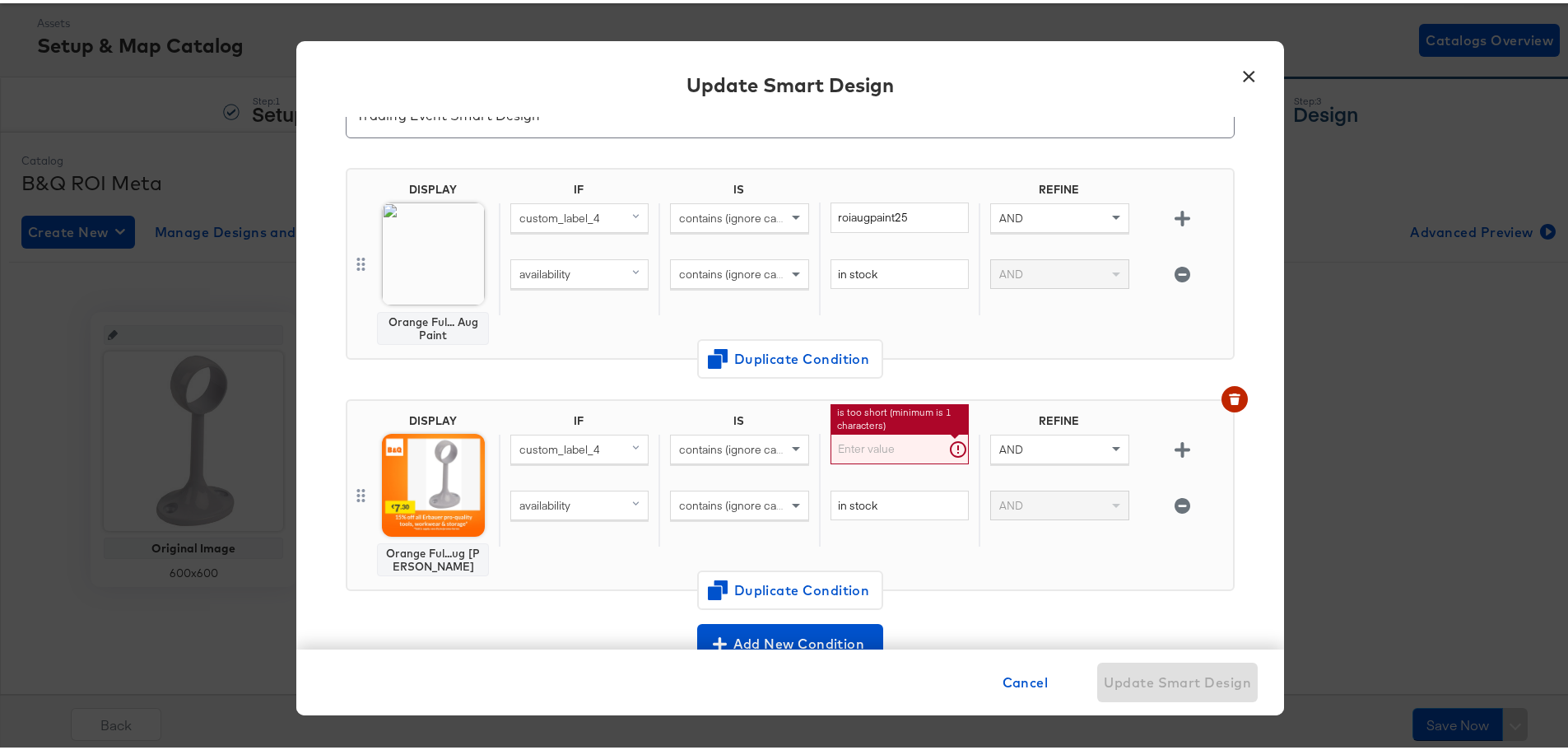
click at [974, 557] on div "IF IS REFINE custom_label_4 contains (ignore case) is too short (minimum is 1 c…" at bounding box center [862, 491] width 727 height 162
click at [1175, 446] on icon "button" at bounding box center [1183, 446] width 16 height 16
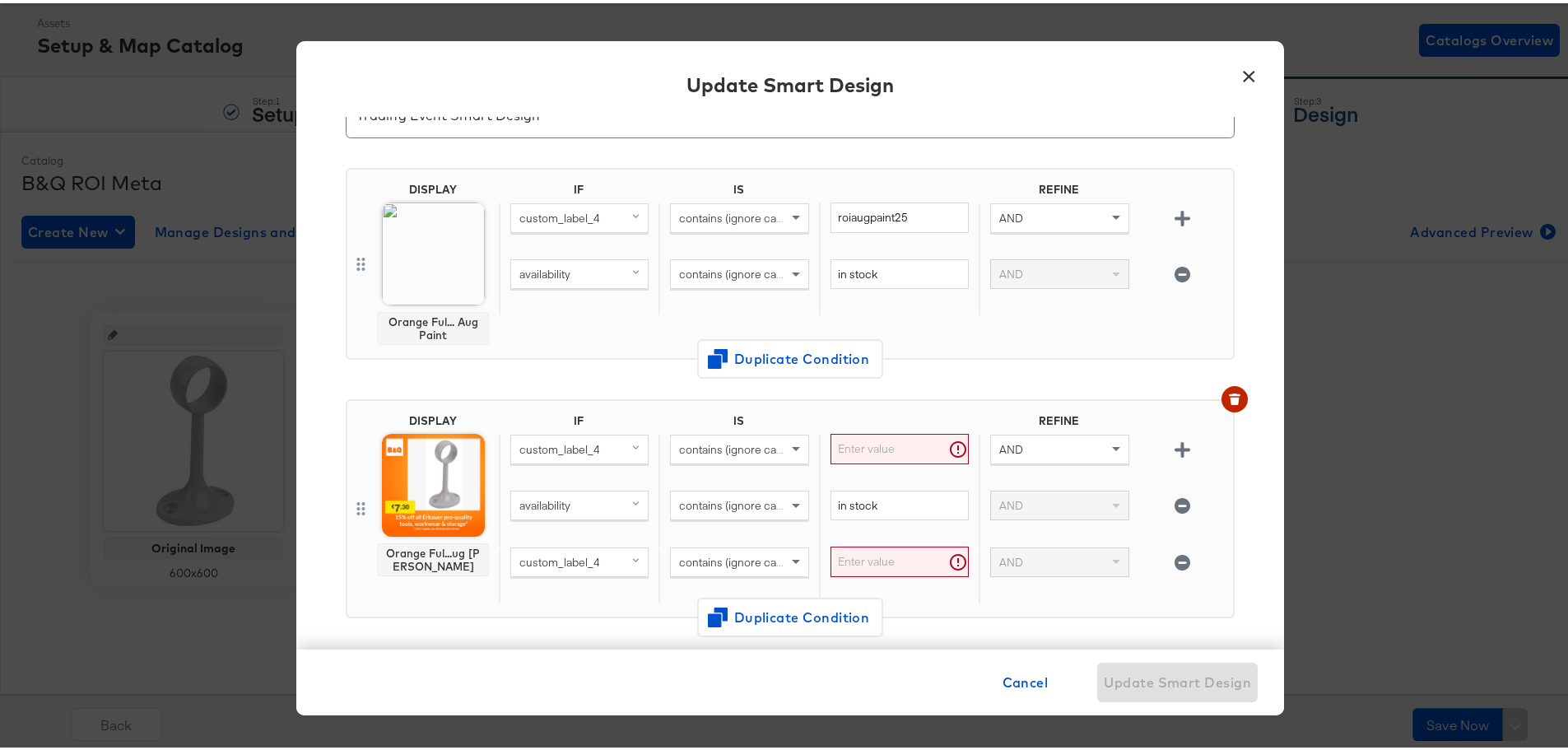
click at [605, 560] on div "custom_label_4" at bounding box center [580, 559] width 137 height 28
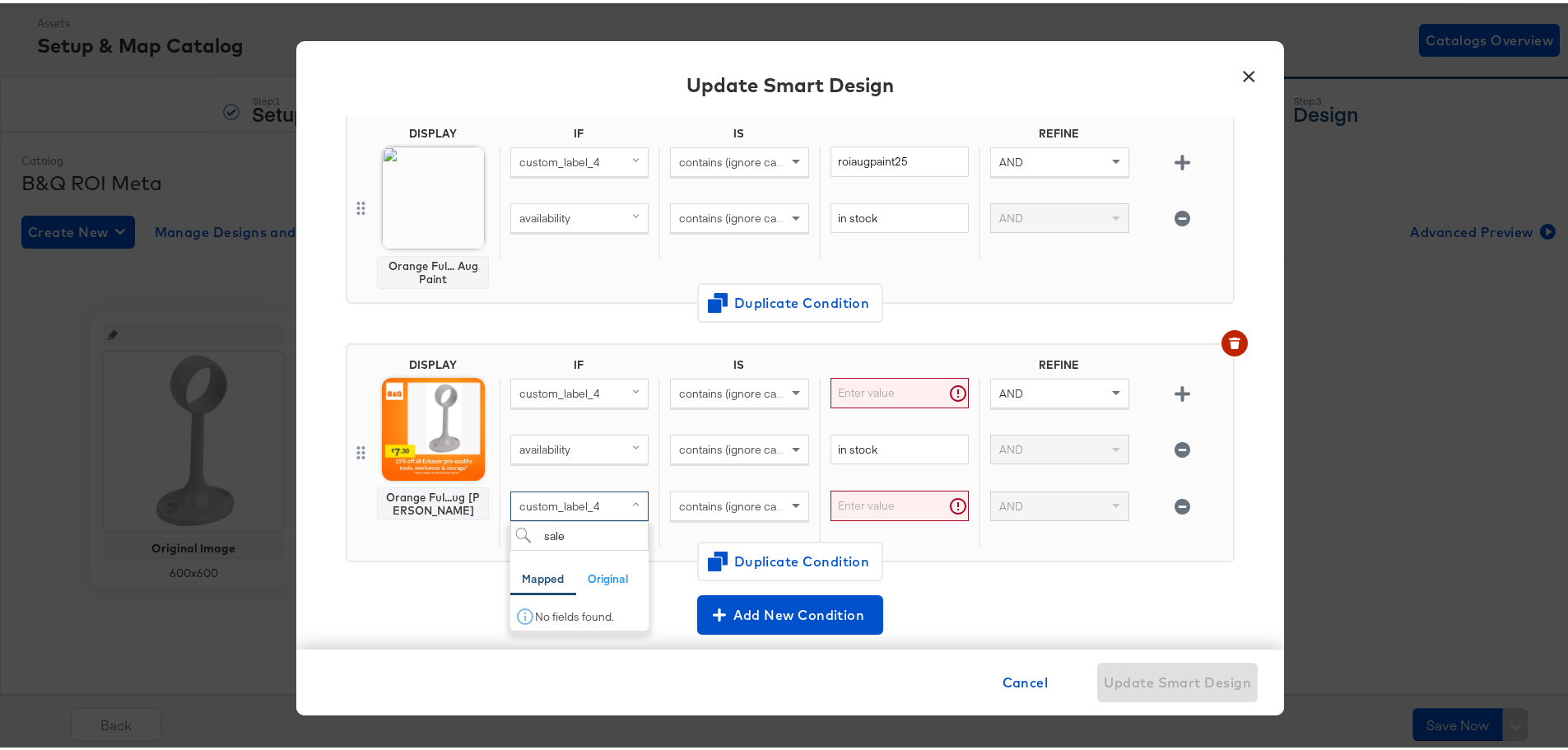
scroll to position [165, 0]
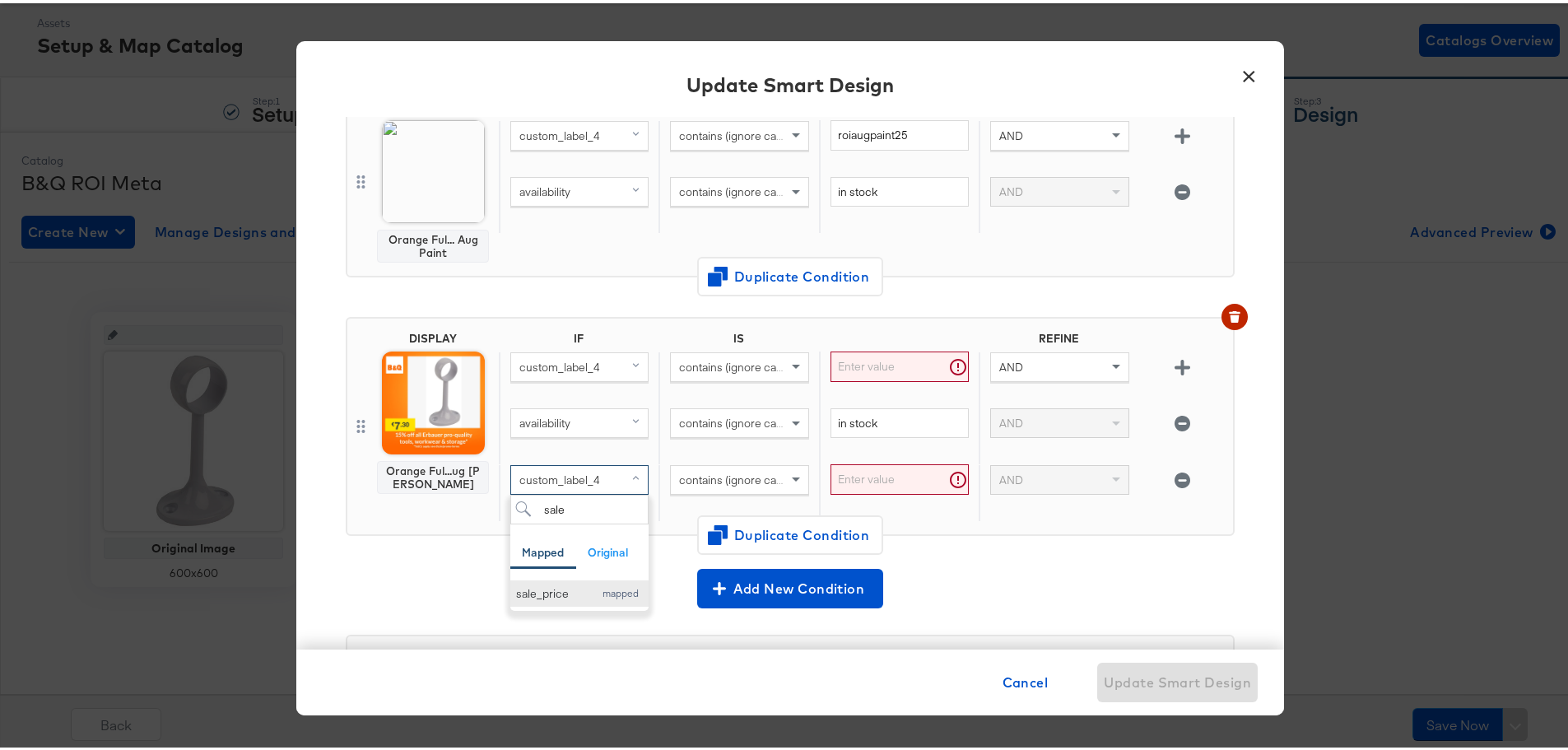
type input "sale"
click at [558, 585] on div "sale_price" at bounding box center [551, 590] width 69 height 16
click at [766, 475] on span "contains (ignore case)" at bounding box center [735, 476] width 113 height 15
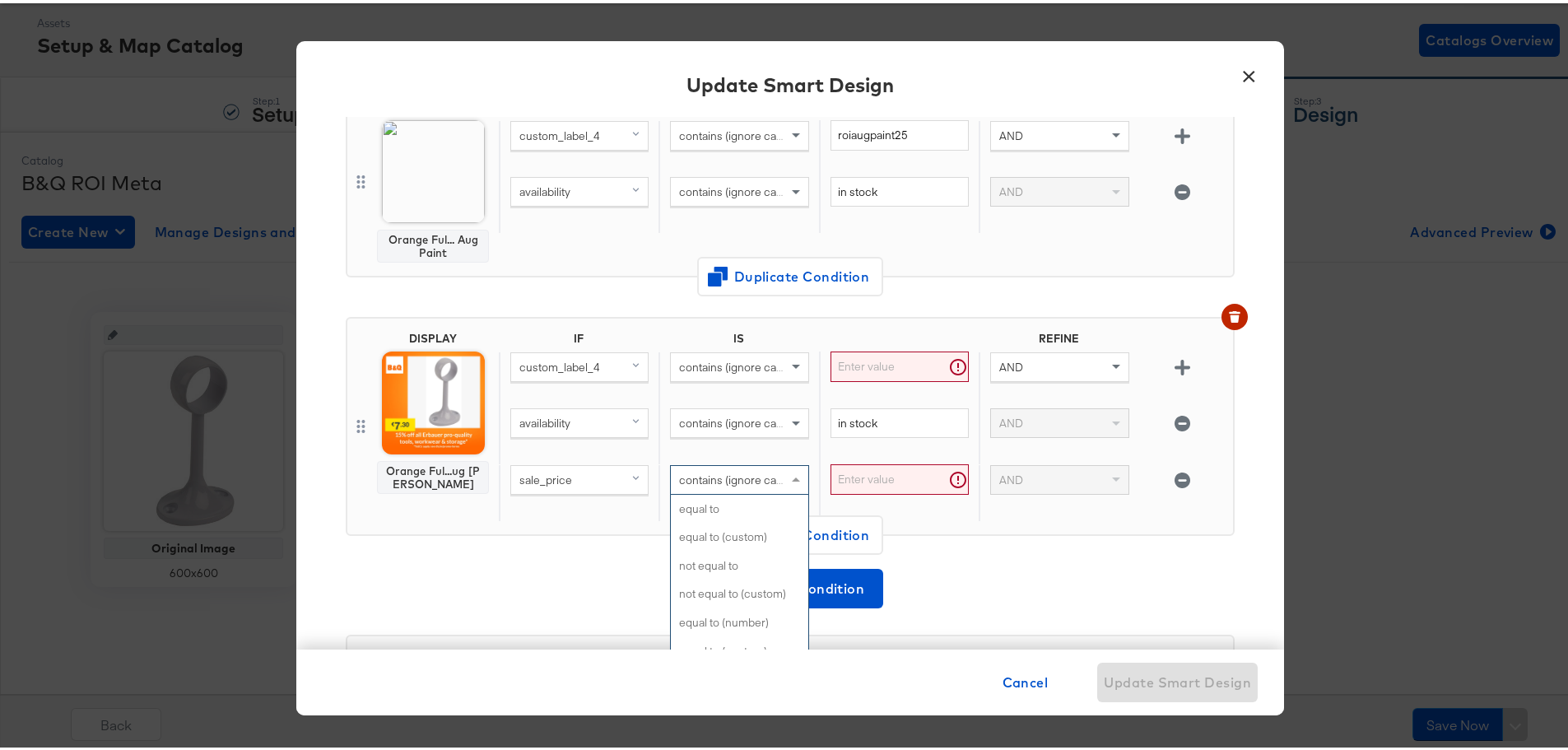
scroll to position [749, 0]
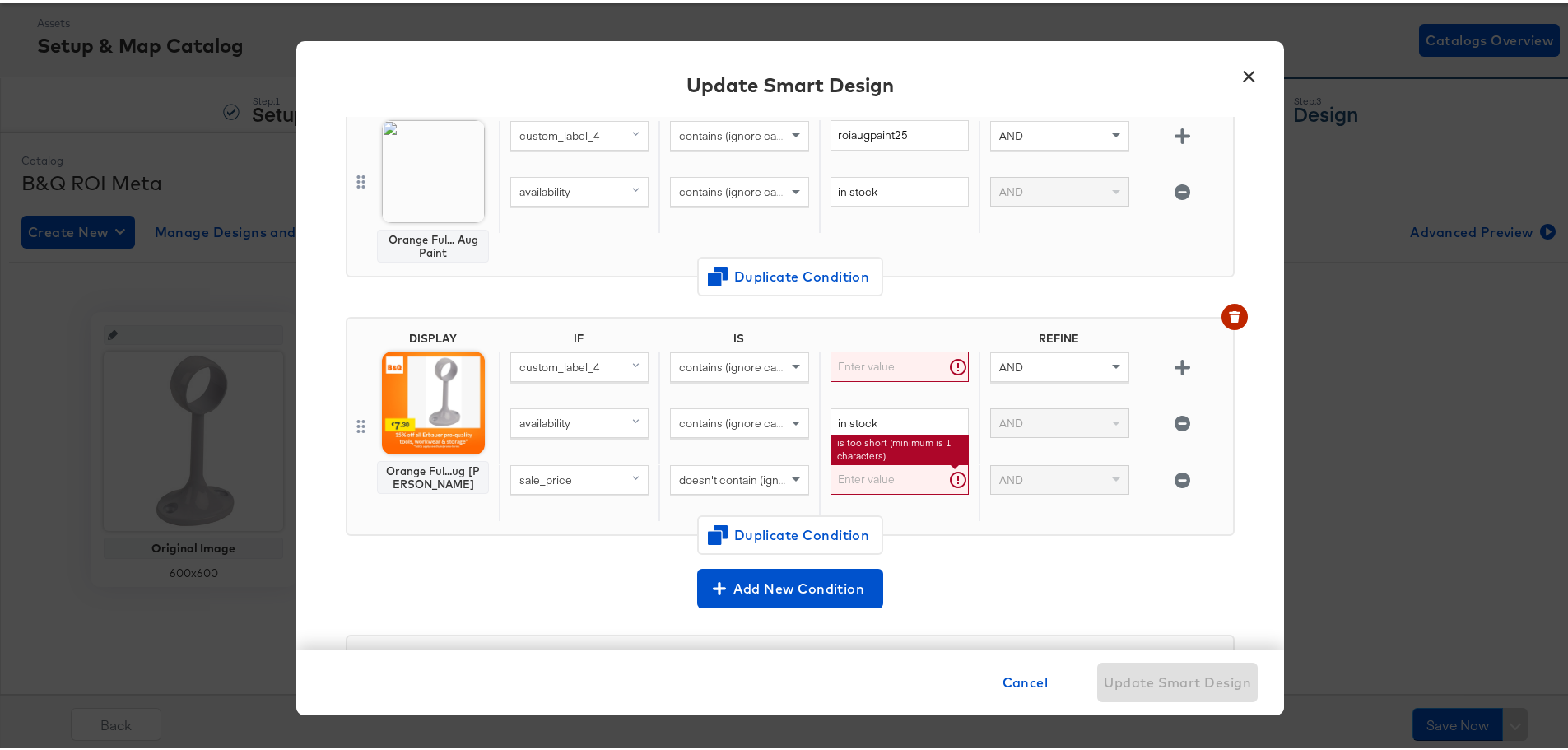
click at [840, 480] on input "text" at bounding box center [899, 475] width 138 height 31
type input "."
click at [979, 515] on div "AND" at bounding box center [1058, 489] width 160 height 56
click at [1127, 531] on div "DISPLAY Orange Ful...ug [PERSON_NAME] IF IS REFINE custom_label_4 contains (ign…" at bounding box center [790, 423] width 889 height 219
click at [836, 365] on input "text" at bounding box center [899, 363] width 138 height 31
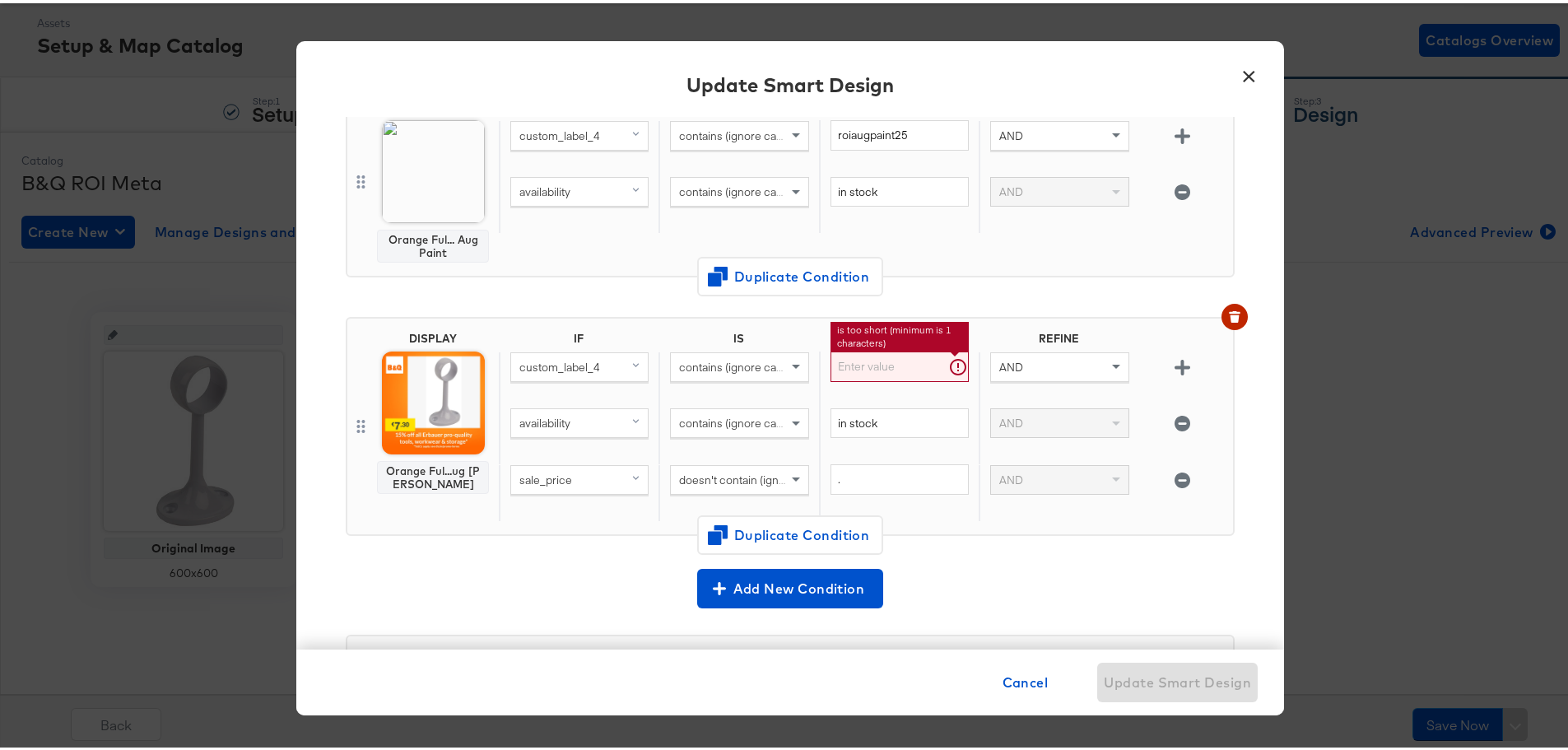
paste input "roi15offerbaueraug25"
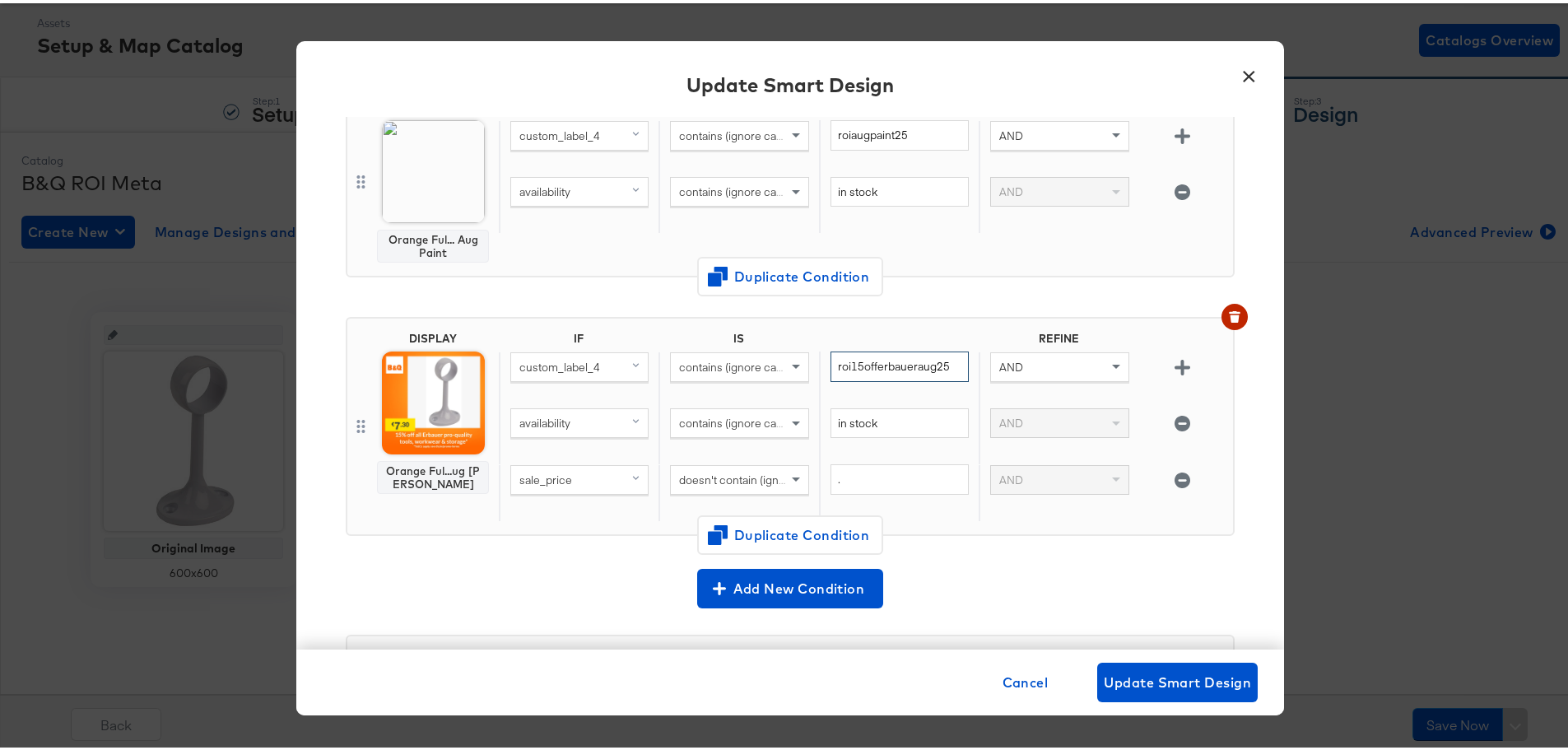
type input "roi15offerbaueraug25"
click at [1034, 274] on div "DISPLAY Orange Ful... Aug Paint IF IS REFINE custom_label_4 contains (ignore ca…" at bounding box center [790, 178] width 889 height 191
click at [742, 483] on span "doesn't contain (ignore case)" at bounding box center [752, 476] width 147 height 15
click at [940, 503] on div "." at bounding box center [898, 488] width 160 height 57
click at [833, 478] on input "." at bounding box center [899, 475] width 138 height 31
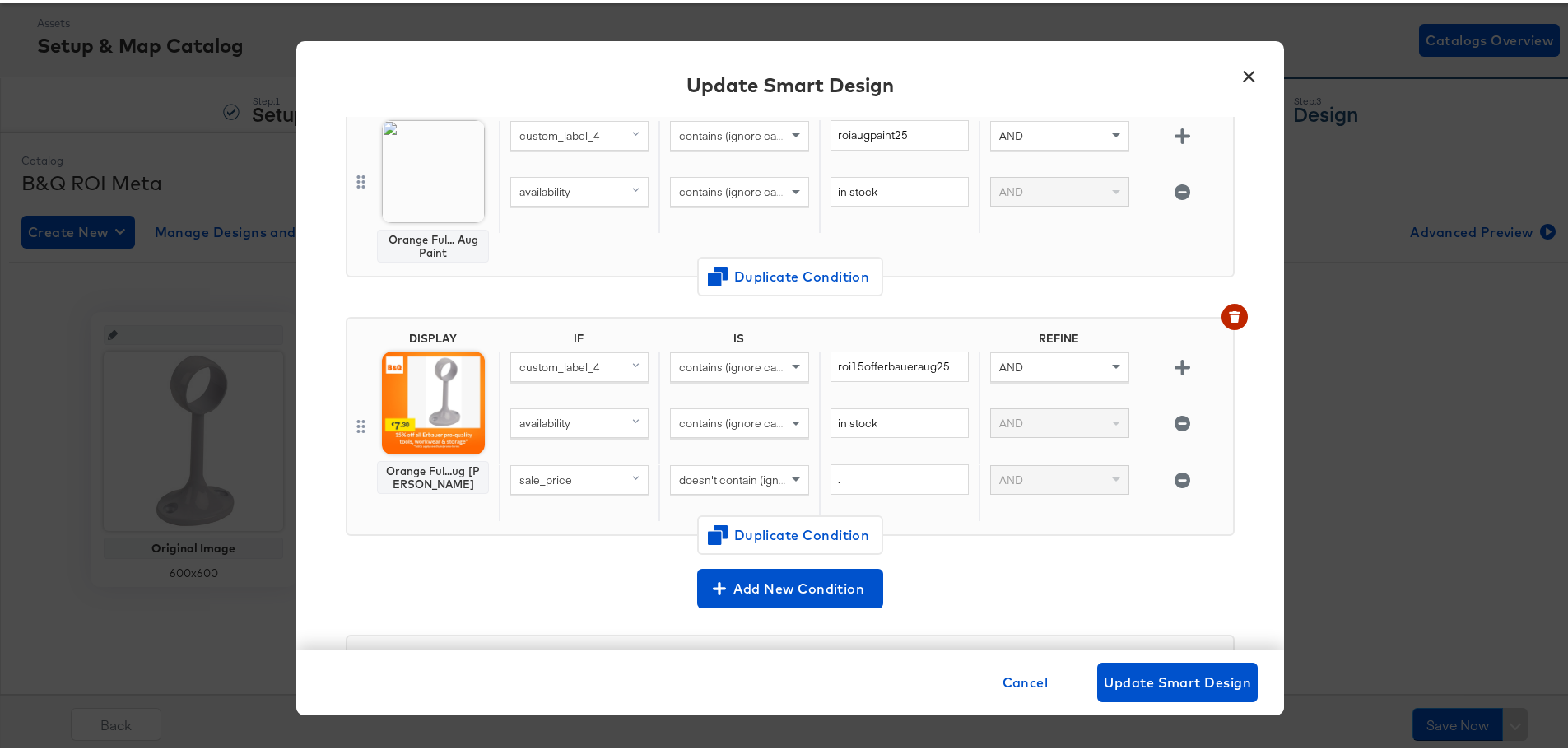
click at [945, 514] on div "." at bounding box center [898, 488] width 160 height 57
click at [751, 470] on span "doesn't contain (ignore case)" at bounding box center [752, 476] width 147 height 15
click at [919, 517] on div "." at bounding box center [898, 488] width 160 height 57
click at [764, 539] on span "Duplicate Condition" at bounding box center [790, 531] width 160 height 23
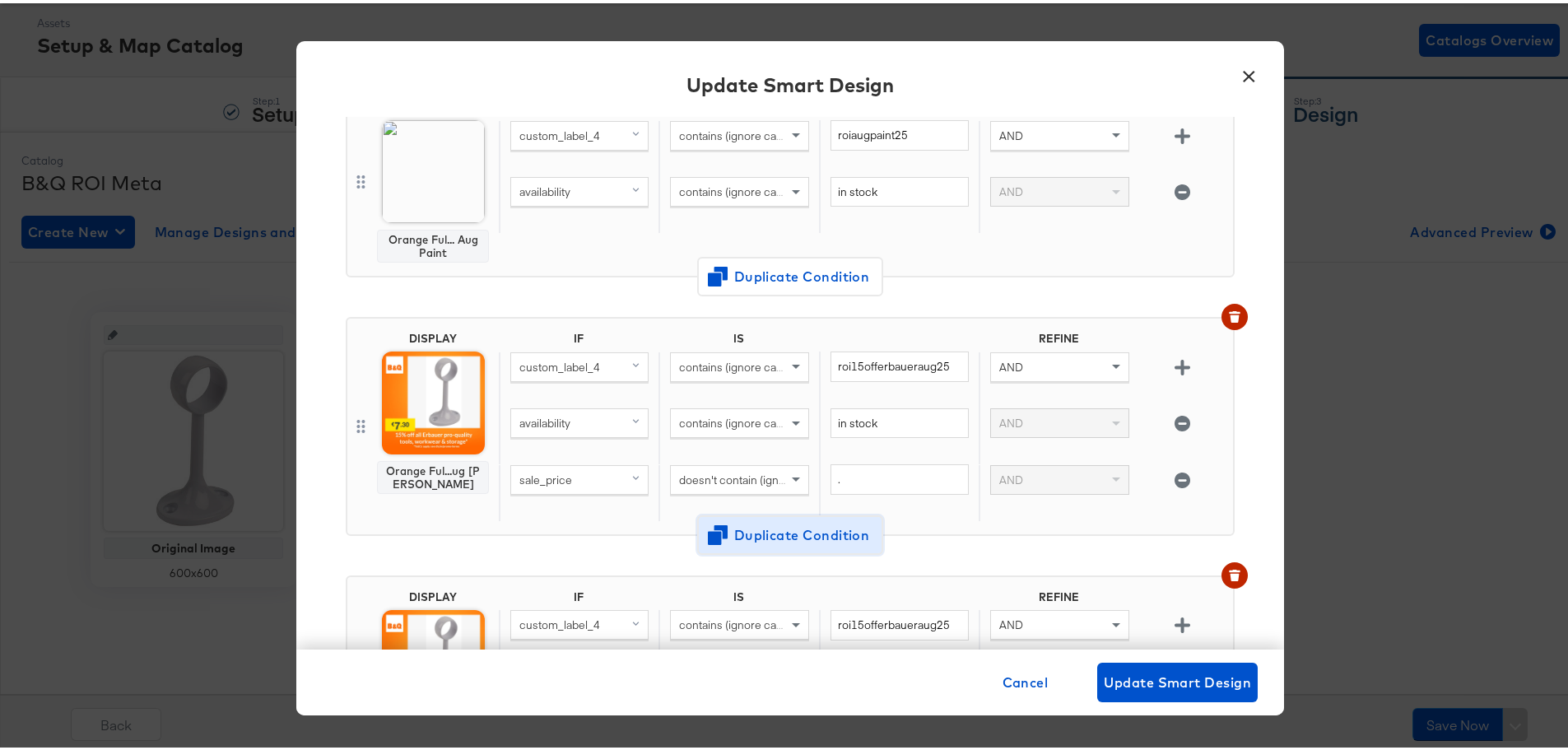
scroll to position [423, 0]
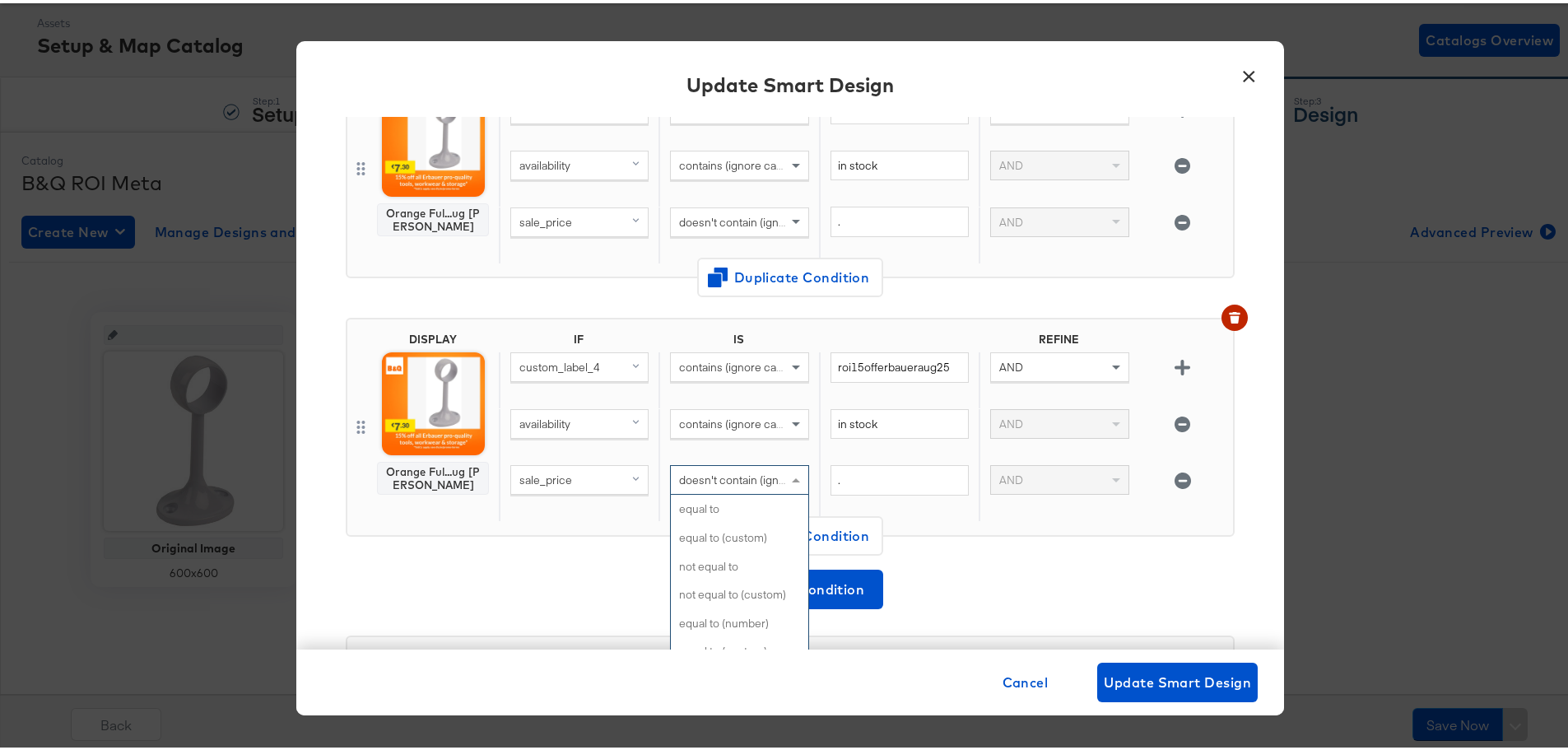
click at [792, 478] on span at bounding box center [796, 477] width 8 height 4
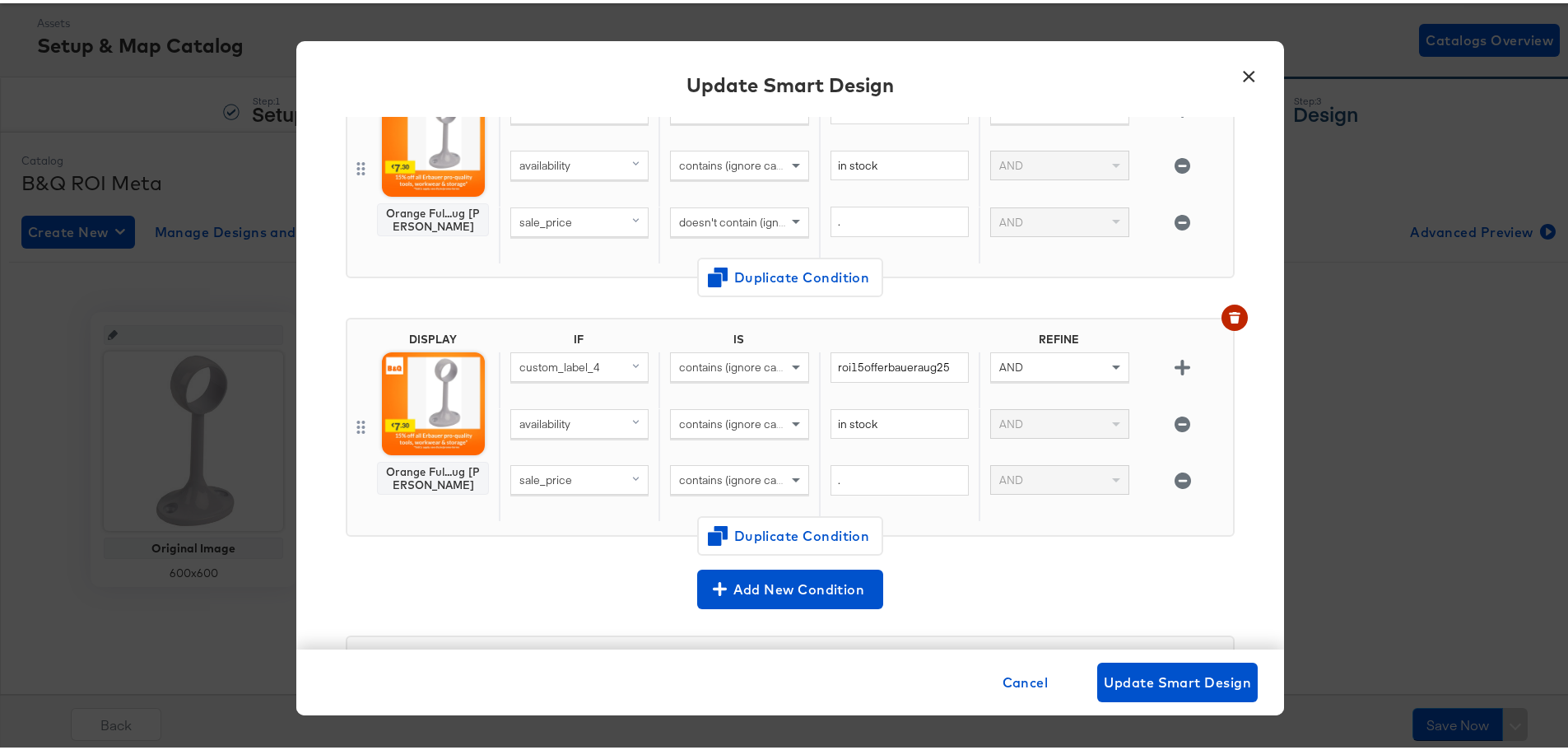
click at [420, 405] on img at bounding box center [434, 401] width 103 height 103
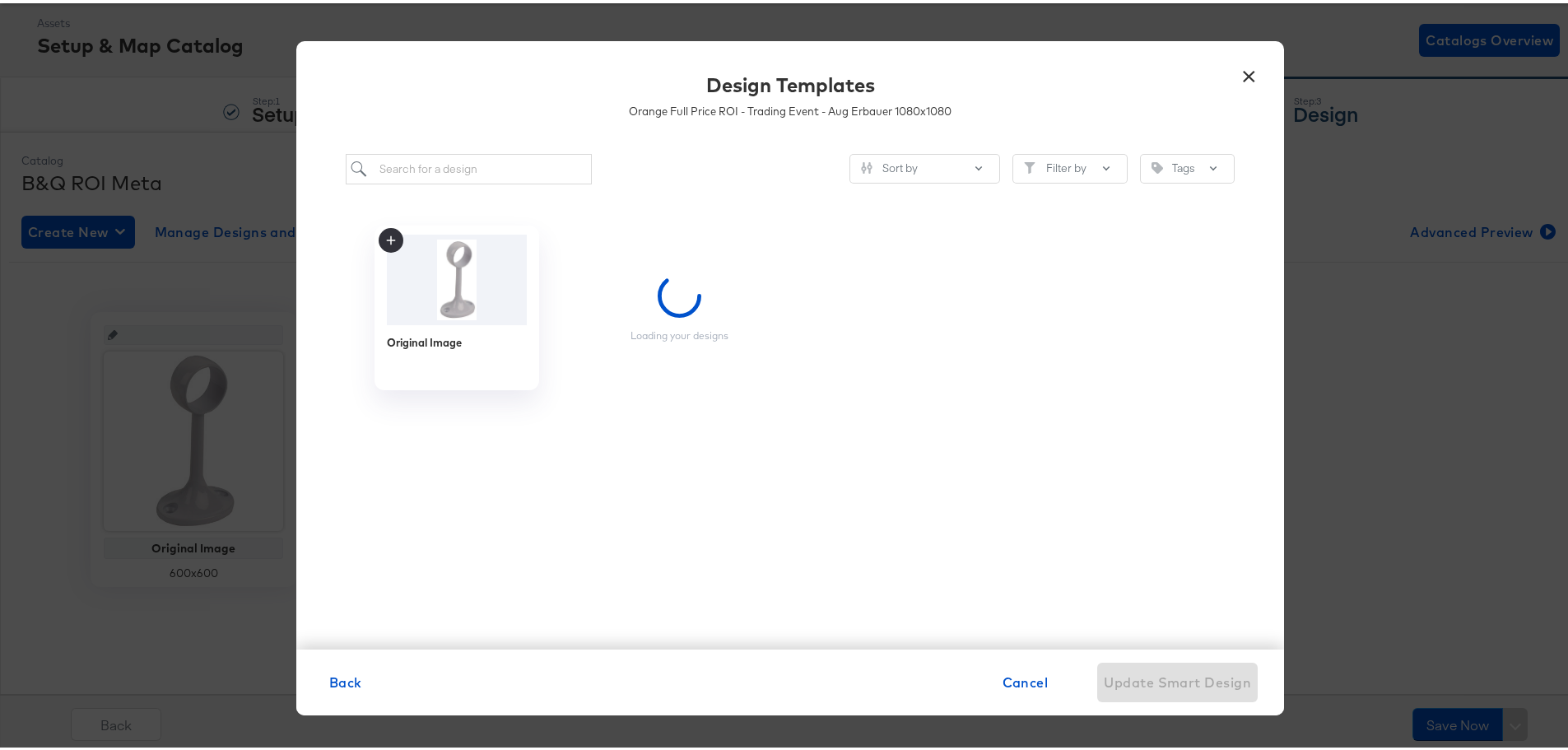
scroll to position [0, 0]
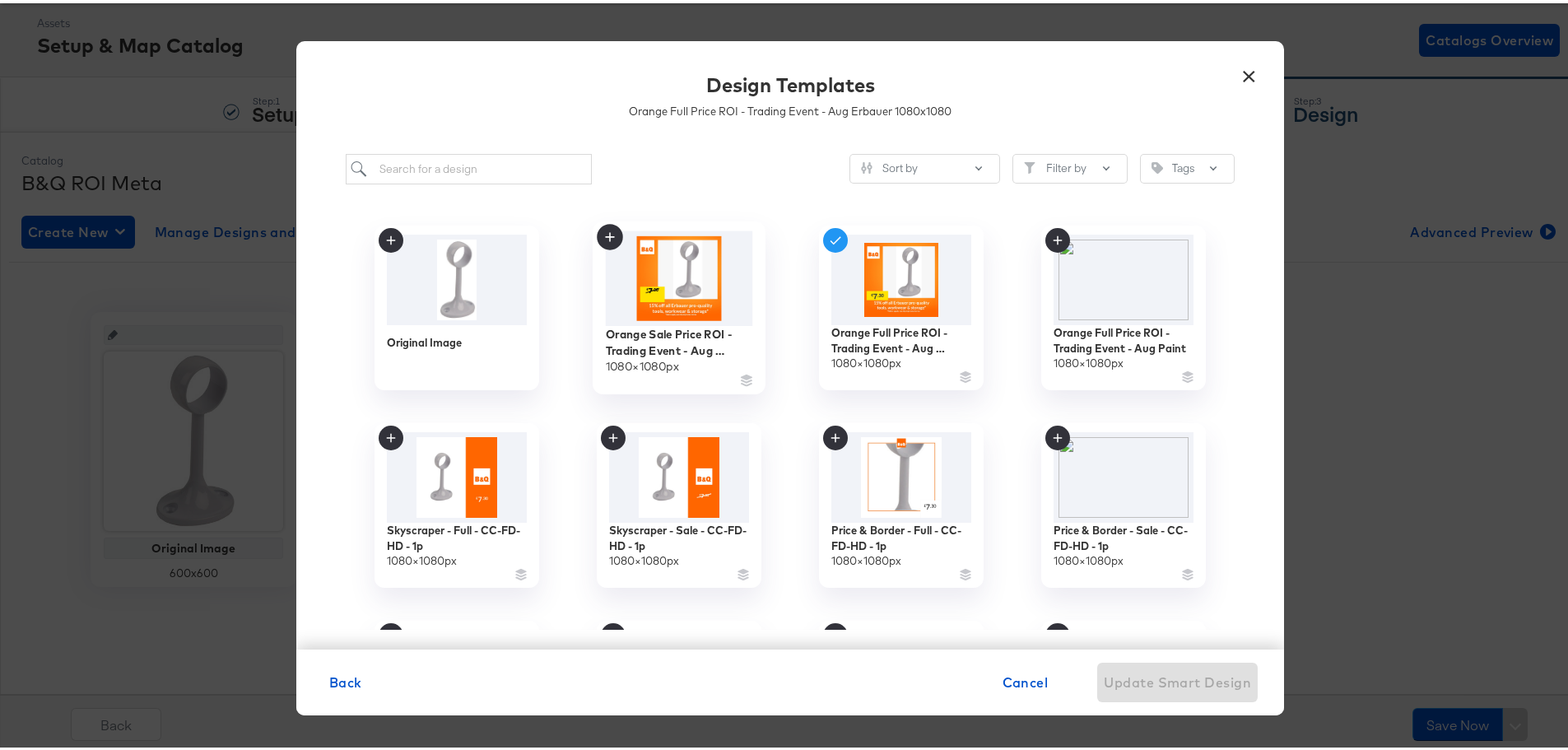
click at [690, 258] on img at bounding box center [679, 275] width 147 height 94
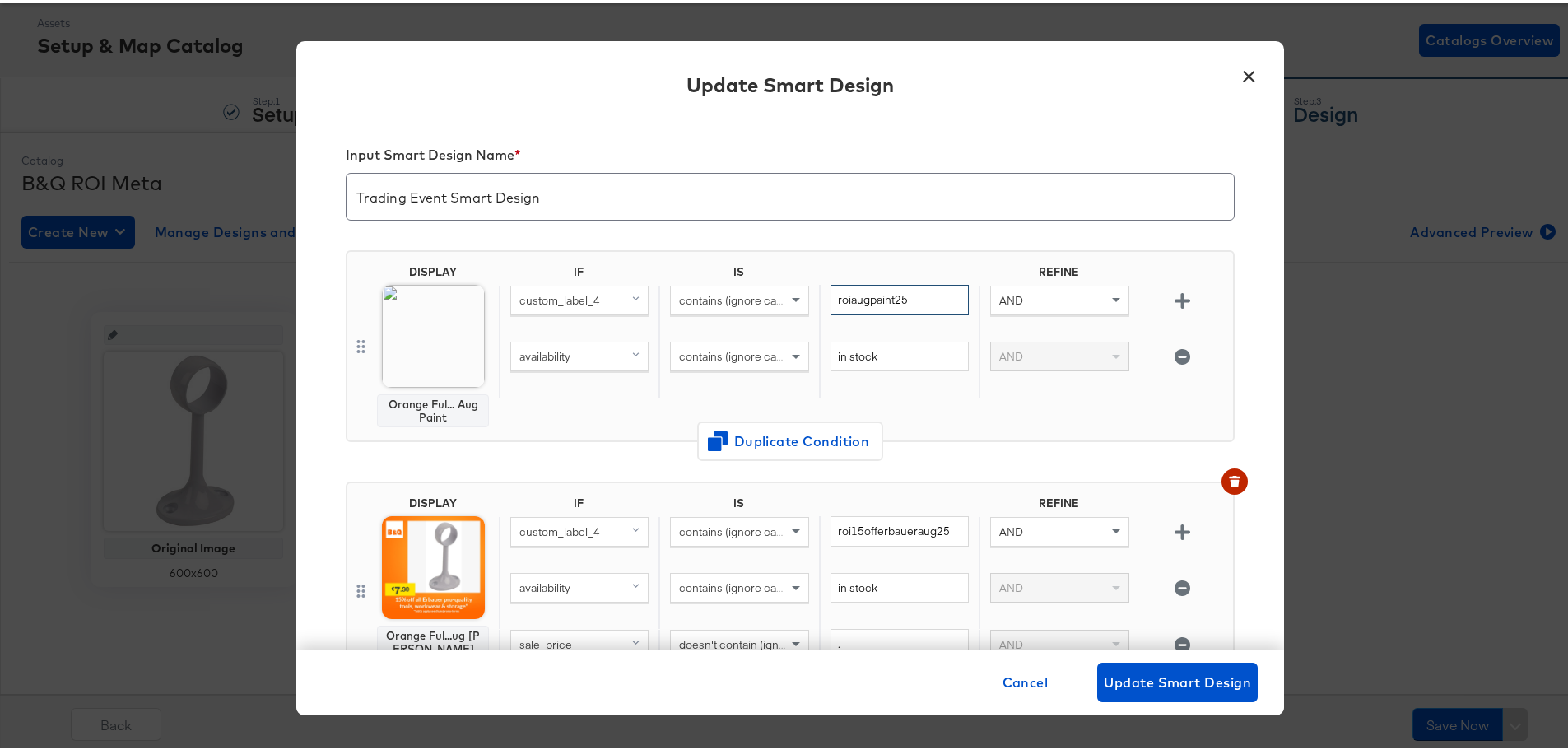
drag, startPoint x: 920, startPoint y: 301, endPoint x: 821, endPoint y: 310, distance: 99.4
click at [799, 301] on div "custom_label_4 contains (ignore case) roiaugpaint25 AND" at bounding box center [862, 310] width 727 height 57
click at [1168, 673] on span "Update Smart Design" at bounding box center [1177, 679] width 147 height 23
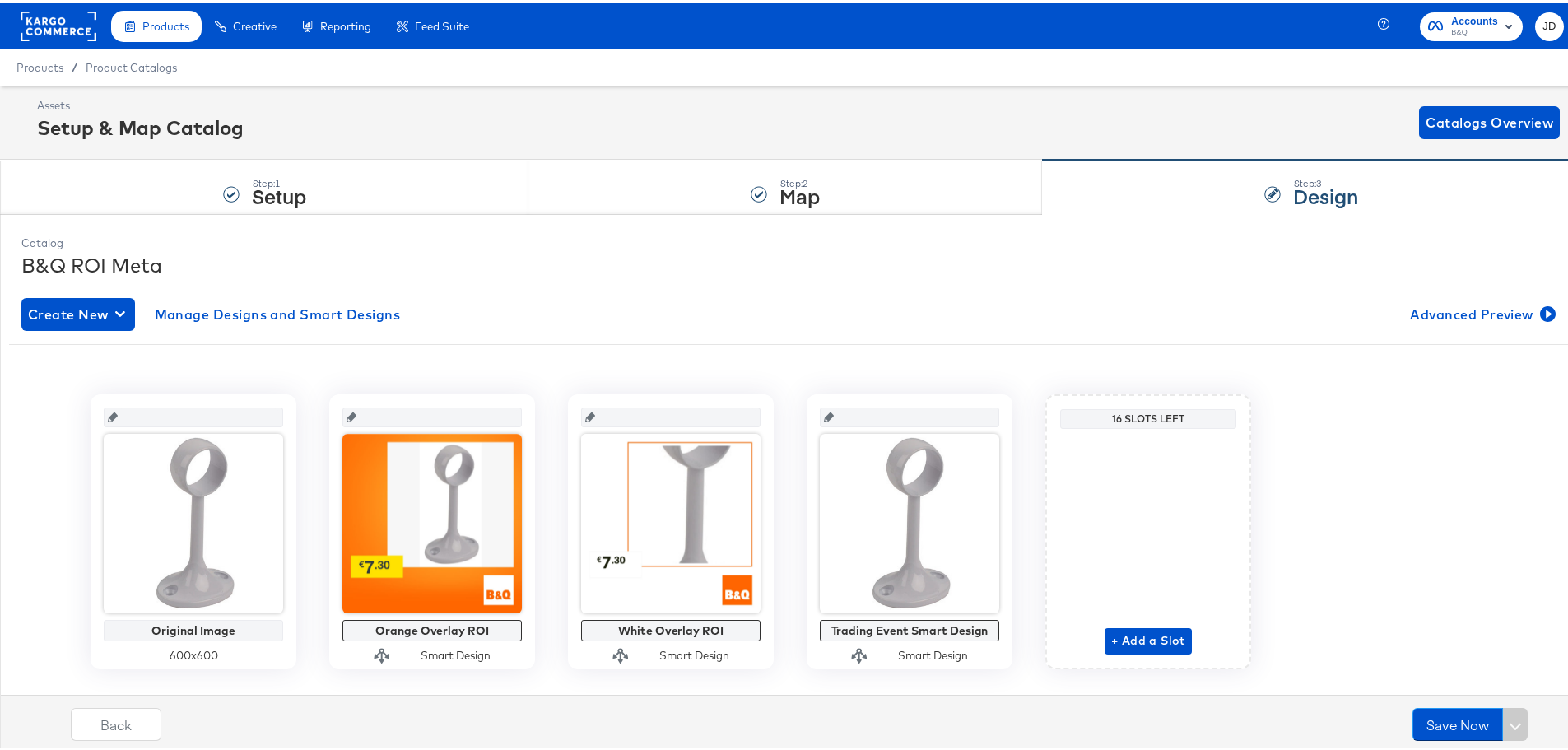
click at [61, 25] on rect at bounding box center [59, 23] width 75 height 30
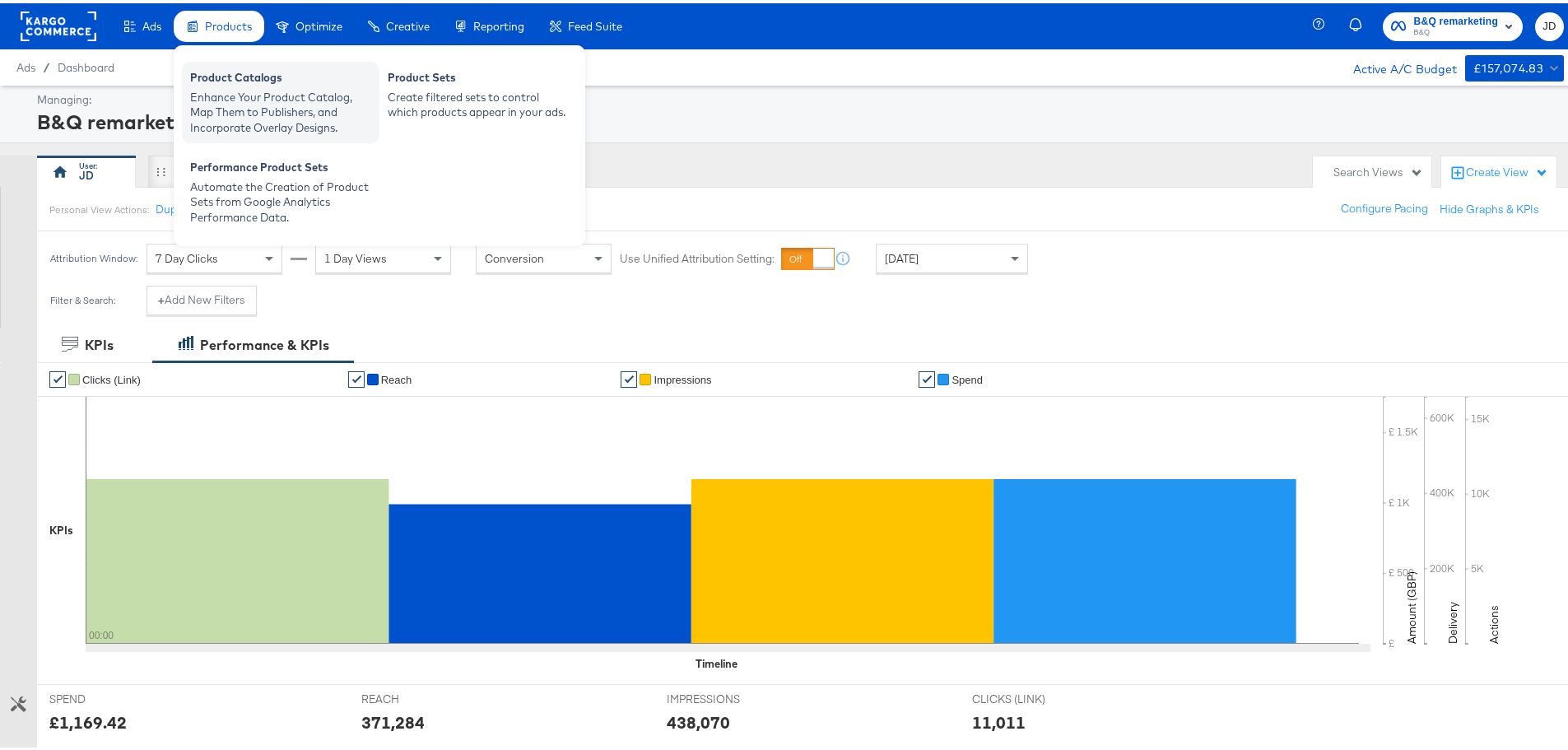
click at [283, 97] on div "Enhance Your Product Catalog, Map Them to Publishers, and Incorporate Overlay D…" at bounding box center [281, 109] width 181 height 46
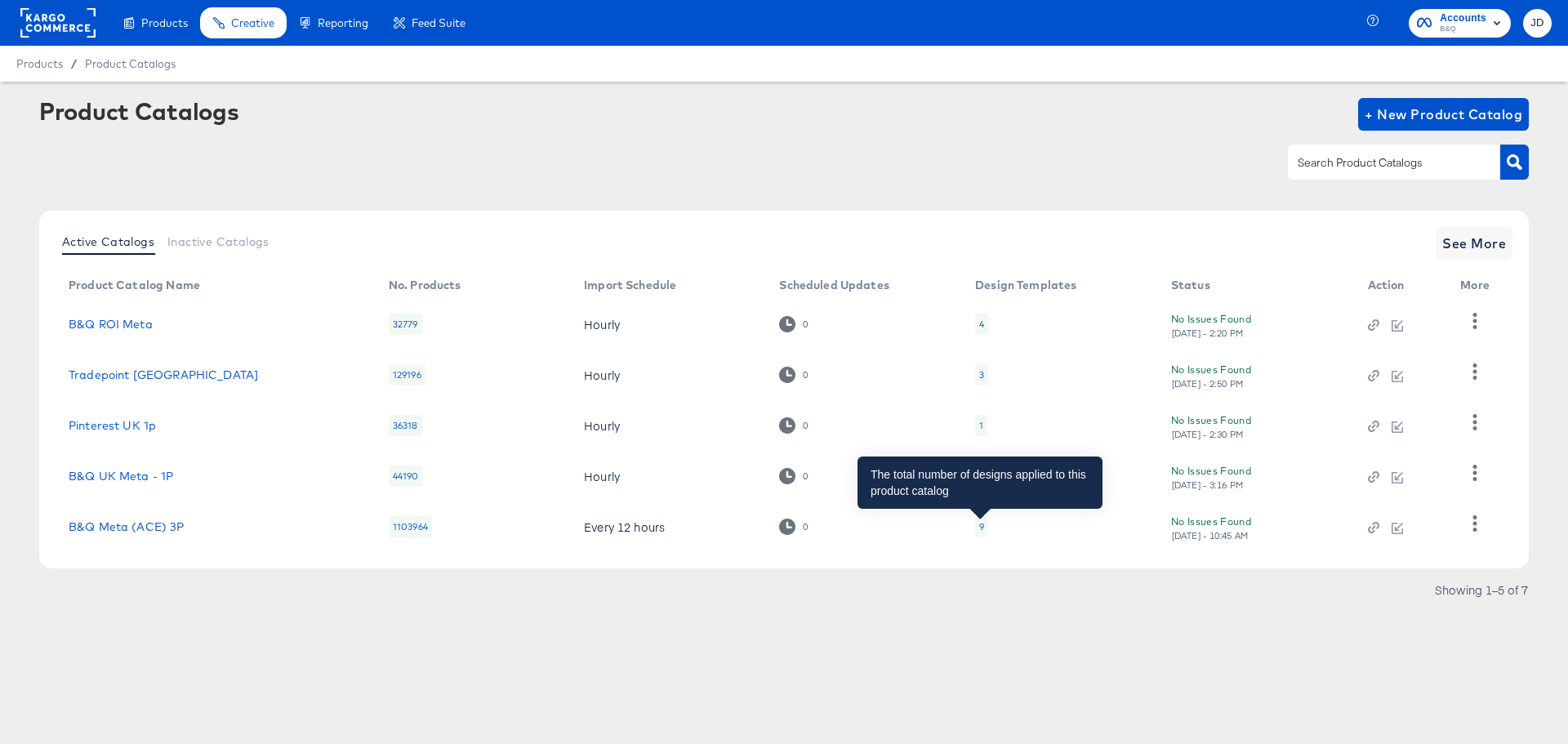
click at [979, 525] on div "9" at bounding box center [981, 526] width 5 height 13
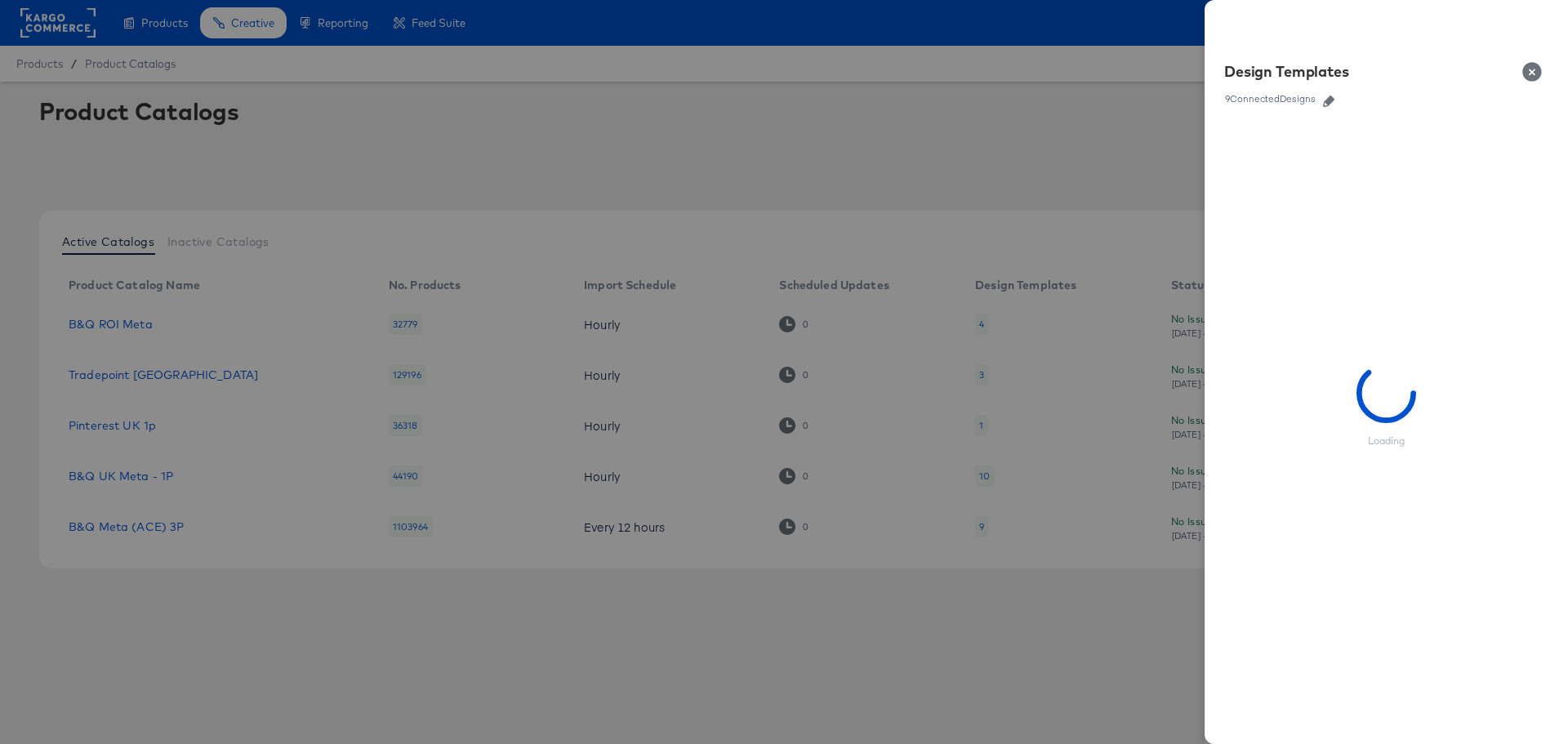
click at [1328, 104] on icon "button" at bounding box center [1329, 101] width 12 height 12
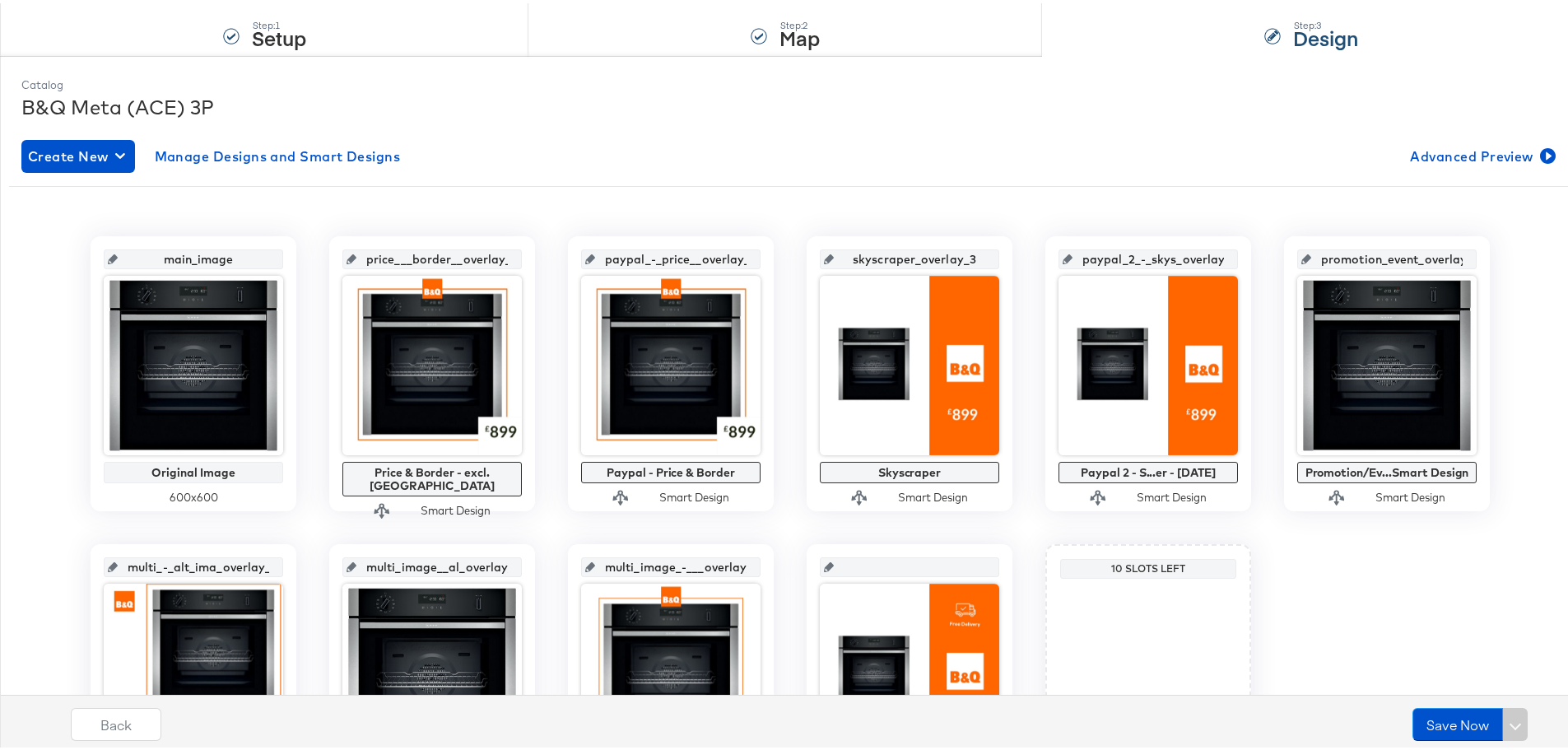
scroll to position [247, 0]
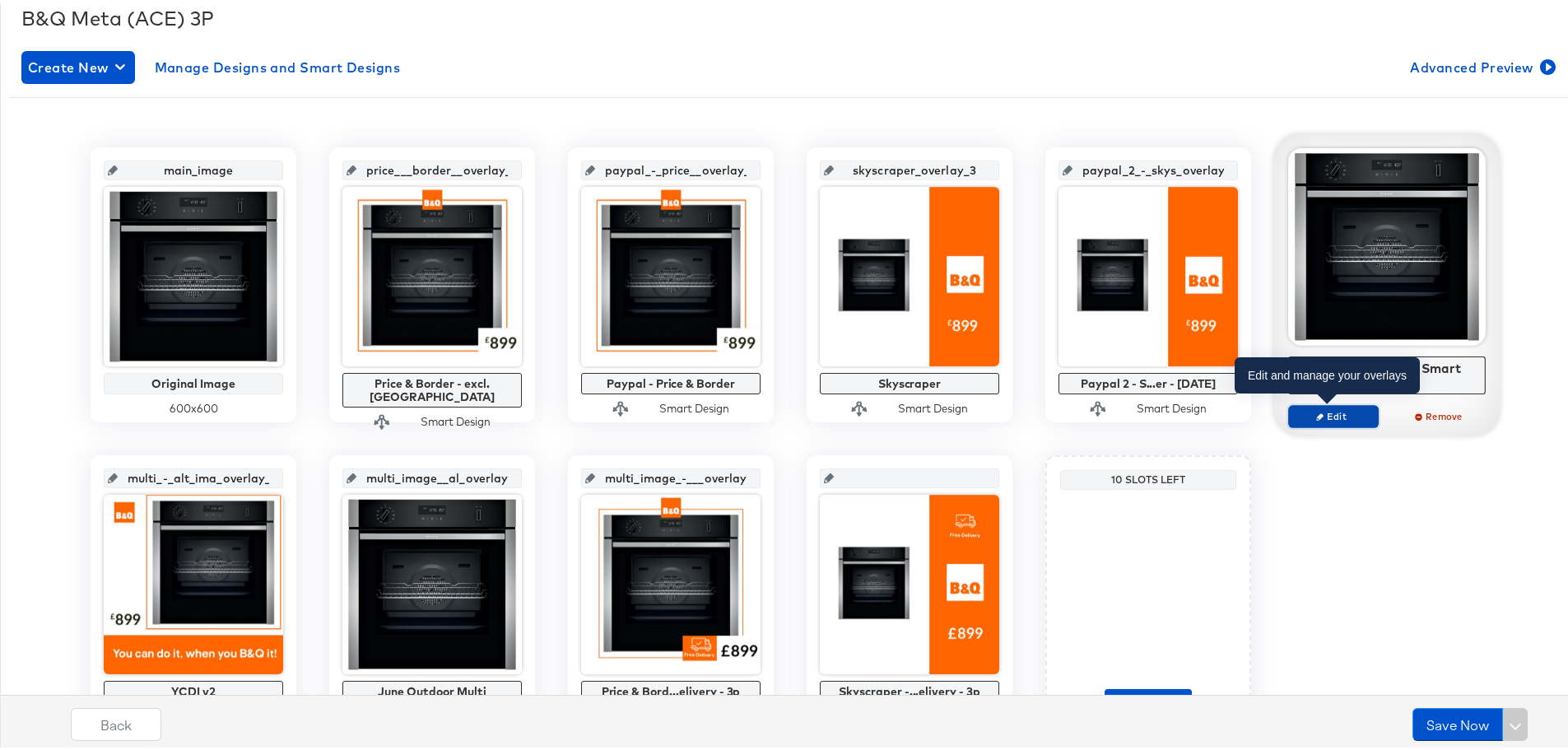
click at [1334, 418] on span "Edit" at bounding box center [1334, 413] width 75 height 12
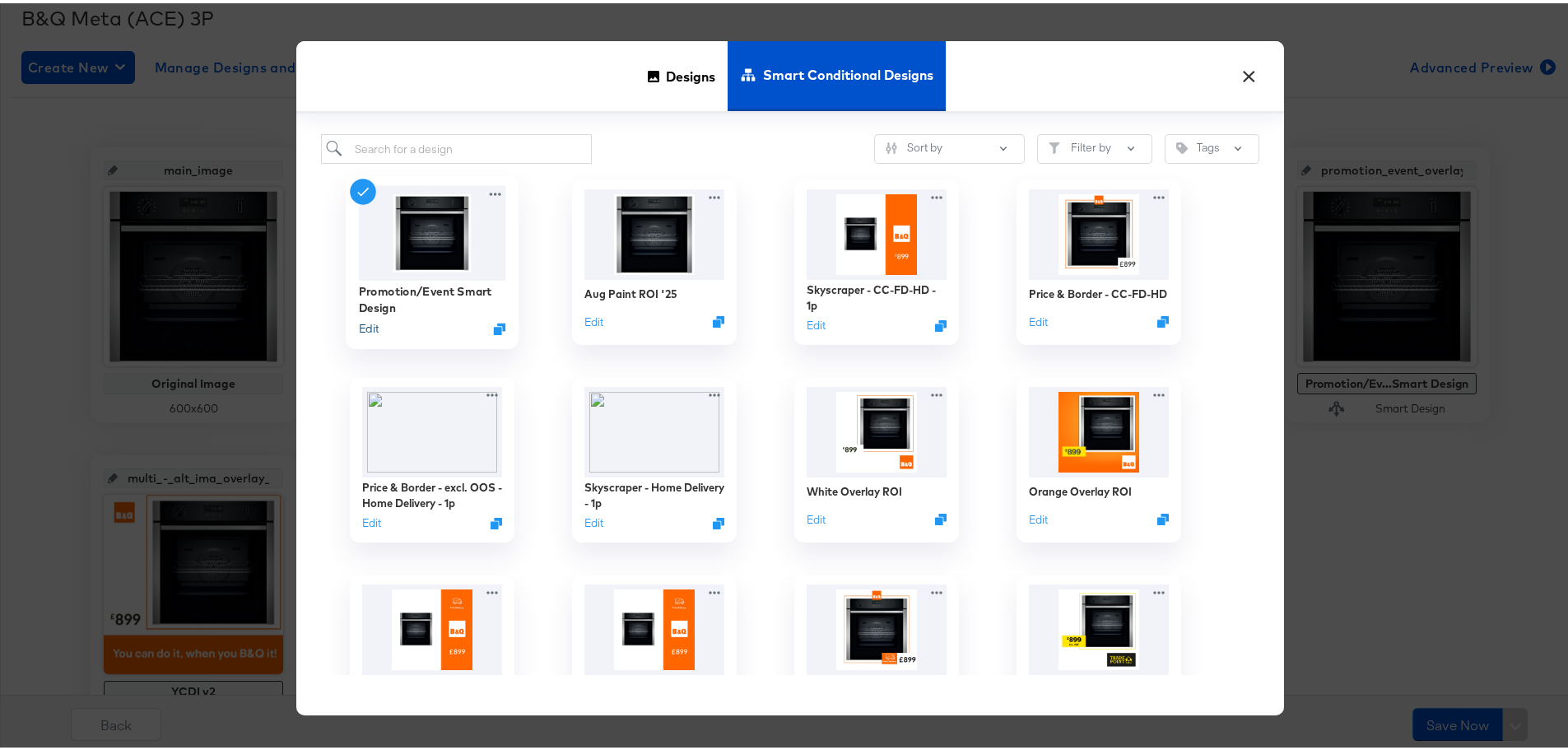
click at [361, 326] on button "Edit" at bounding box center [369, 325] width 20 height 16
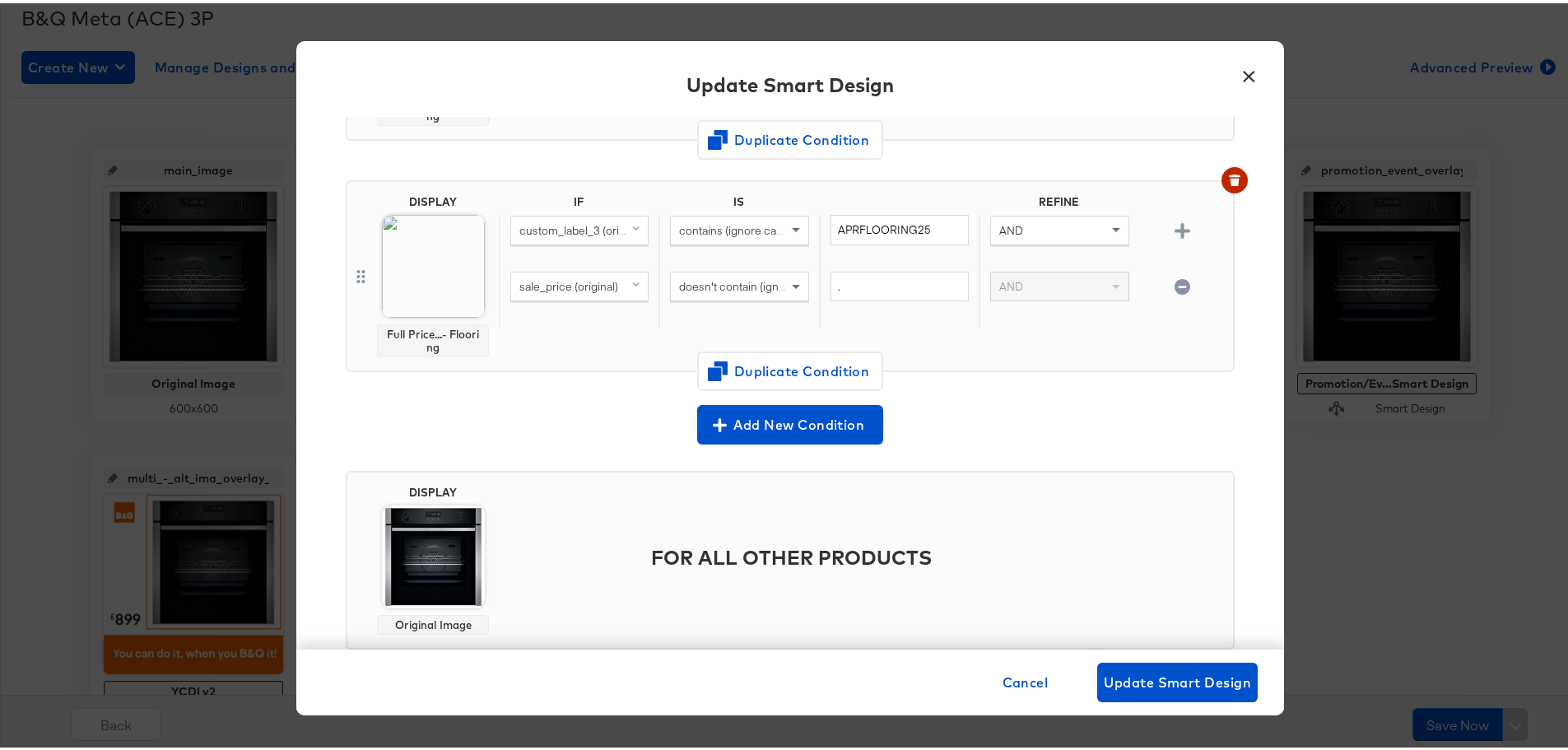
scroll to position [807, 0]
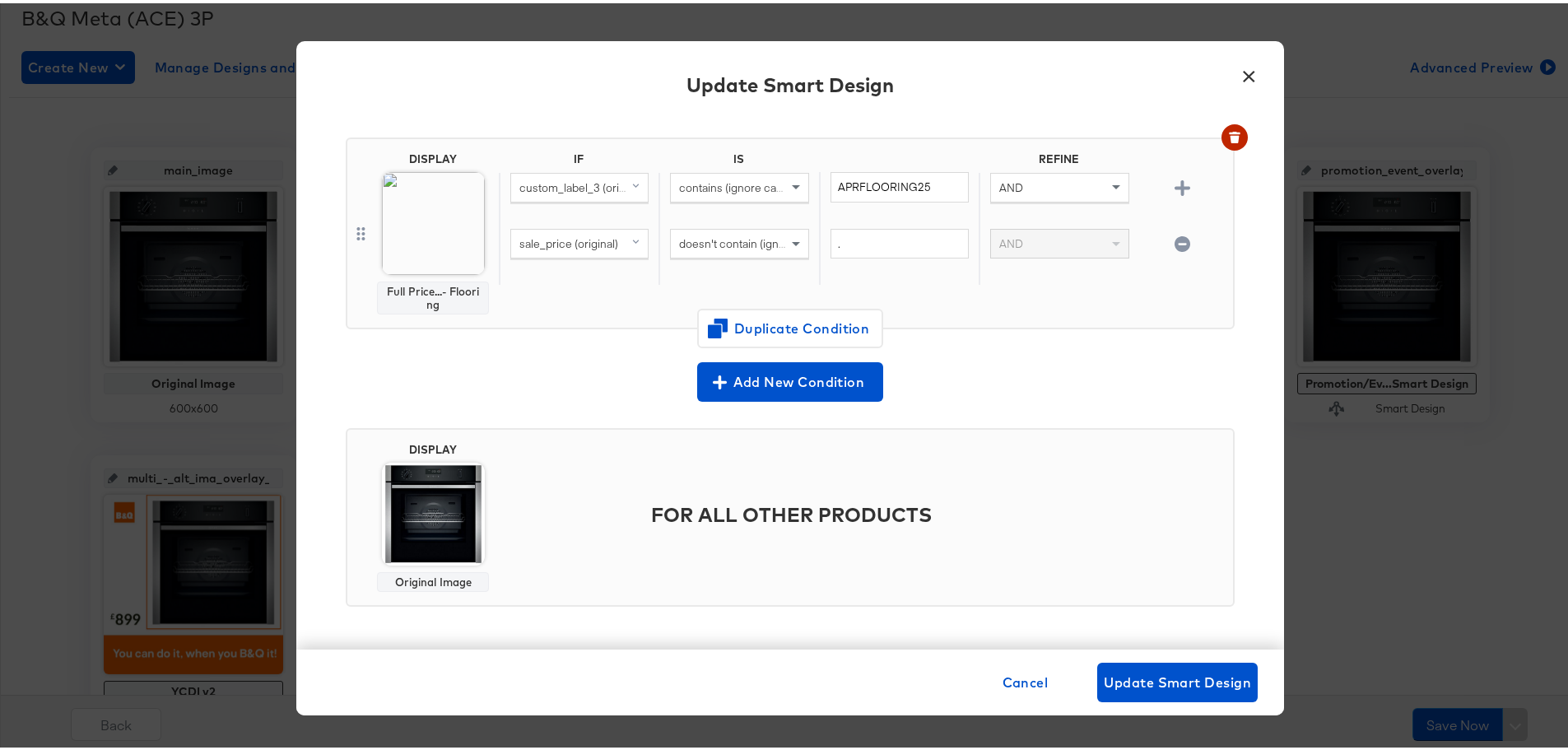
click at [1244, 66] on button "×" at bounding box center [1248, 69] width 30 height 30
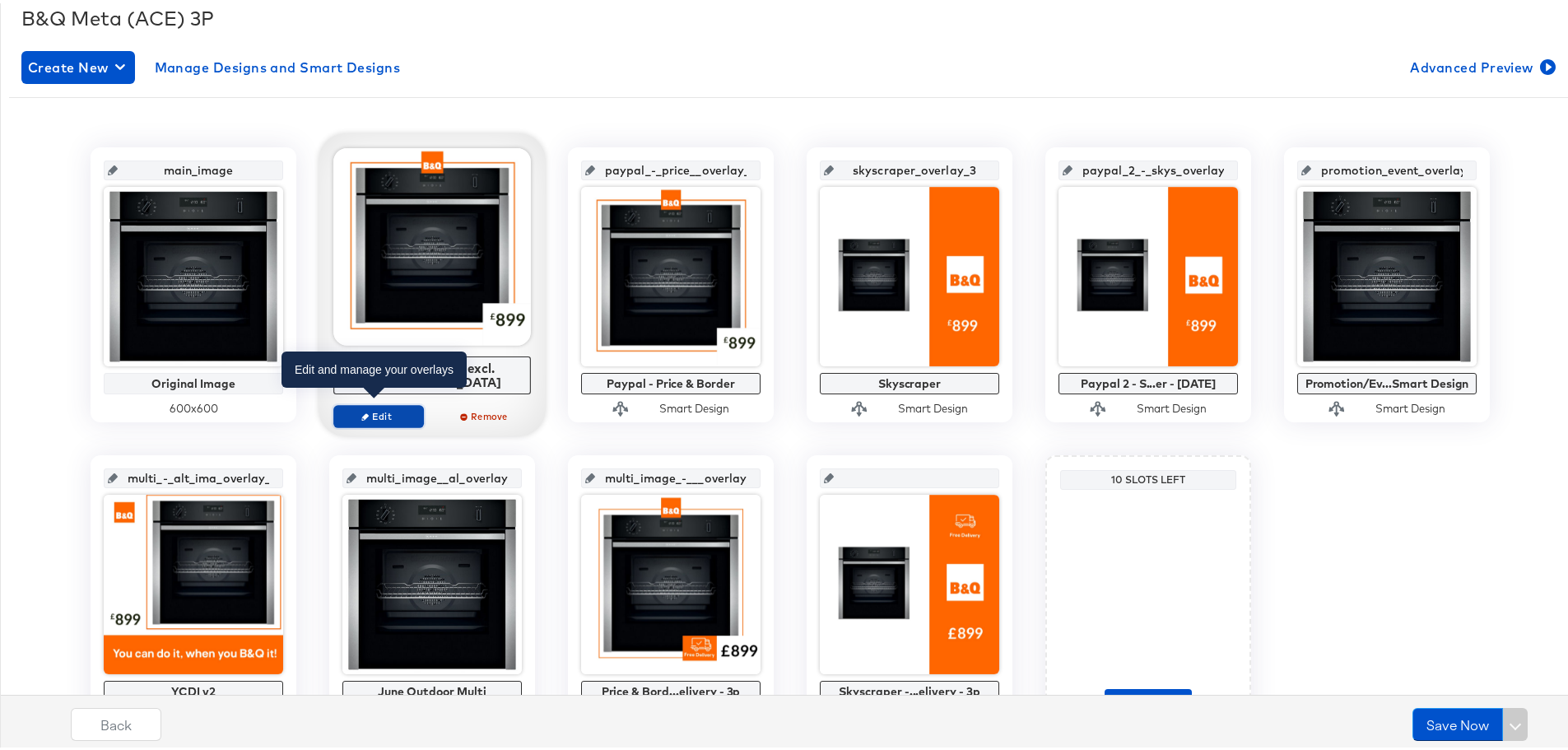
click at [372, 407] on span "Edit" at bounding box center [378, 413] width 75 height 12
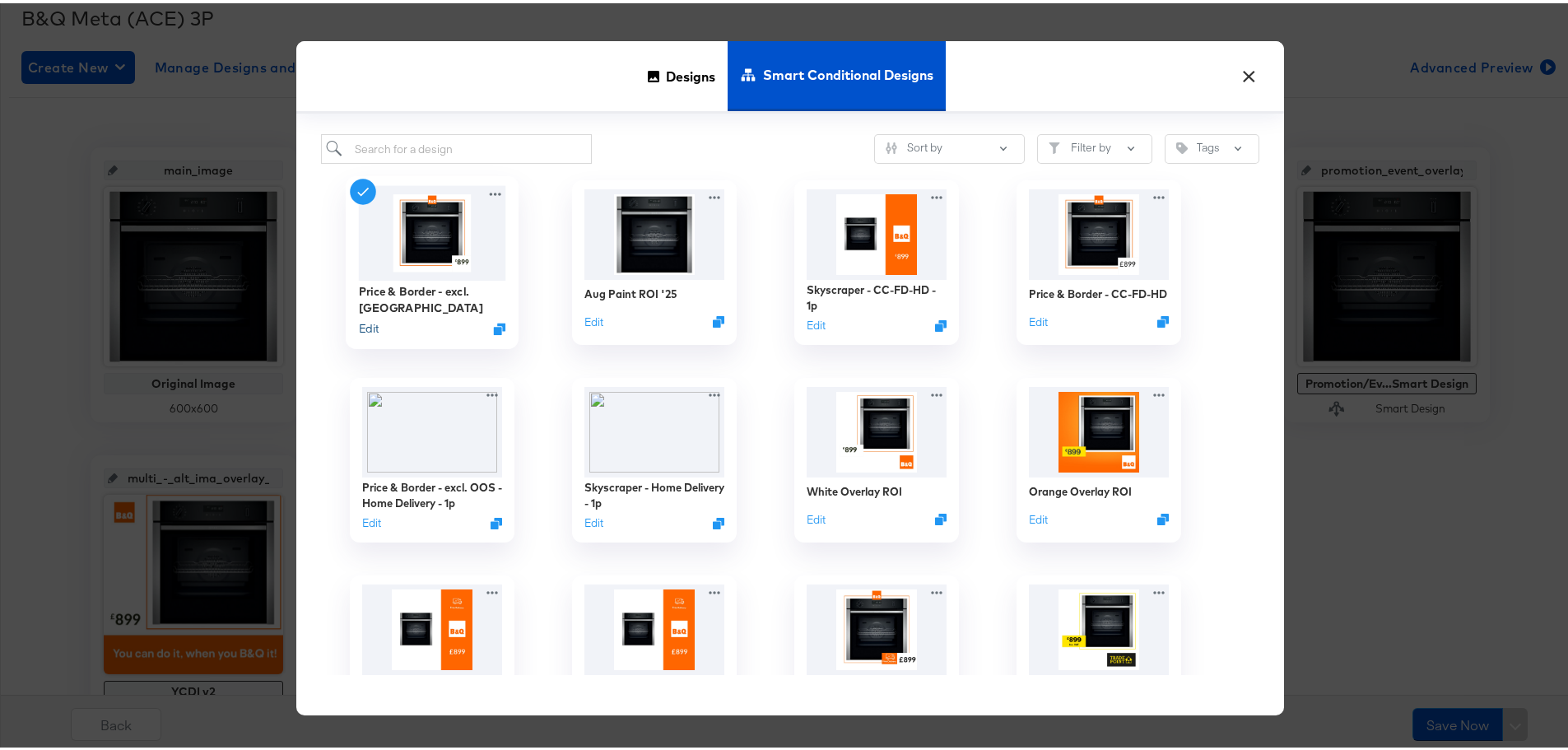
click at [364, 325] on button "Edit" at bounding box center [369, 325] width 20 height 16
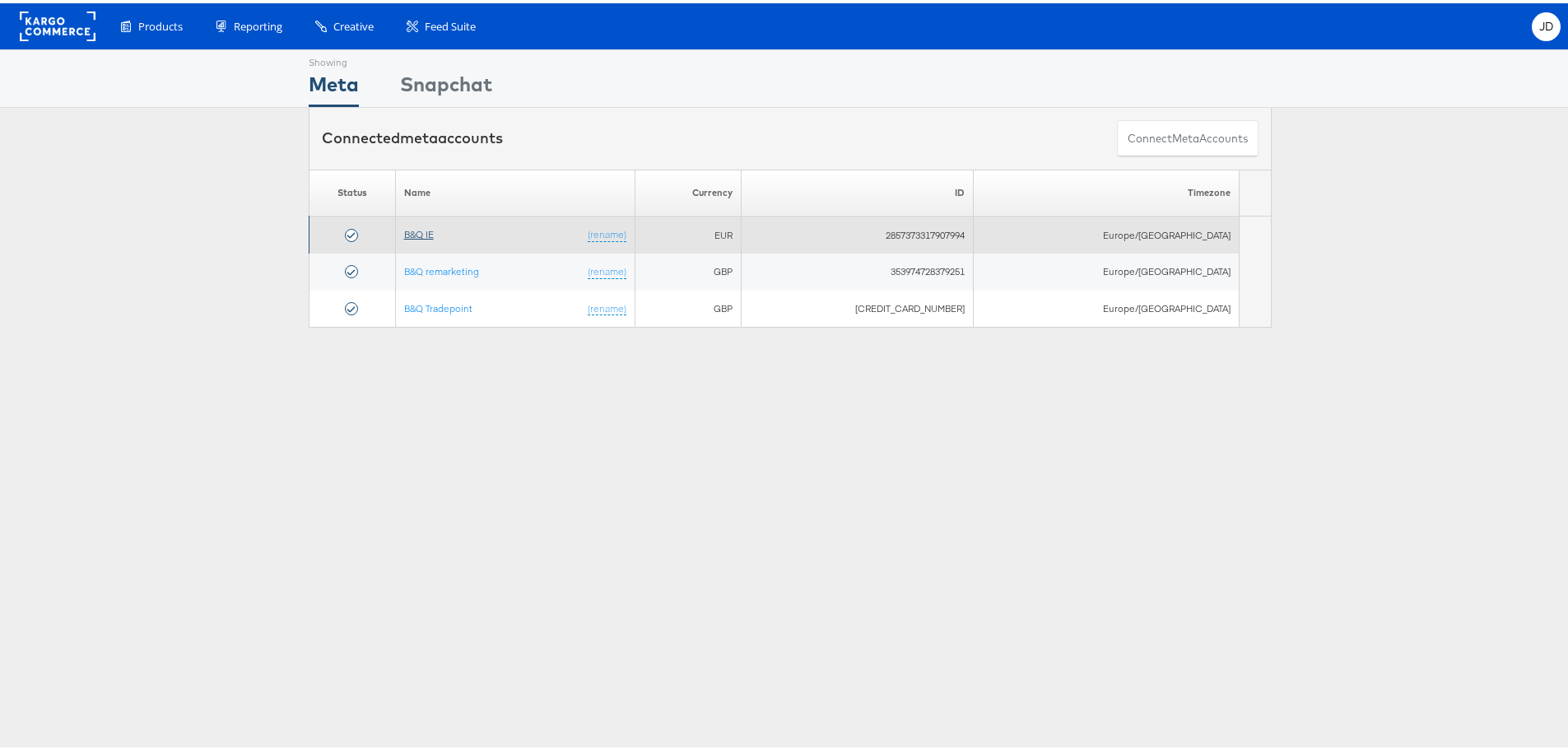
click at [428, 226] on link "B&Q IE" at bounding box center [419, 230] width 30 height 12
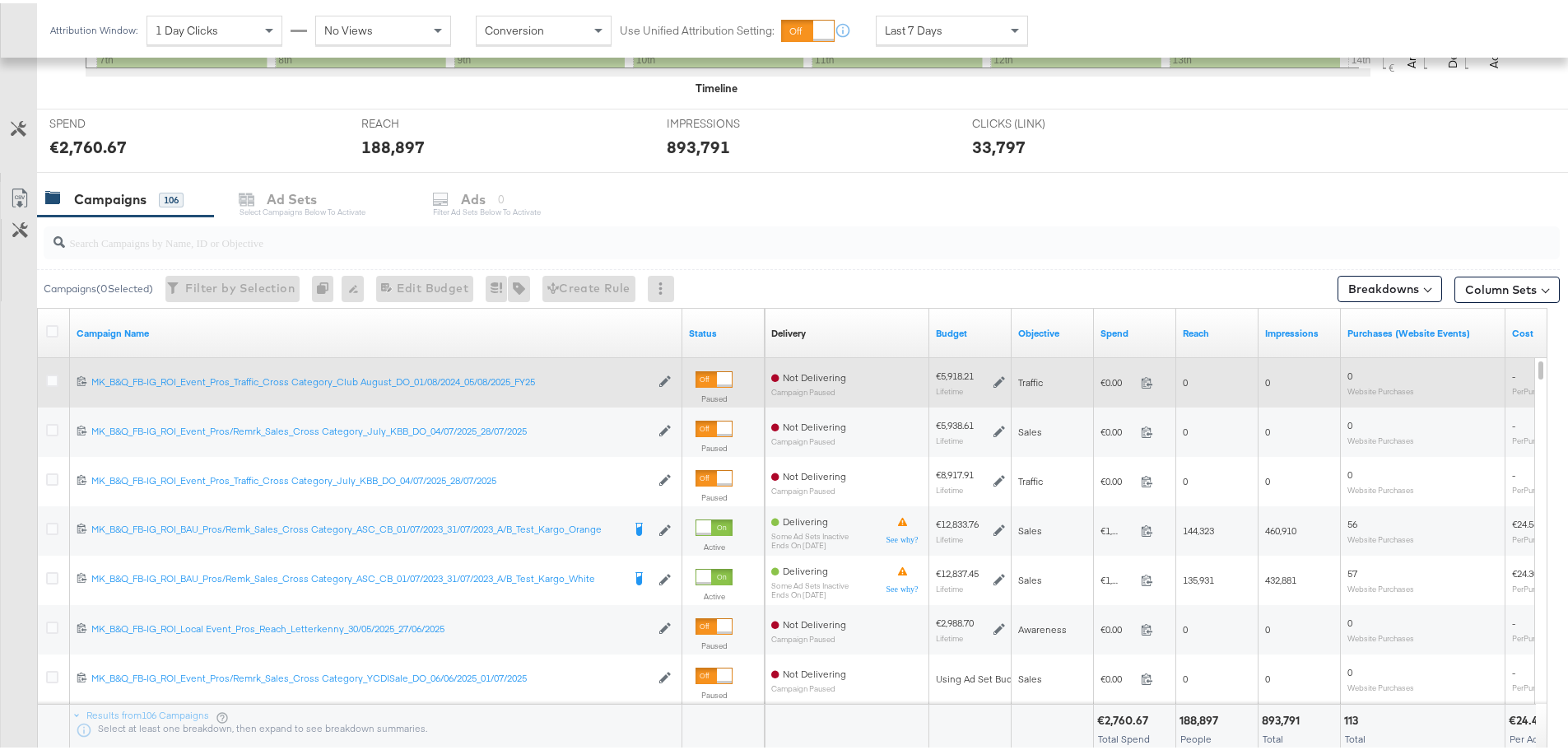
scroll to position [576, 0]
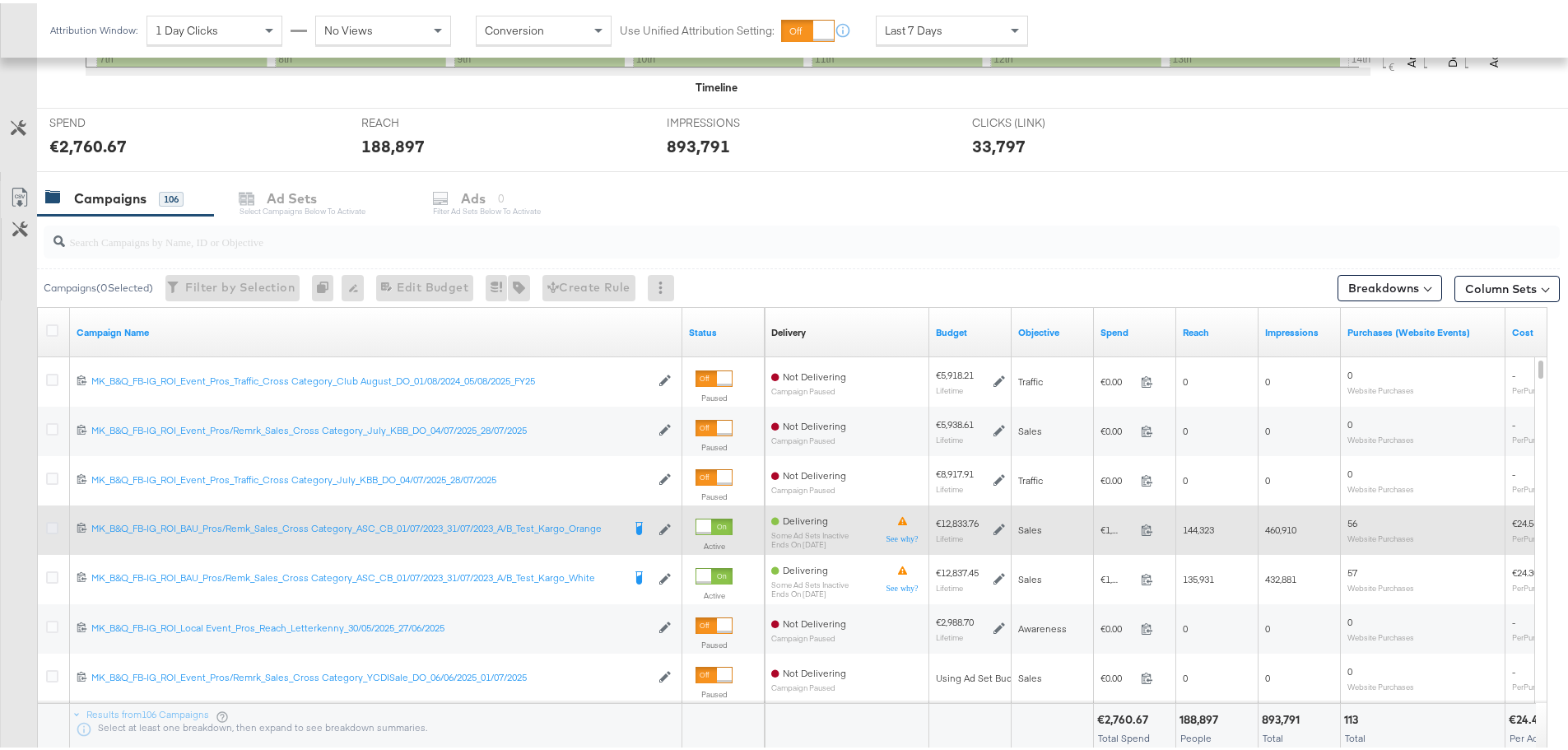
click at [51, 529] on icon at bounding box center [52, 525] width 12 height 12
click at [0, 0] on input "checkbox" at bounding box center [0, 0] width 0 height 0
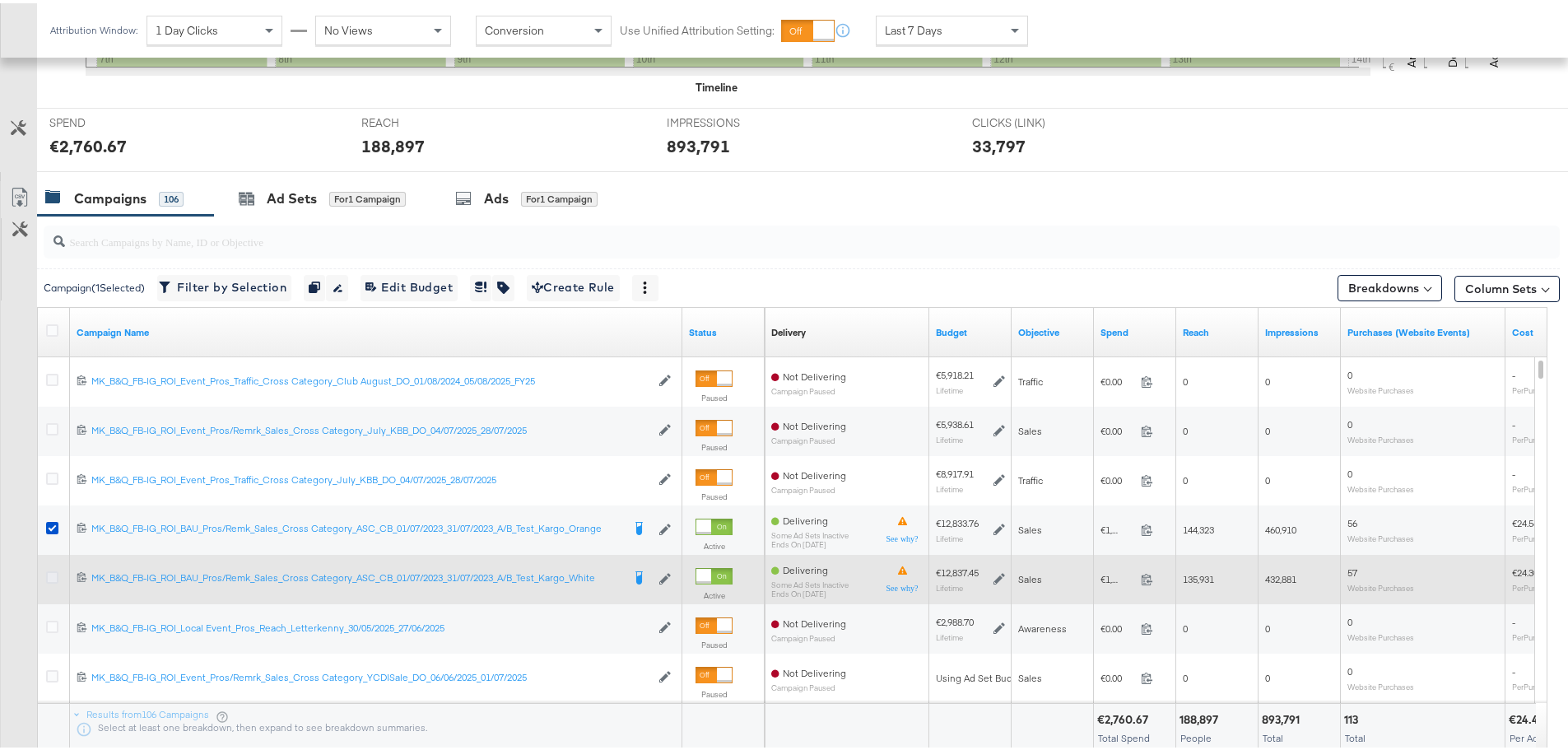
click at [52, 579] on icon at bounding box center [52, 573] width 12 height 12
click at [0, 0] on input "checkbox" at bounding box center [0, 0] width 0 height 0
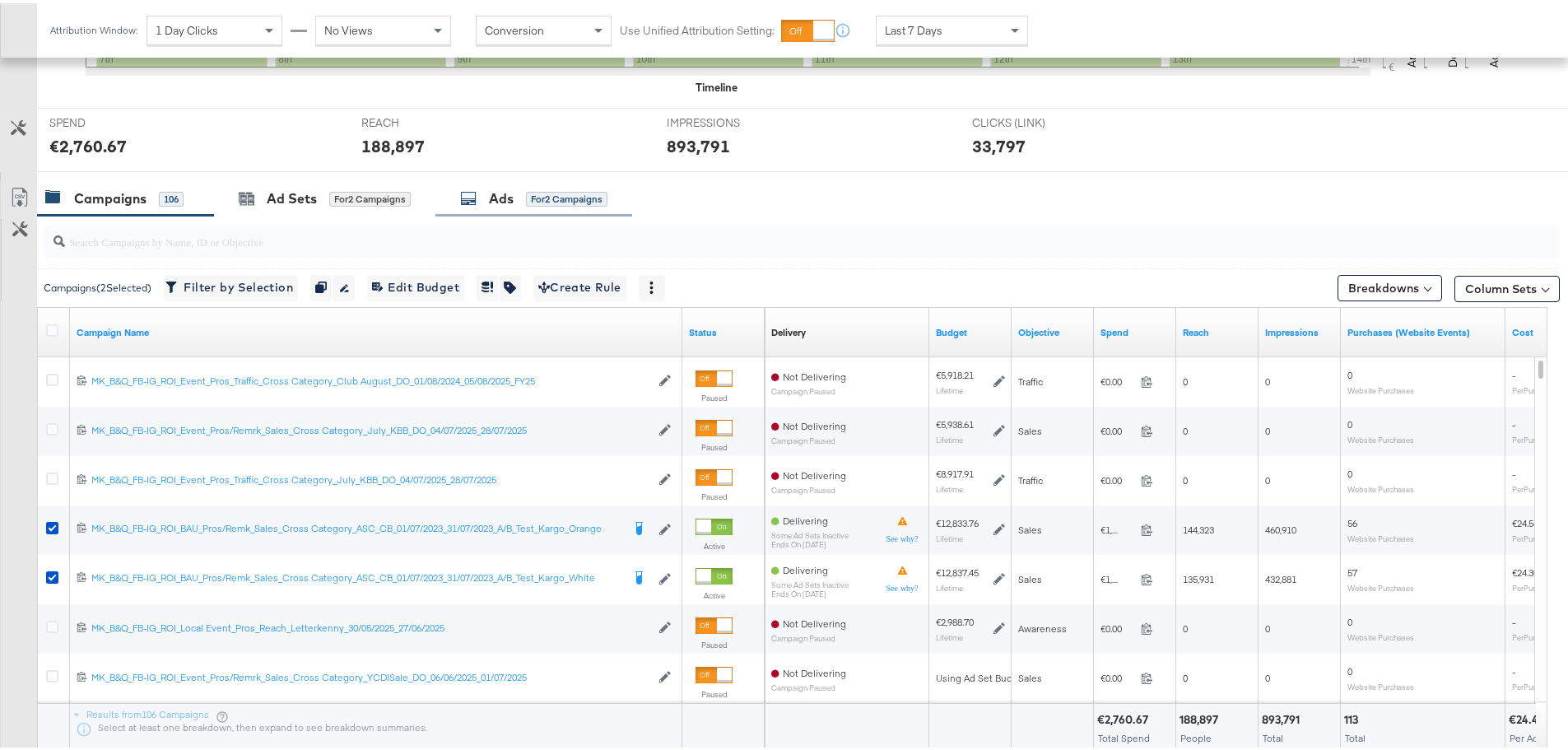
click at [470, 192] on icon at bounding box center [468, 194] width 17 height 17
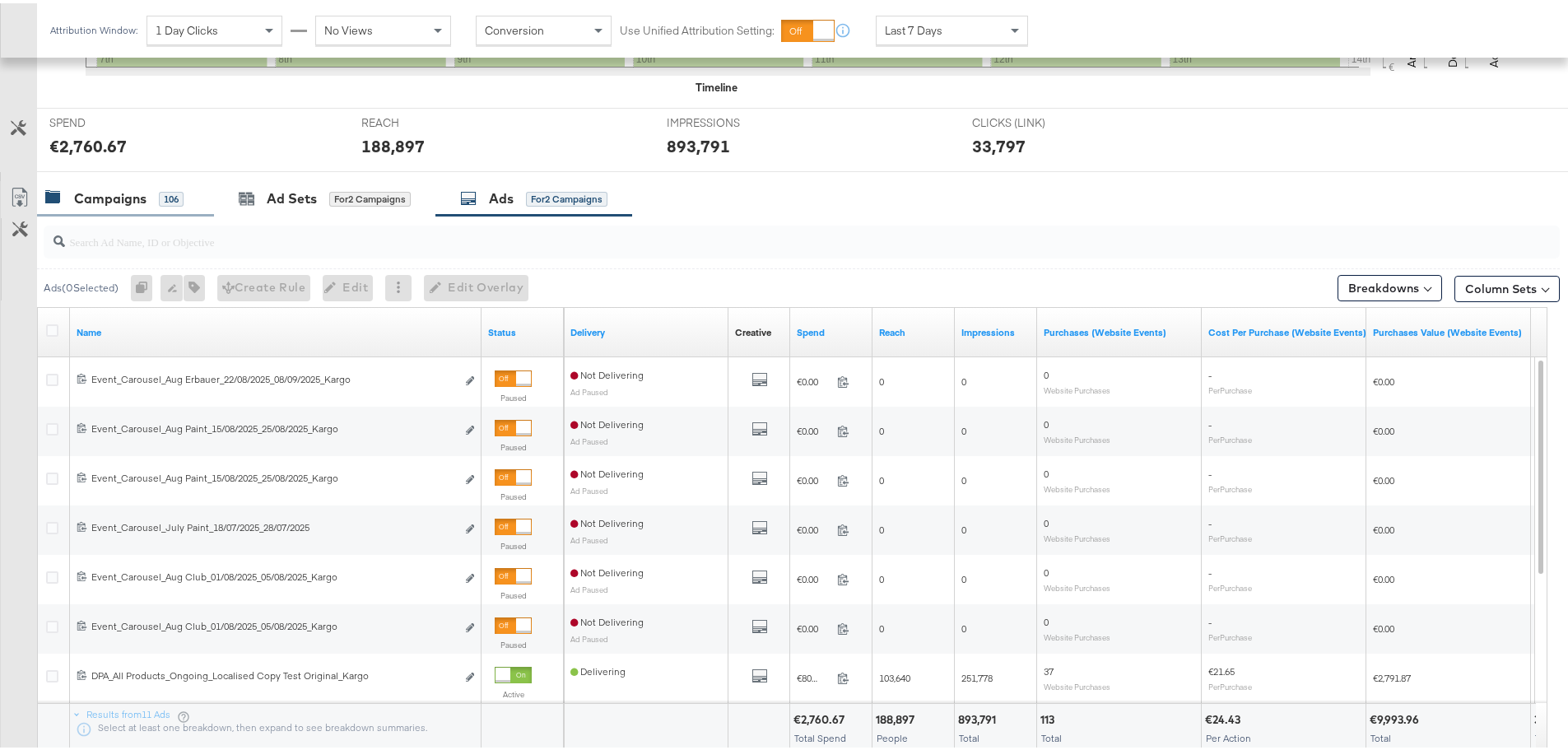
click at [128, 192] on div "Campaigns" at bounding box center [110, 194] width 72 height 19
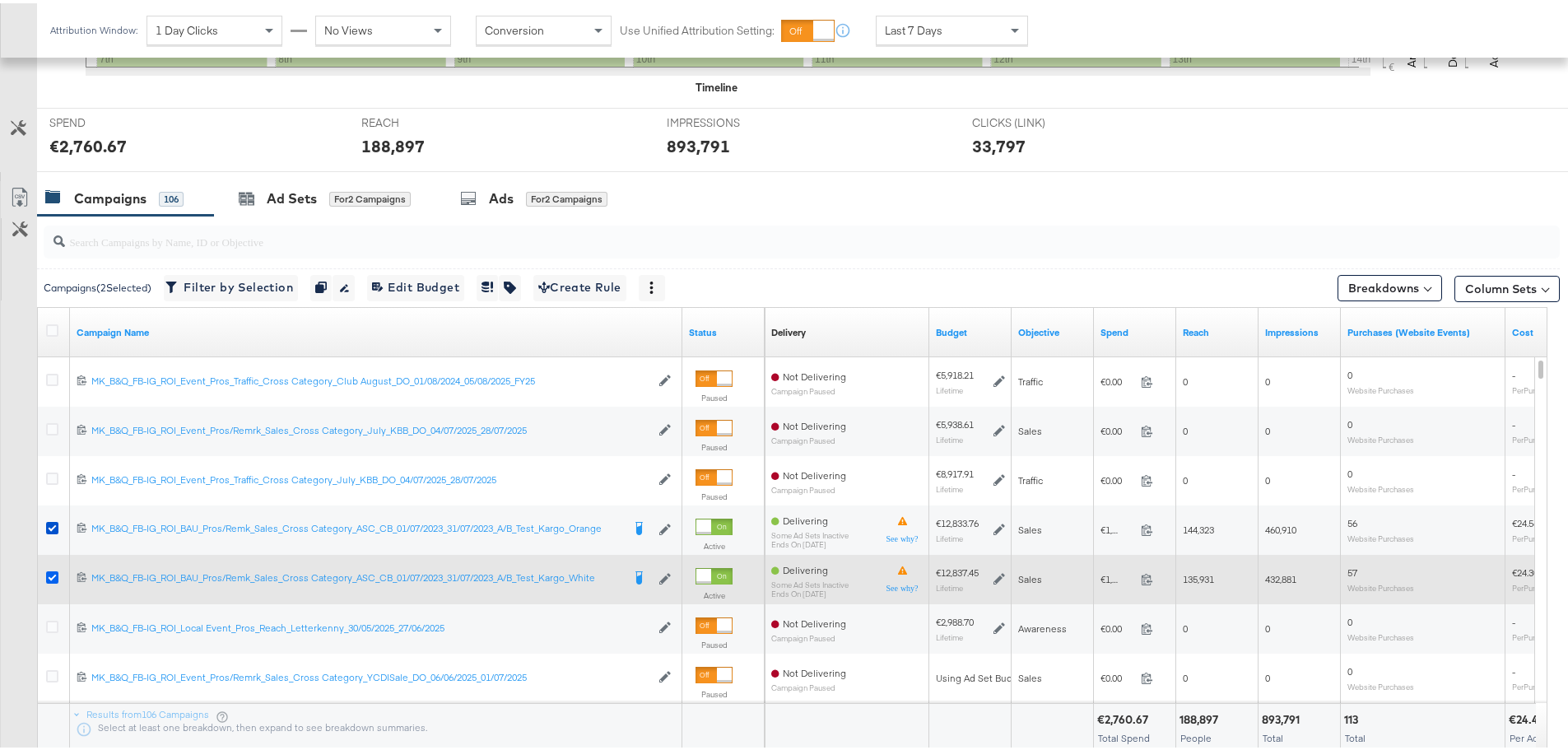
click at [47, 576] on icon at bounding box center [52, 573] width 12 height 12
click at [0, 0] on input "checkbox" at bounding box center [0, 0] width 0 height 0
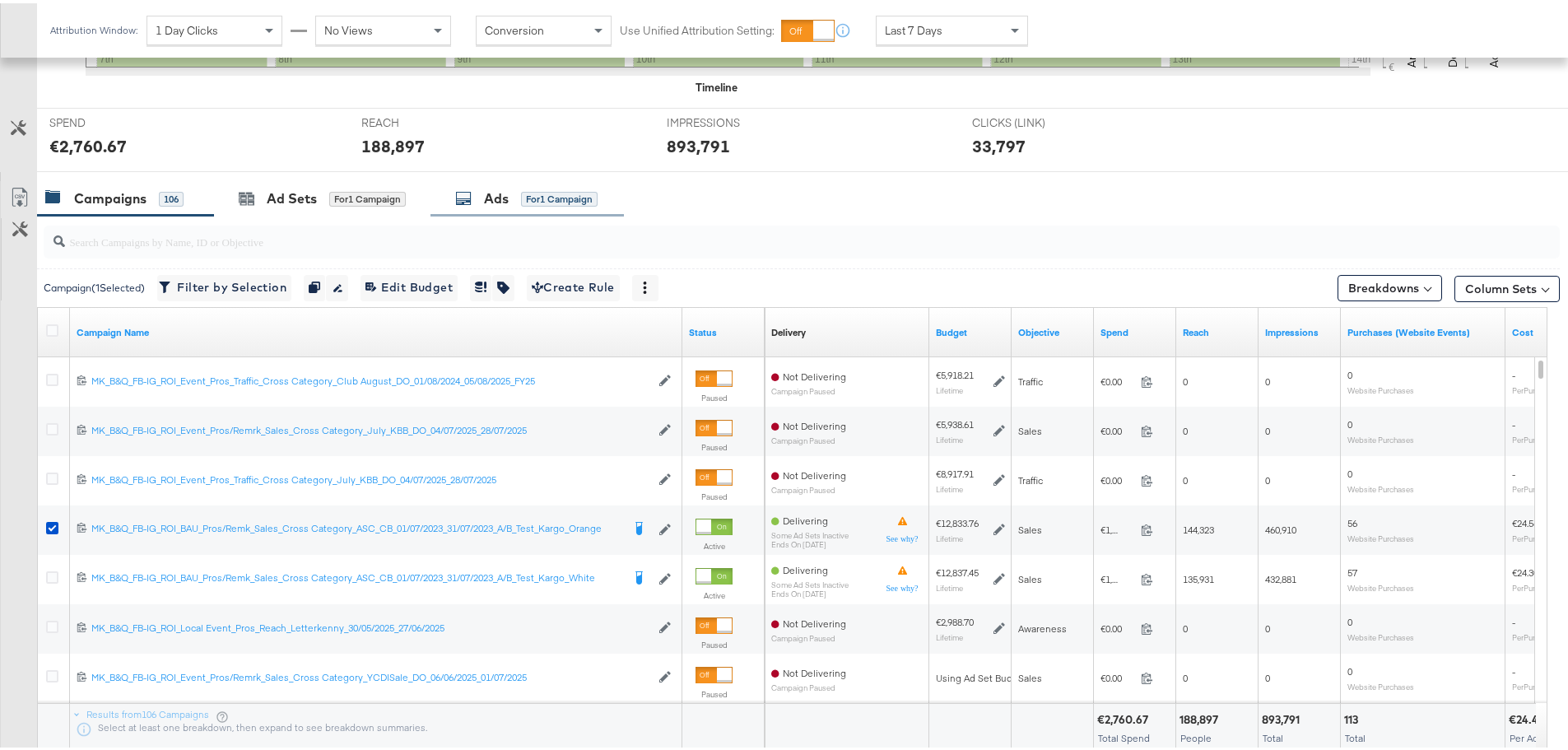
click at [521, 193] on div "Ads for 1 Campaign" at bounding box center [526, 194] width 142 height 19
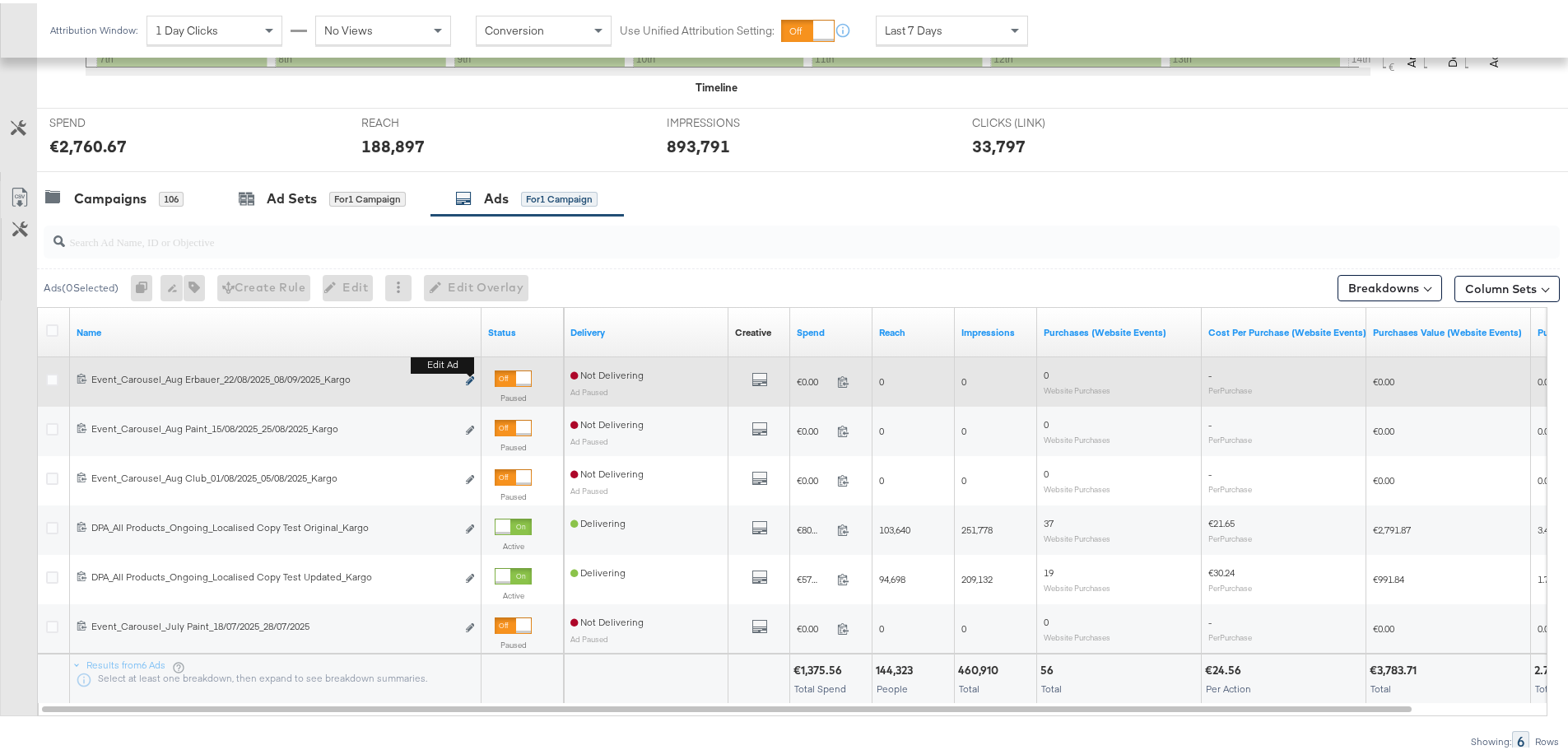
click at [468, 377] on icon "link" at bounding box center [469, 377] width 8 height 9
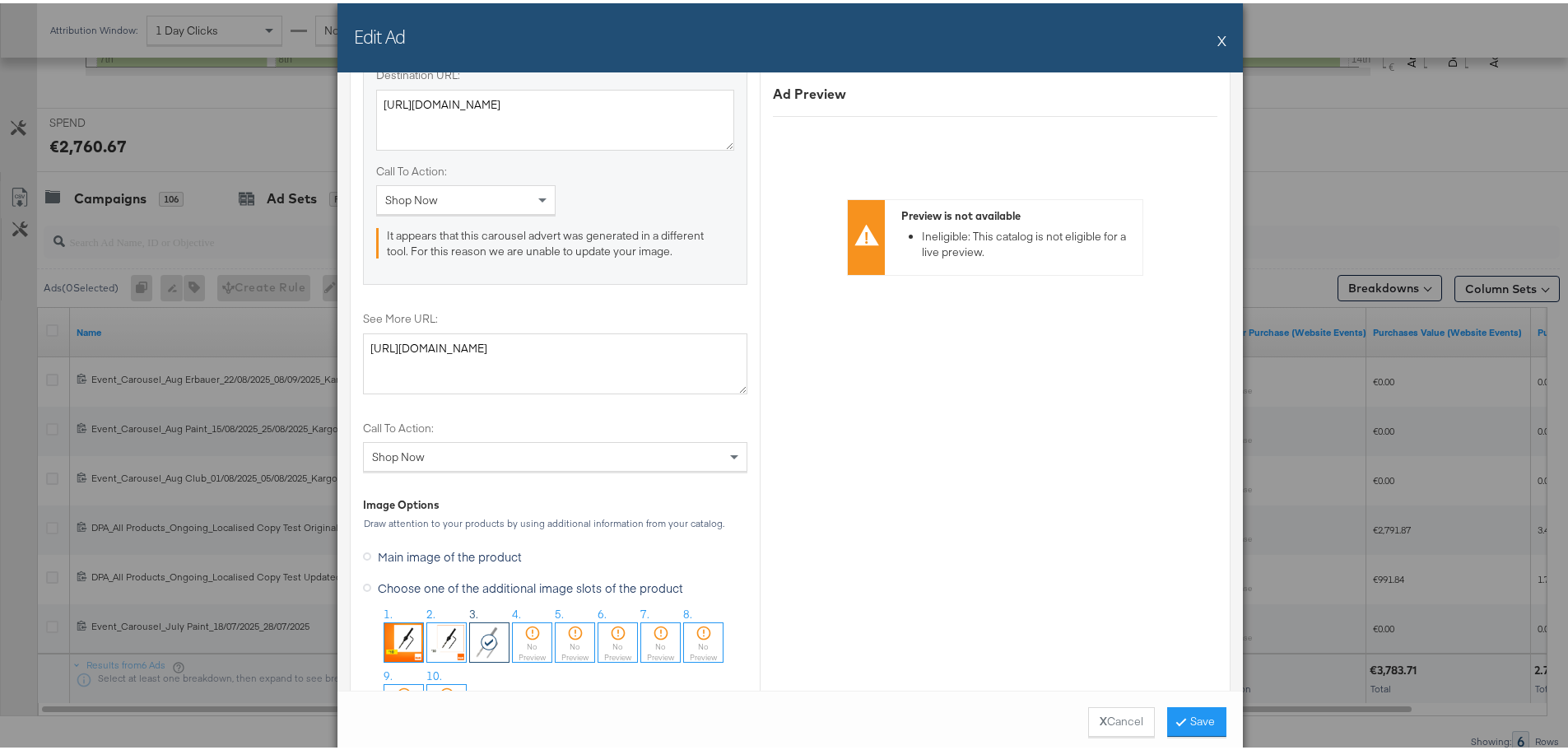
scroll to position [1563, 0]
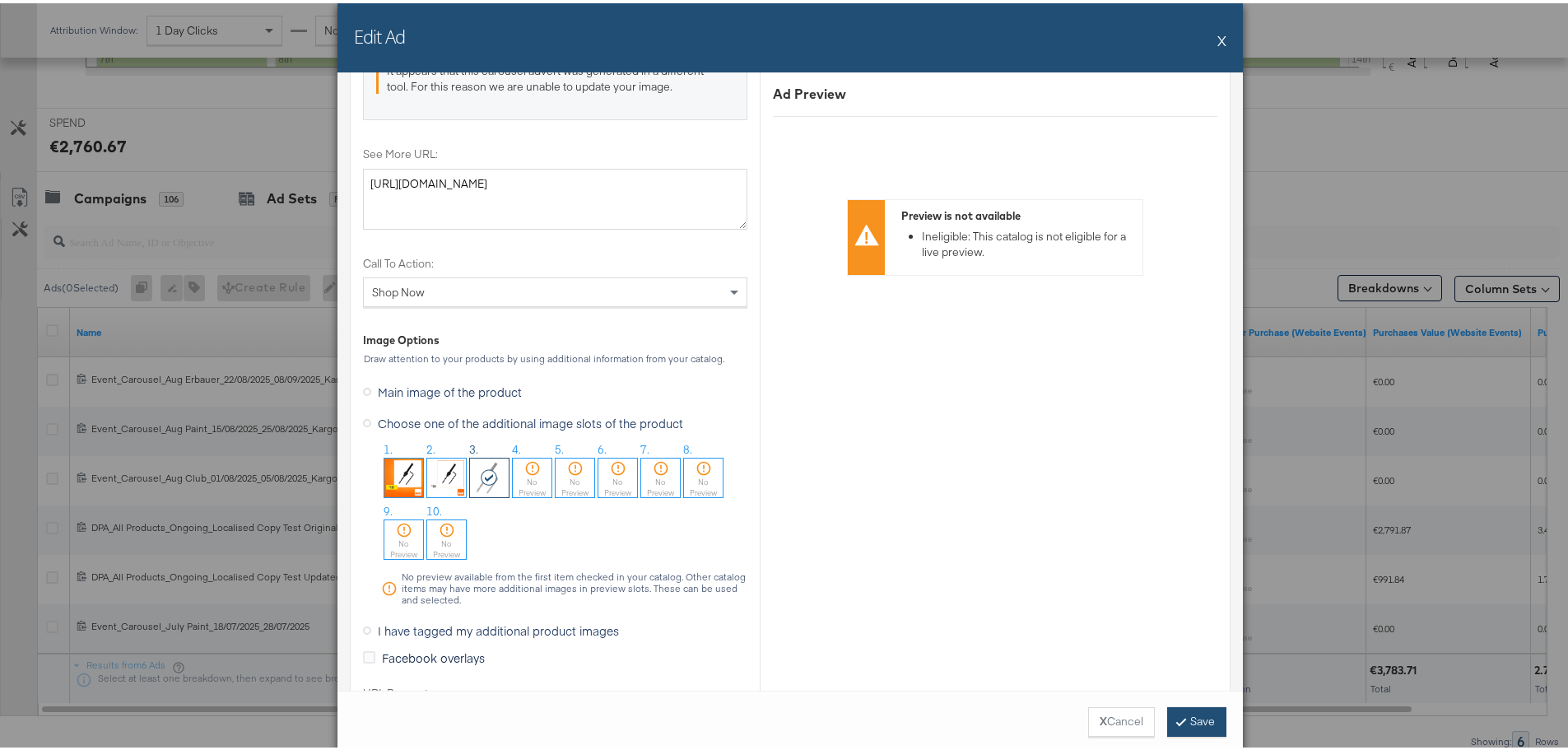
click at [1183, 718] on button "Save" at bounding box center [1197, 718] width 60 height 30
click at [1224, 36] on div "Edit Ad X" at bounding box center [790, 35] width 905 height 69
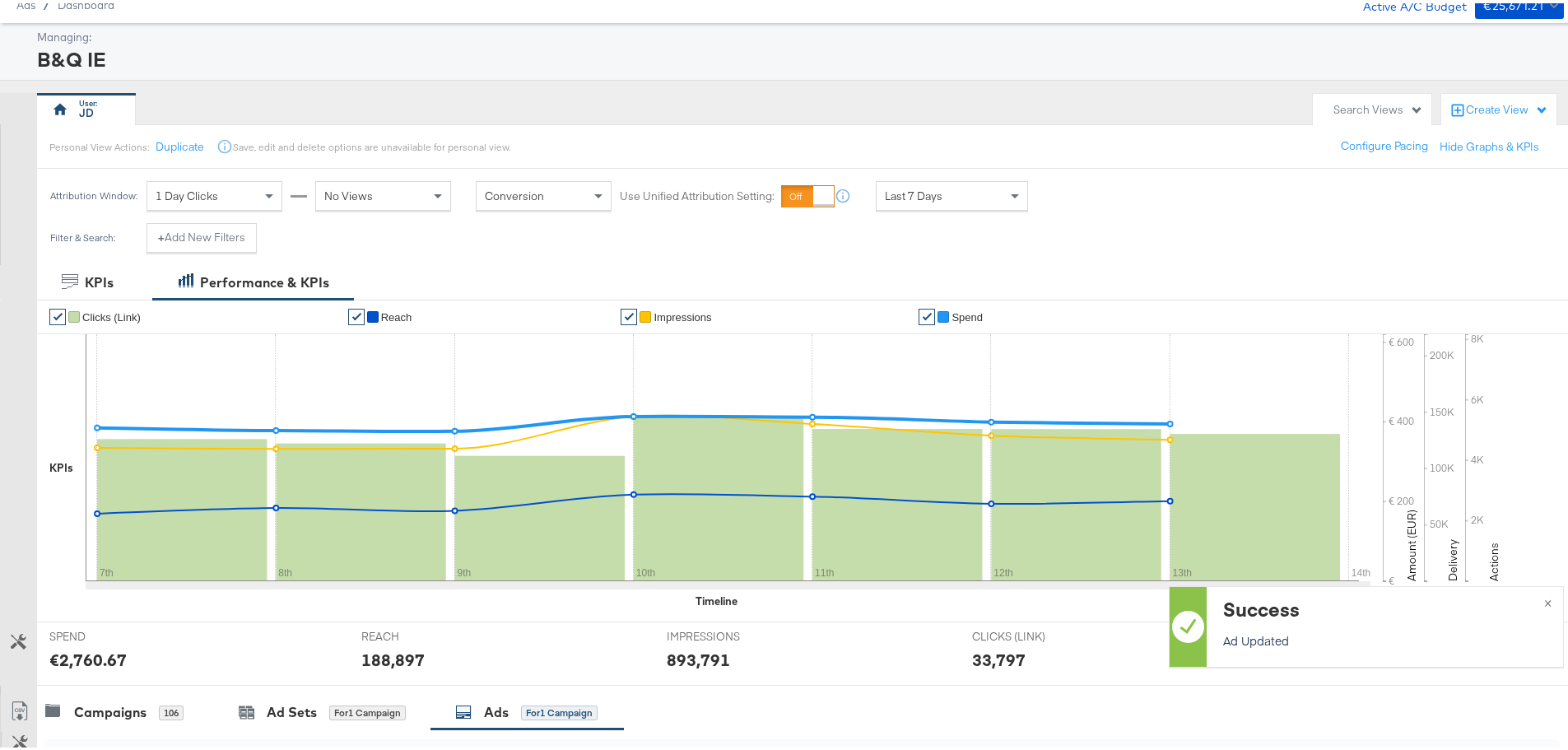
scroll to position [0, 0]
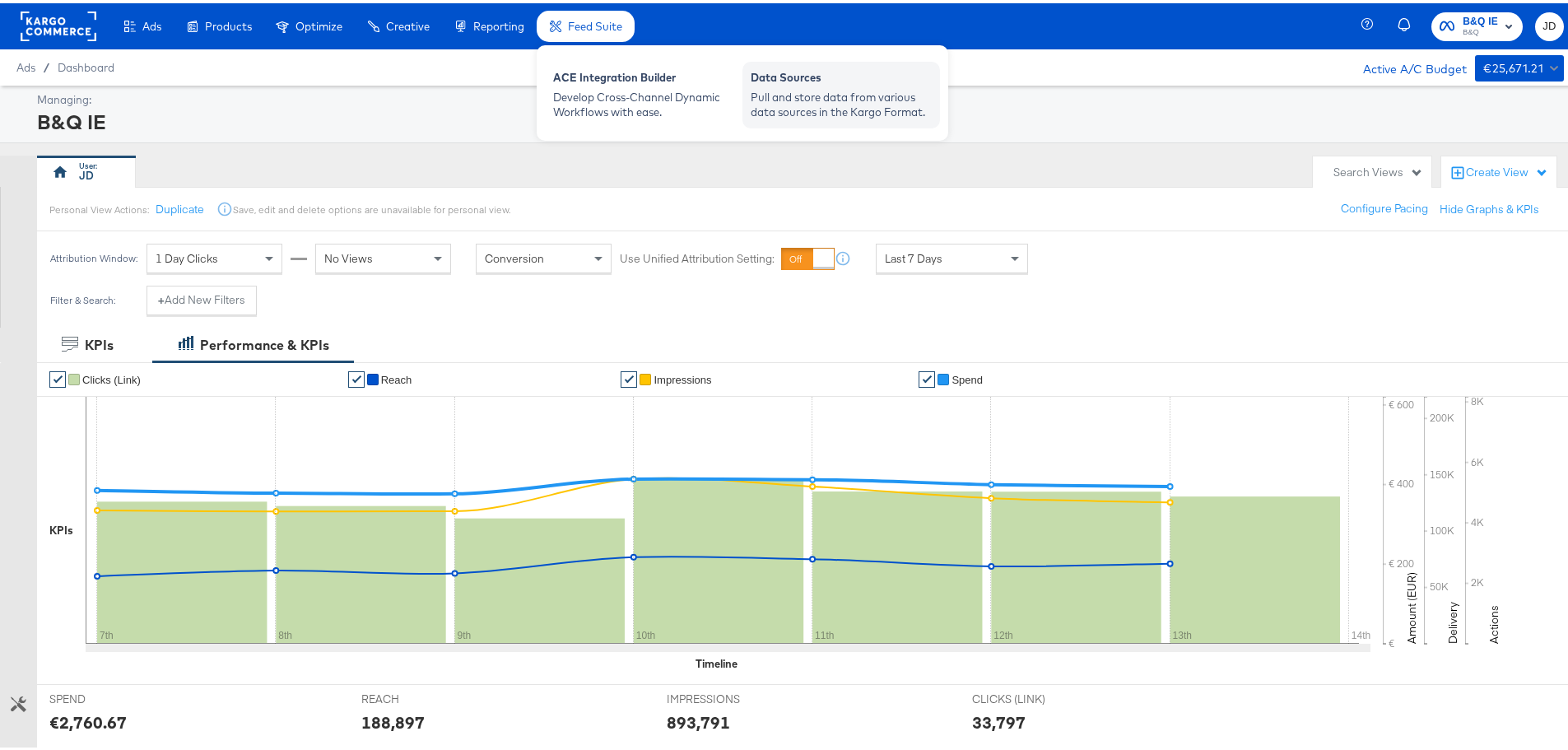
click at [856, 90] on div "Pull and store data from various data sources in the Kargo Format." at bounding box center [841, 101] width 181 height 31
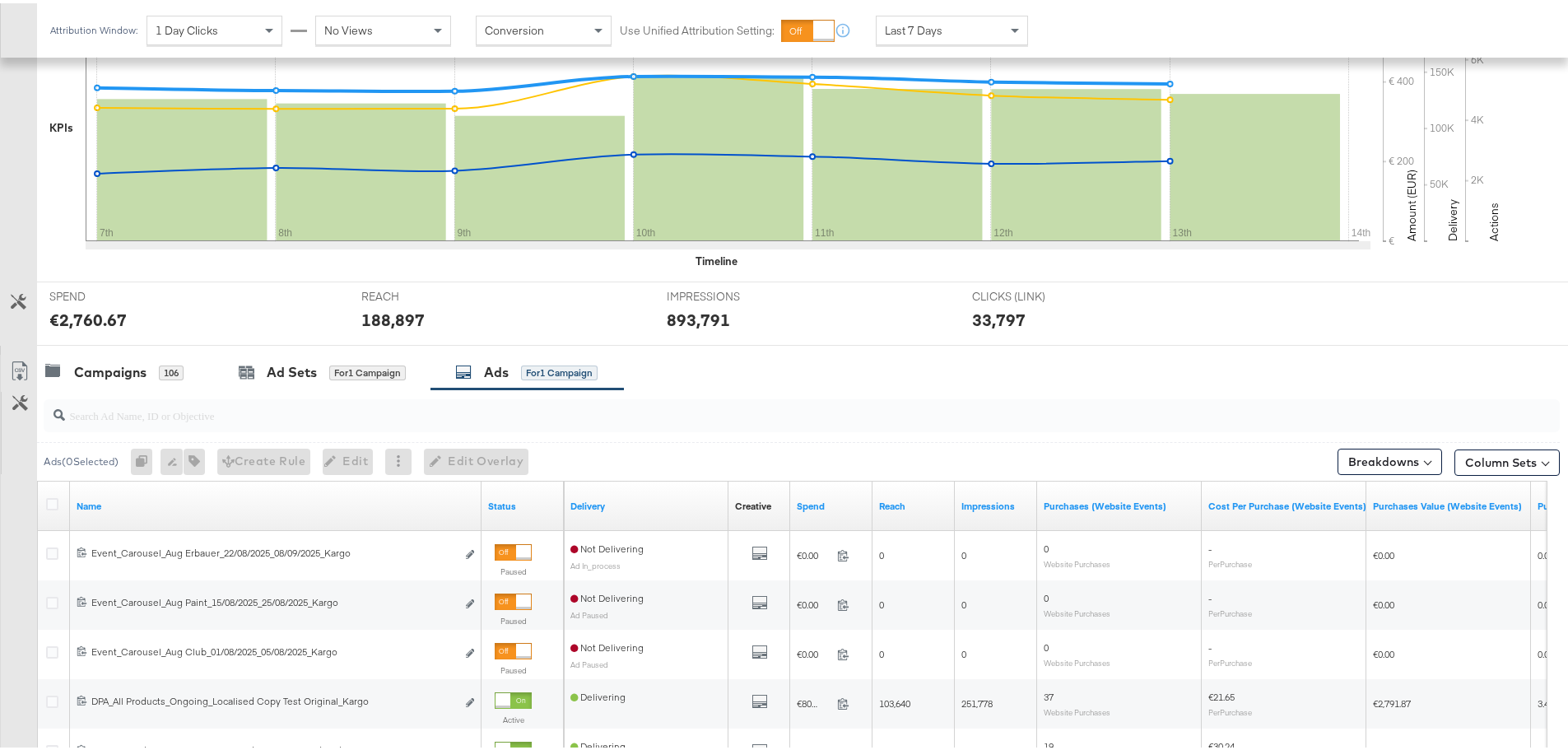
scroll to position [412, 0]
